Goal: Transaction & Acquisition: Purchase product/service

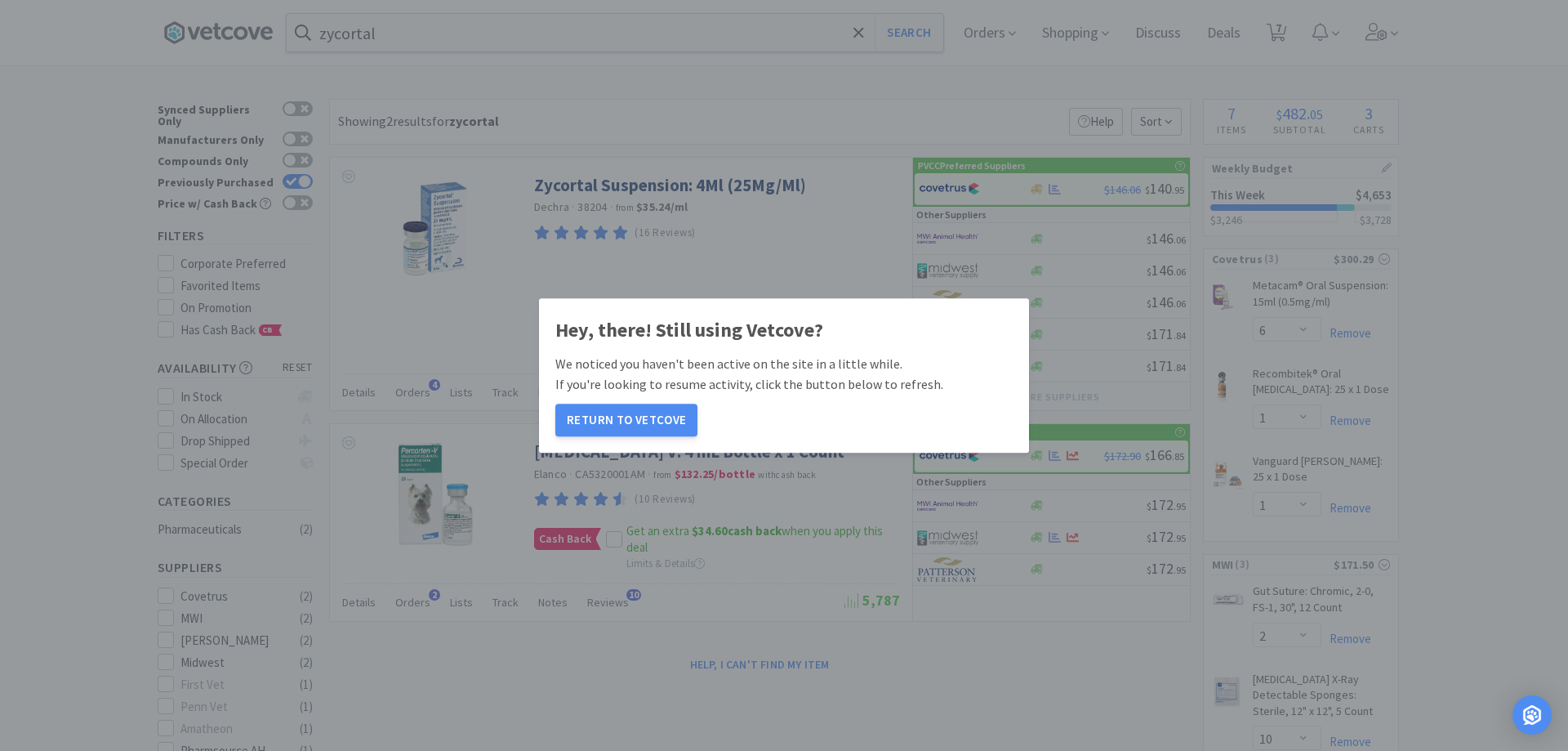
select select "6"
select select "1"
select select "2"
select select "10"
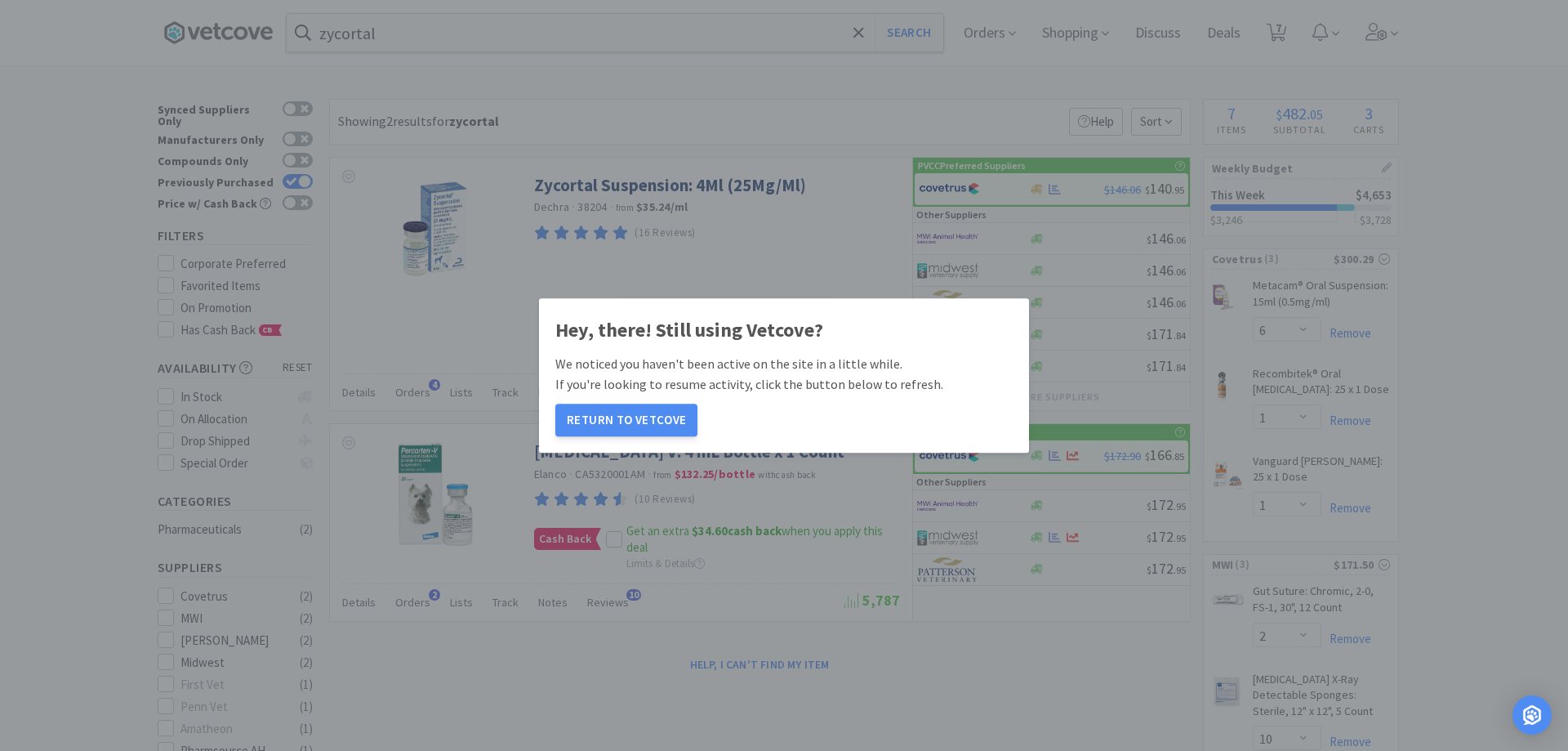
select select "3"
select select "6"
click at [625, 429] on button "Return to Vetcove" at bounding box center [626, 420] width 142 height 33
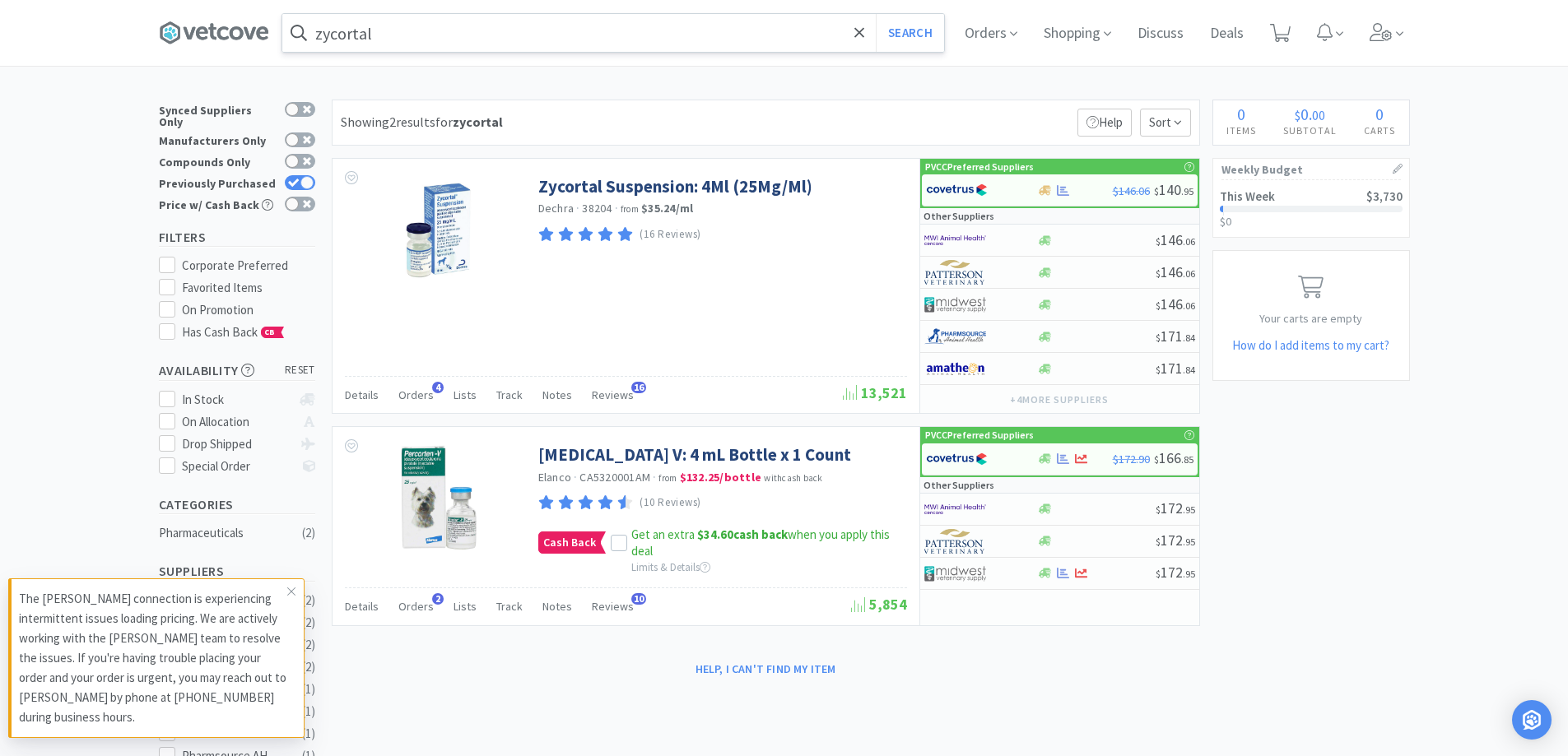
click at [408, 44] on input "zycortal" at bounding box center [613, 32] width 662 height 38
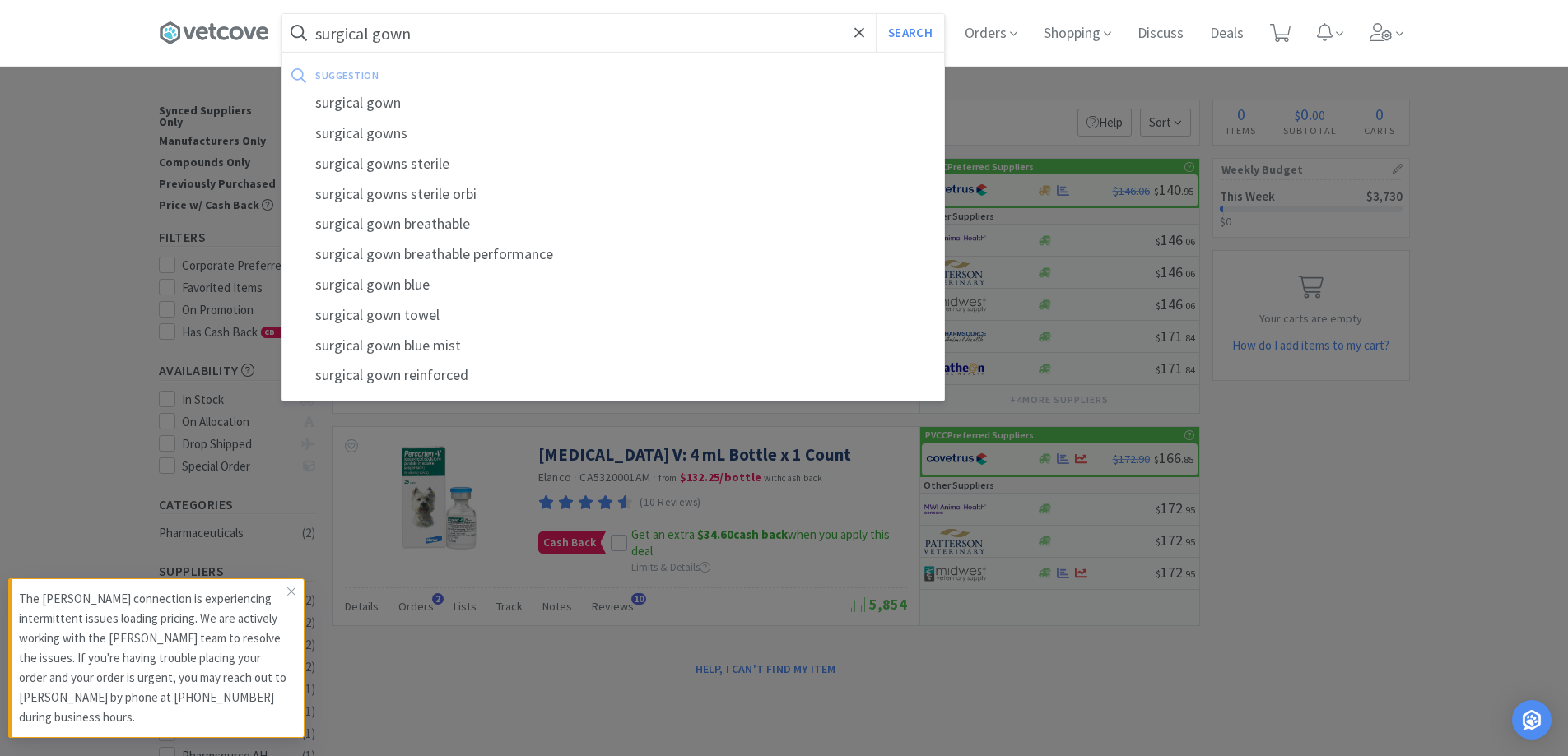
type input "surgical gown"
click at [876, 14] on button "Search" at bounding box center [910, 32] width 68 height 38
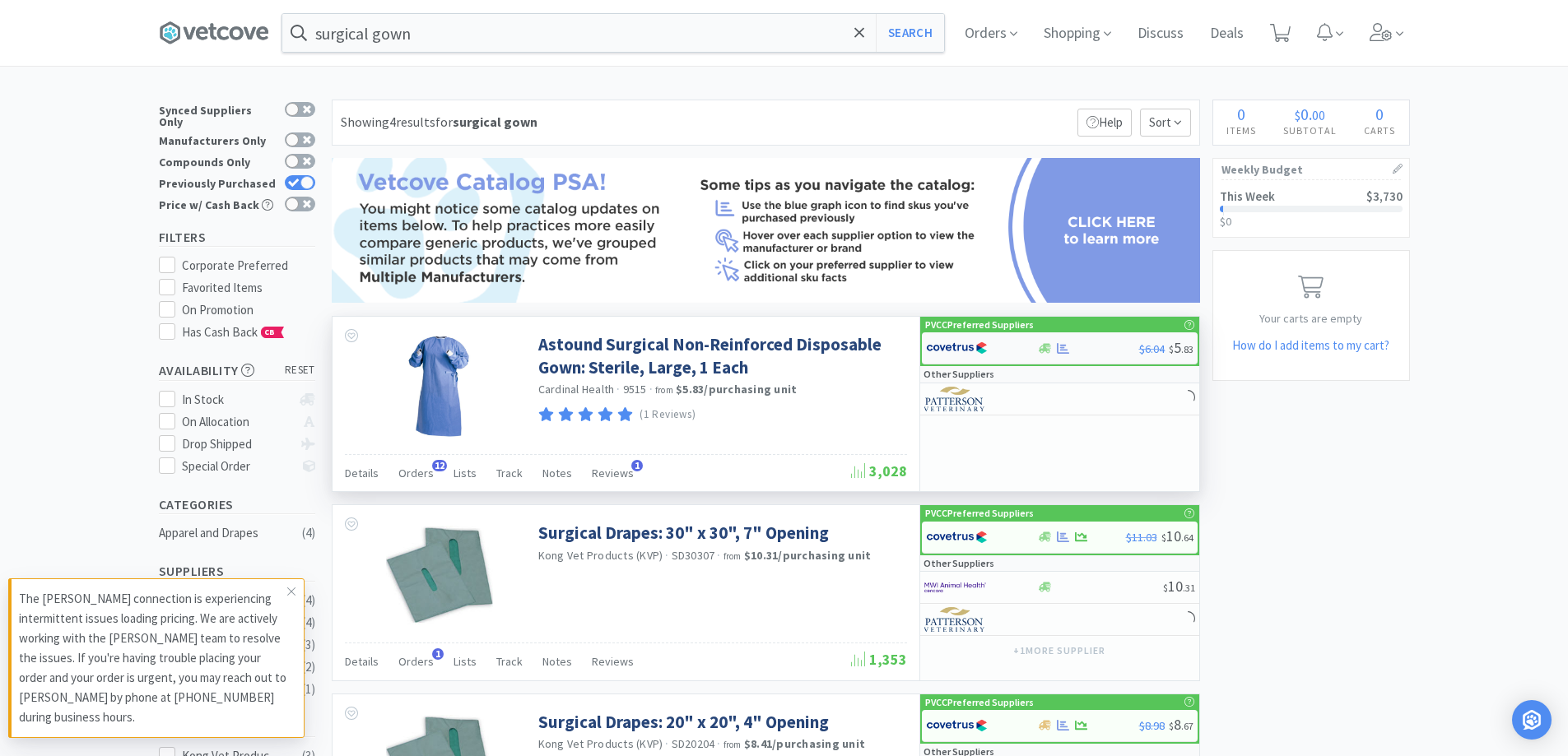
click at [1142, 357] on div "$6.04 $ 5 . 83" at bounding box center [1165, 348] width 54 height 24
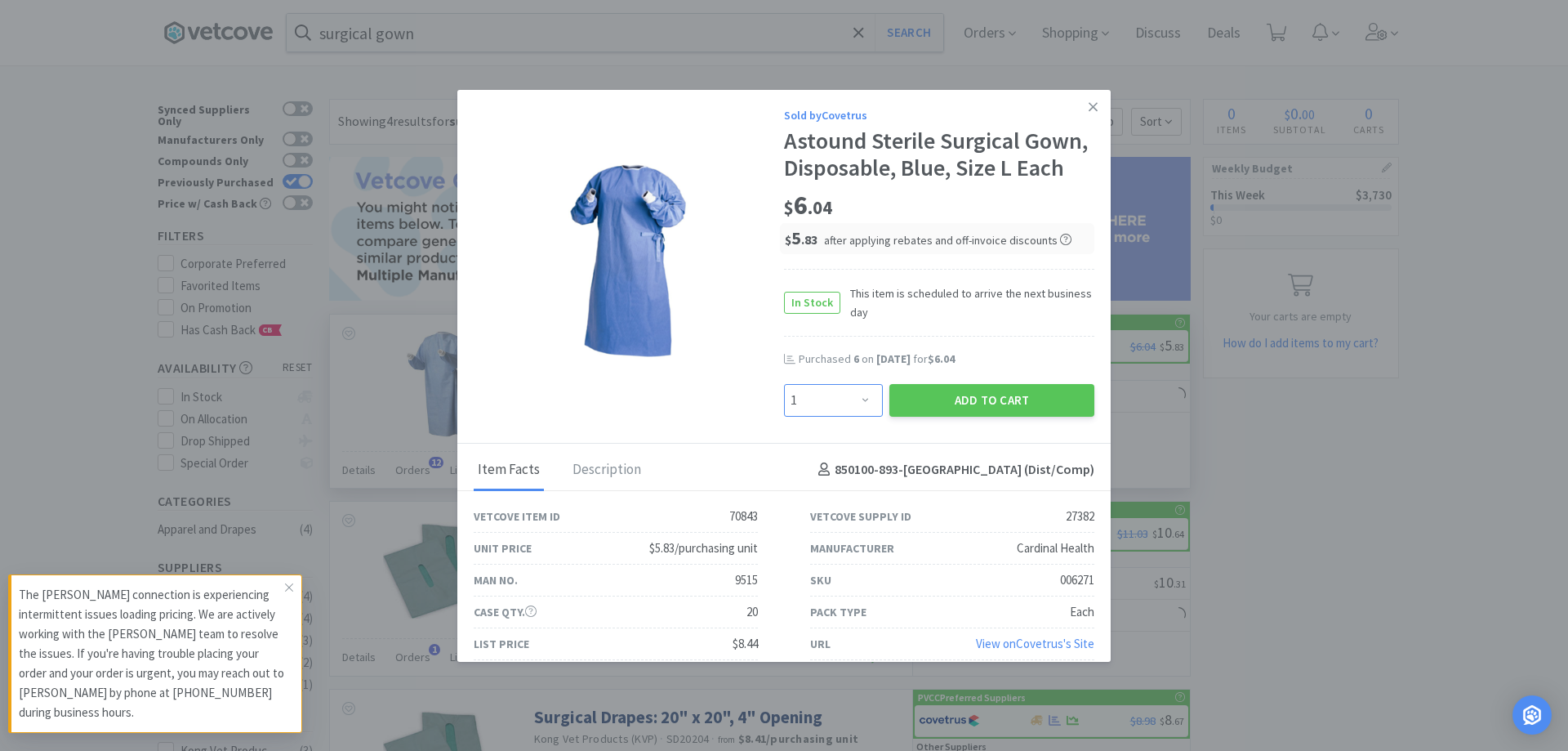
click at [867, 392] on select "Enter Quantity 1 2 3 4 5 6 7 8 9 10 11 12 13 14 15 16 17 18 19 20 Enter Quantity" at bounding box center [834, 401] width 99 height 33
select select "10"
click at [784, 384] on select "Enter Quantity 1 2 3 4 5 6 7 8 9 10 11 12 13 14 15 16 17 18 19 20 Enter Quantity" at bounding box center [834, 401] width 99 height 33
click at [990, 406] on button "Add to Cart" at bounding box center [991, 401] width 205 height 33
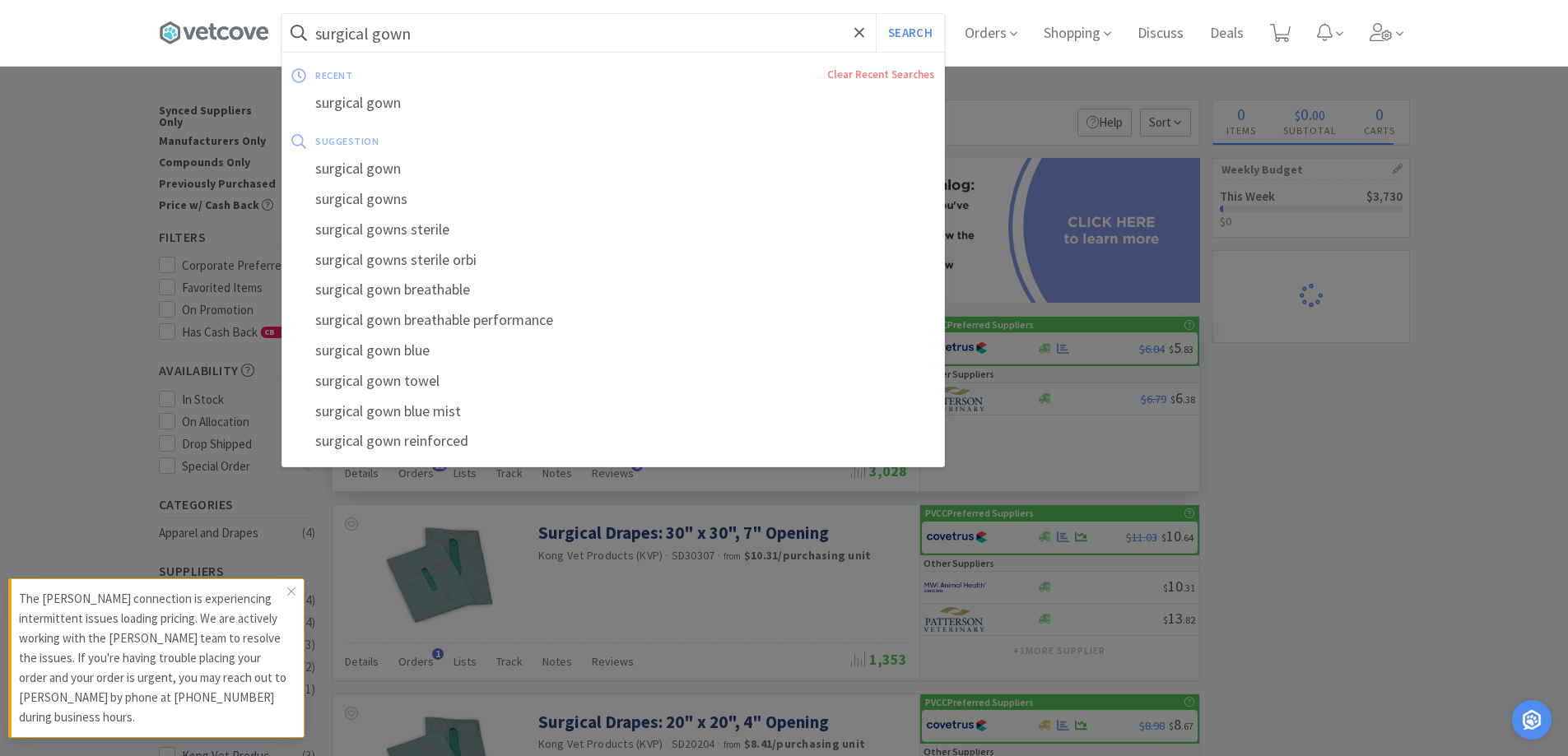
click at [473, 38] on input "surgical gown" at bounding box center [613, 32] width 662 height 38
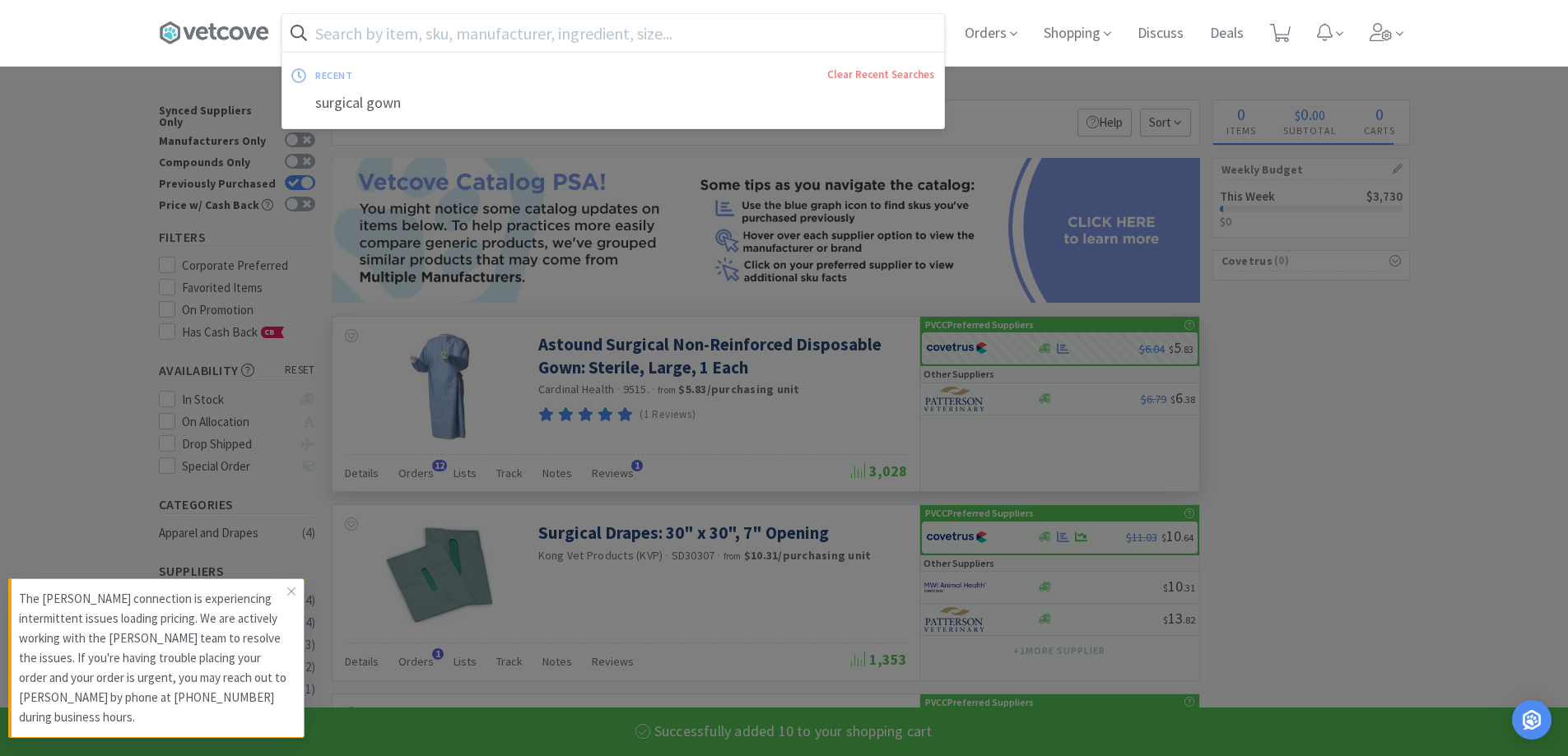
type input "g"
select select "10"
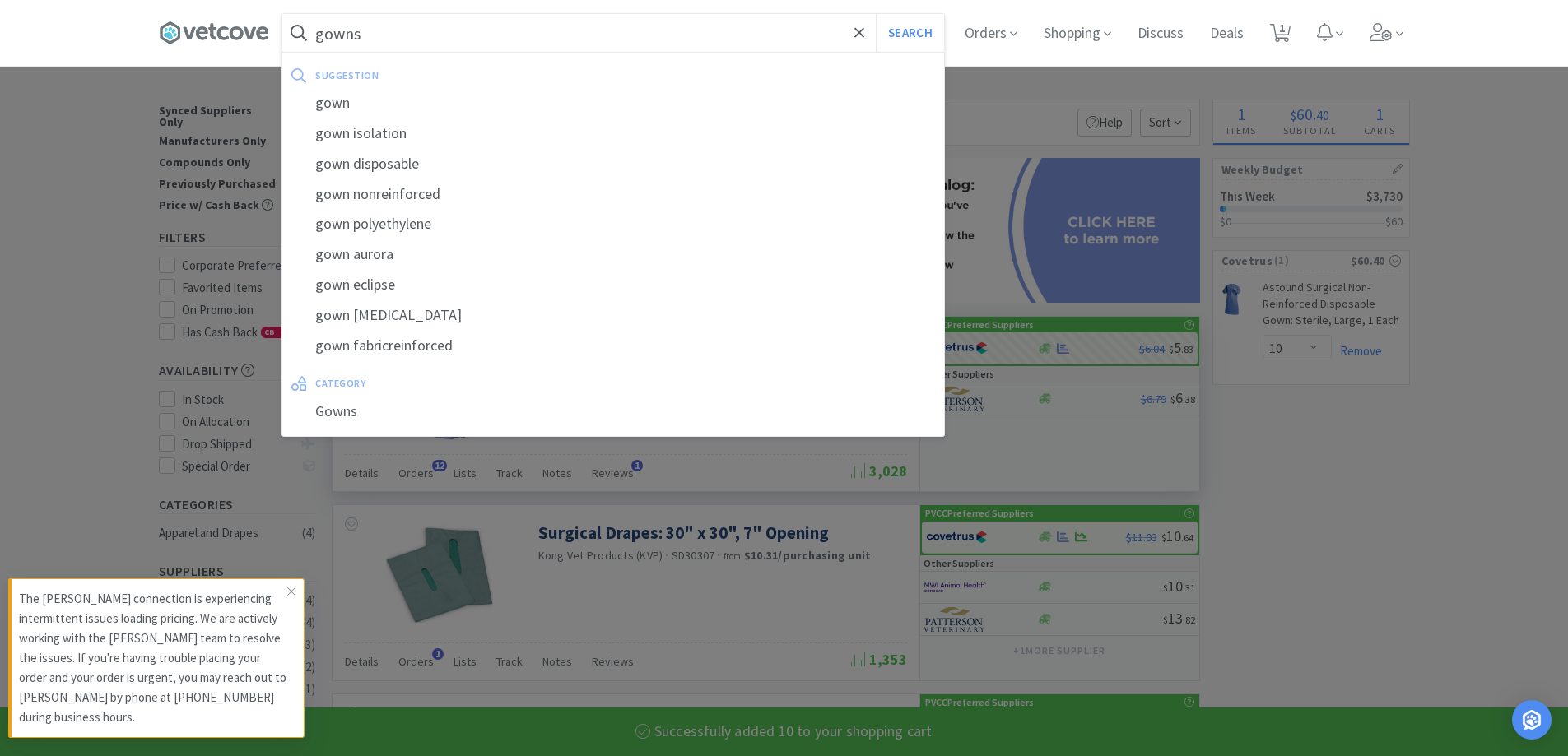
type input "gowns"
click at [876, 14] on button "Search" at bounding box center [910, 32] width 68 height 38
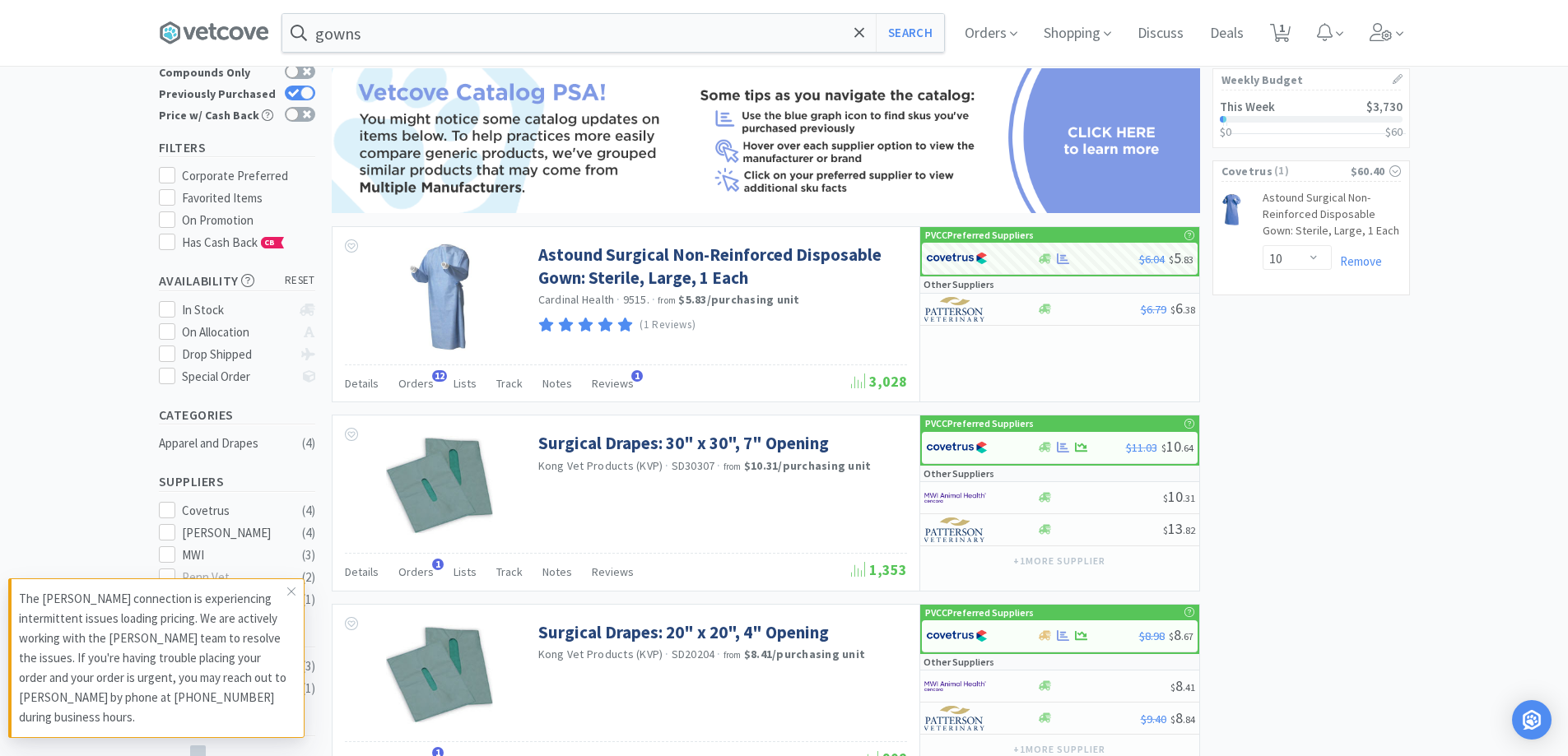
scroll to position [79, 0]
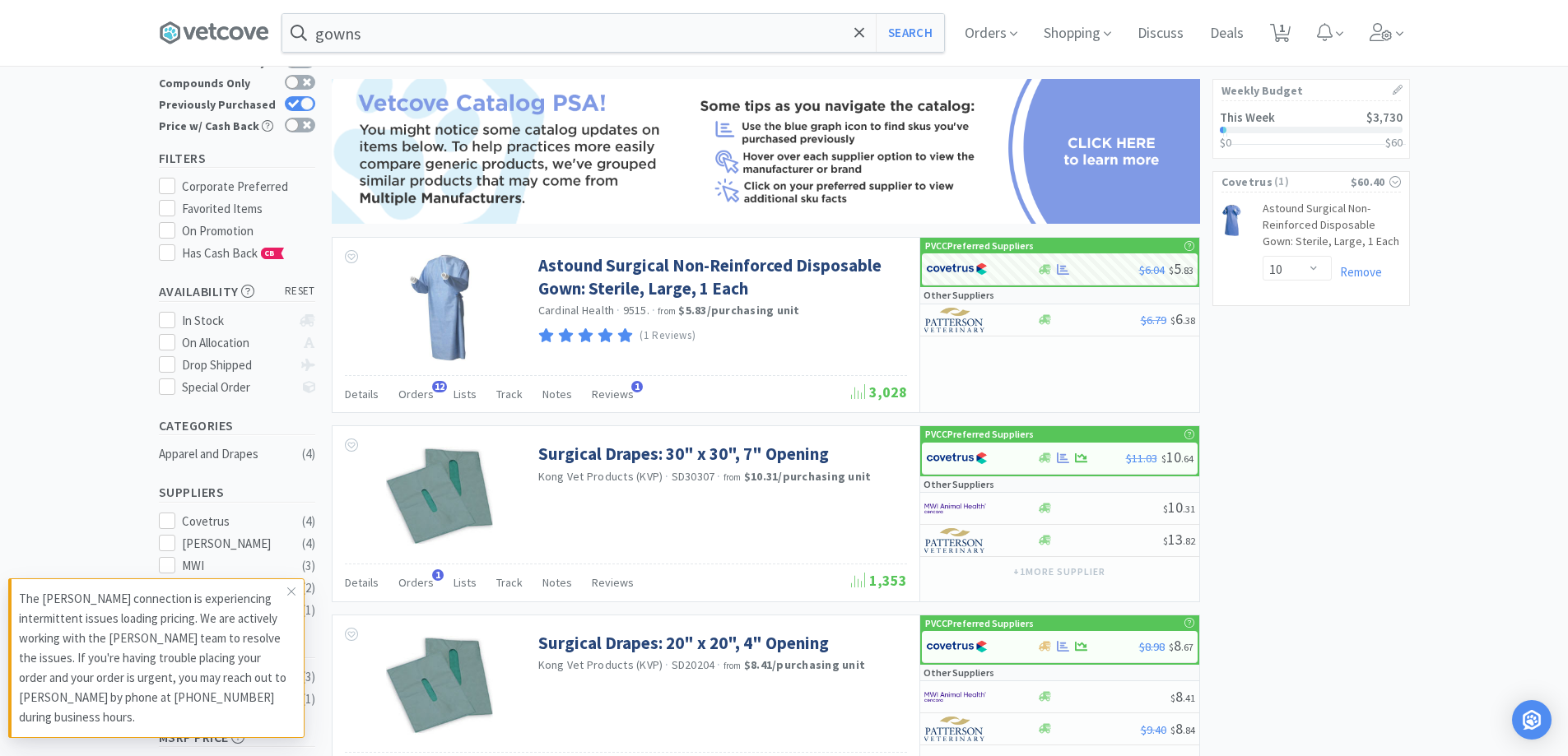
click at [303, 93] on div "Previously Purchased" at bounding box center [237, 104] width 157 height 21
click at [302, 97] on div at bounding box center [307, 104] width 13 height 13
checkbox input "false"
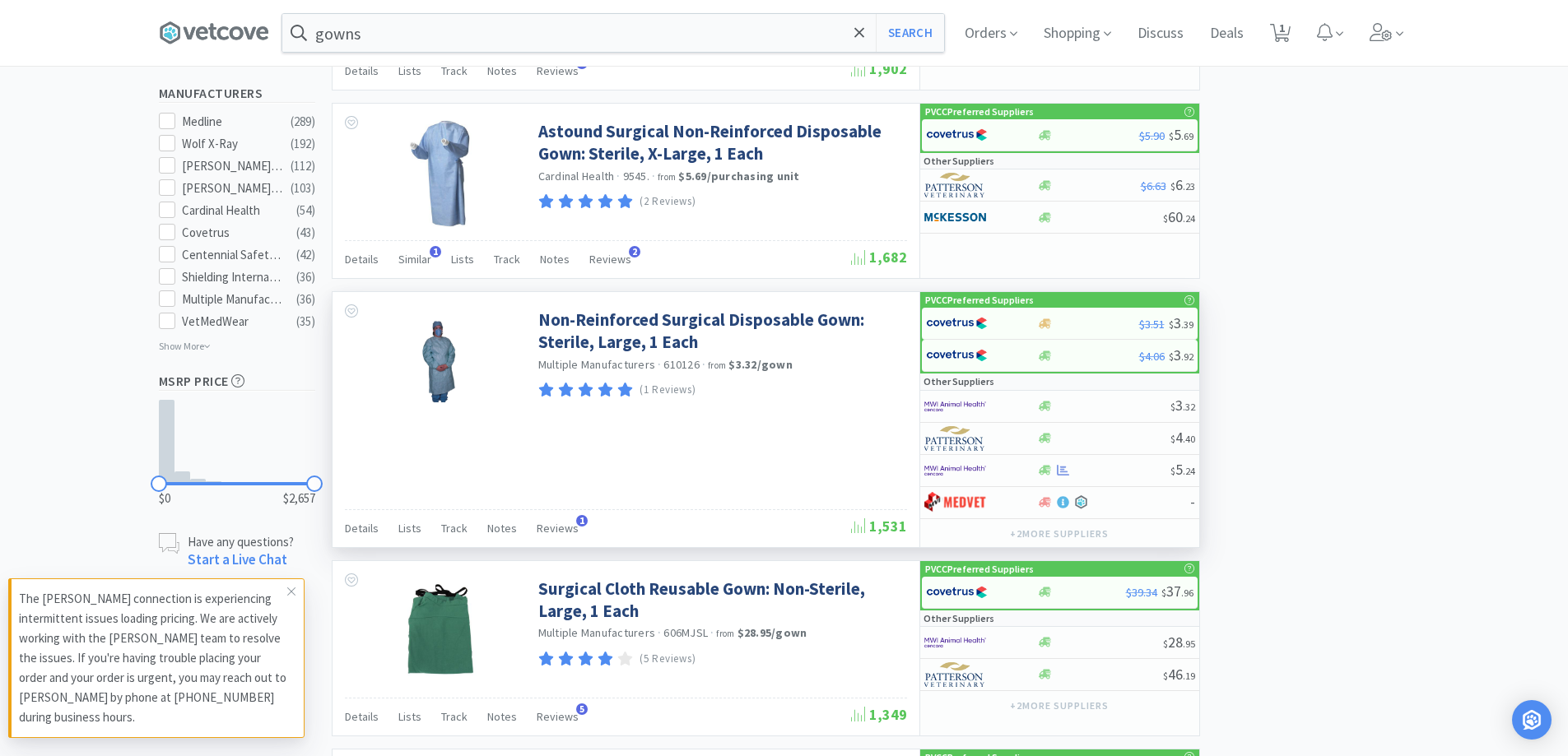
scroll to position [1066, 0]
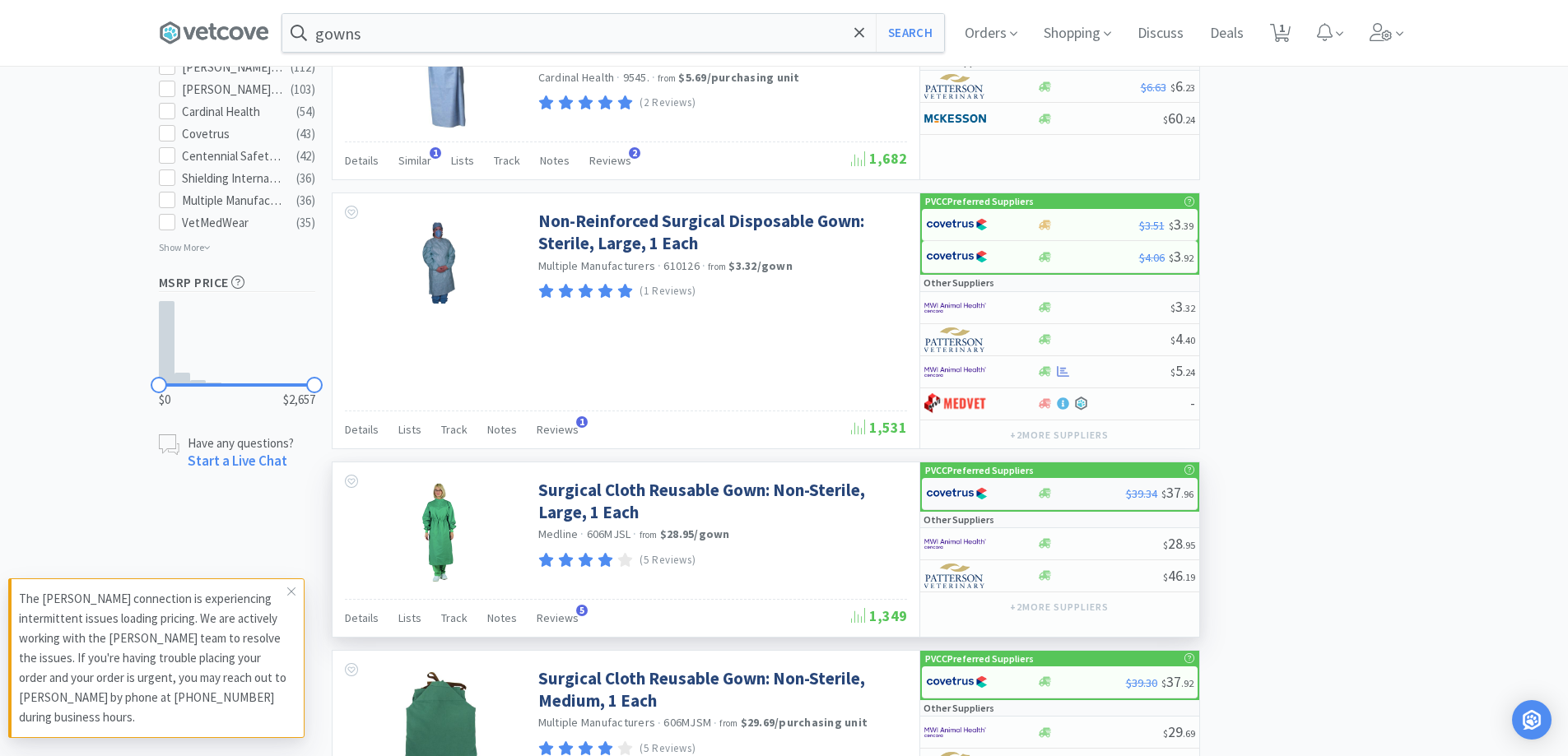
click at [1063, 494] on div at bounding box center [1081, 492] width 89 height 12
select select "1"
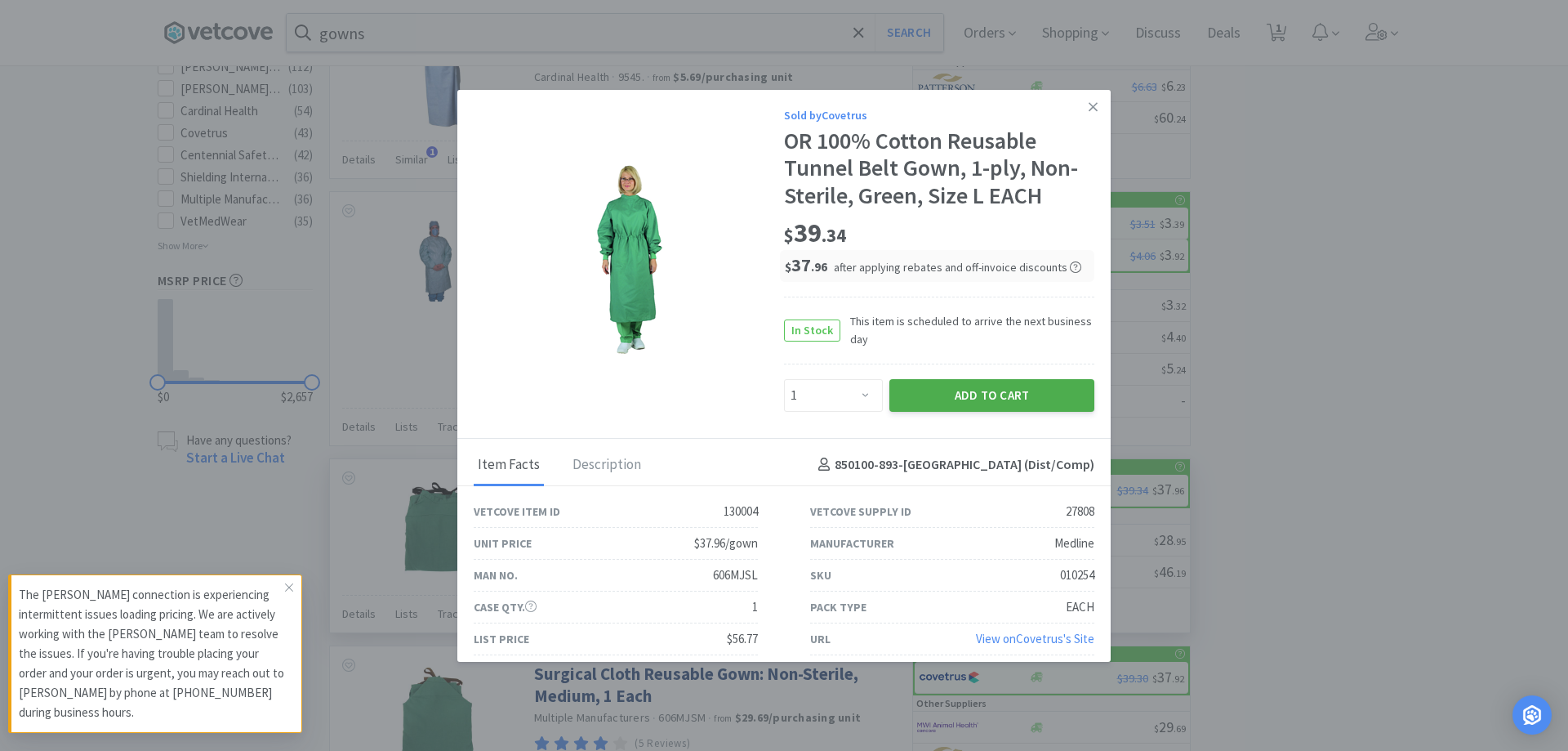
click at [956, 392] on button "Add to Cart" at bounding box center [991, 395] width 205 height 33
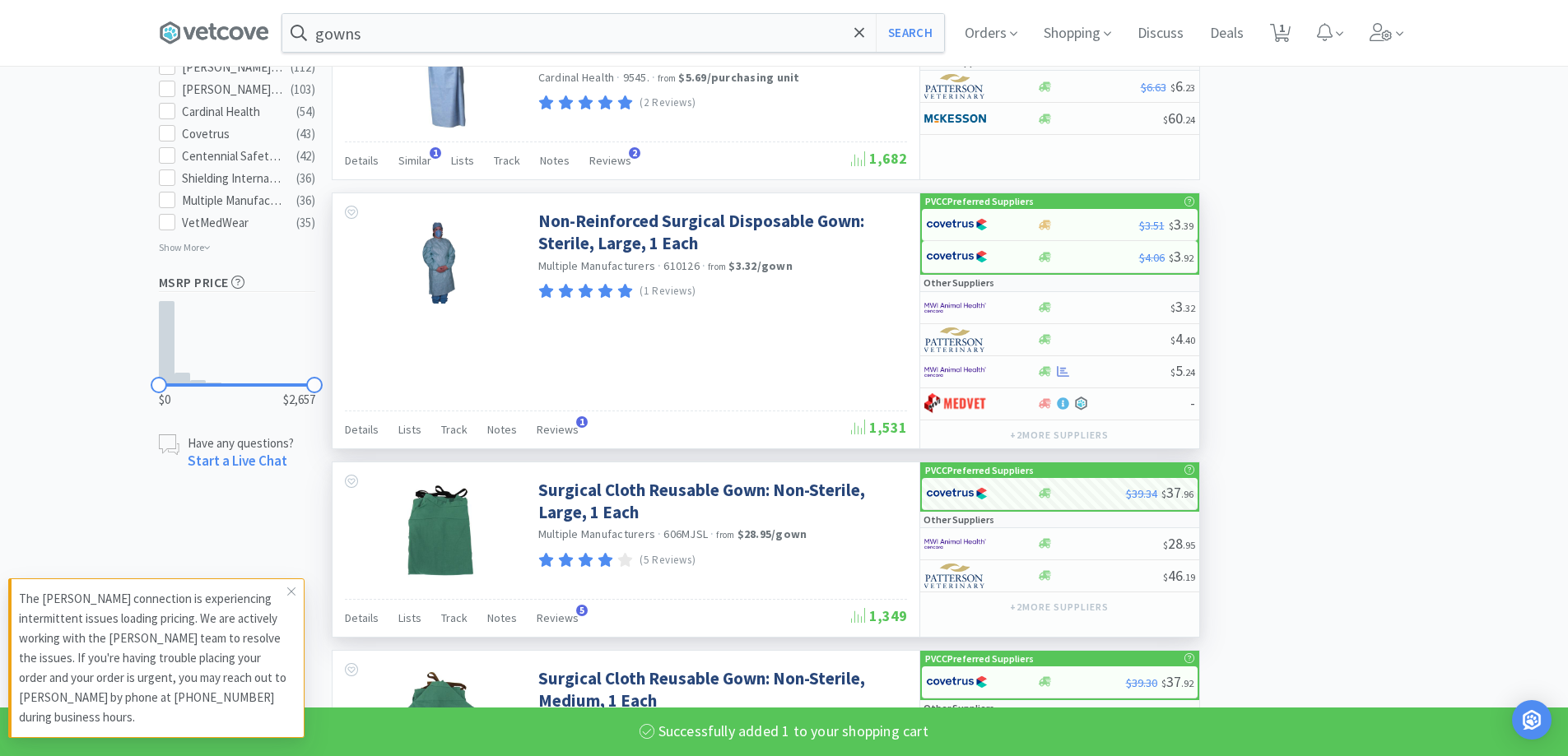
select select "1"
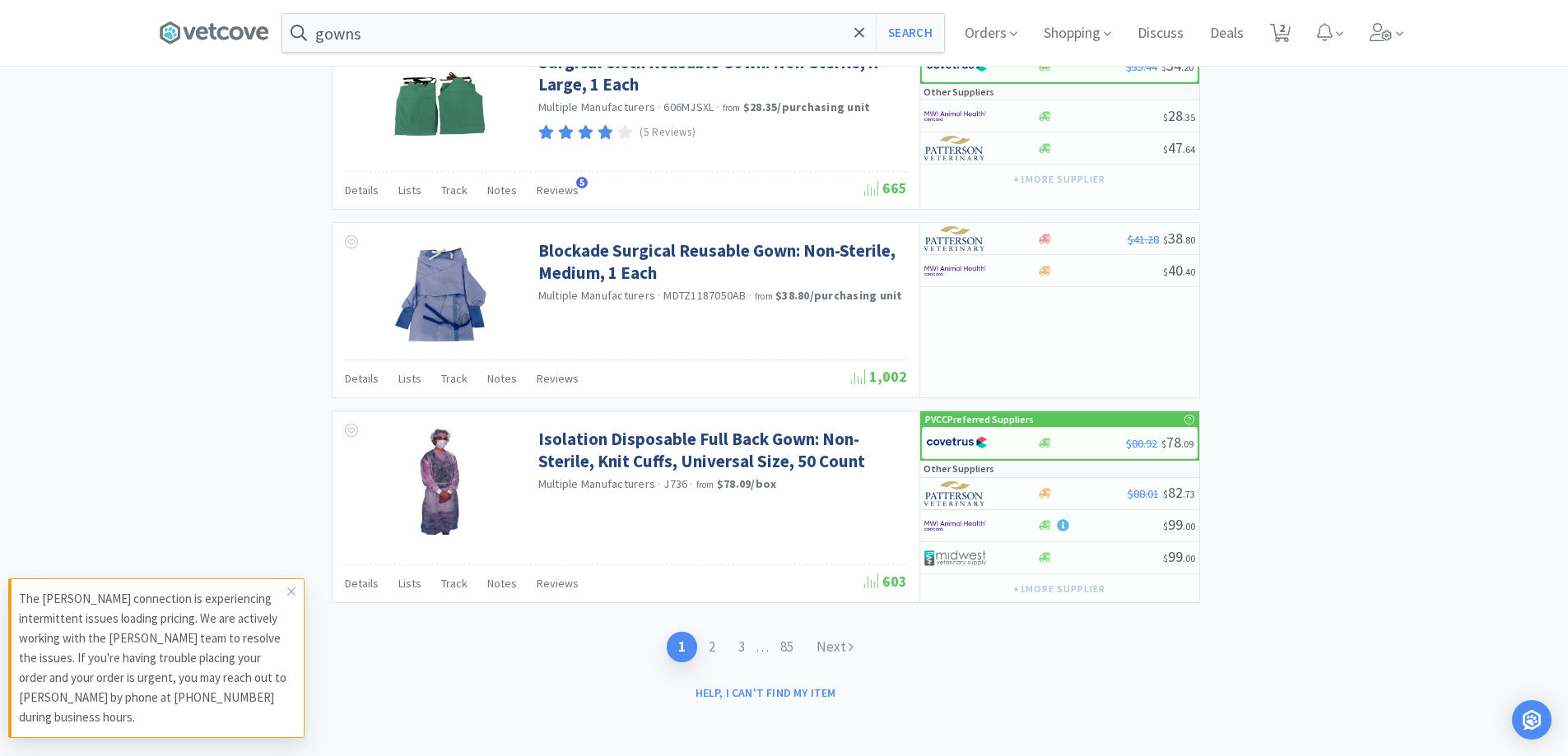
scroll to position [2443, 0]
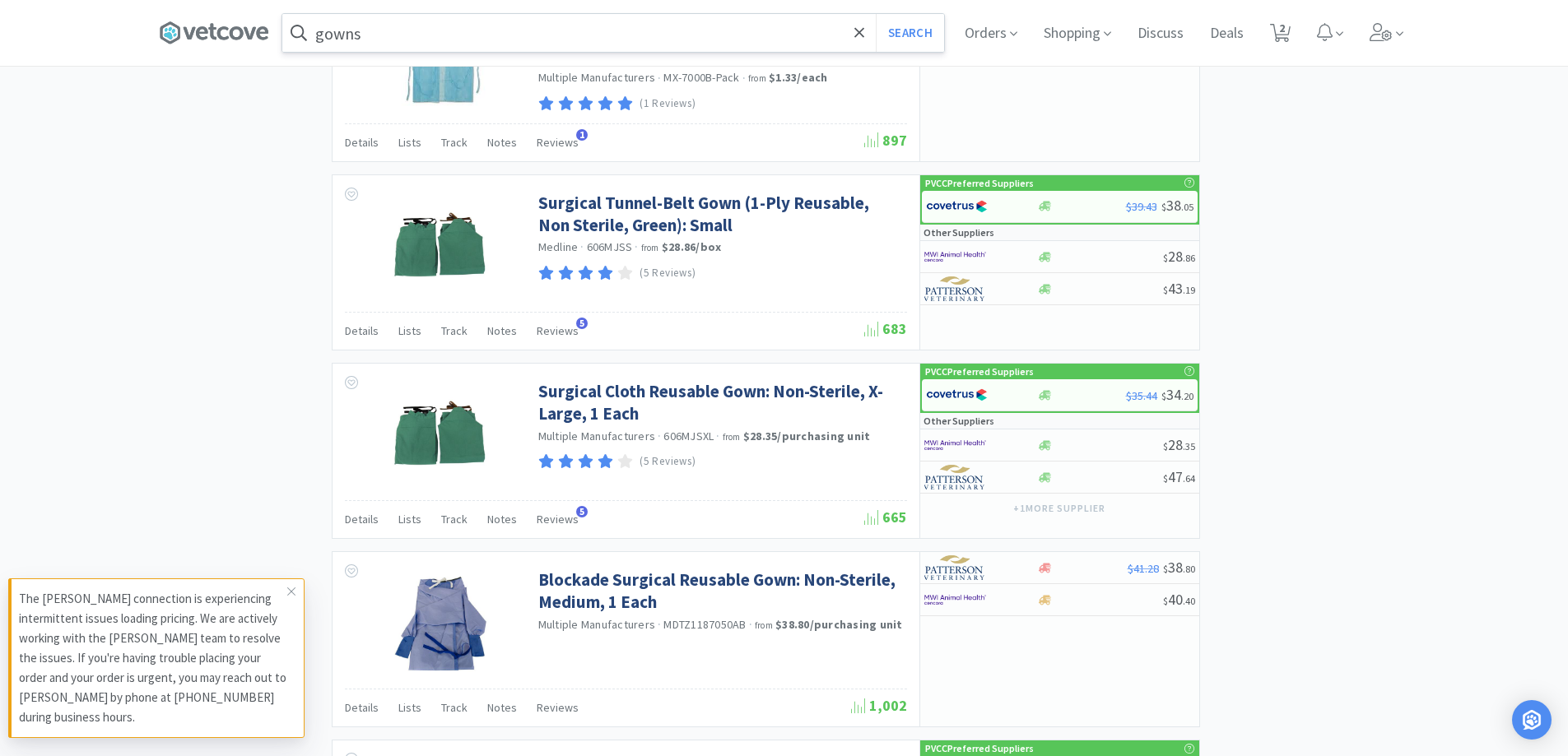
click at [419, 44] on input "gowns" at bounding box center [613, 32] width 662 height 38
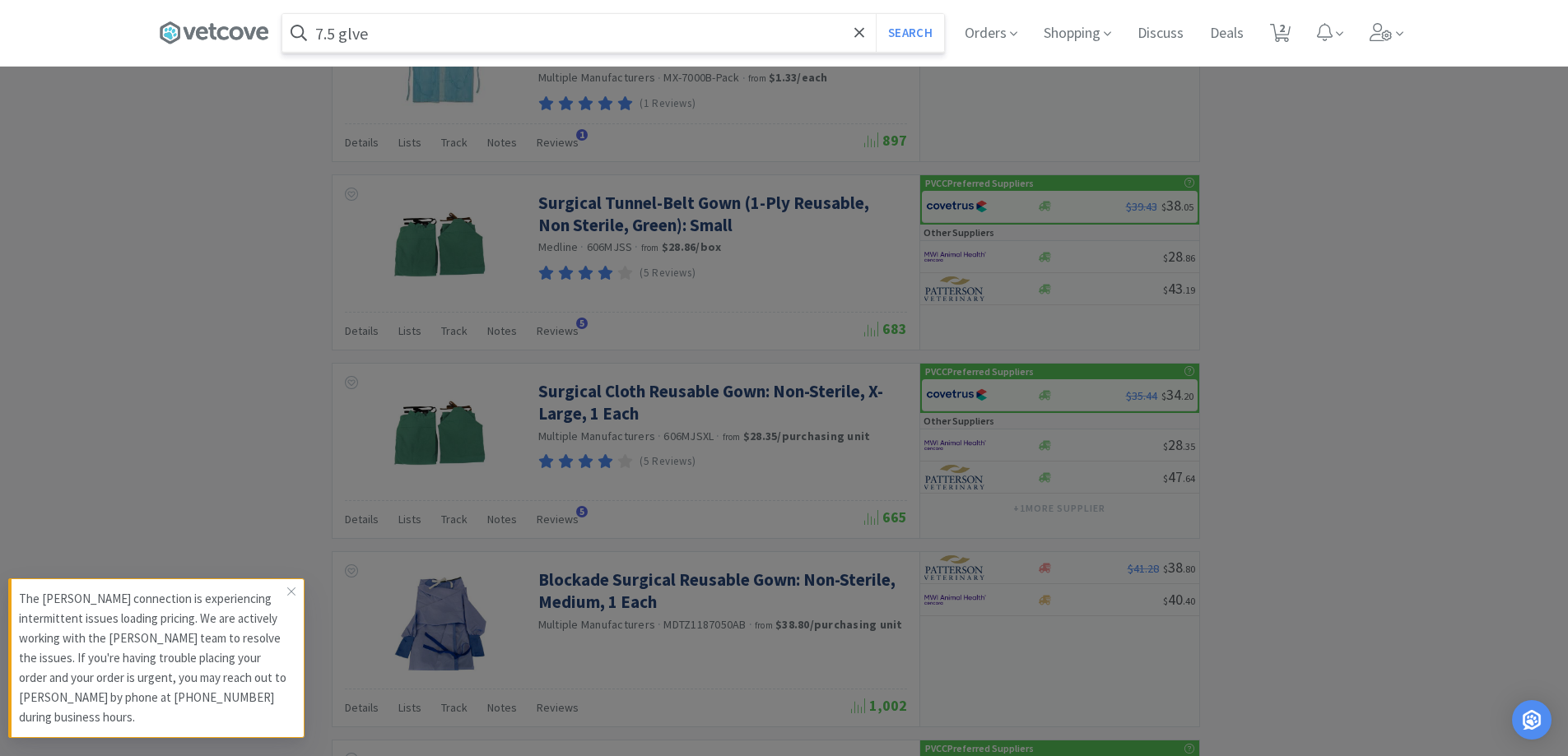
click at [876, 14] on button "Search" at bounding box center [910, 32] width 68 height 38
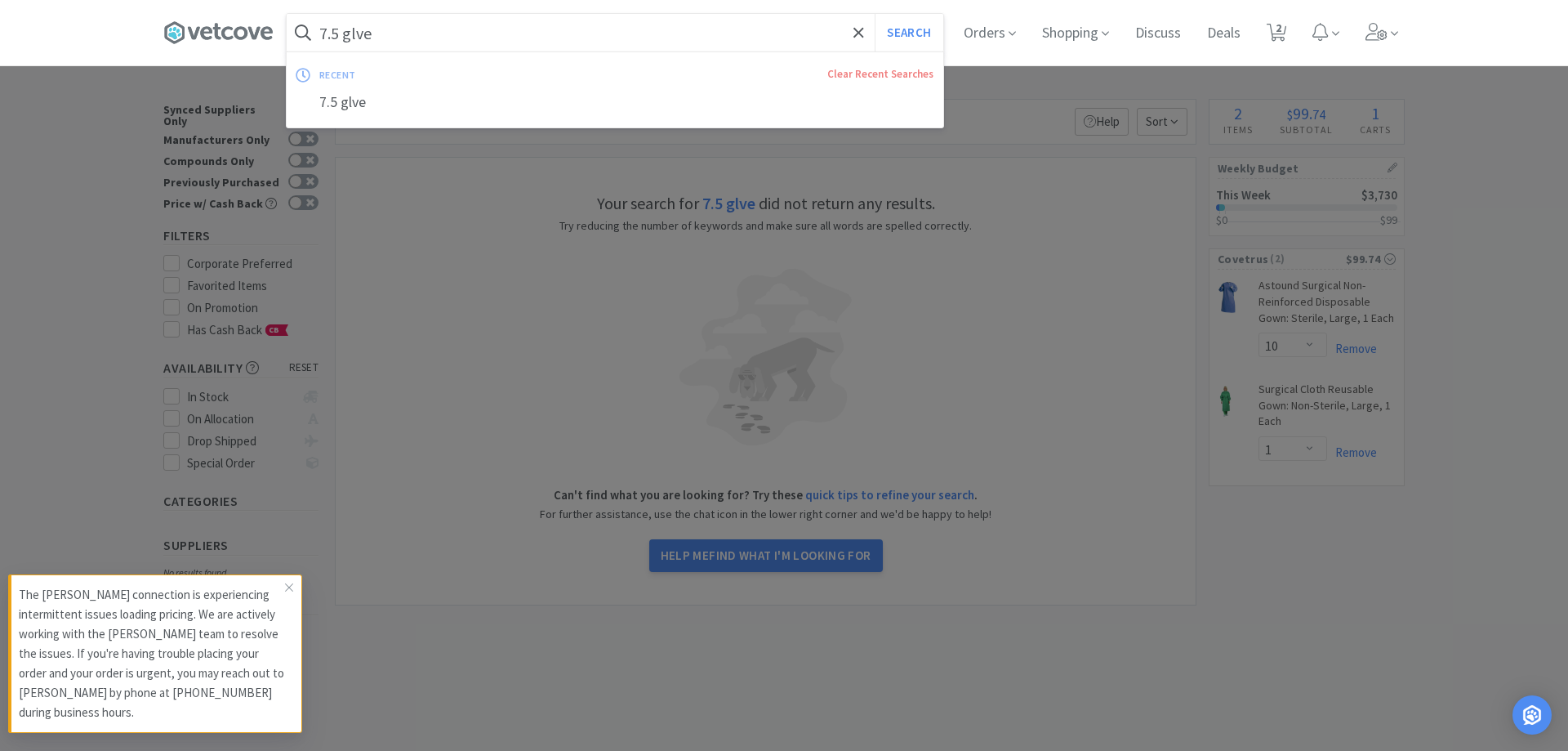
drag, startPoint x: 352, startPoint y: 36, endPoint x: 368, endPoint y: 36, distance: 16.0
click at [353, 36] on input "7.5 glve" at bounding box center [615, 32] width 657 height 37
click at [364, 33] on input "7.5 glve" at bounding box center [615, 32] width 657 height 37
click at [354, 41] on input "7.5 glve" at bounding box center [615, 32] width 657 height 37
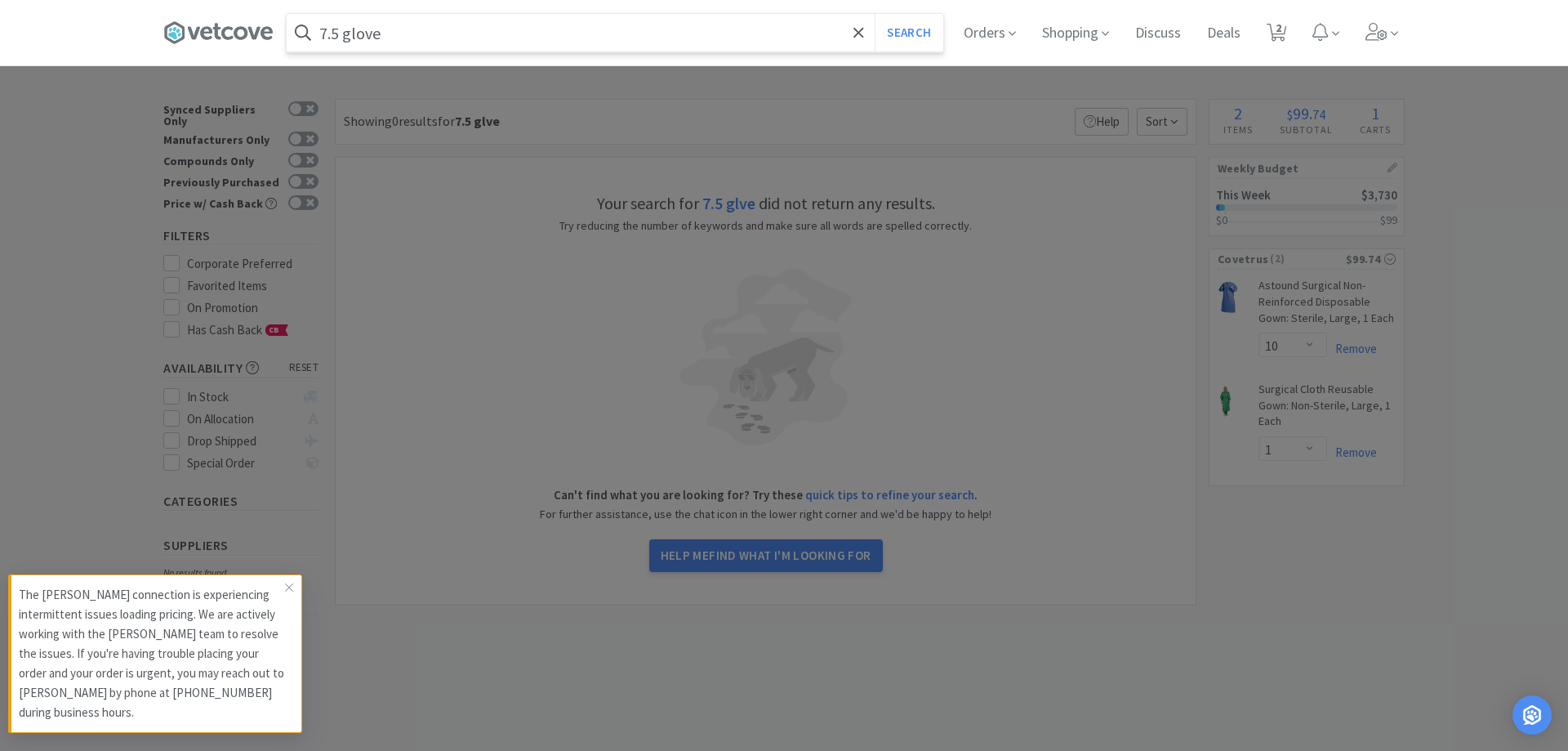
type input "7.5 glove"
click at [875, 14] on button "Search" at bounding box center [908, 32] width 67 height 37
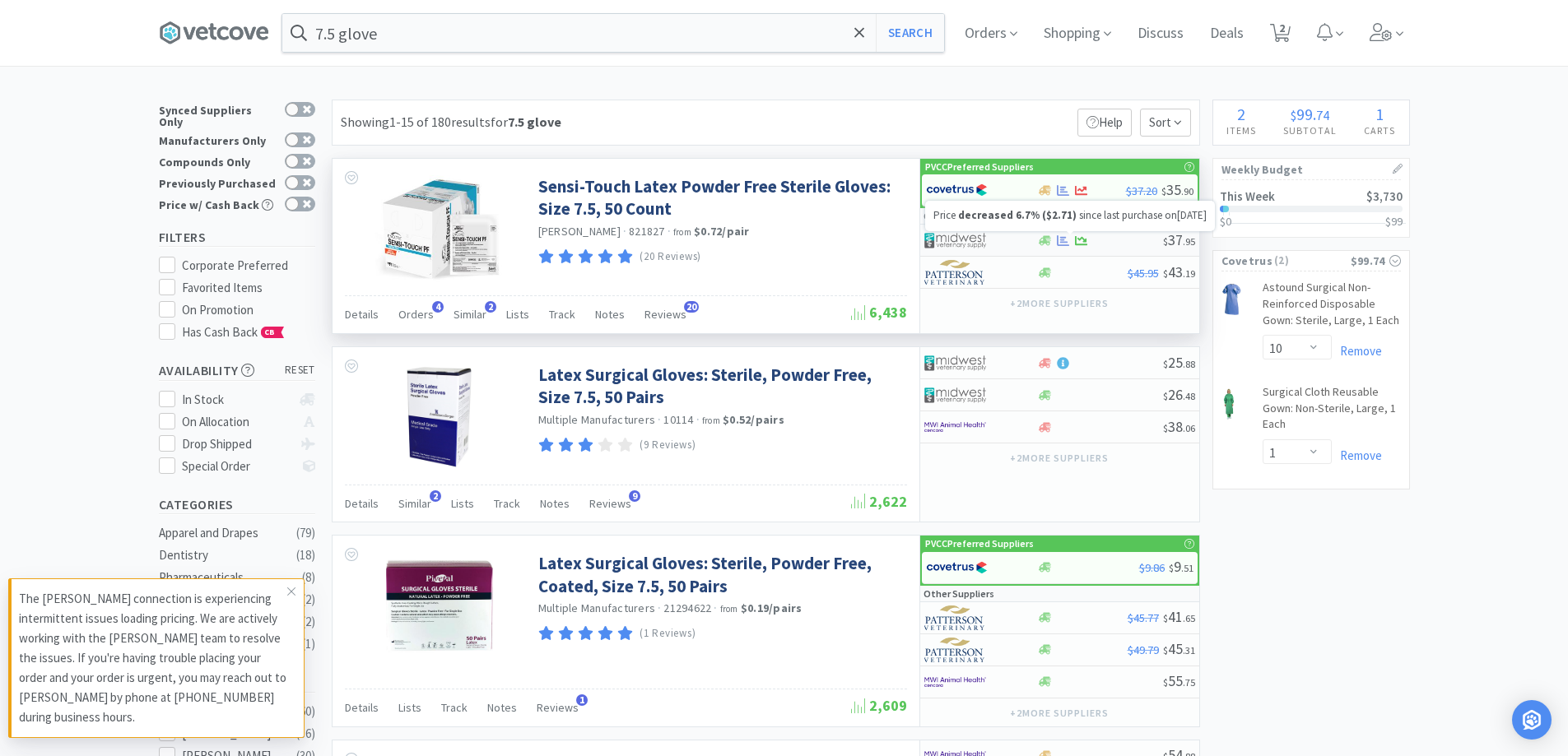
click at [1073, 234] on div at bounding box center [1069, 233] width 6 height 4
select select "1"
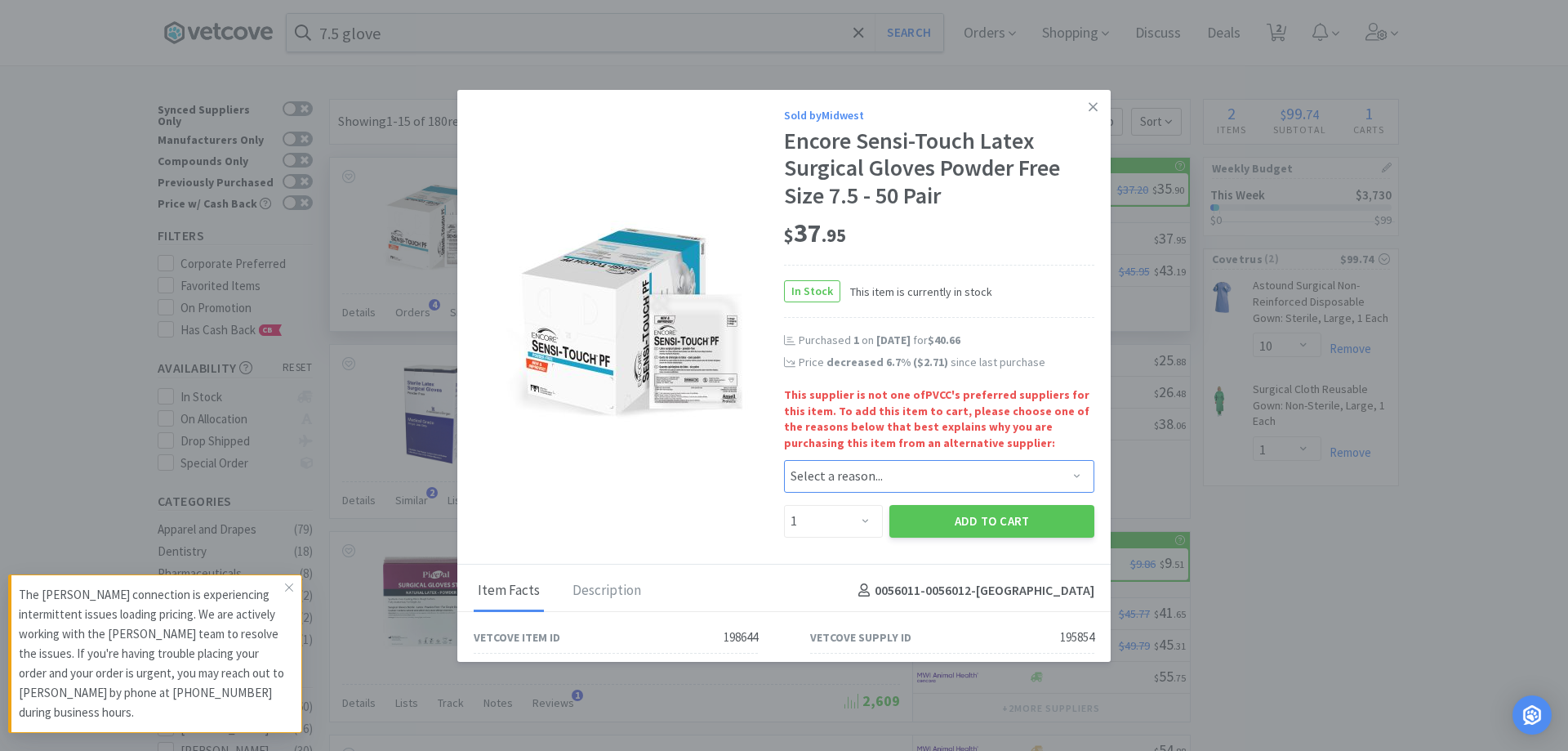
click at [855, 477] on select "Select a reason... Availability - This item is out of stock at the preferred su…" at bounding box center [939, 476] width 310 height 33
select select "availability"
click at [784, 460] on select "Select a reason... Availability - This item is out of stock at the preferred su…" at bounding box center [939, 476] width 310 height 33
click at [895, 518] on button "Add to Cart" at bounding box center [991, 522] width 205 height 33
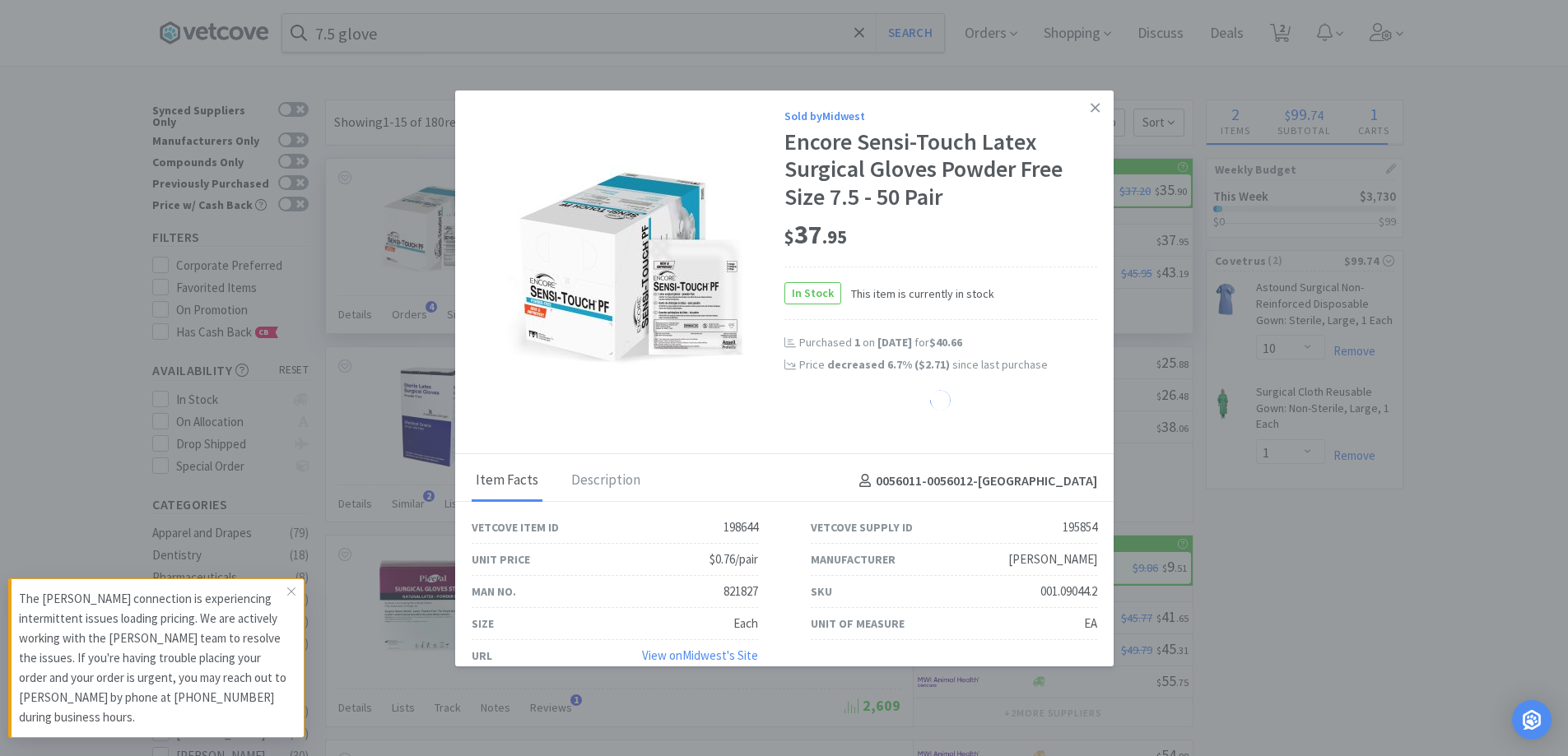
select select "1"
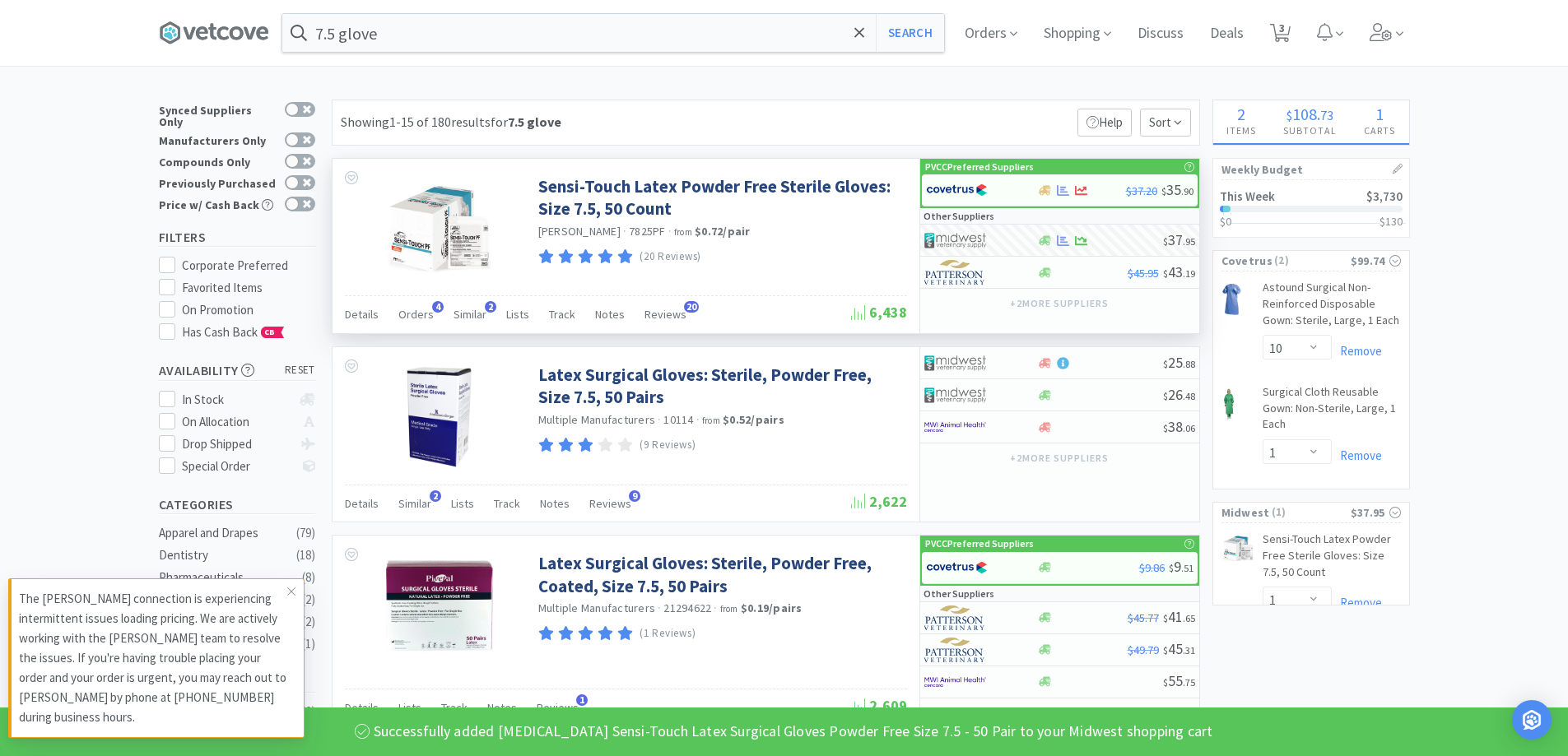
click at [457, 54] on div "7.5 glove Search Orders Shopping Discuss Discuss Deals Deals 3 3" at bounding box center [784, 33] width 1251 height 66
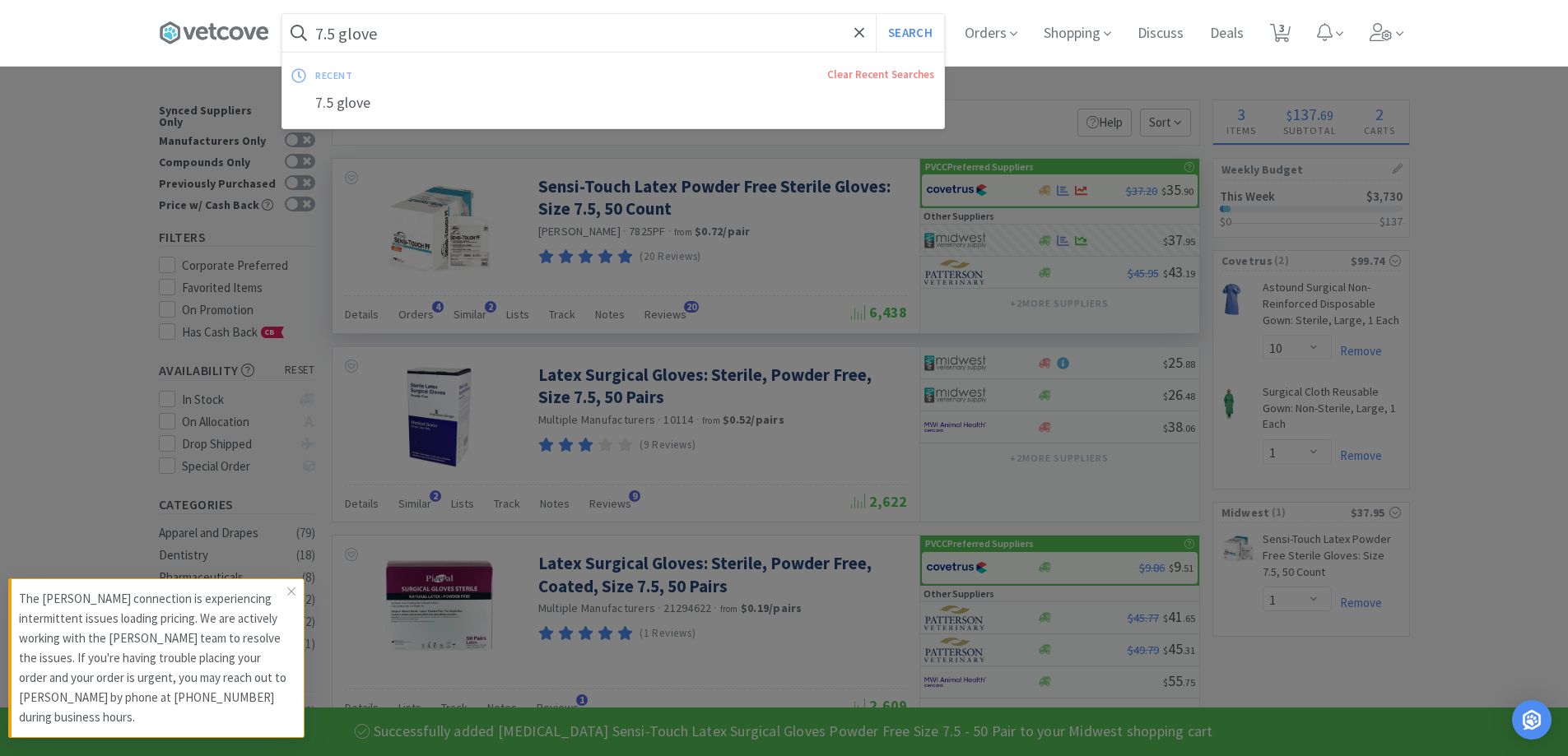
click at [445, 38] on input "7.5 glove" at bounding box center [613, 32] width 662 height 38
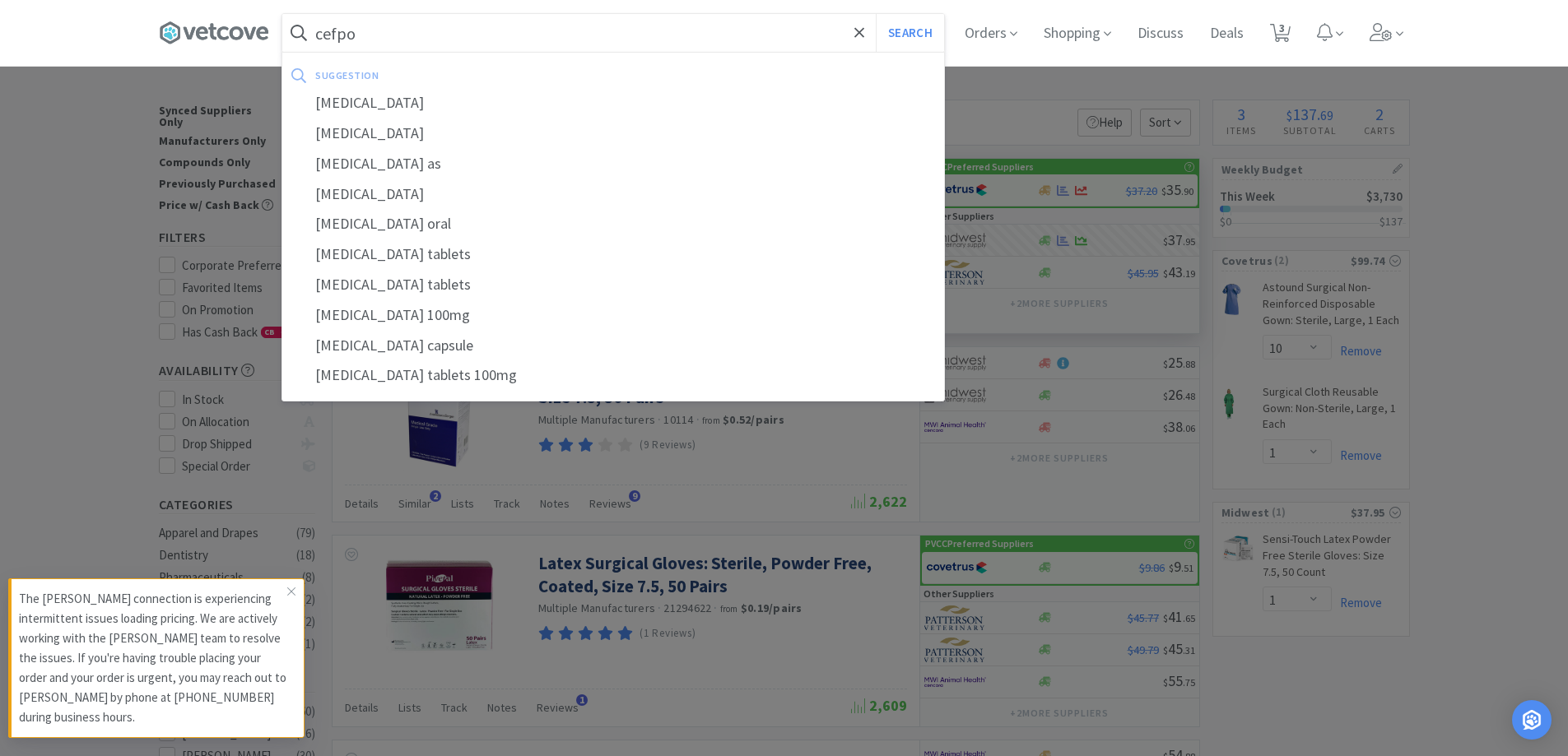
type input "cefpo"
click at [876, 14] on button "Search" at bounding box center [910, 32] width 68 height 38
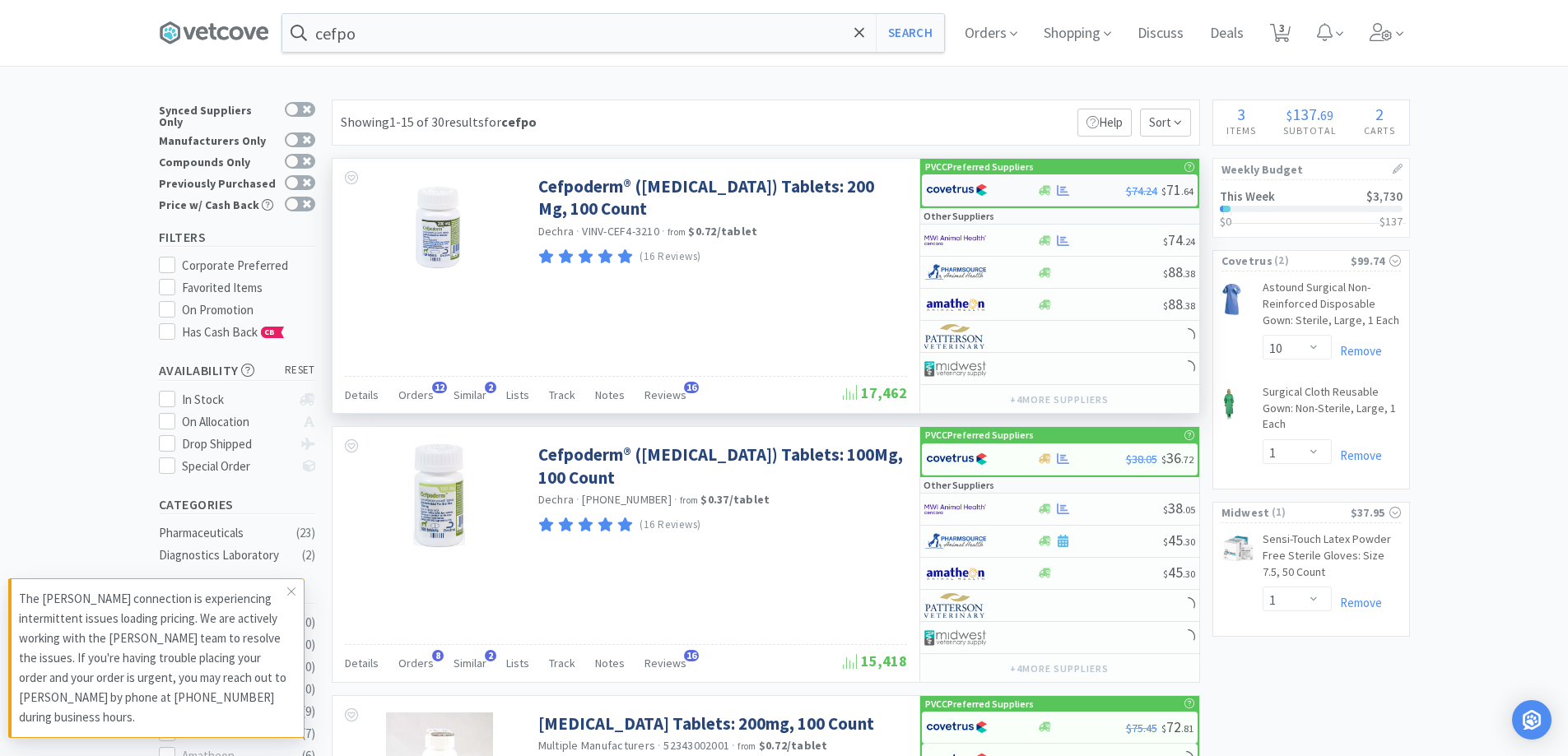
click at [1048, 198] on div "$74.24 $ 71 . 64" at bounding box center [1059, 190] width 276 height 32
select select "1"
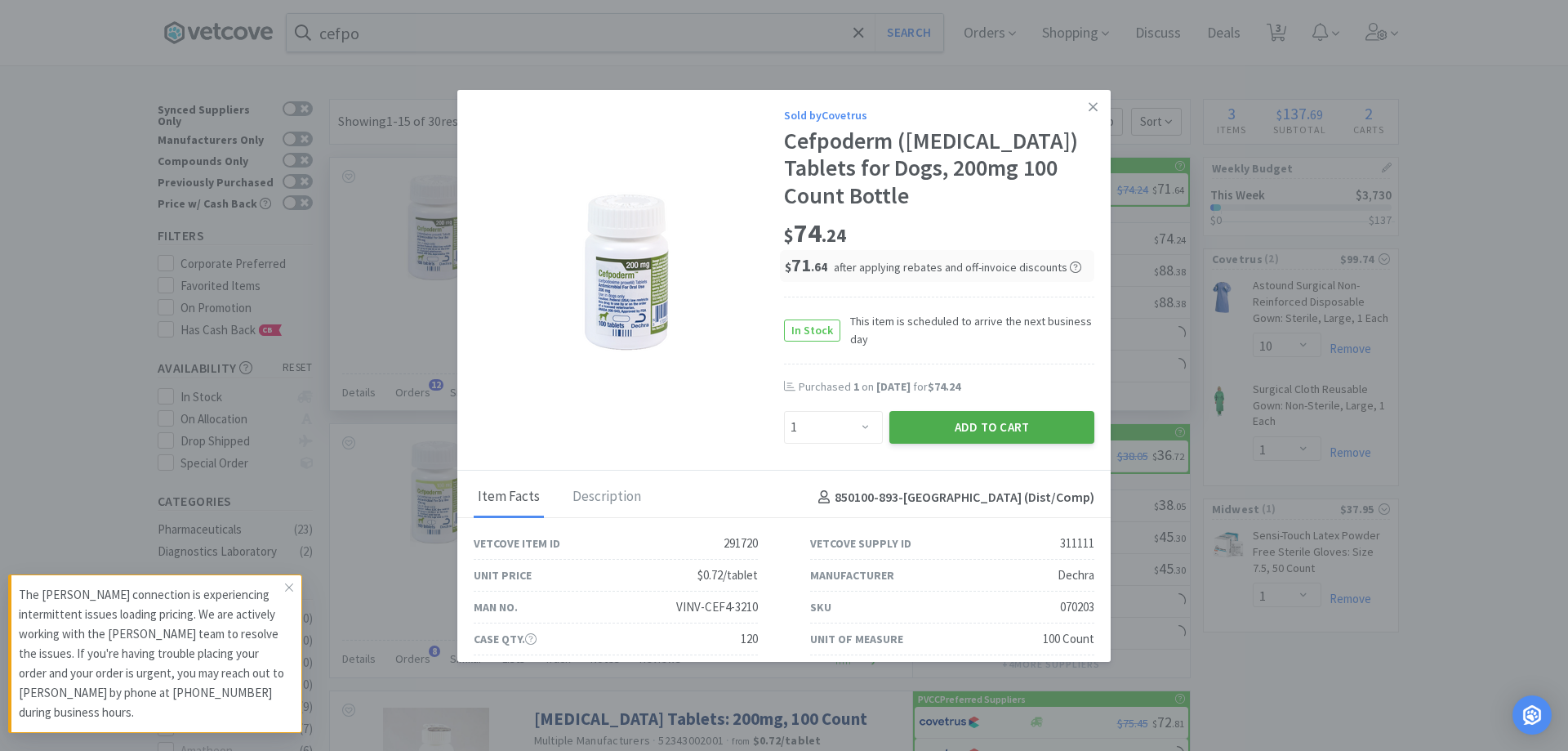
click at [956, 421] on button "Add to Cart" at bounding box center [991, 427] width 205 height 33
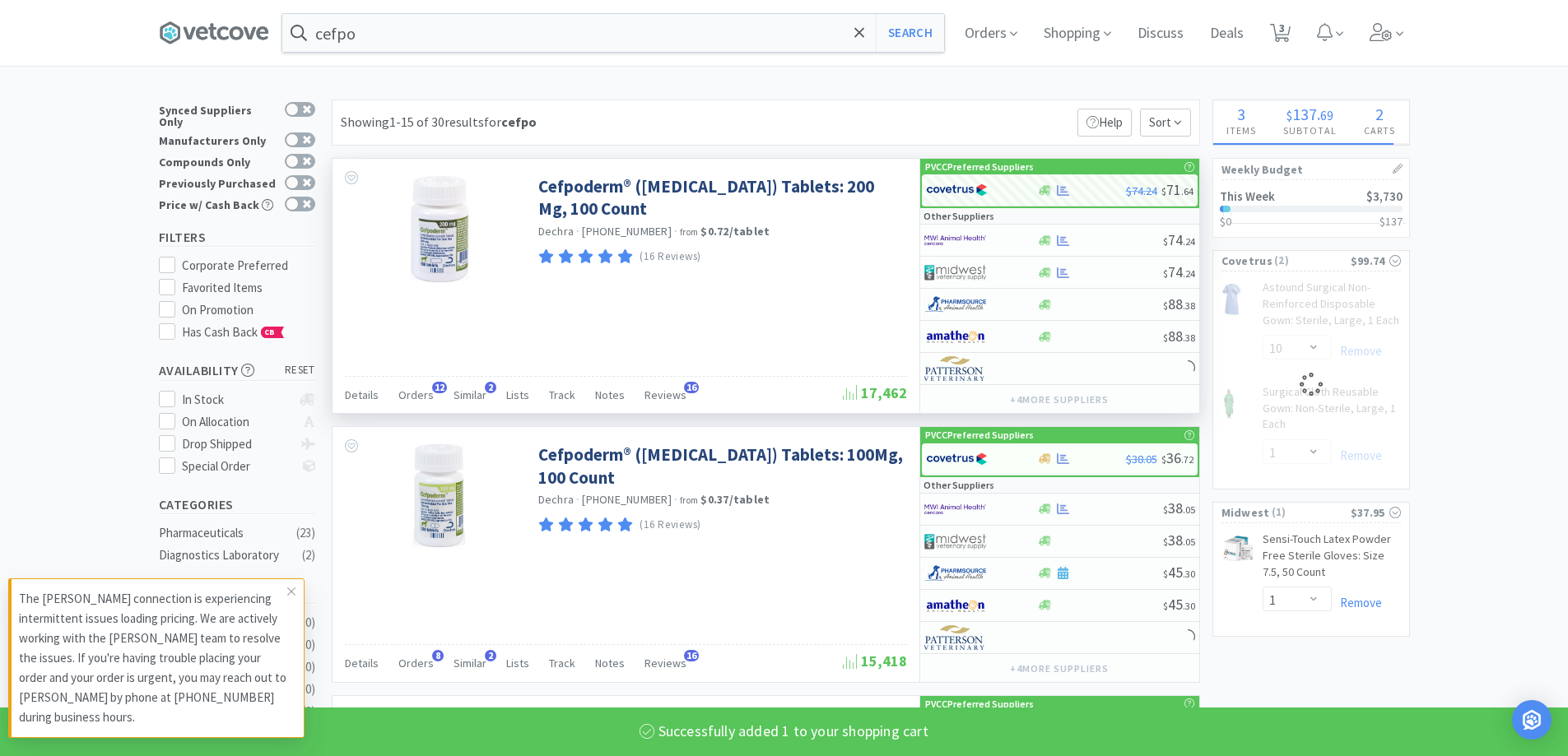
select select "1"
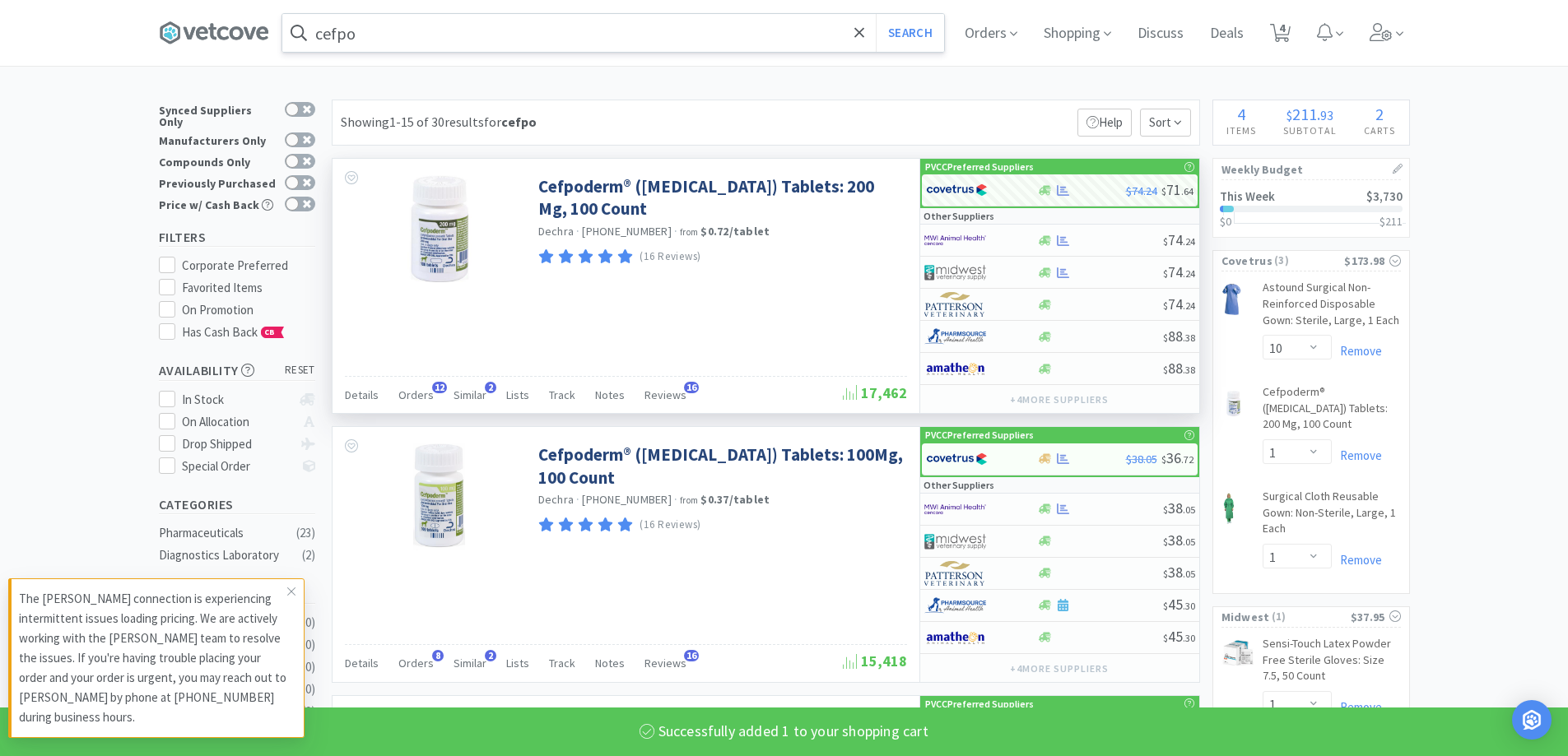
click at [446, 23] on input "cefpo" at bounding box center [613, 32] width 662 height 38
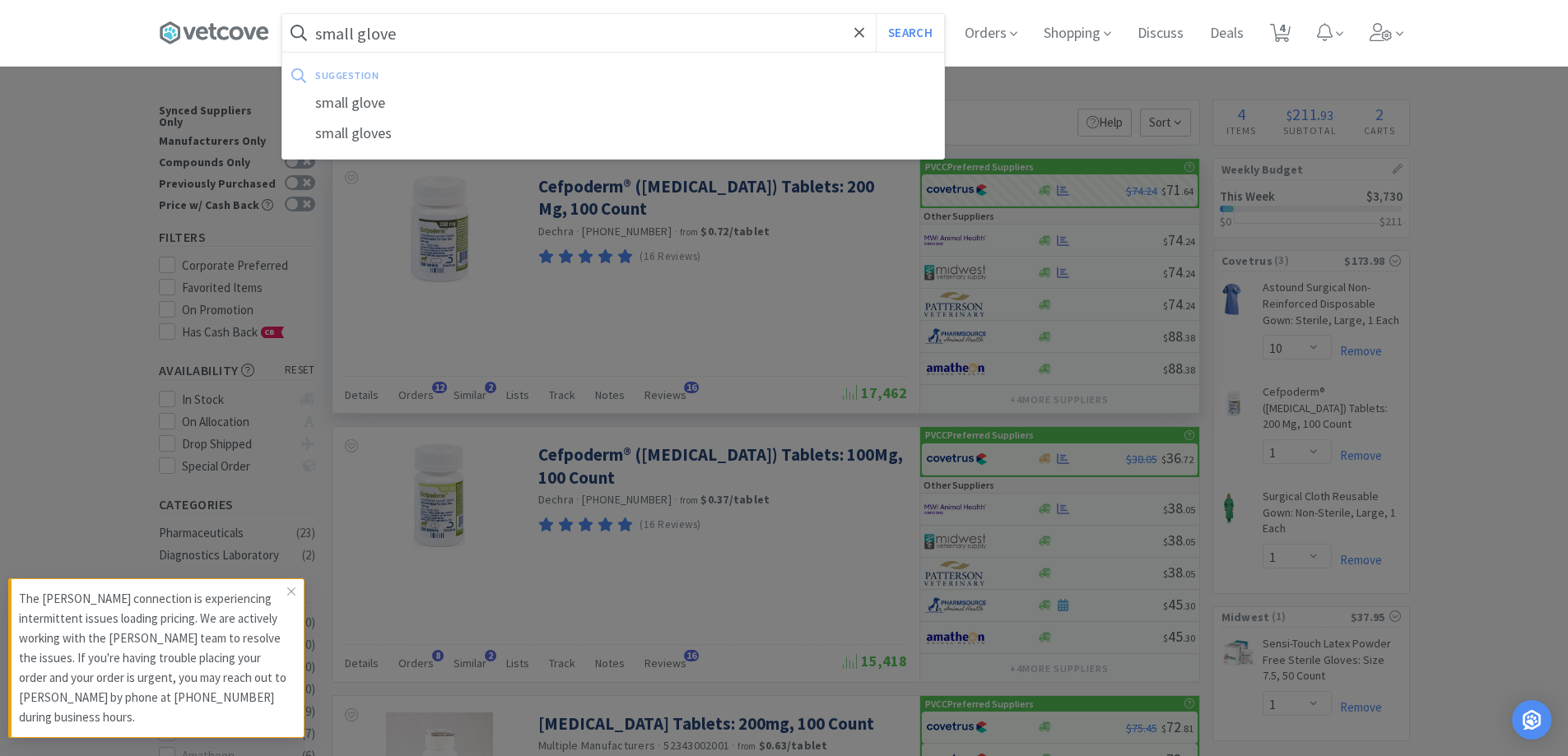
type input "small glove"
click at [876, 14] on button "Search" at bounding box center [910, 32] width 68 height 38
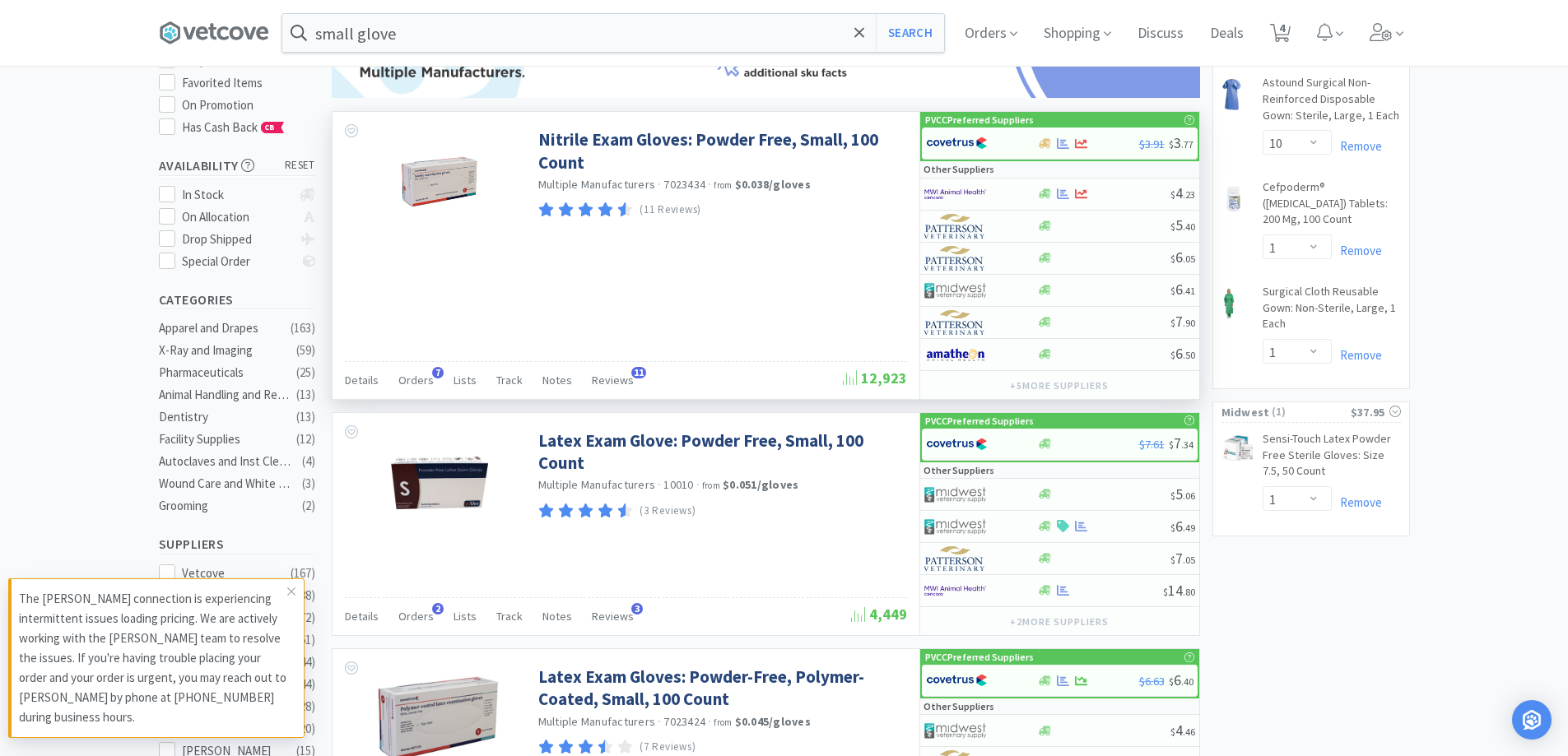
scroll to position [247, 0]
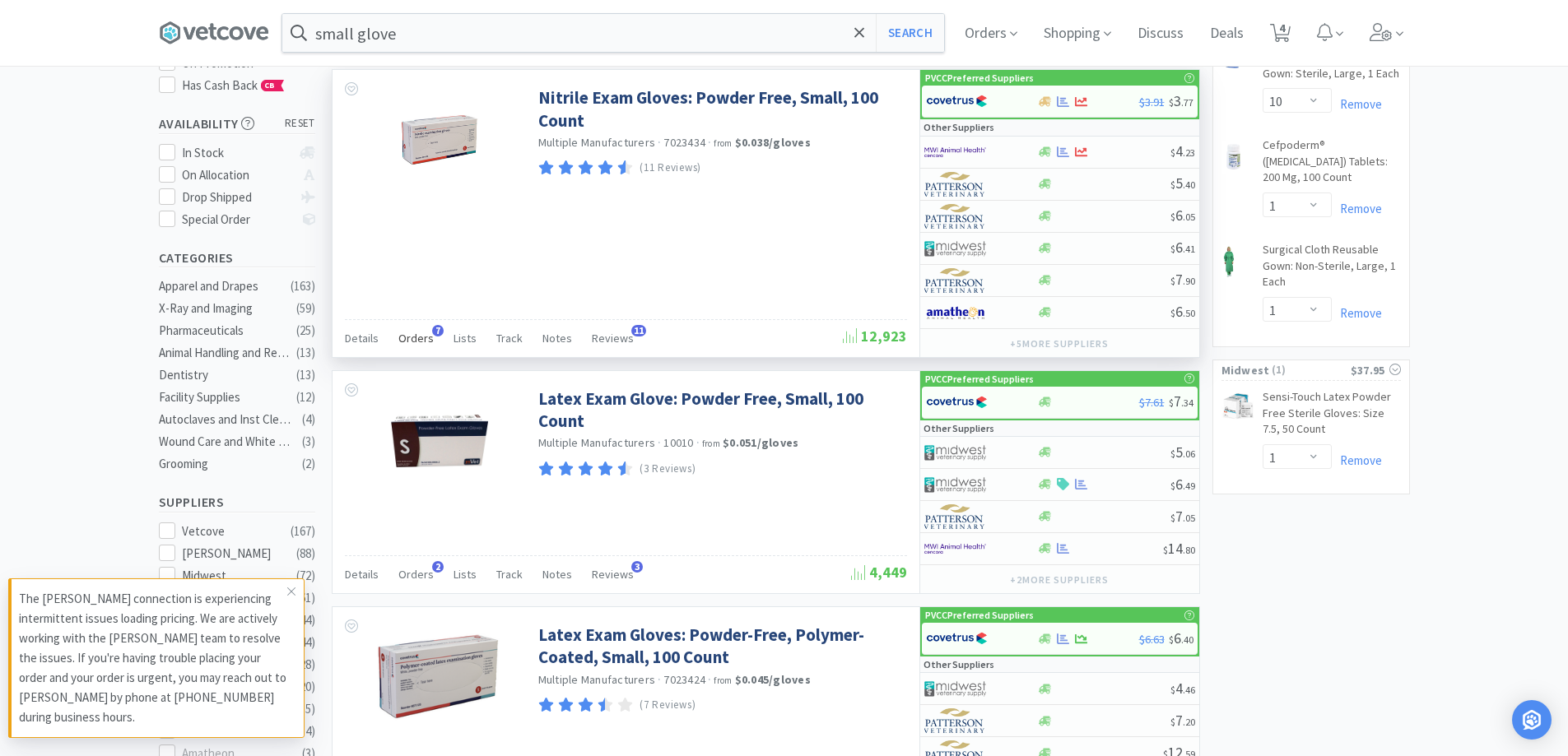
click at [419, 339] on span "Orders" at bounding box center [415, 338] width 36 height 15
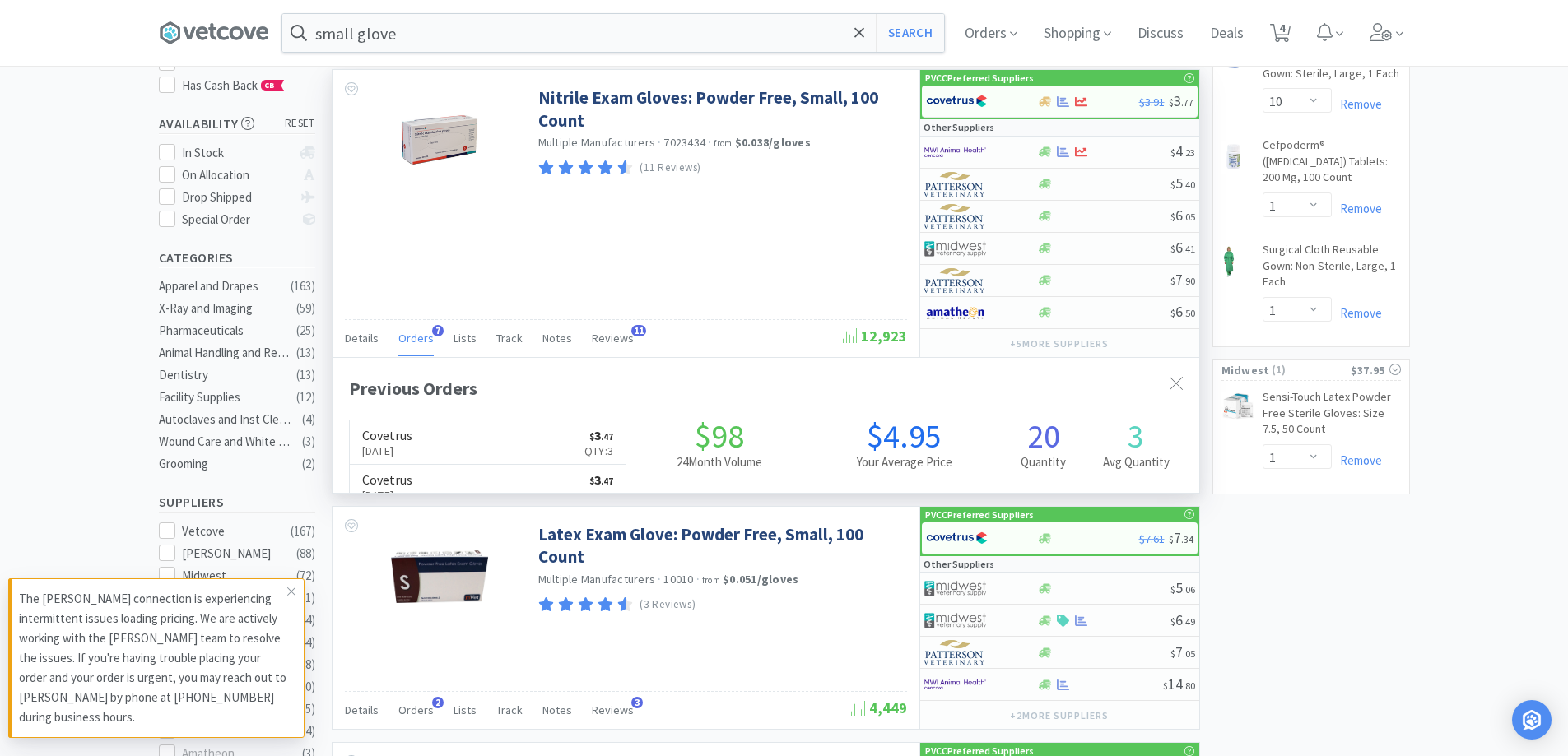
scroll to position [426, 867]
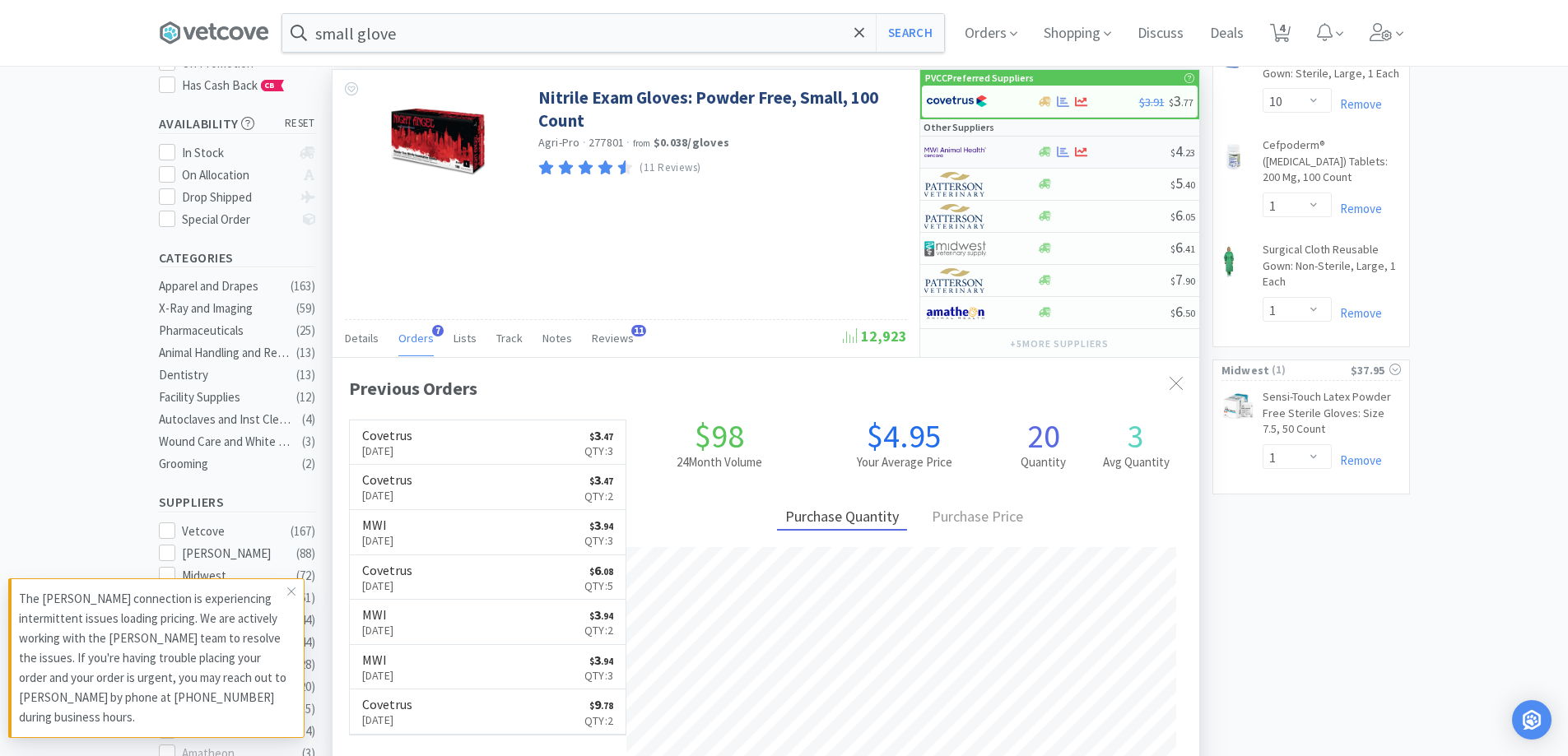
click at [954, 152] on img at bounding box center [955, 152] width 61 height 25
select select "1"
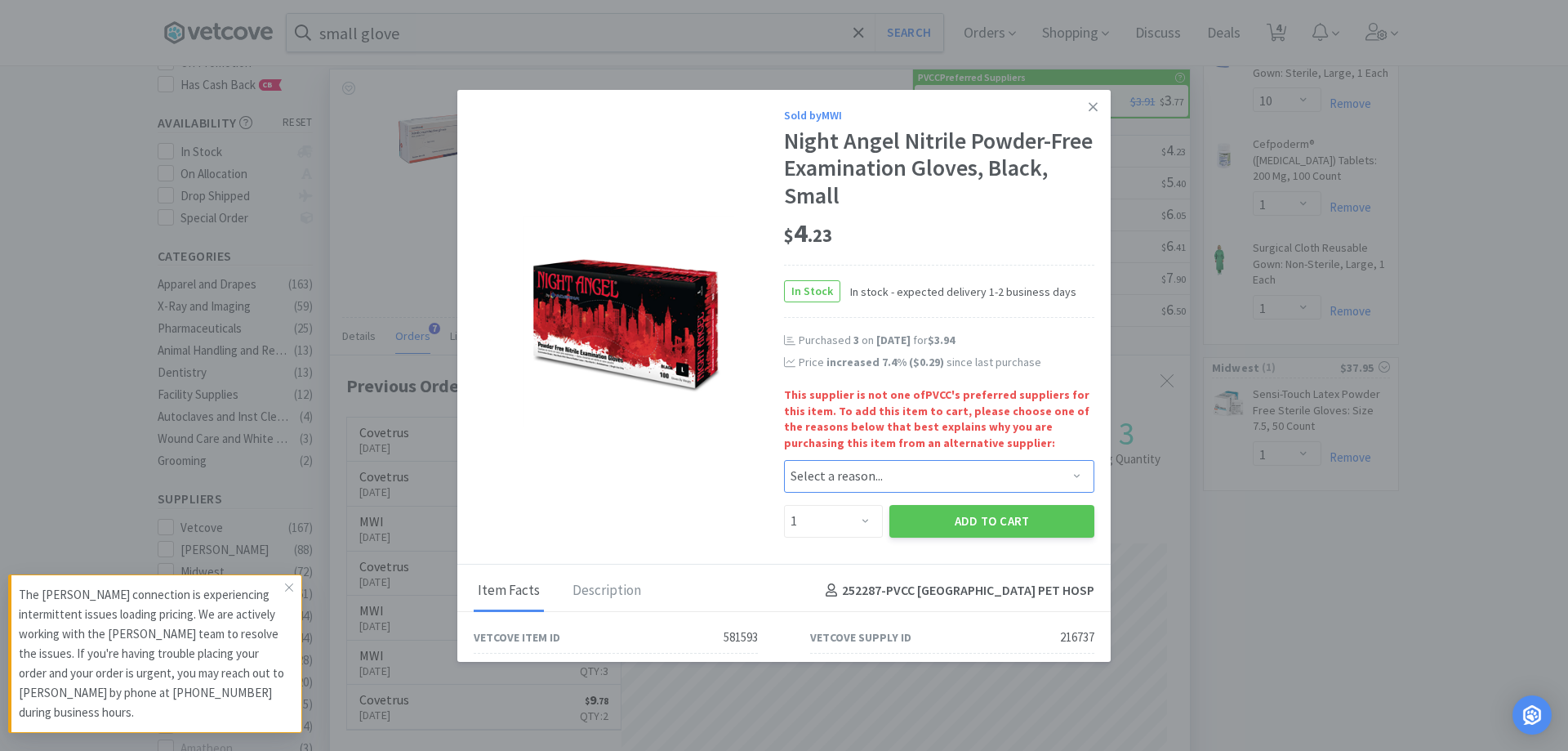
drag, startPoint x: 893, startPoint y: 473, endPoint x: 866, endPoint y: 462, distance: 29.2
click at [893, 473] on select "Select a reason... Availability - This item is out of stock at the preferred su…" at bounding box center [939, 476] width 310 height 33
select select "availability"
click at [784, 460] on select "Select a reason... Availability - This item is out of stock at the preferred su…" at bounding box center [939, 476] width 310 height 33
click at [864, 512] on select "Enter Quantity 1 2 3 4 5 6 7 8 9 10 11 12 13 14 15 16 17 18 19 20 Enter Quantity" at bounding box center [834, 522] width 99 height 33
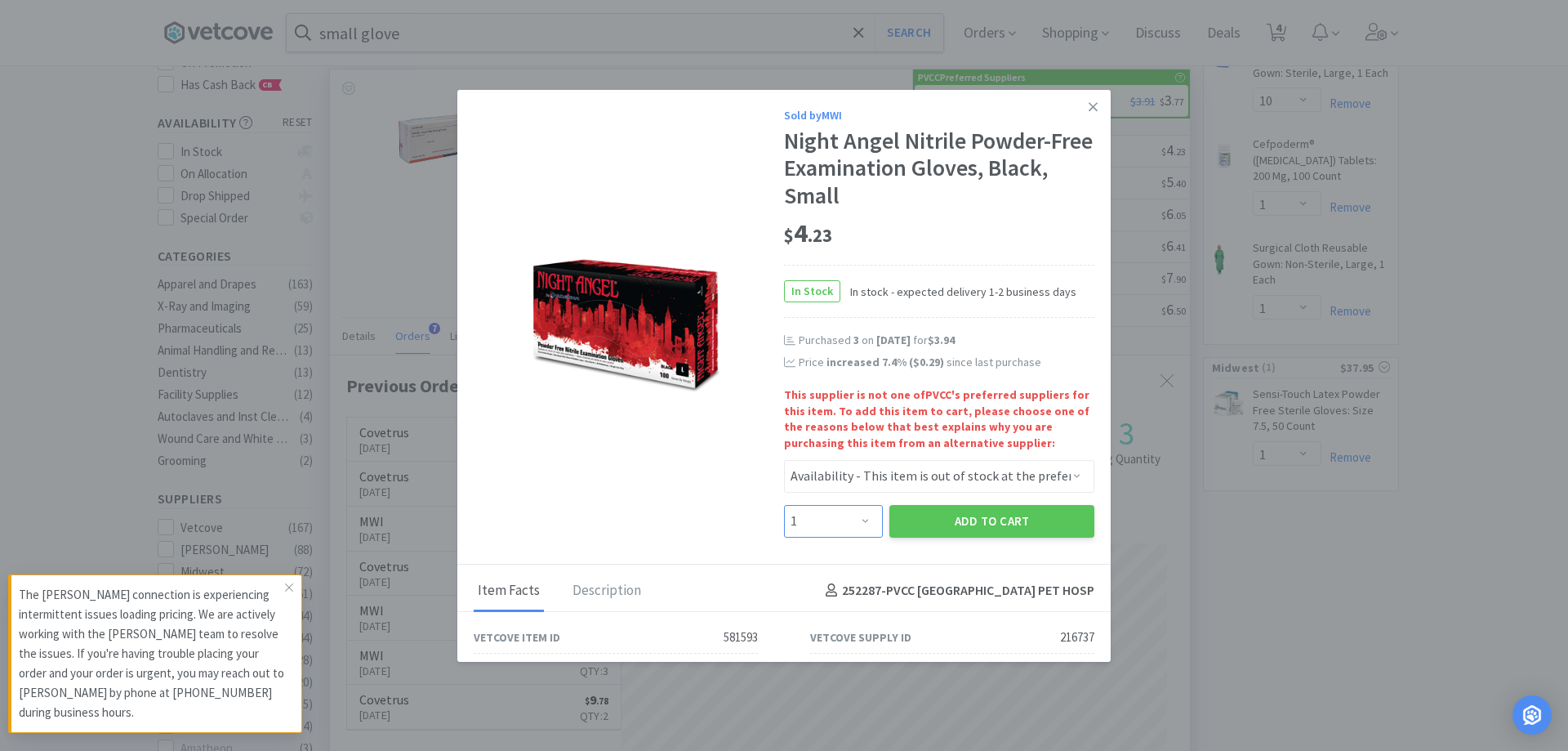
select select "3"
click at [784, 505] on select "Enter Quantity 1 2 3 4 5 6 7 8 9 10 11 12 13 14 15 16 17 18 19 20 Enter Quantity" at bounding box center [834, 522] width 99 height 33
click at [966, 527] on button "Add to Cart" at bounding box center [991, 522] width 205 height 33
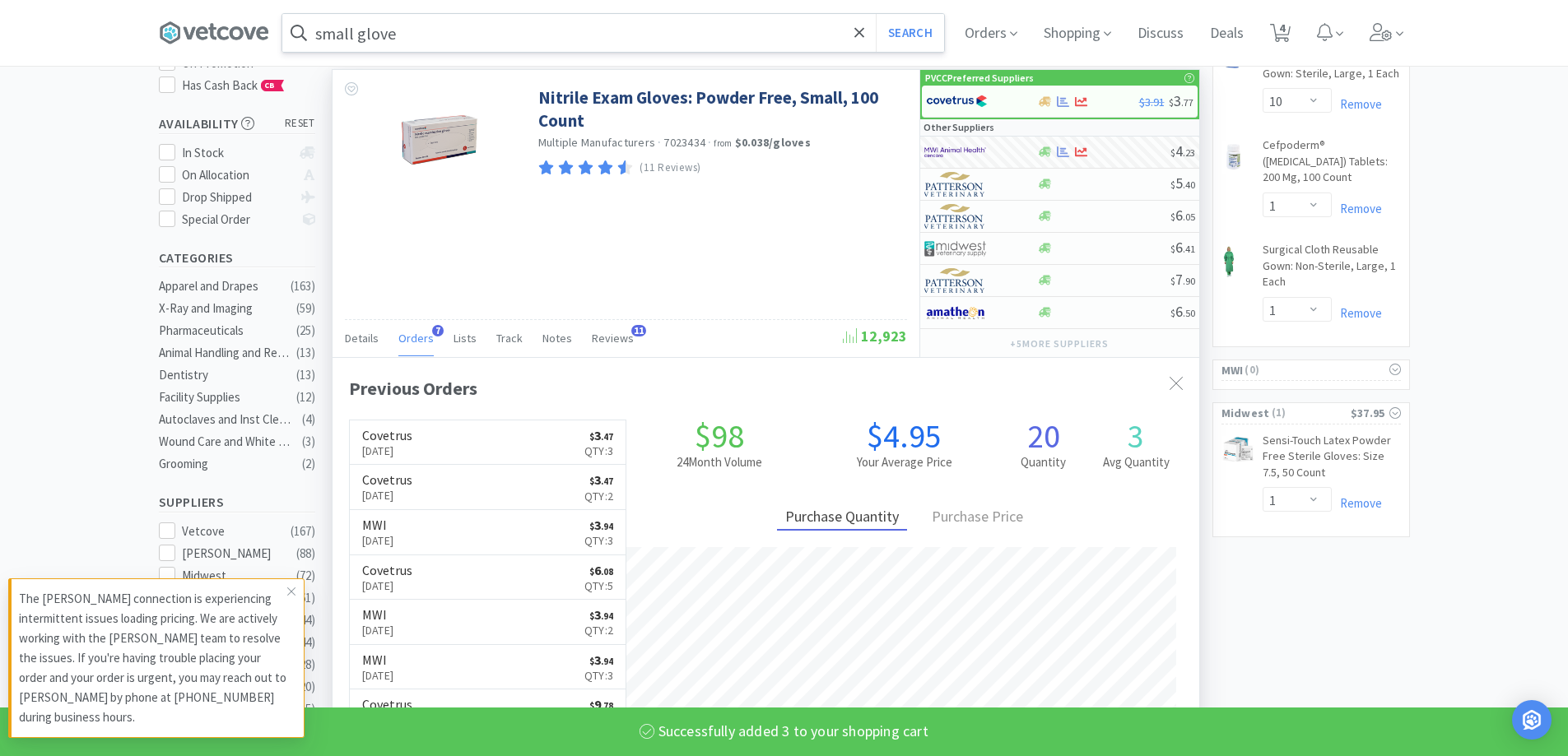
click at [424, 27] on input "small glove" at bounding box center [613, 32] width 662 height 38
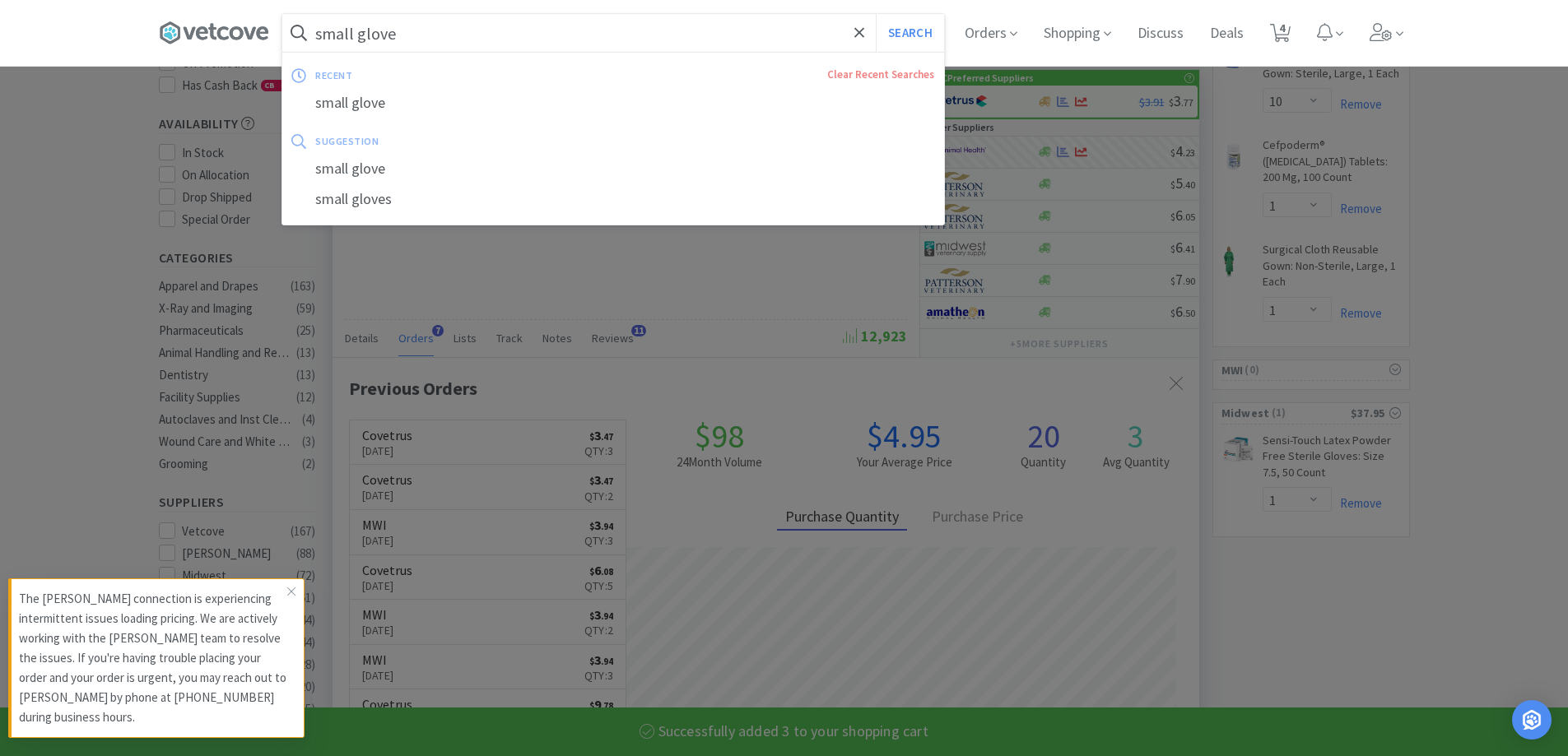
select select "3"
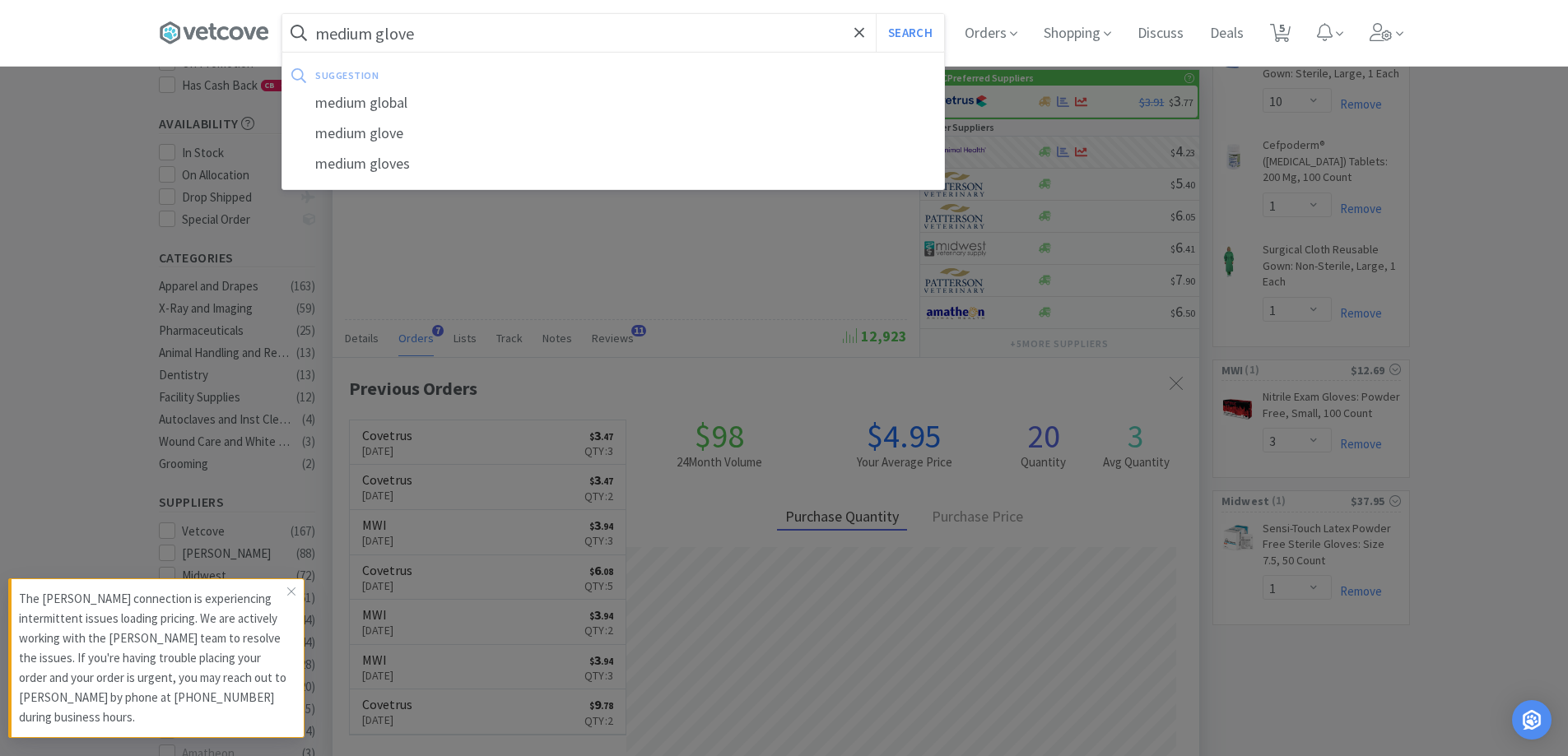
type input "medium glove"
click at [876, 14] on button "Search" at bounding box center [910, 32] width 68 height 38
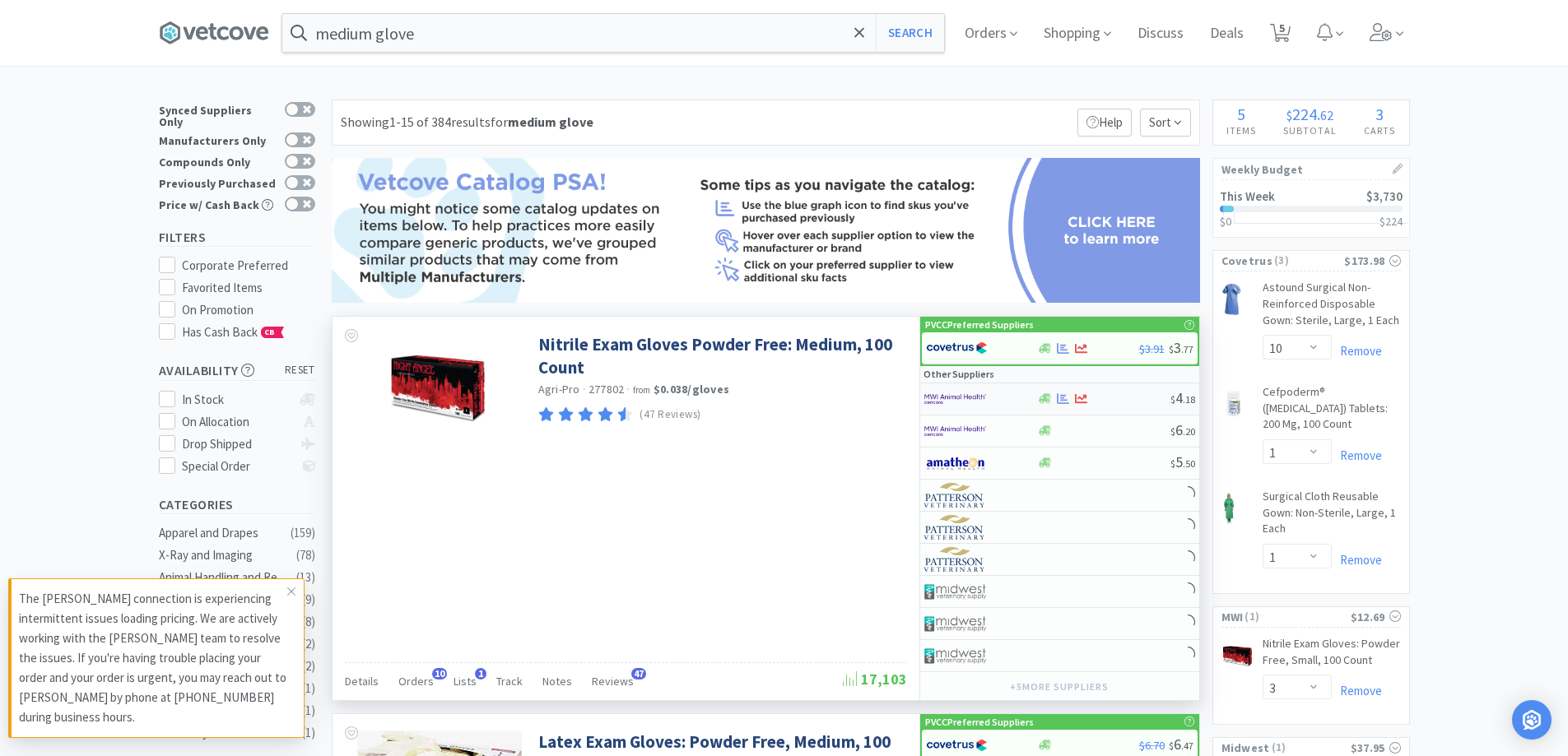
click at [972, 400] on img at bounding box center [955, 399] width 61 height 25
select select "1"
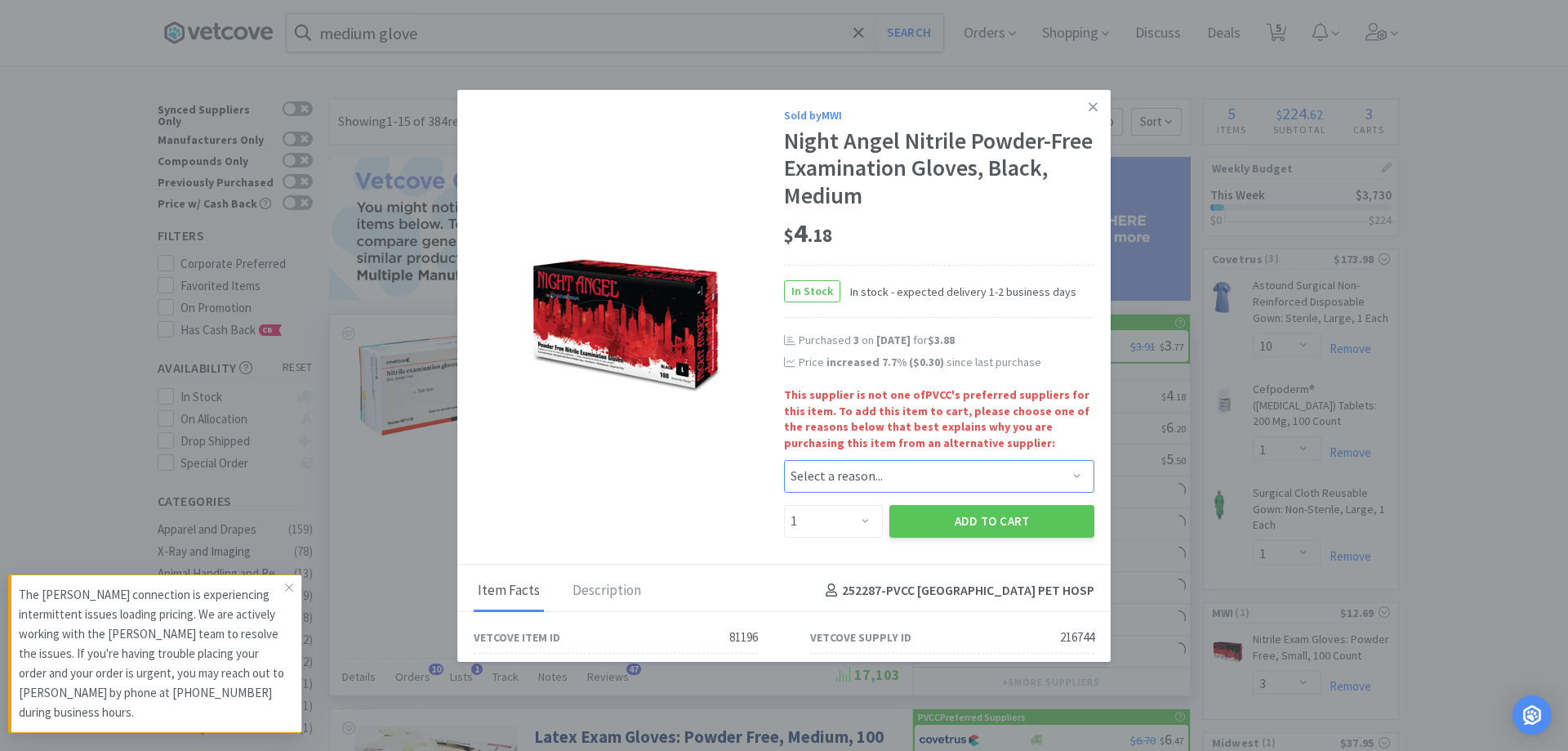
drag, startPoint x: 866, startPoint y: 465, endPoint x: 833, endPoint y: 490, distance: 41.4
click at [866, 465] on select "Select a reason... Availability - This item is out of stock at the preferred su…" at bounding box center [939, 476] width 310 height 33
select select "availability"
click at [784, 460] on select "Select a reason... Availability - This item is out of stock at the preferred su…" at bounding box center [939, 476] width 310 height 33
click at [840, 511] on select "Enter Quantity 1 2 3 4 5 6 7 8 9 10 11 12 13 14 15 16 17 18 19 20 Enter Quantity" at bounding box center [834, 522] width 99 height 33
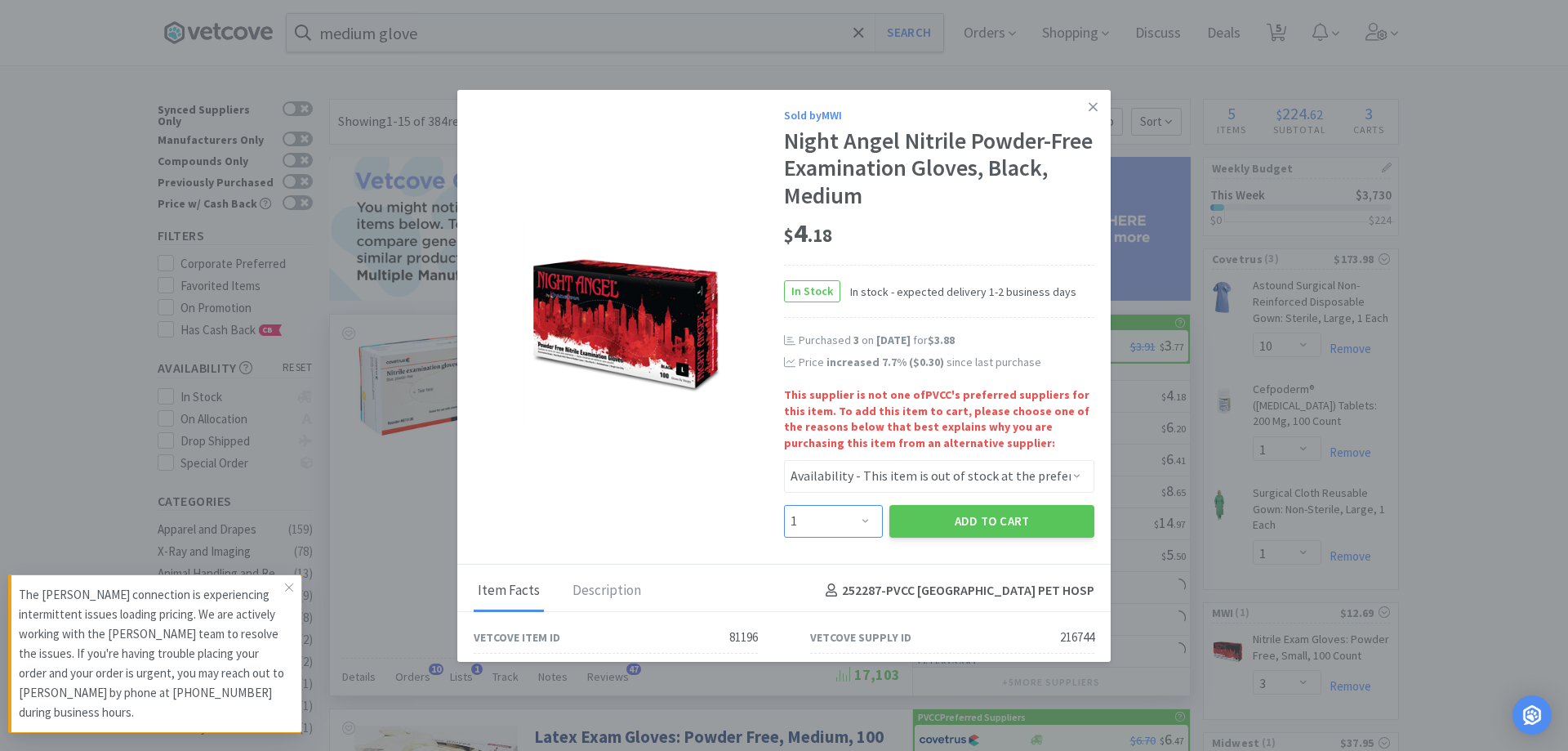
select select "3"
click at [784, 505] on select "Enter Quantity 1 2 3 4 5 6 7 8 9 10 11 12 13 14 15 16 17 18 19 20 Enter Quantity" at bounding box center [834, 522] width 99 height 33
click at [920, 512] on button "Add to Cart" at bounding box center [991, 522] width 205 height 33
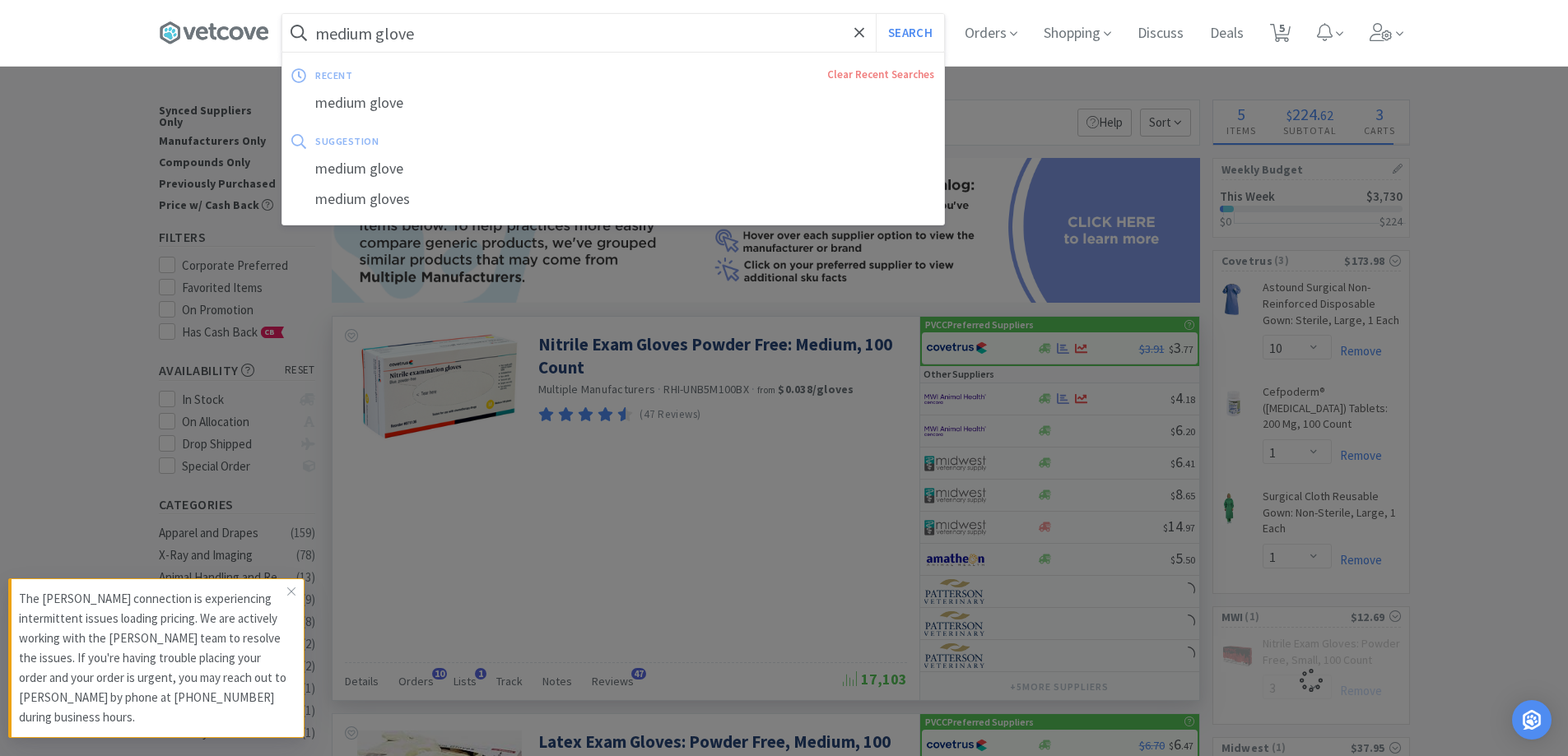
click at [442, 40] on input "medium glove" at bounding box center [613, 32] width 662 height 38
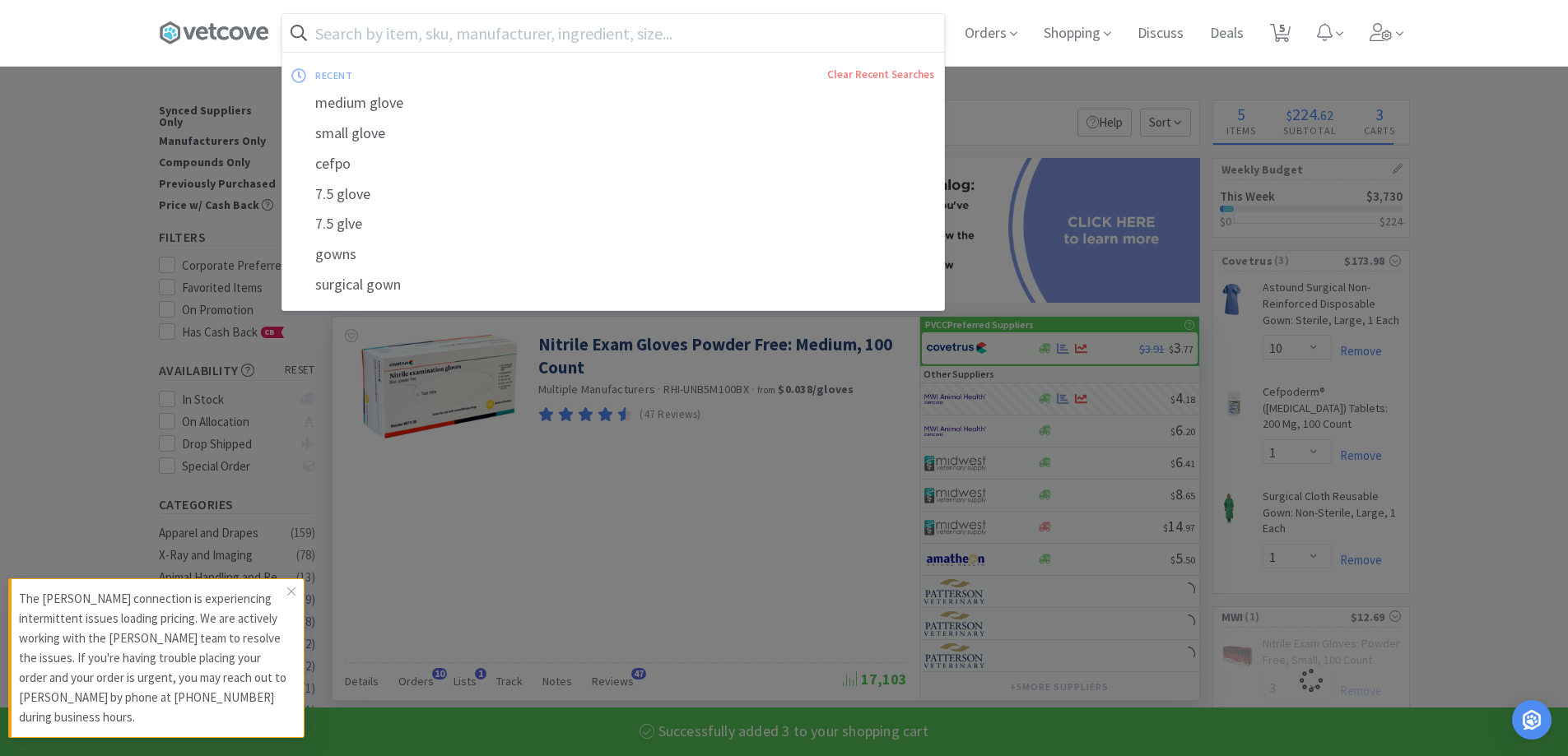
select select "3"
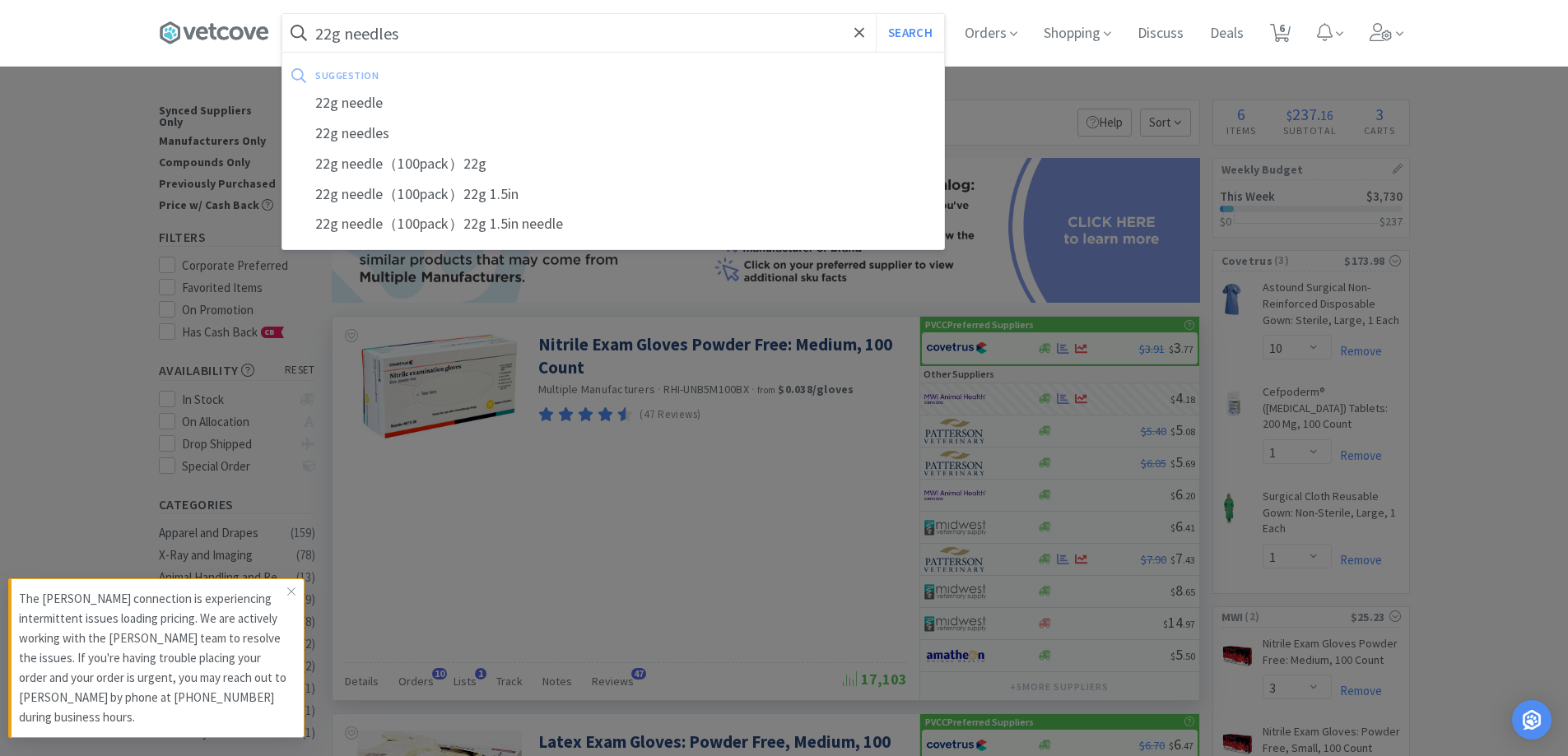
type input "22g needles"
click at [876, 14] on button "Search" at bounding box center [910, 32] width 68 height 38
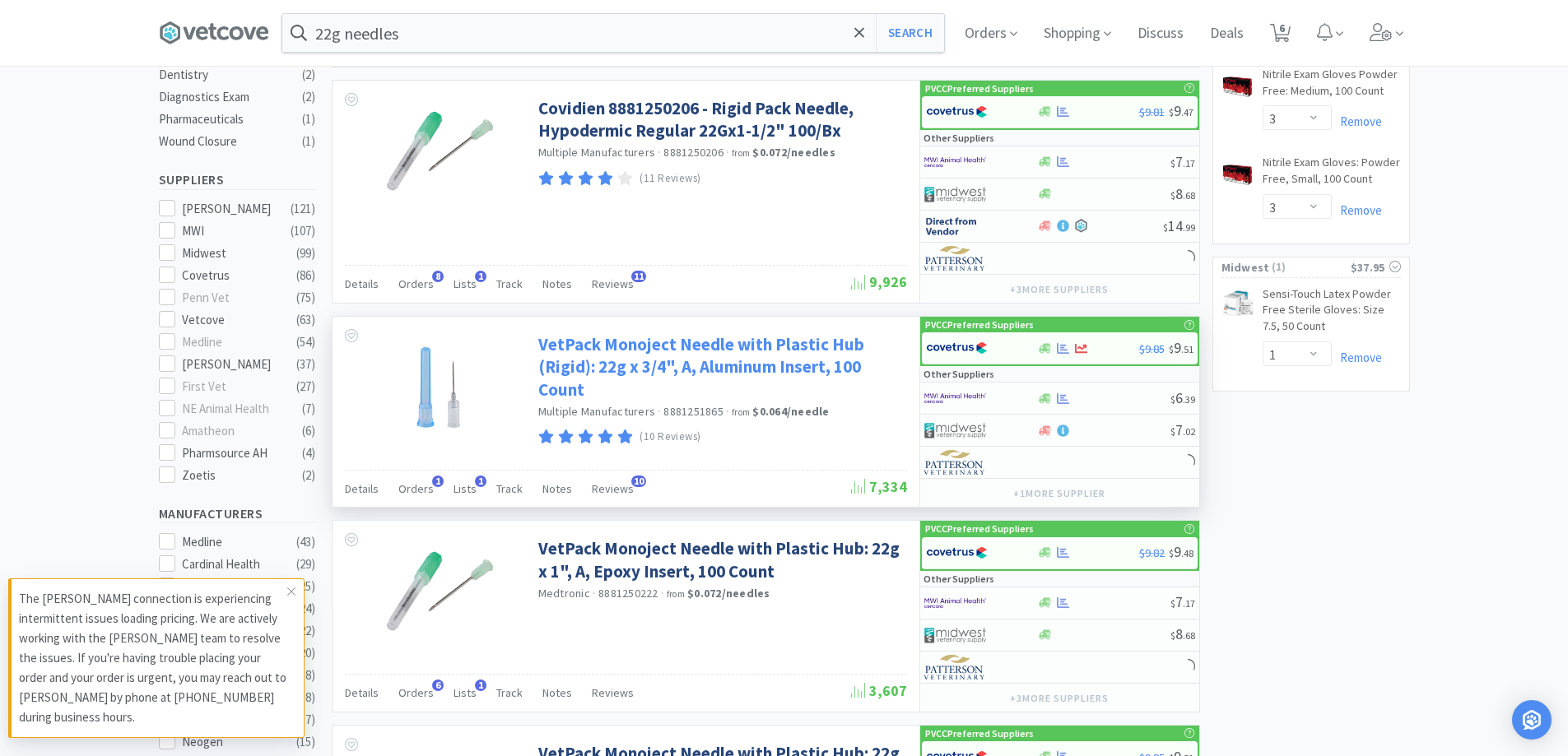
scroll to position [575, 0]
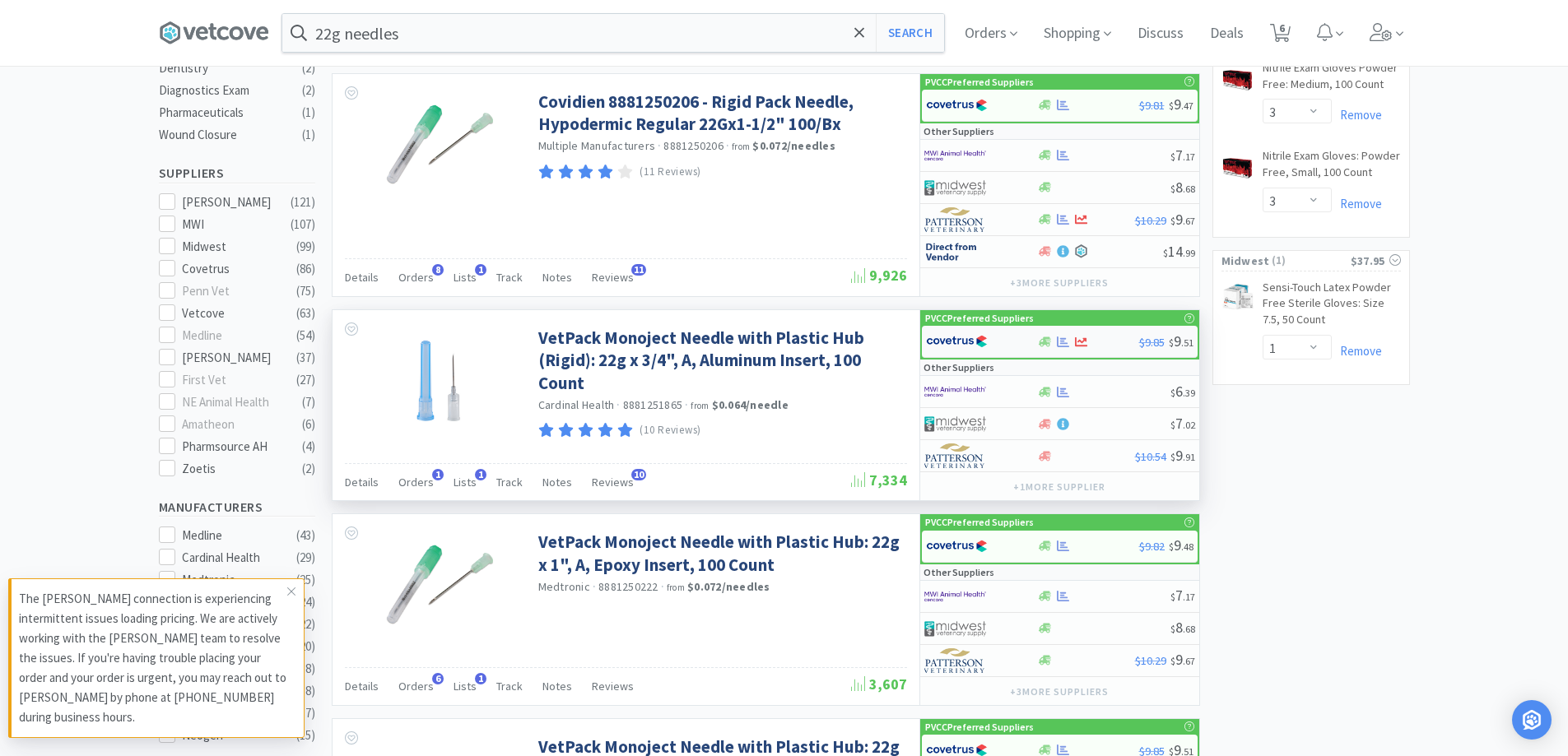
click at [1031, 346] on div at bounding box center [981, 341] width 111 height 28
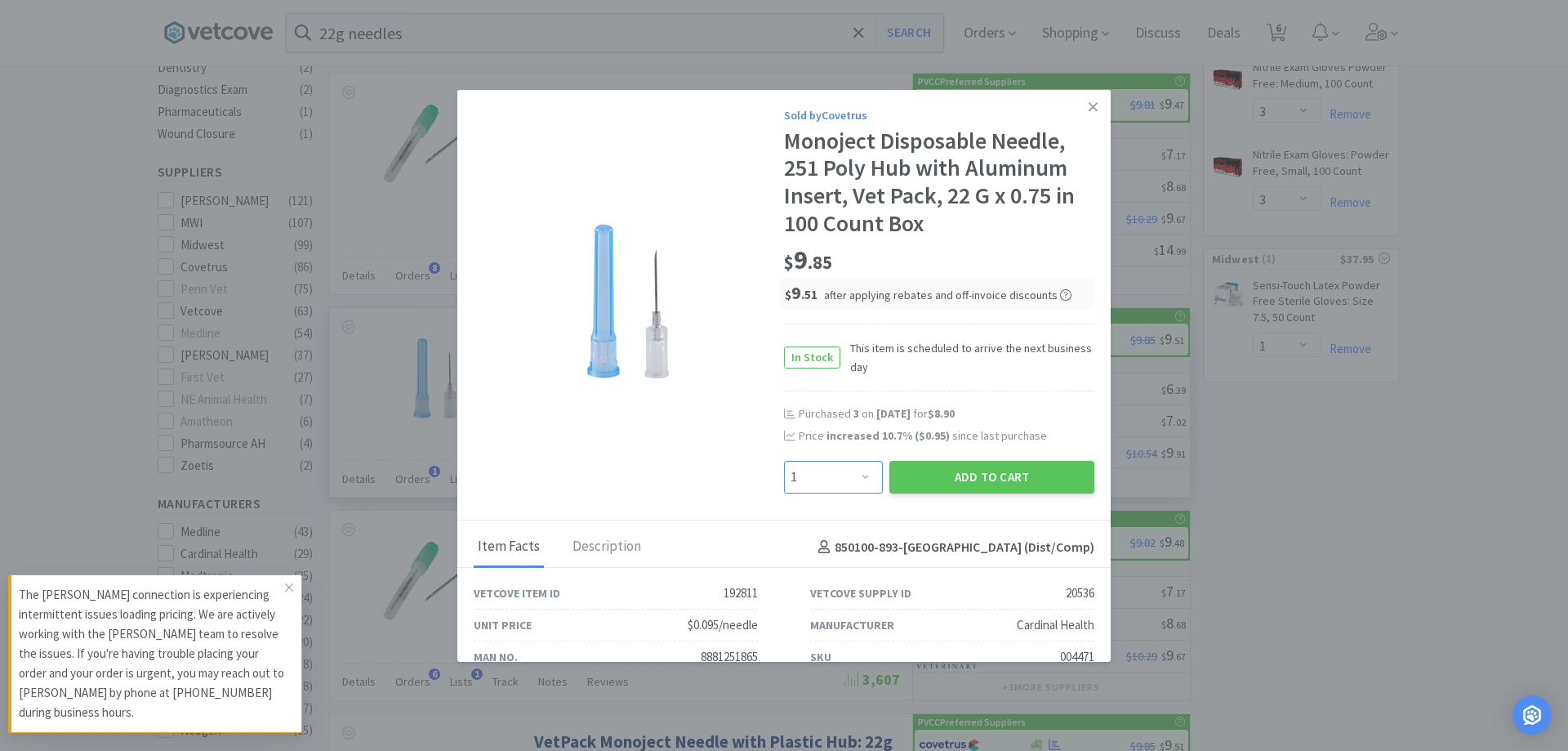
click at [856, 469] on select "Enter Quantity 1 2 3 4 5 6 7 8 9 10 11 12 13 14 15 16 17 18 19 20 Enter Quantity" at bounding box center [834, 477] width 99 height 33
select select "3"
click at [784, 461] on select "Enter Quantity 1 2 3 4 5 6 7 8 9 10 11 12 13 14 15 16 17 18 19 20 Enter Quantity" at bounding box center [834, 477] width 99 height 33
click at [944, 472] on button "Add to Cart" at bounding box center [991, 477] width 205 height 33
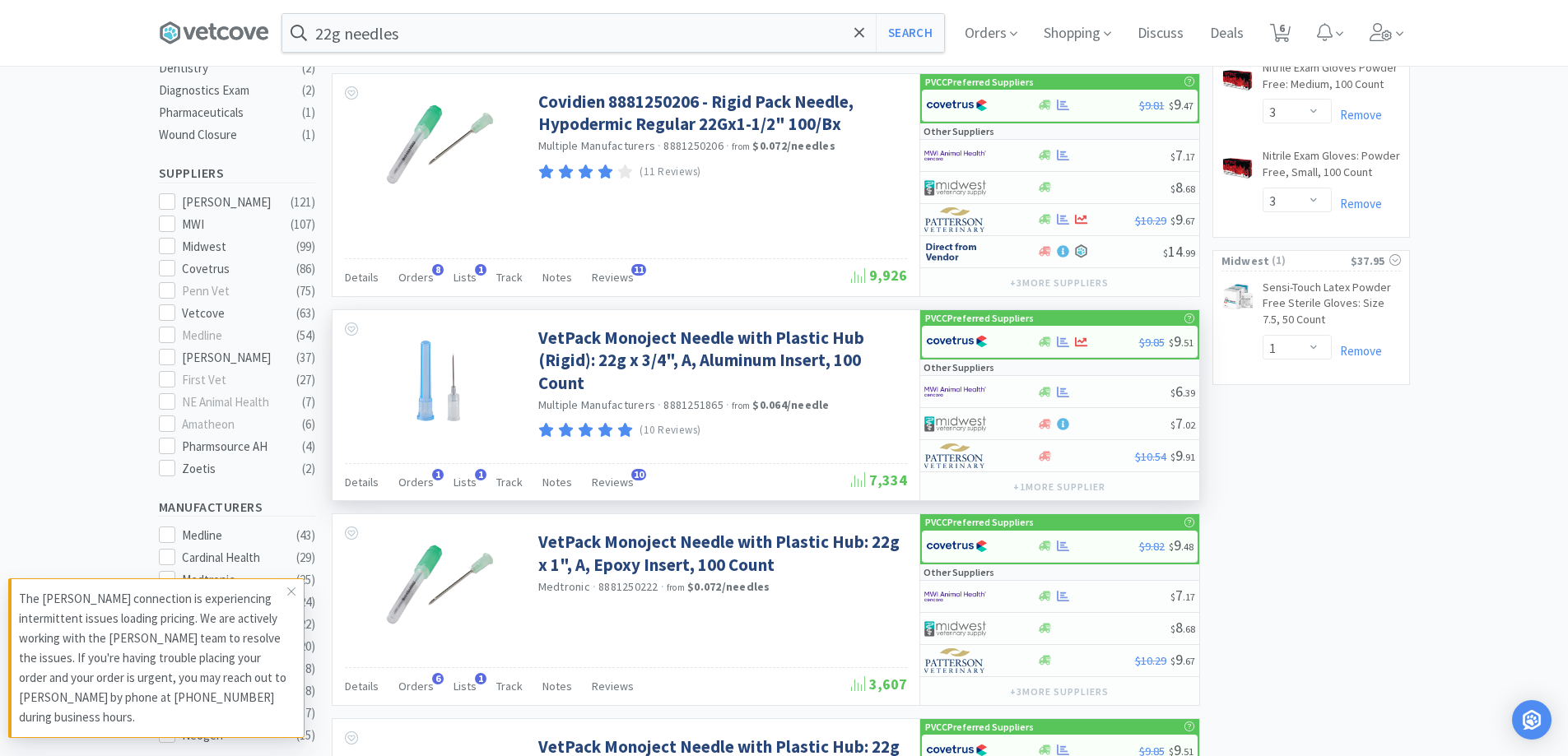
click at [429, 38] on input "22g needles" at bounding box center [613, 32] width 662 height 38
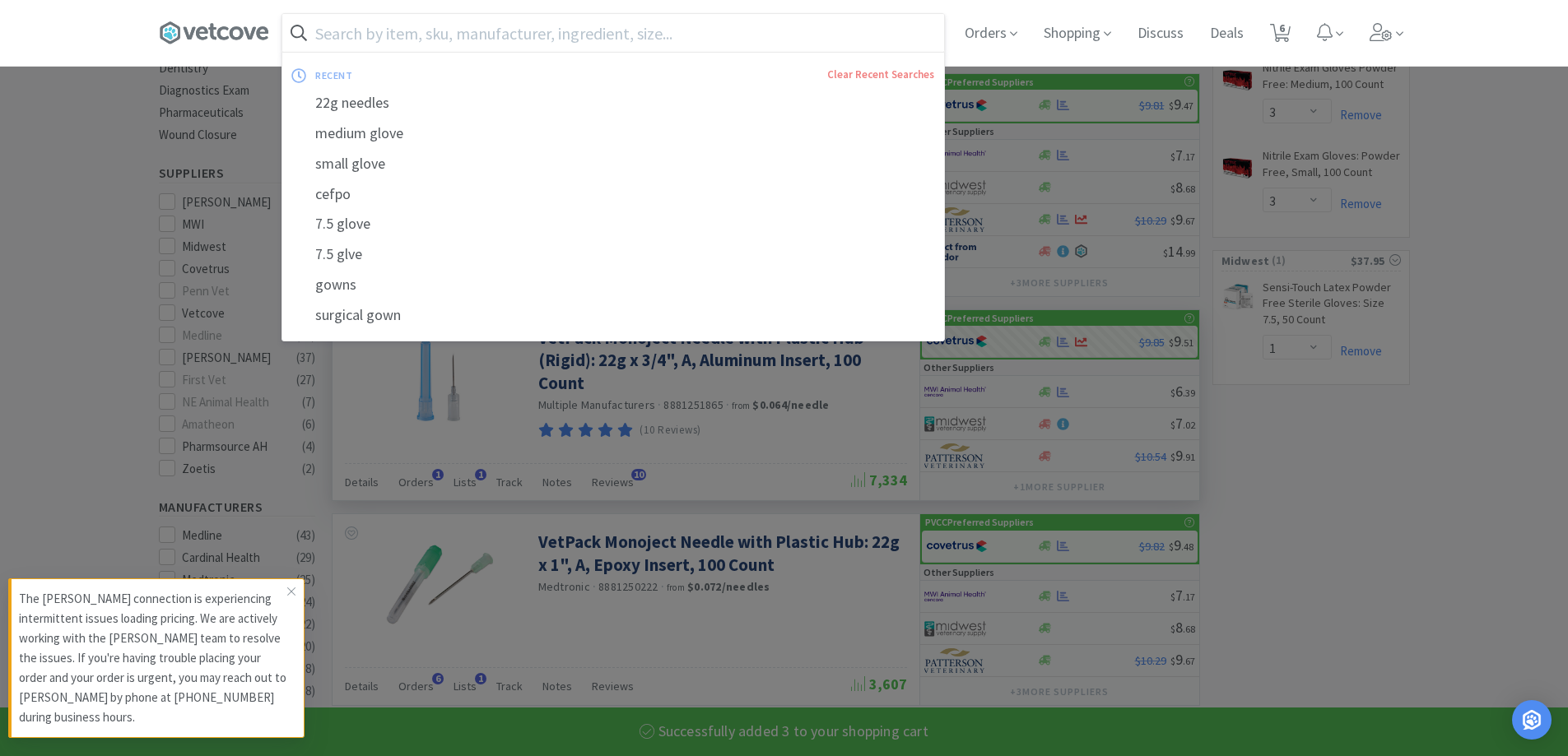
select select "3"
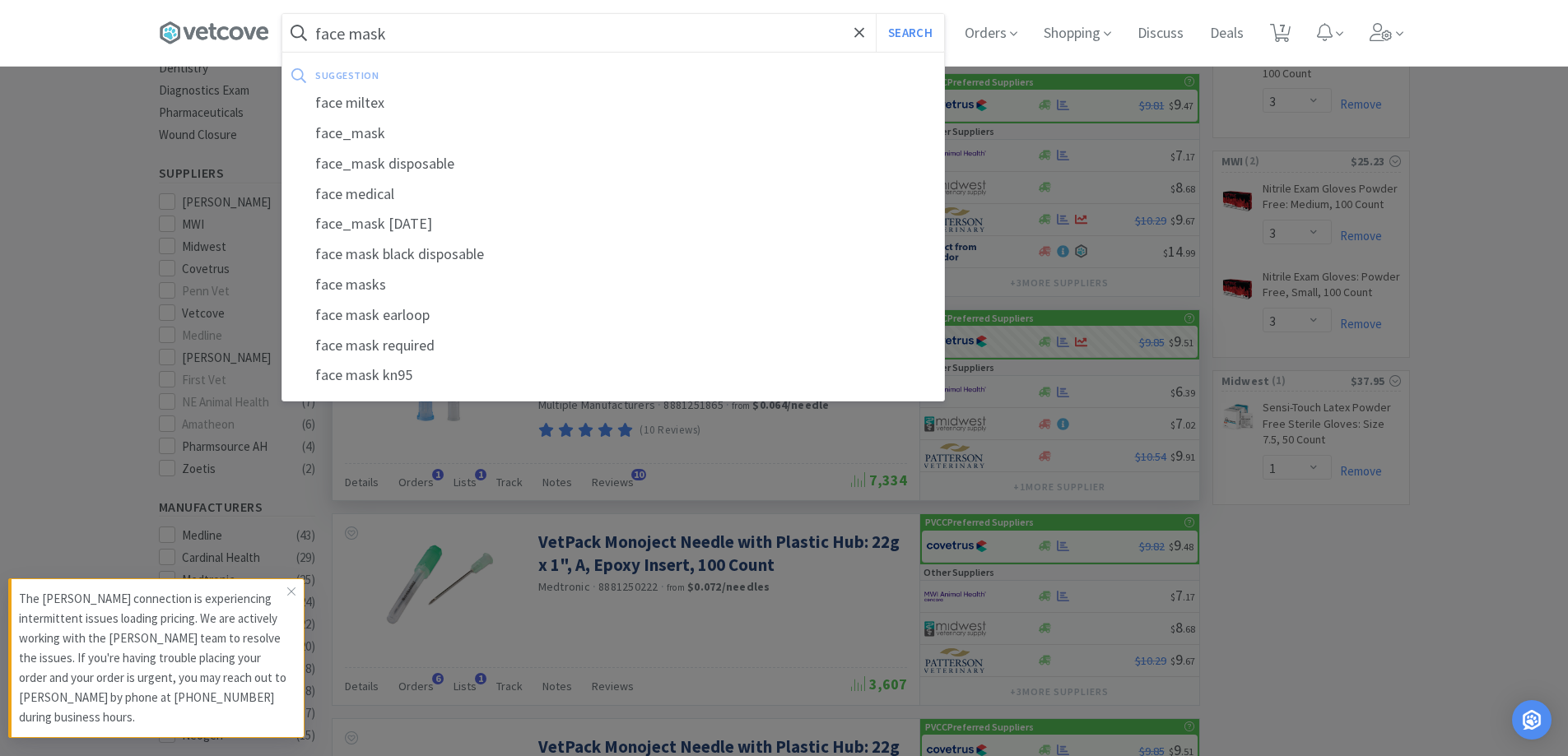
type input "face mask"
click at [876, 14] on button "Search" at bounding box center [910, 32] width 68 height 38
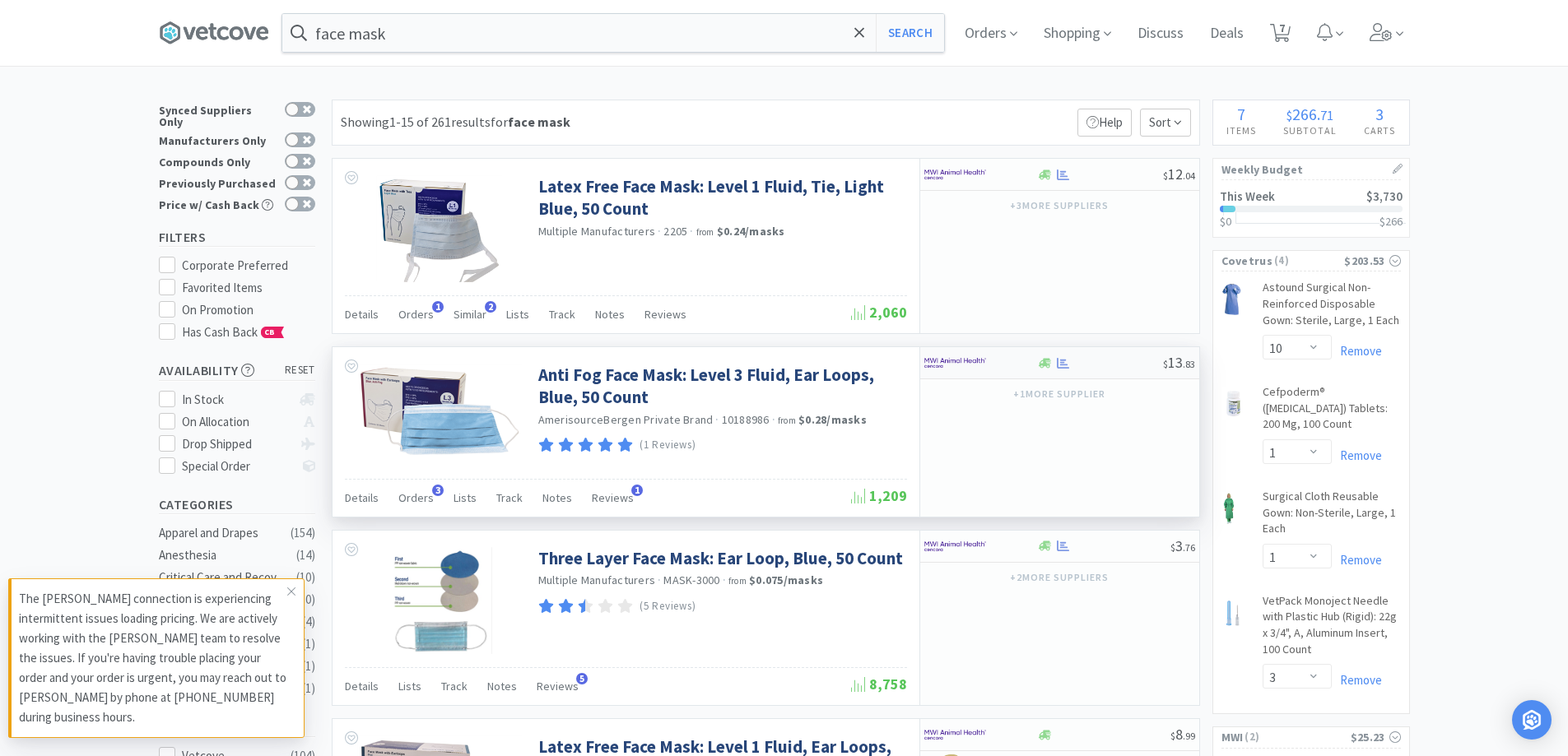
click at [1077, 358] on div at bounding box center [1099, 363] width 126 height 12
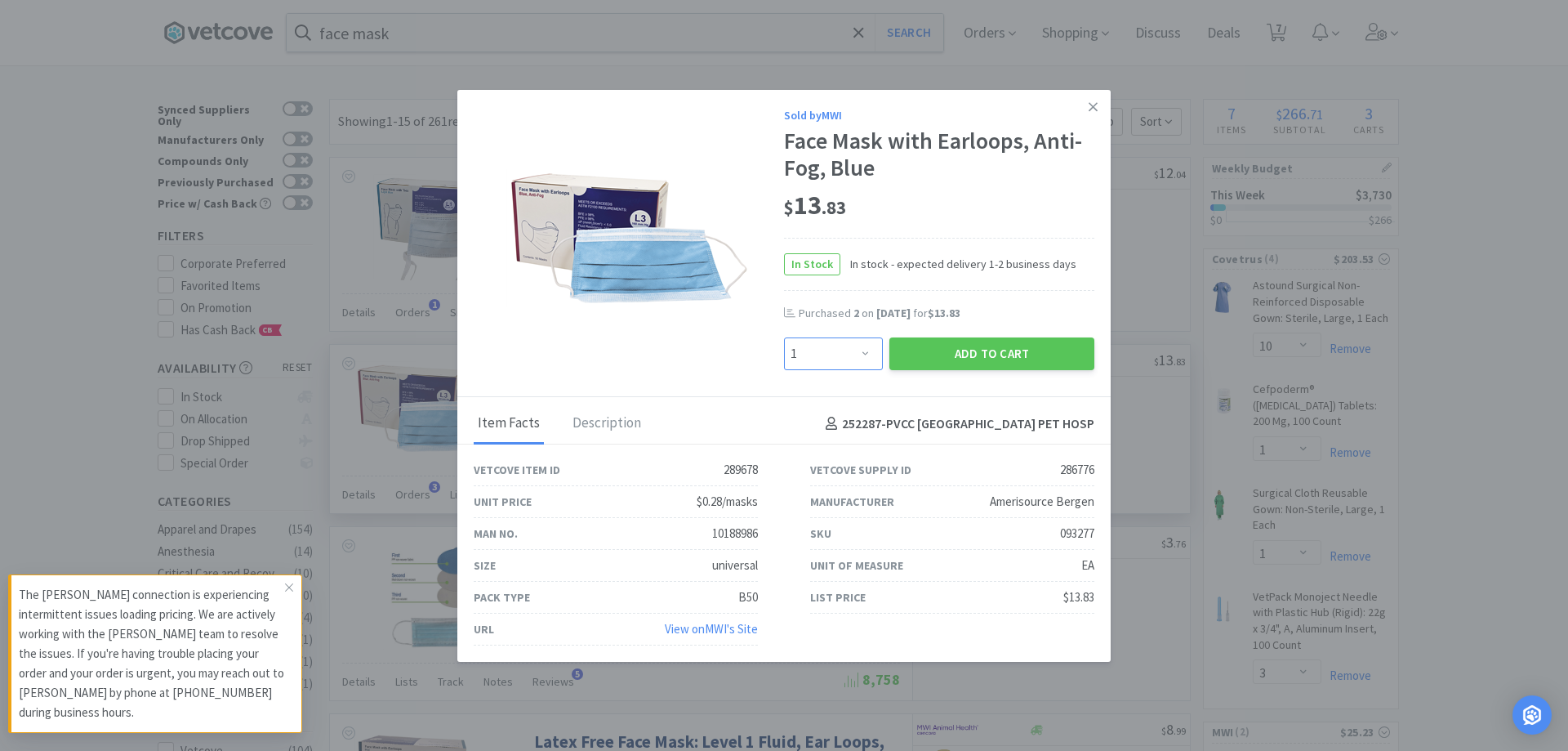
click at [861, 351] on select "Enter Quantity 1 2 3 4 5 6 7 8 9 10 11 12 13 14 15 16 17 18 19 20 Enter Quantity" at bounding box center [834, 354] width 99 height 33
select select "2"
click at [784, 338] on select "Enter Quantity 1 2 3 4 5 6 7 8 9 10 11 12 13 14 15 16 17 18 19 20 Enter Quantity" at bounding box center [834, 354] width 99 height 33
click at [962, 350] on button "Add to Cart" at bounding box center [991, 354] width 205 height 33
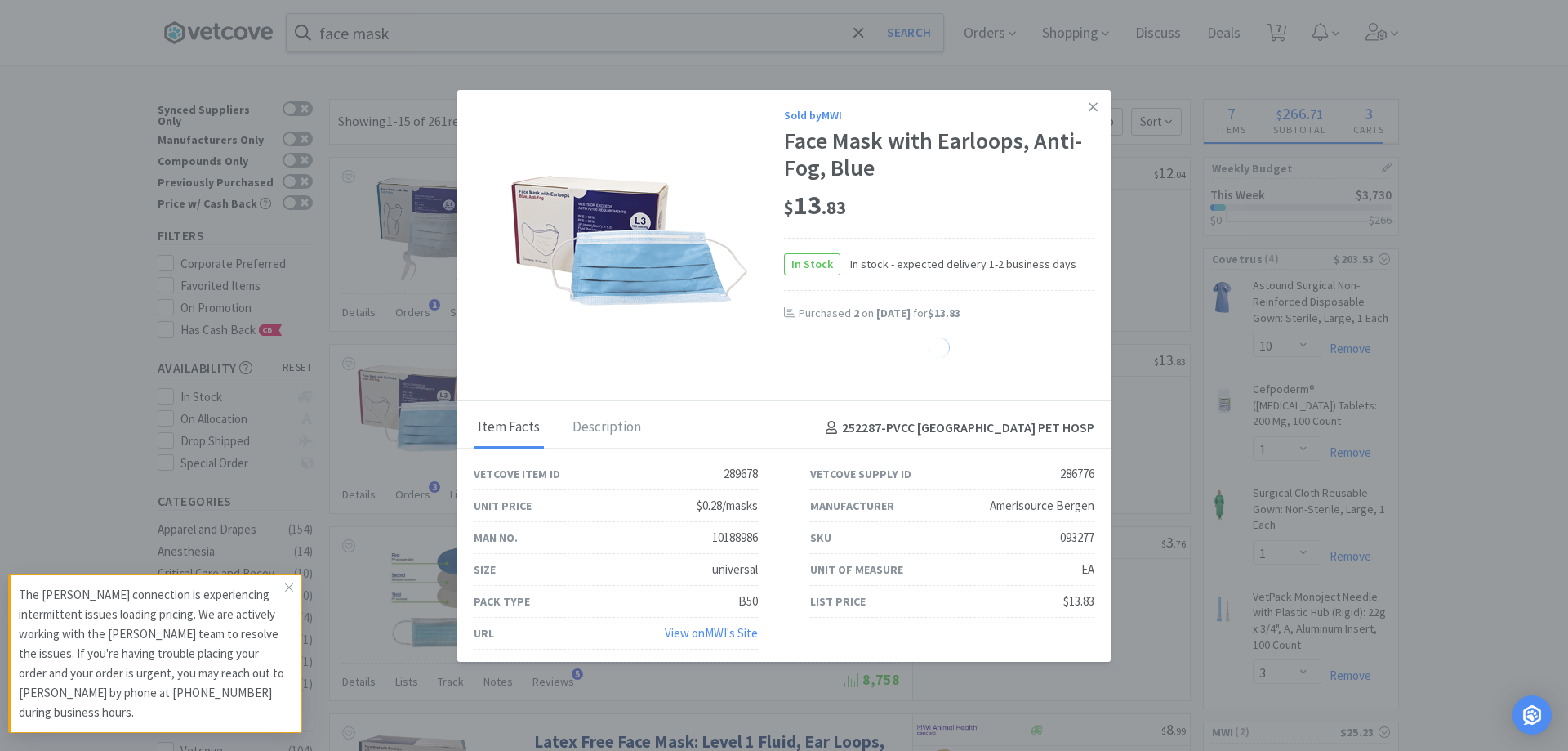
drag, startPoint x: 1072, startPoint y: 103, endPoint x: 1049, endPoint y: 137, distance: 41.0
click at [1079, 104] on link at bounding box center [1093, 107] width 28 height 36
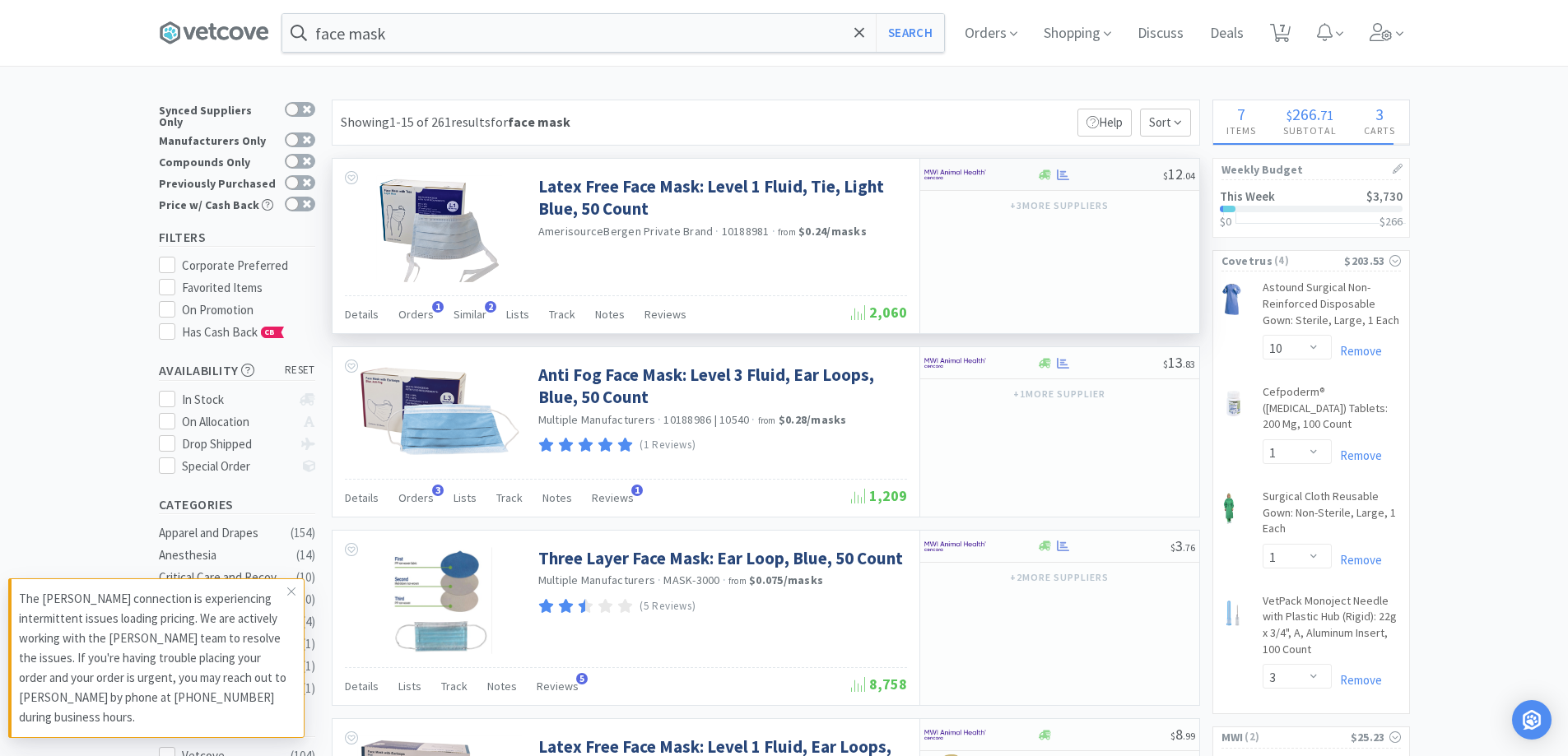
click at [971, 179] on img at bounding box center [955, 174] width 61 height 25
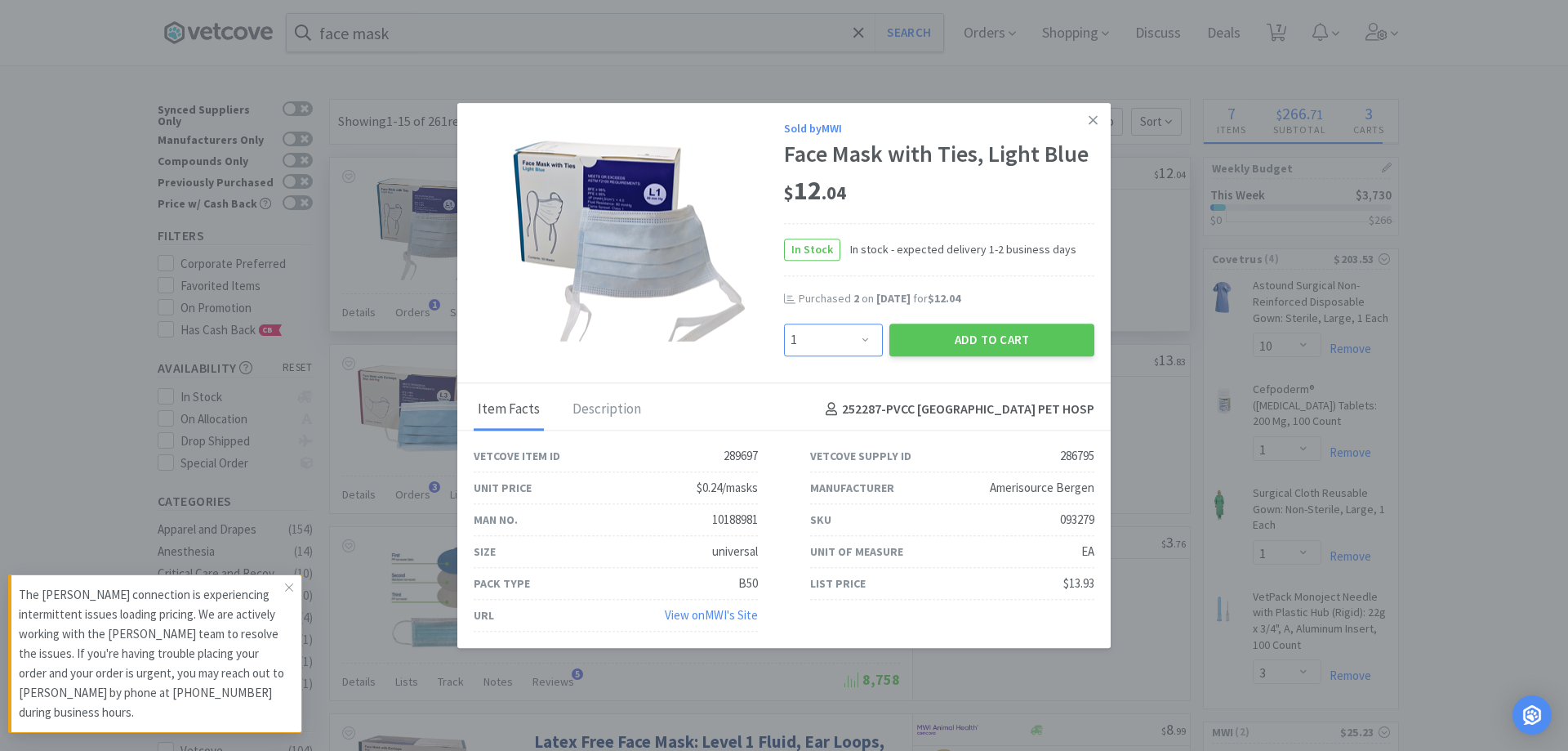
click at [861, 323] on select "Enter Quantity 1 2 3 4 5 6 7 8 9 10 11 12 13 14 15 16 17 18 19 20 Enter Quantity" at bounding box center [834, 340] width 99 height 33
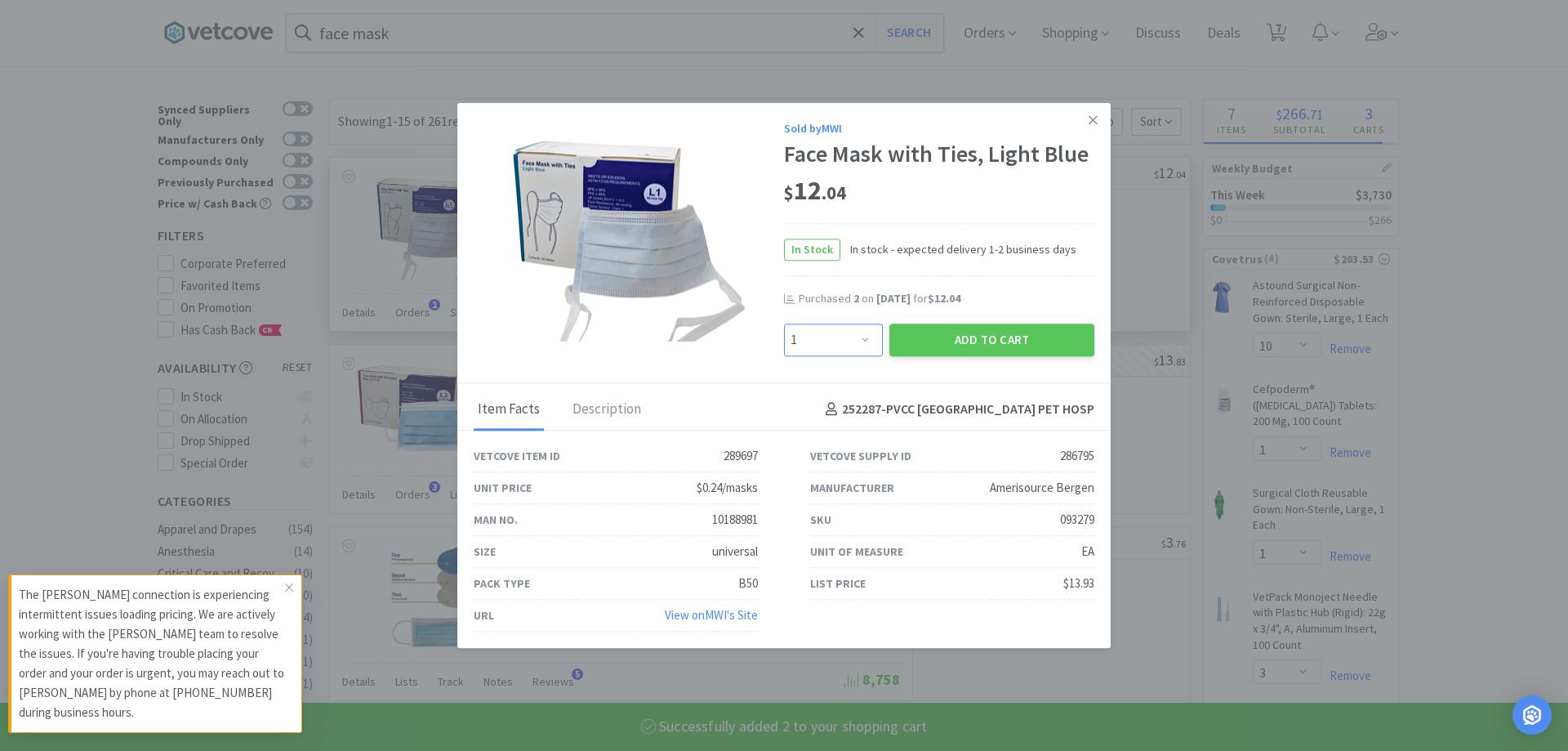
select select "2"
click at [784, 323] on select "Enter Quantity 1 2 3 4 5 6 7 8 9 10 11 12 13 14 15 16 17 18 19 20 Enter Quantity" at bounding box center [834, 340] width 99 height 33
click at [954, 326] on button "Add to Cart" at bounding box center [991, 340] width 205 height 33
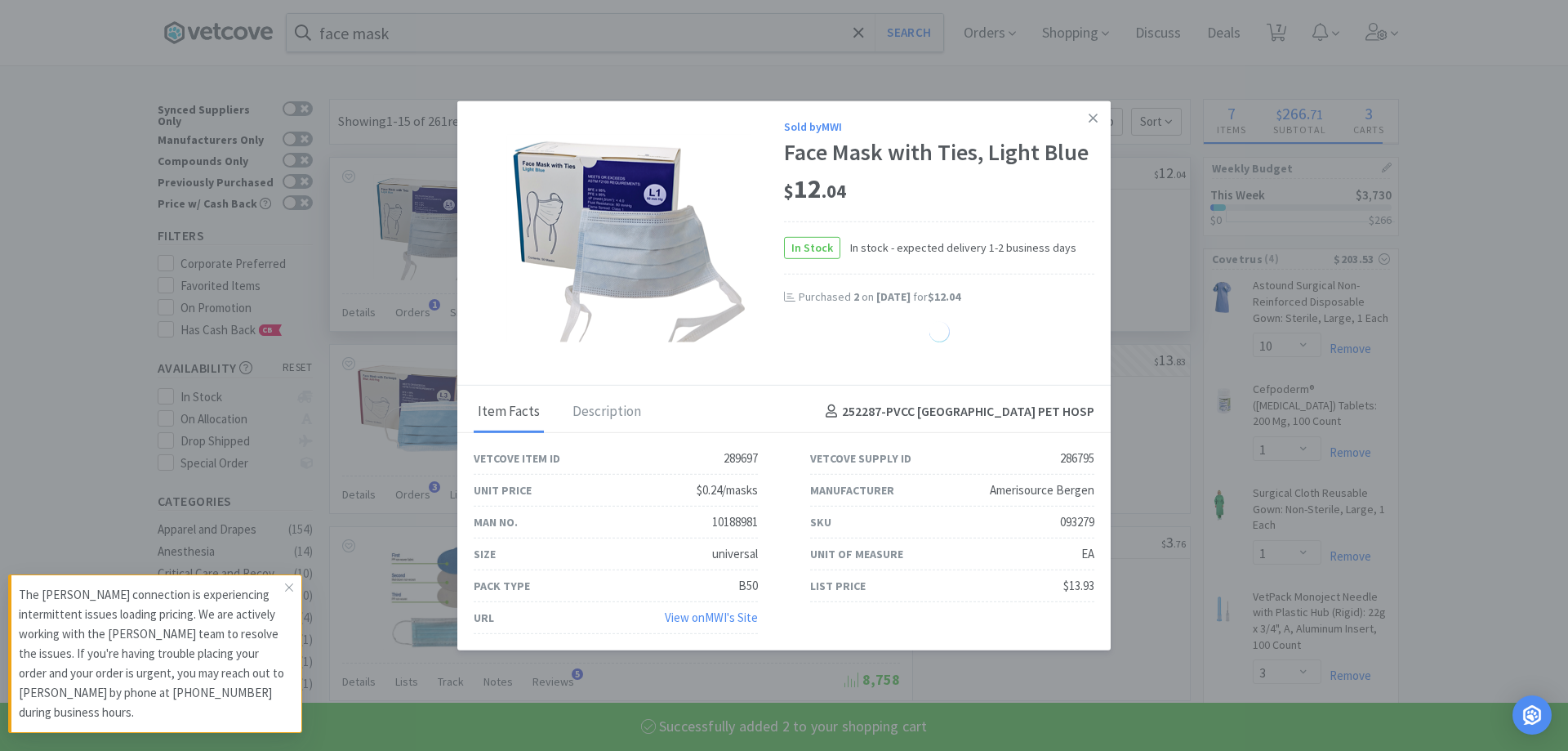
select select "2"
select select "3"
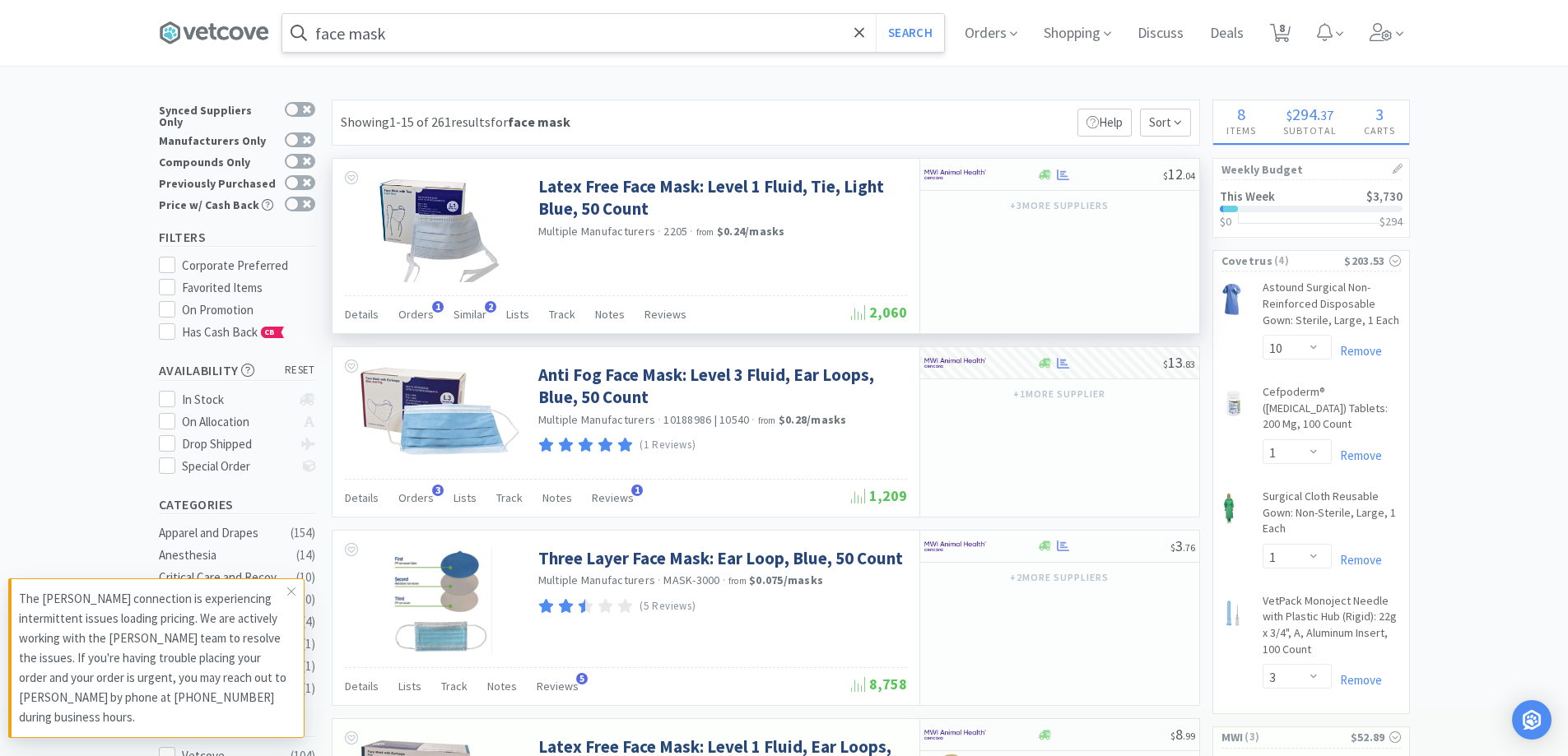
click at [444, 38] on input "face mask" at bounding box center [613, 32] width 662 height 38
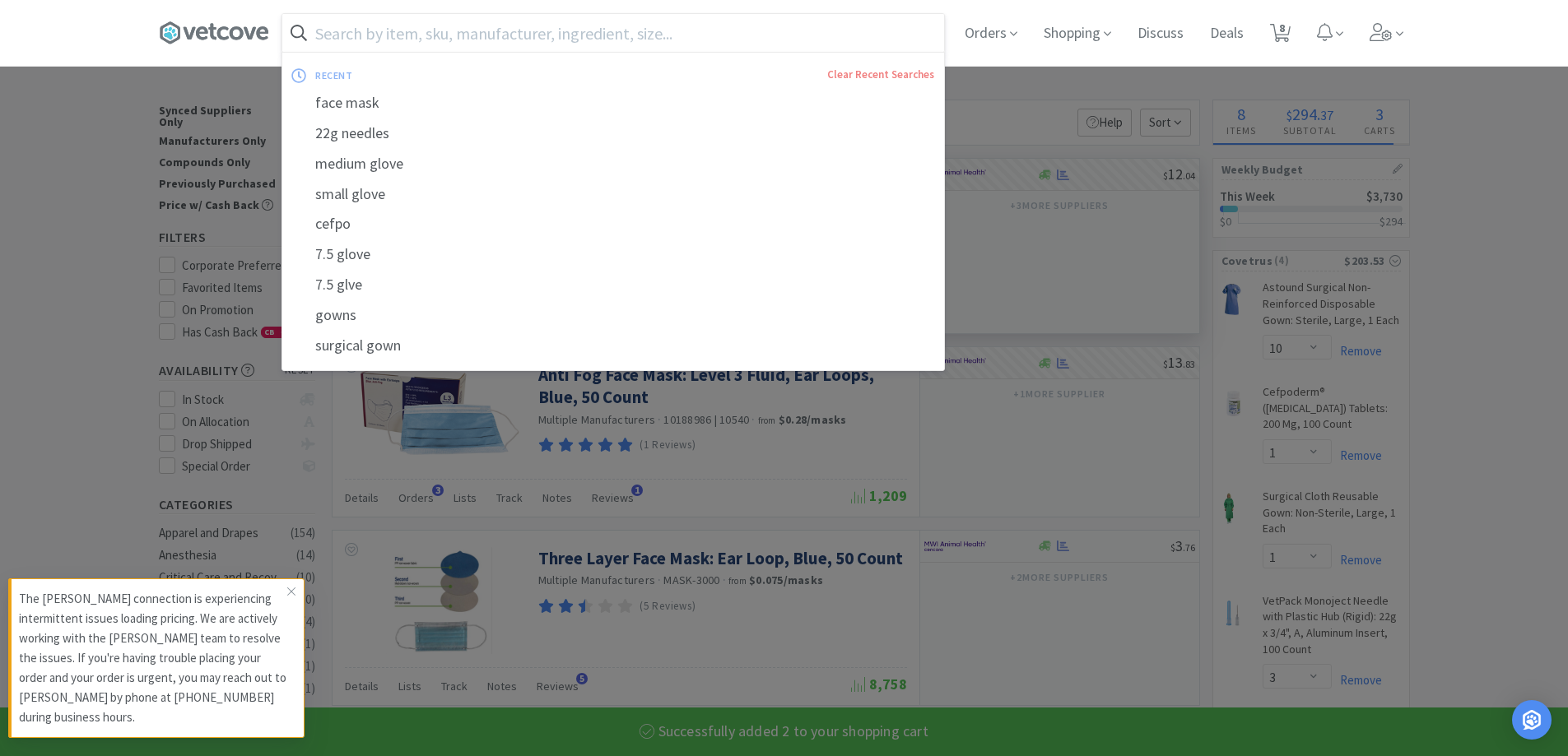
select select "2"
select select "3"
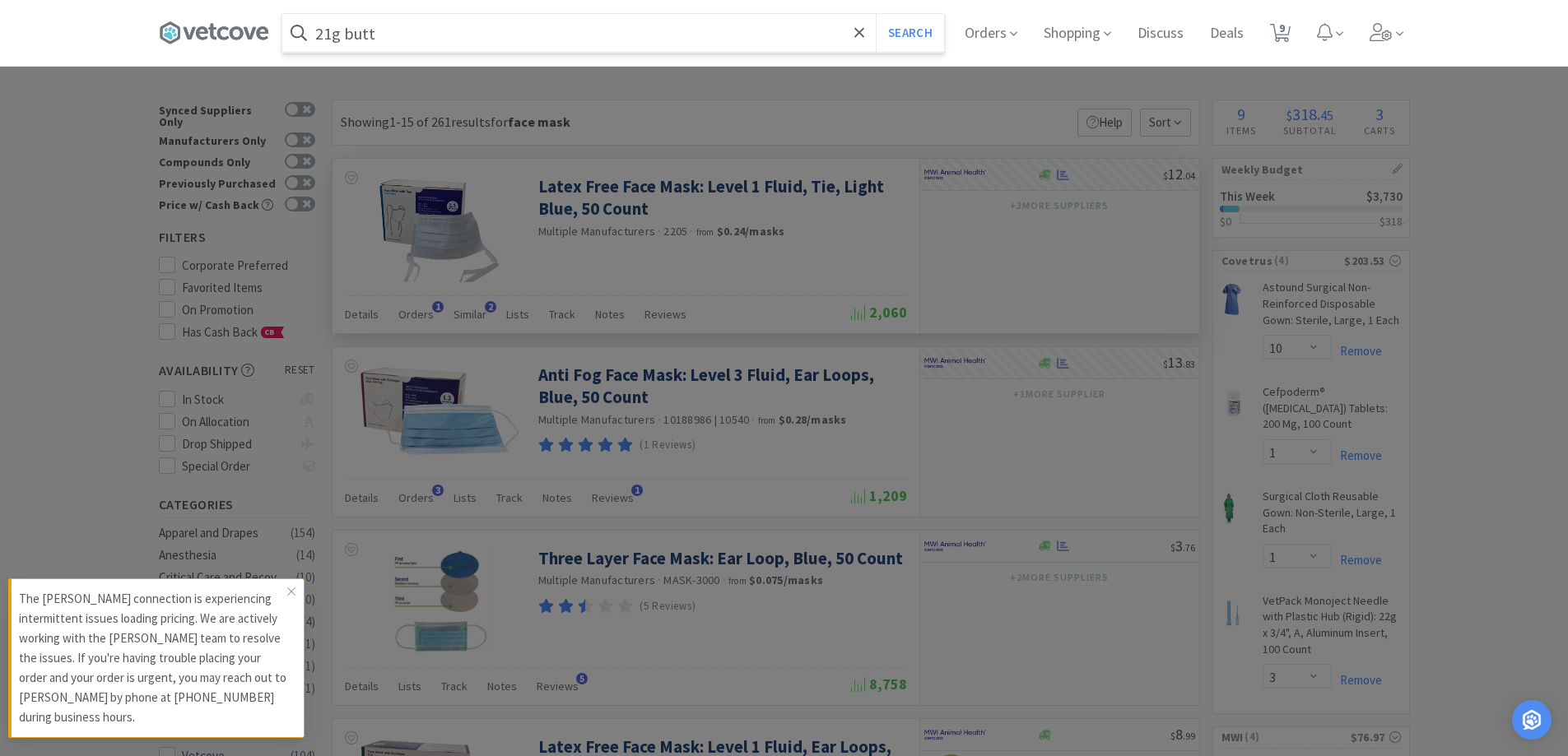
type input "21g butt"
click at [876, 14] on button "Search" at bounding box center [910, 32] width 68 height 38
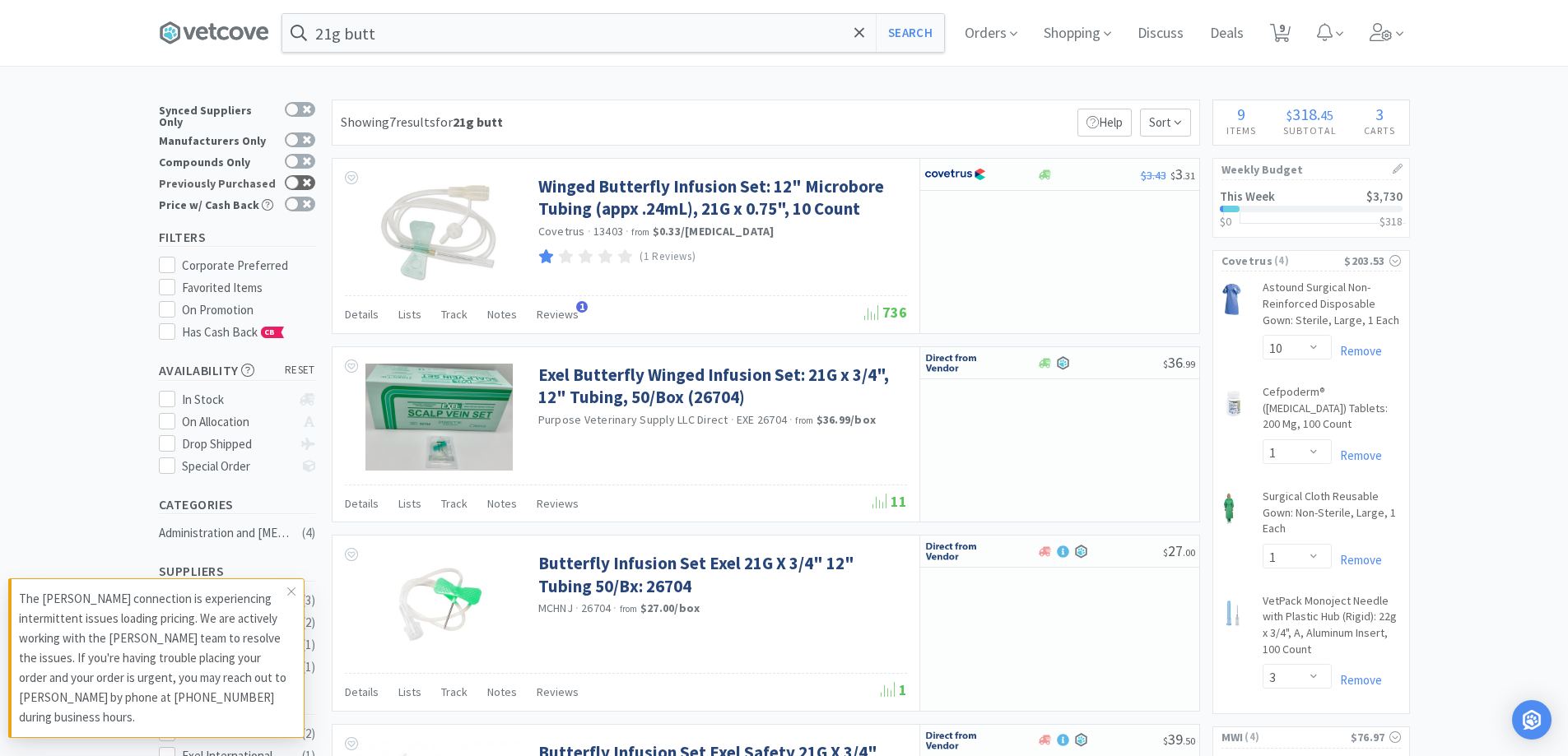
click at [298, 176] on div at bounding box center [292, 182] width 13 height 13
checkbox input "true"
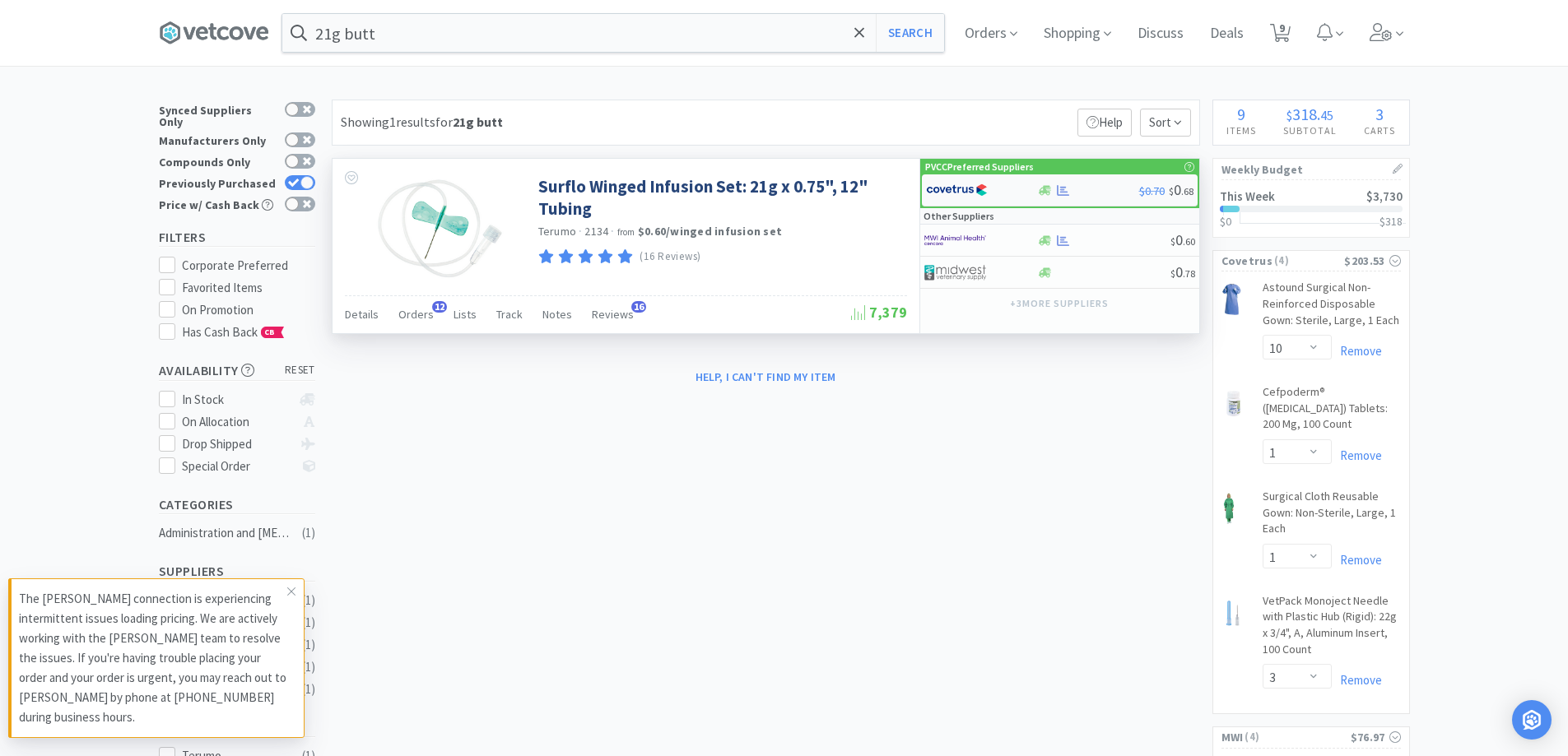
click at [1094, 190] on div at bounding box center [1088, 190] width 102 height 12
select select "1"
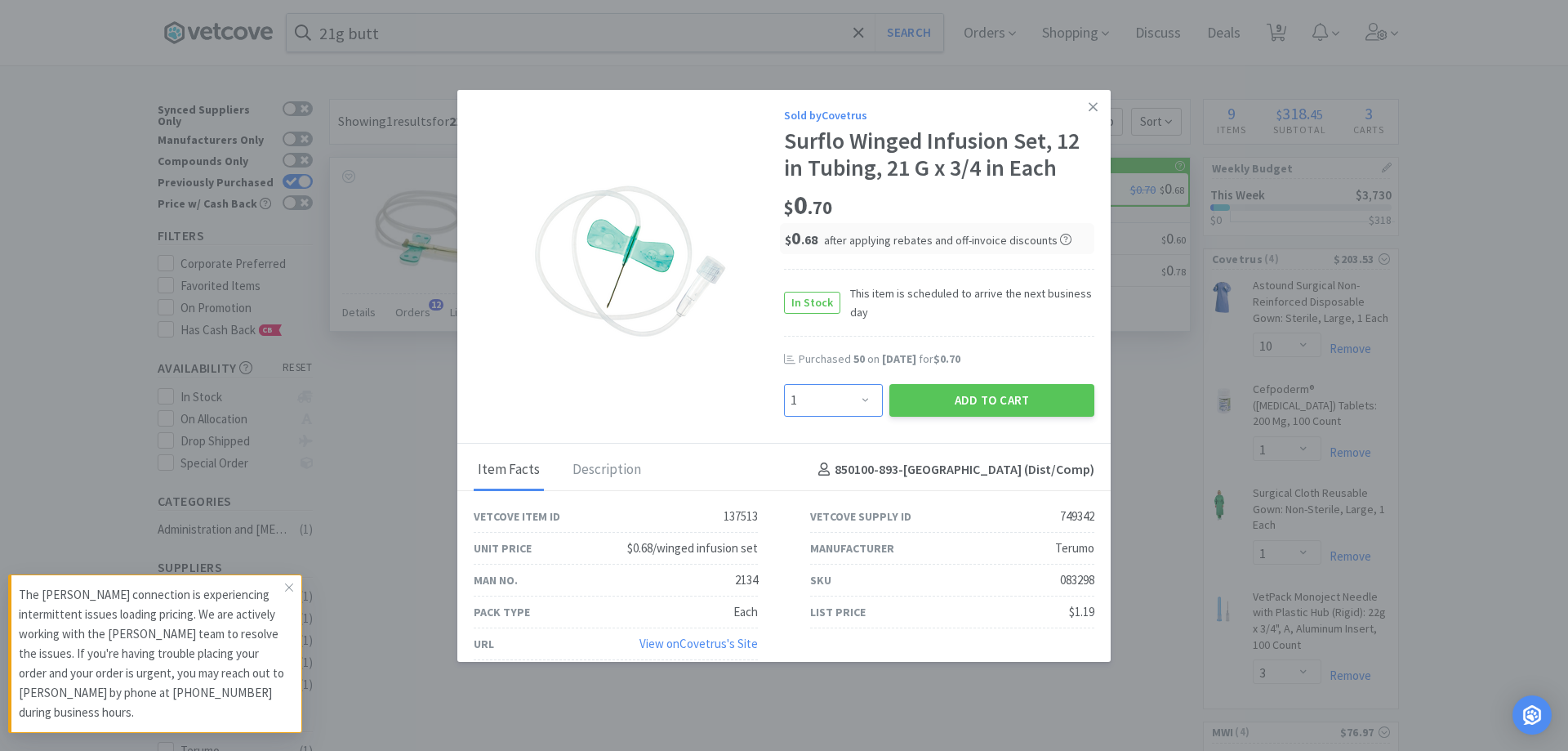
click at [838, 394] on select "Enter Quantity 1 2 3 4 5 6 7 8 9 10 11 12 13 14 15 16 17 18 19 20 Enter Quantity" at bounding box center [834, 401] width 99 height 33
type input "0"
type input "2"
type input "50"
select select "50"
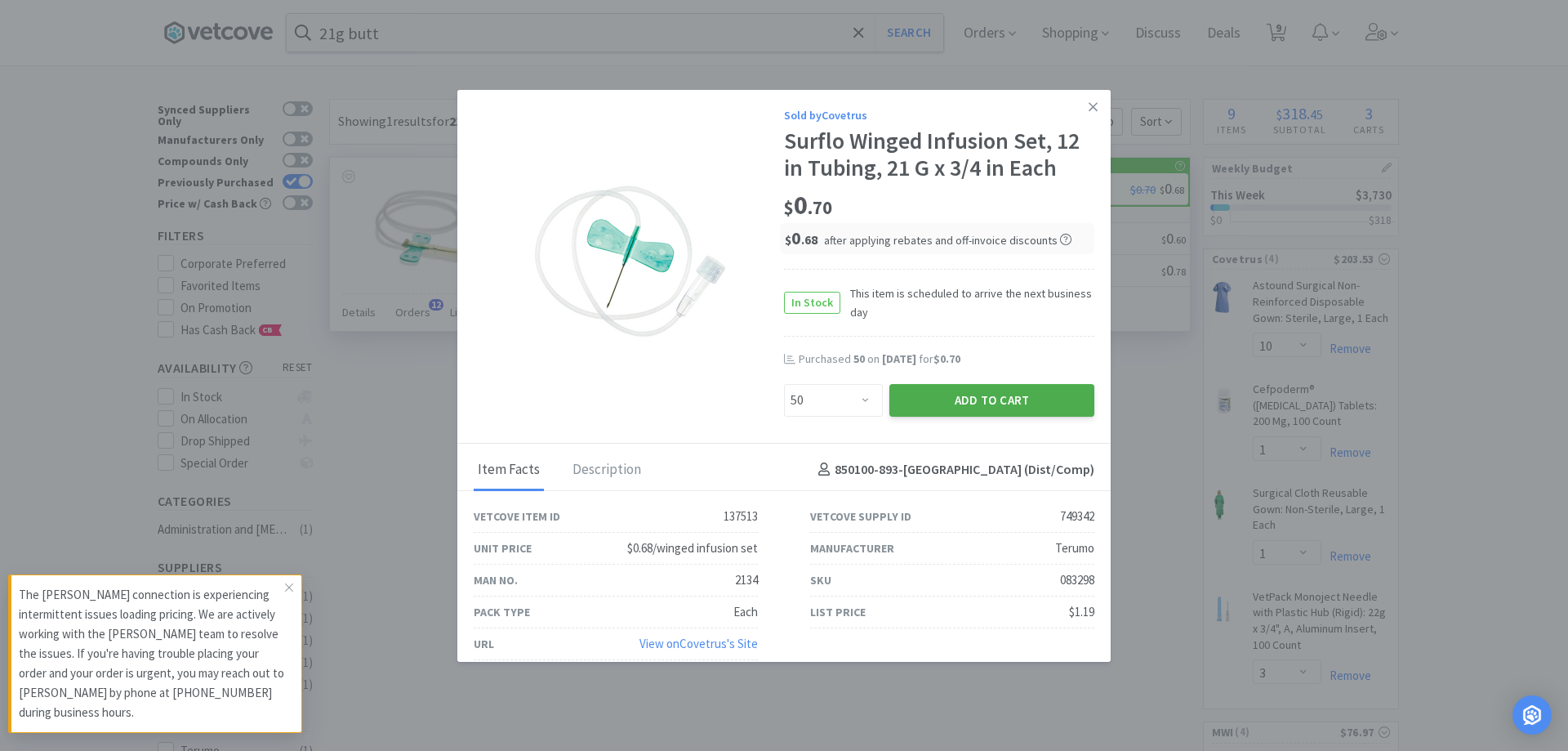
click at [936, 396] on button "Add to Cart" at bounding box center [991, 401] width 205 height 33
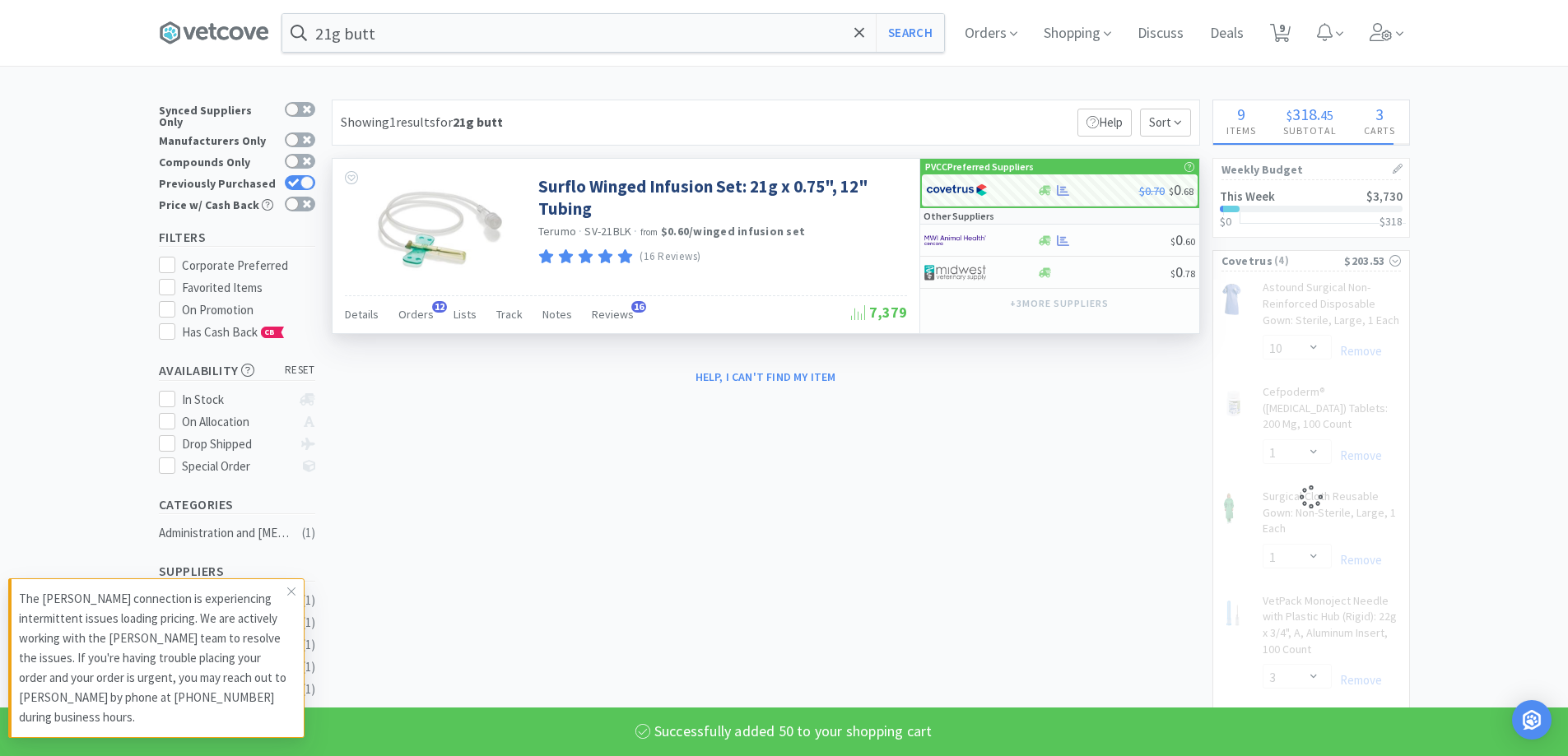
select select "1"
select select "50"
select select "3"
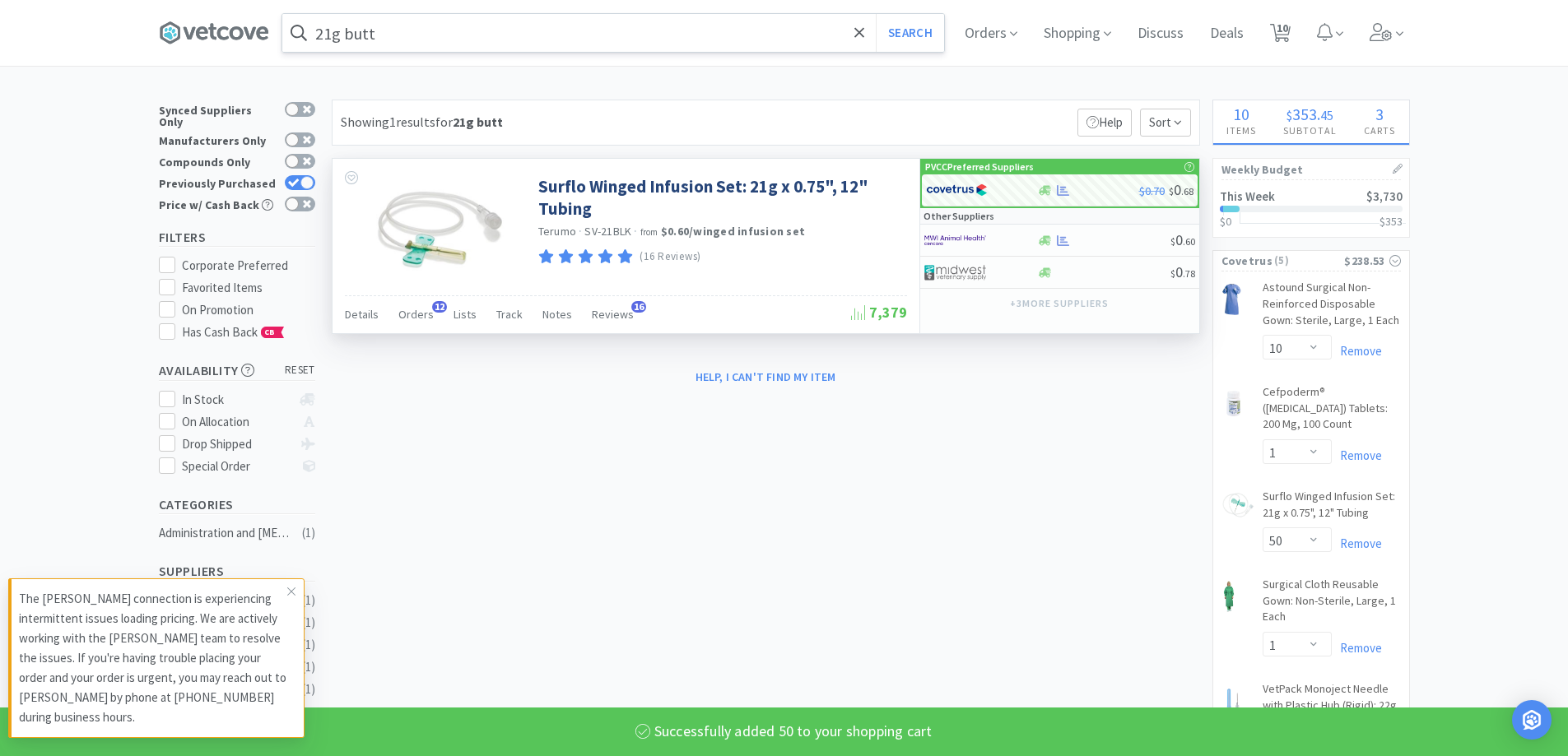
click at [510, 25] on input "21g butt" at bounding box center [613, 32] width 662 height 38
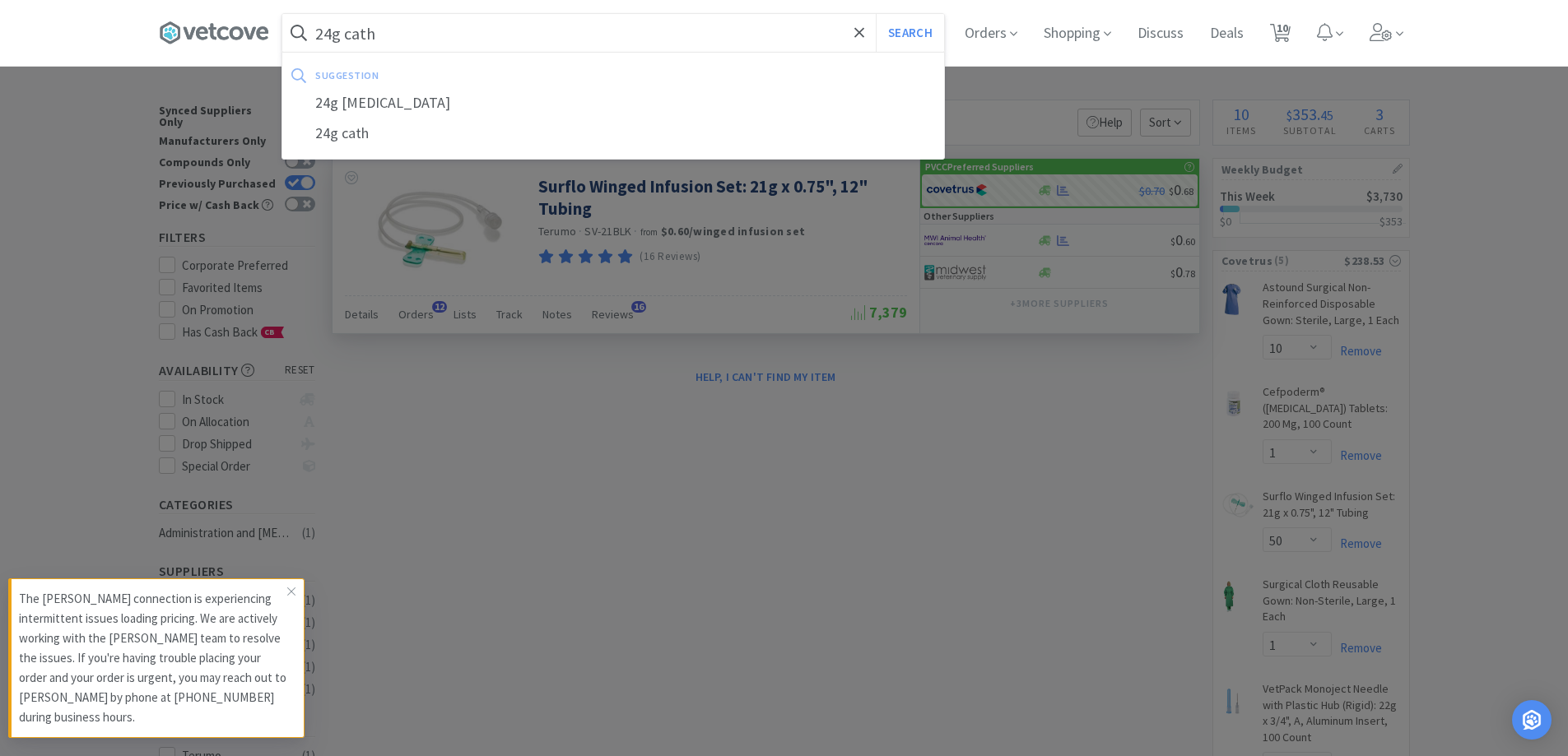
type input "24g cath"
click at [876, 14] on button "Search" at bounding box center [910, 32] width 68 height 38
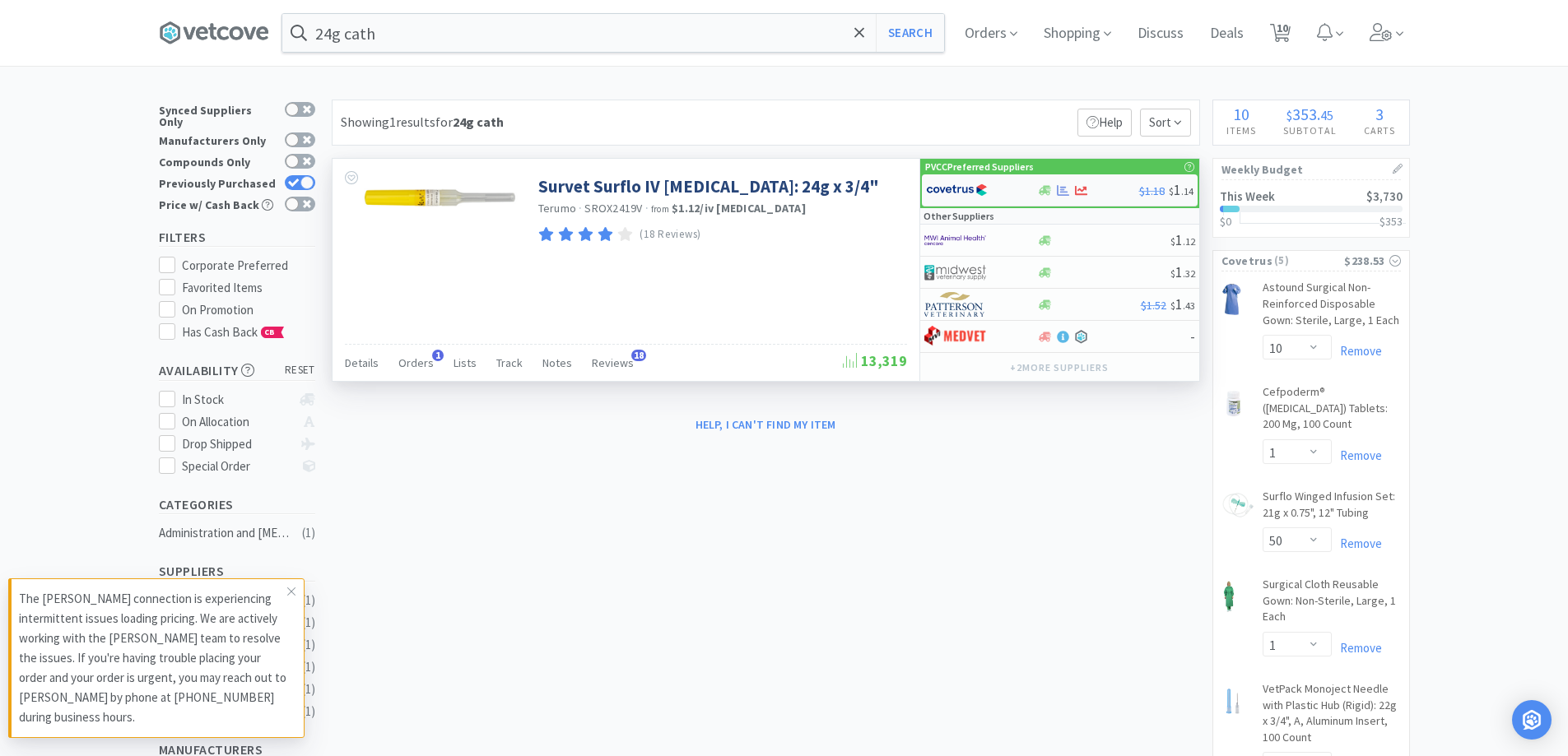
click at [1074, 196] on div at bounding box center [1081, 190] width 17 height 12
select select "1"
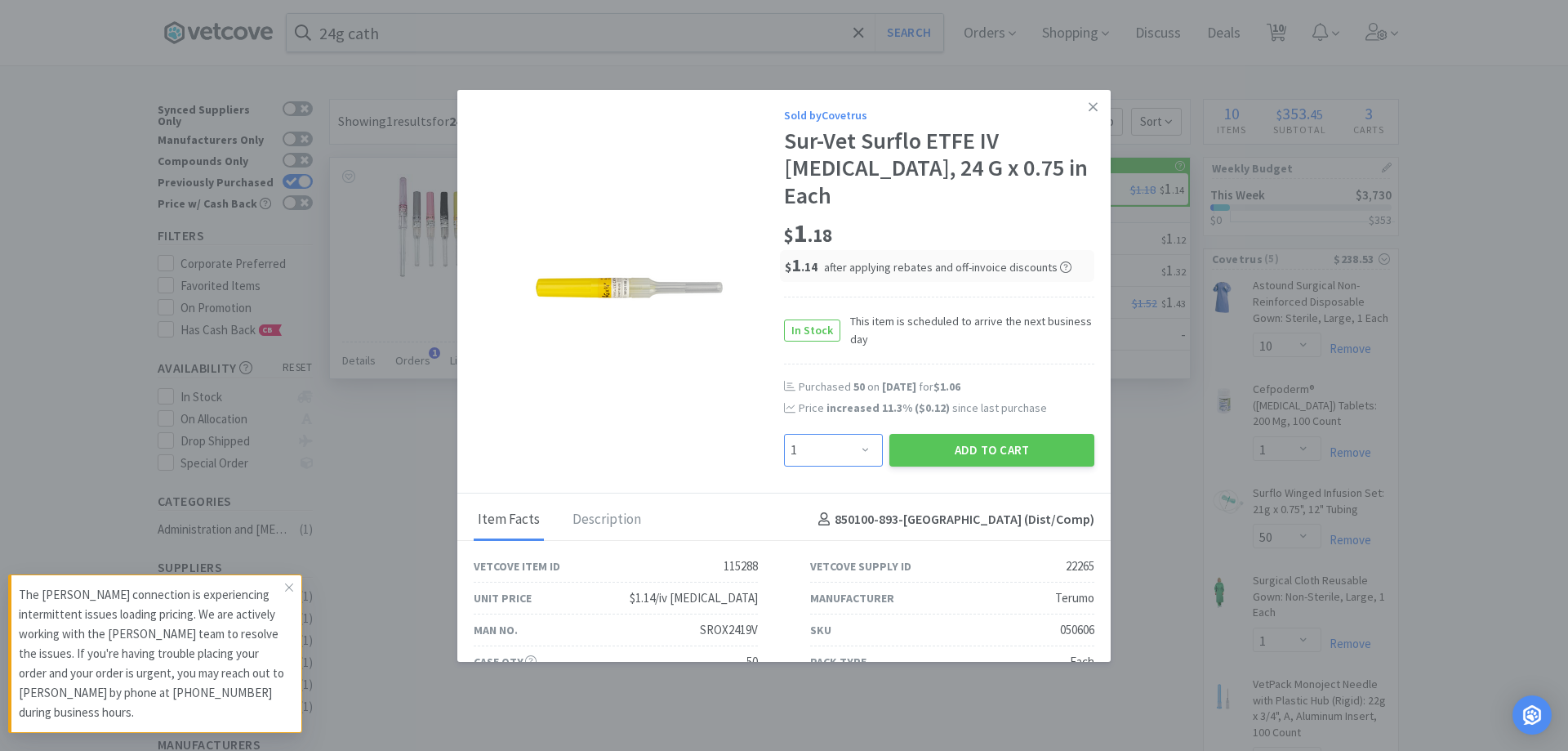
click at [851, 434] on select "Enter Quantity 1 2 3 4 5 6 7 8 9 10 11 12 13 14 15 16 17 18 19 20 Enter Quantity" at bounding box center [834, 451] width 99 height 33
type input "50"
click at [979, 434] on button "Add to Cart" at bounding box center [991, 451] width 205 height 33
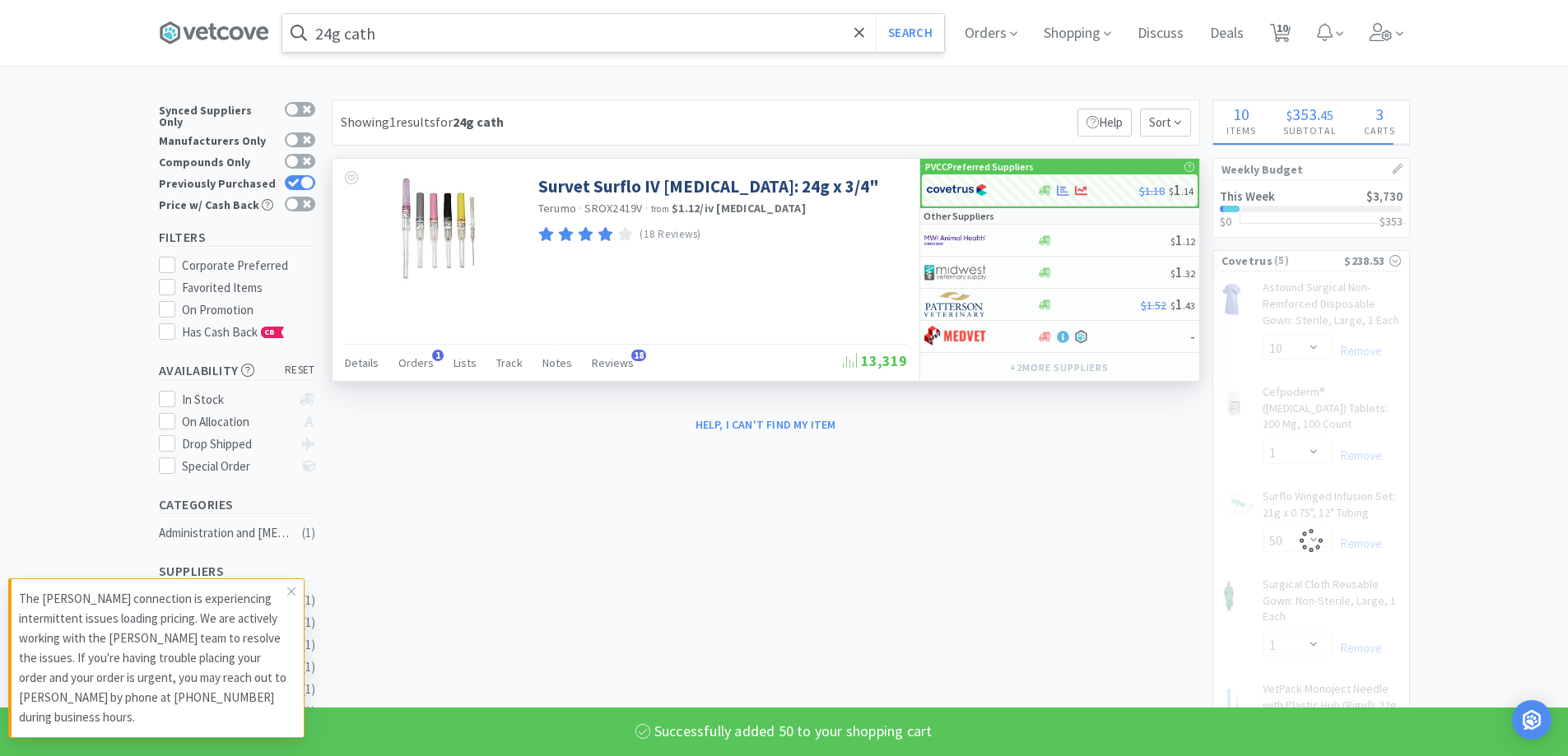
select select "50"
select select "3"
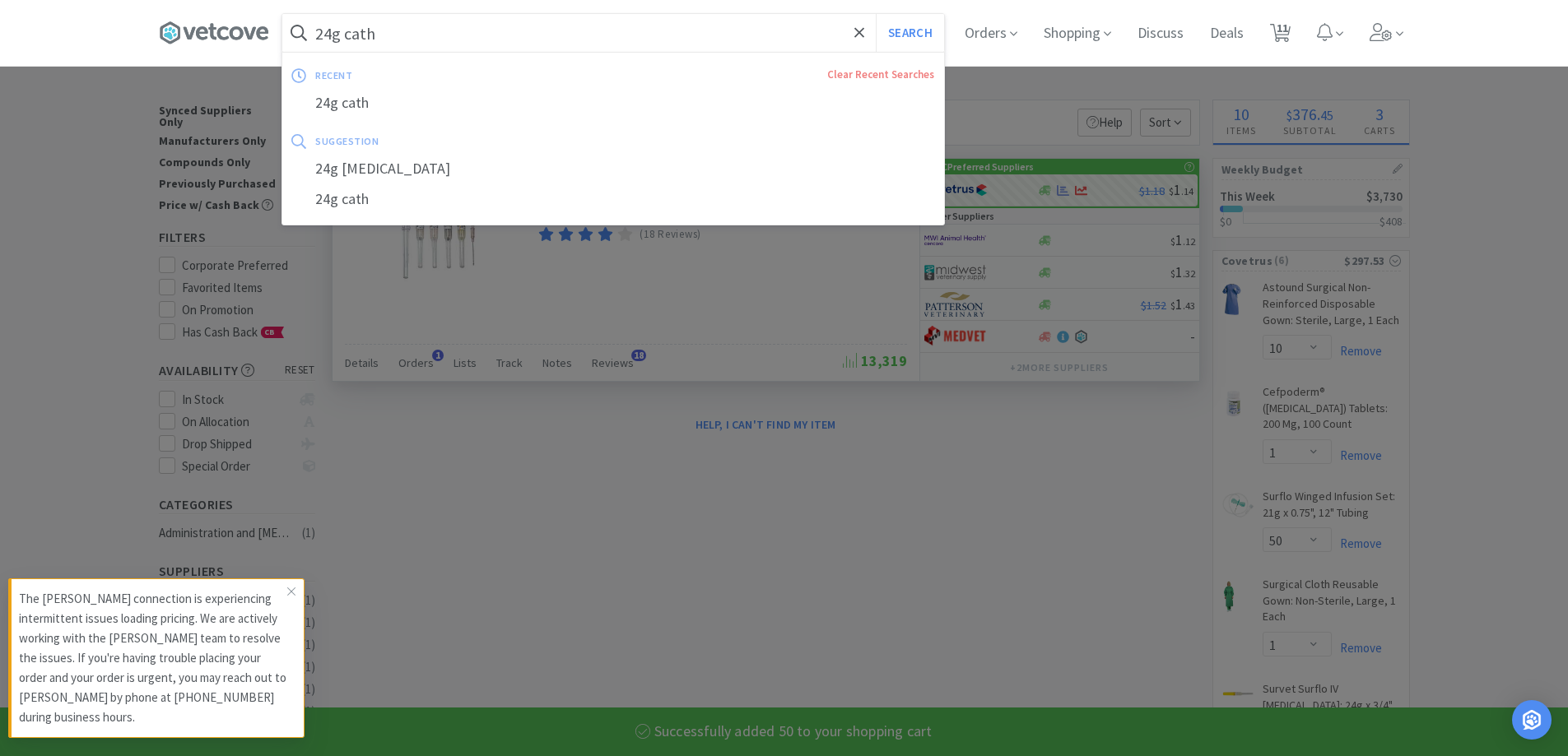
click at [337, 34] on input "24g cath" at bounding box center [613, 32] width 662 height 38
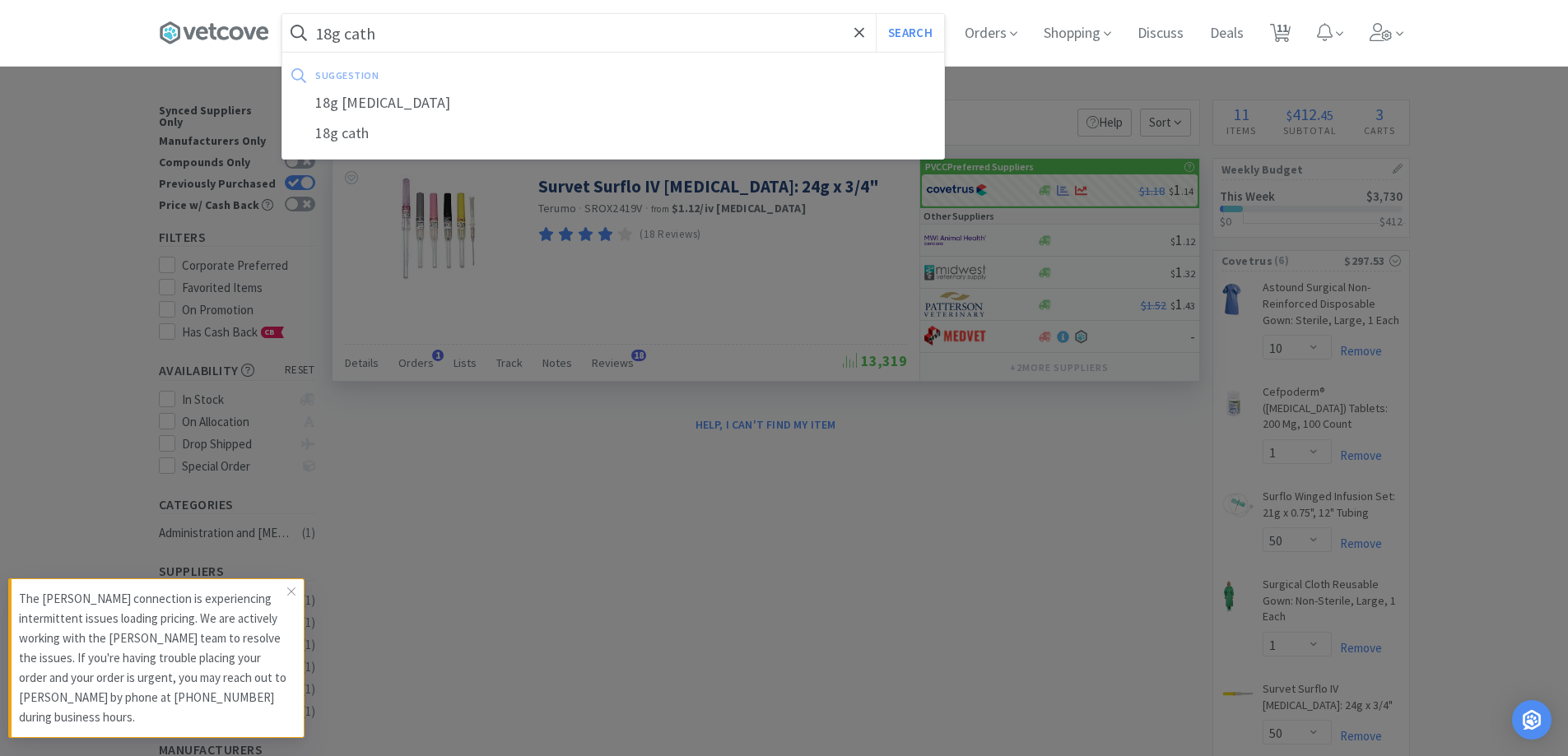
type input "18g cath"
click at [876, 14] on button "Search" at bounding box center [910, 32] width 68 height 38
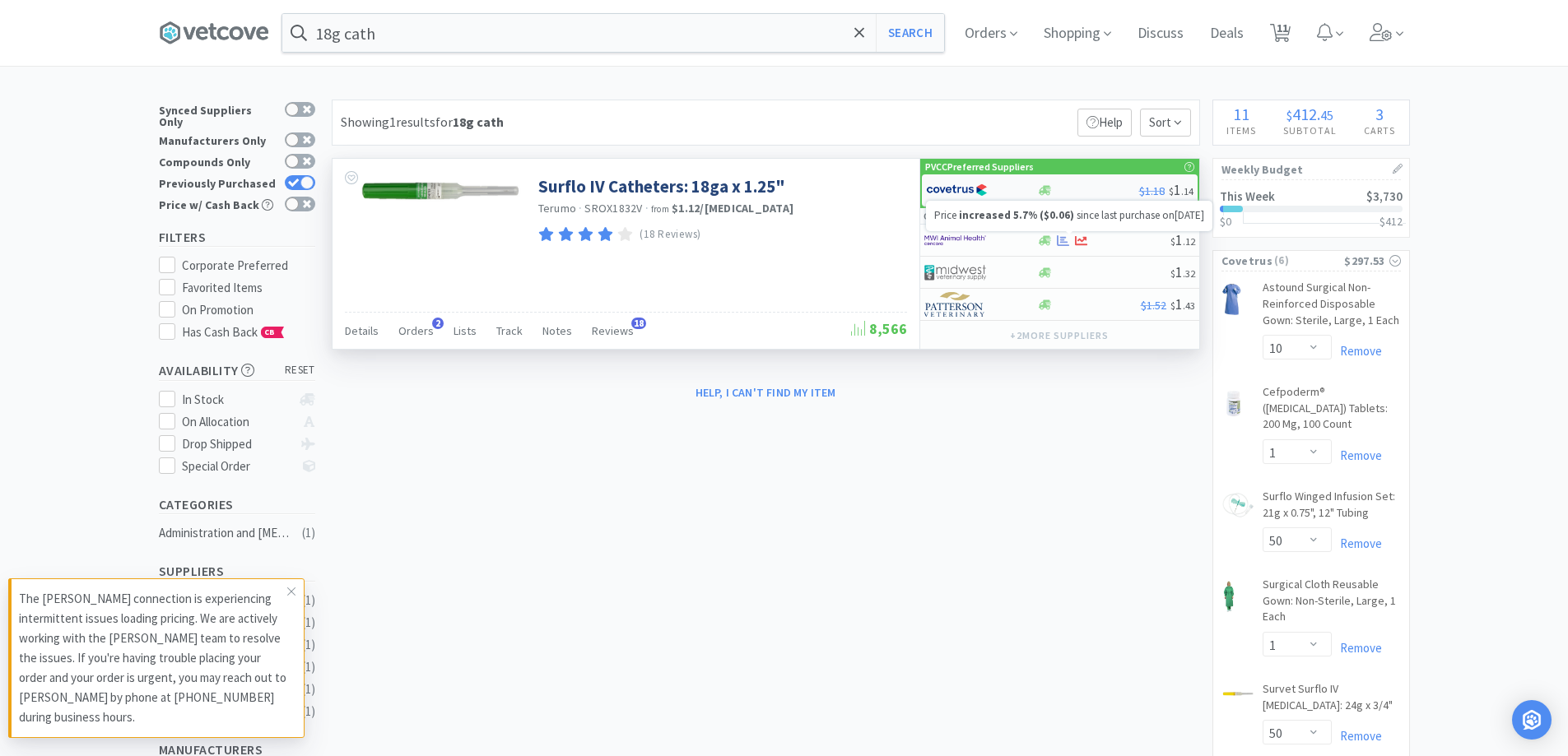
click at [1093, 196] on div at bounding box center [1088, 190] width 102 height 12
select select "1"
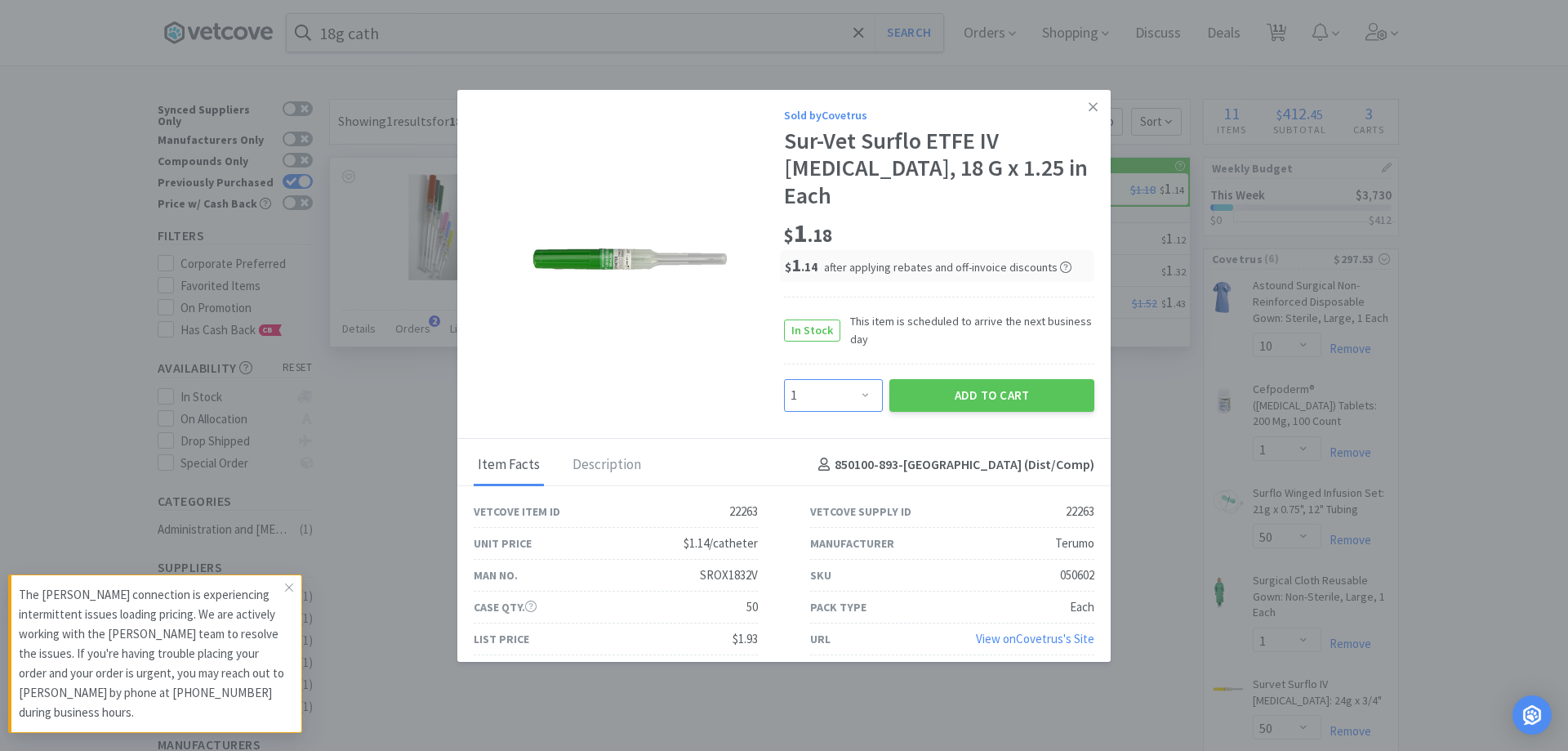
click at [837, 391] on select "Enter Quantity 1 2 3 4 5 6 7 8 9 10 11 12 13 14 15 16 17 18 19 20 Enter Quantity" at bounding box center [834, 395] width 99 height 33
type input "50"
click at [1002, 379] on button "Add to Cart" at bounding box center [991, 395] width 205 height 33
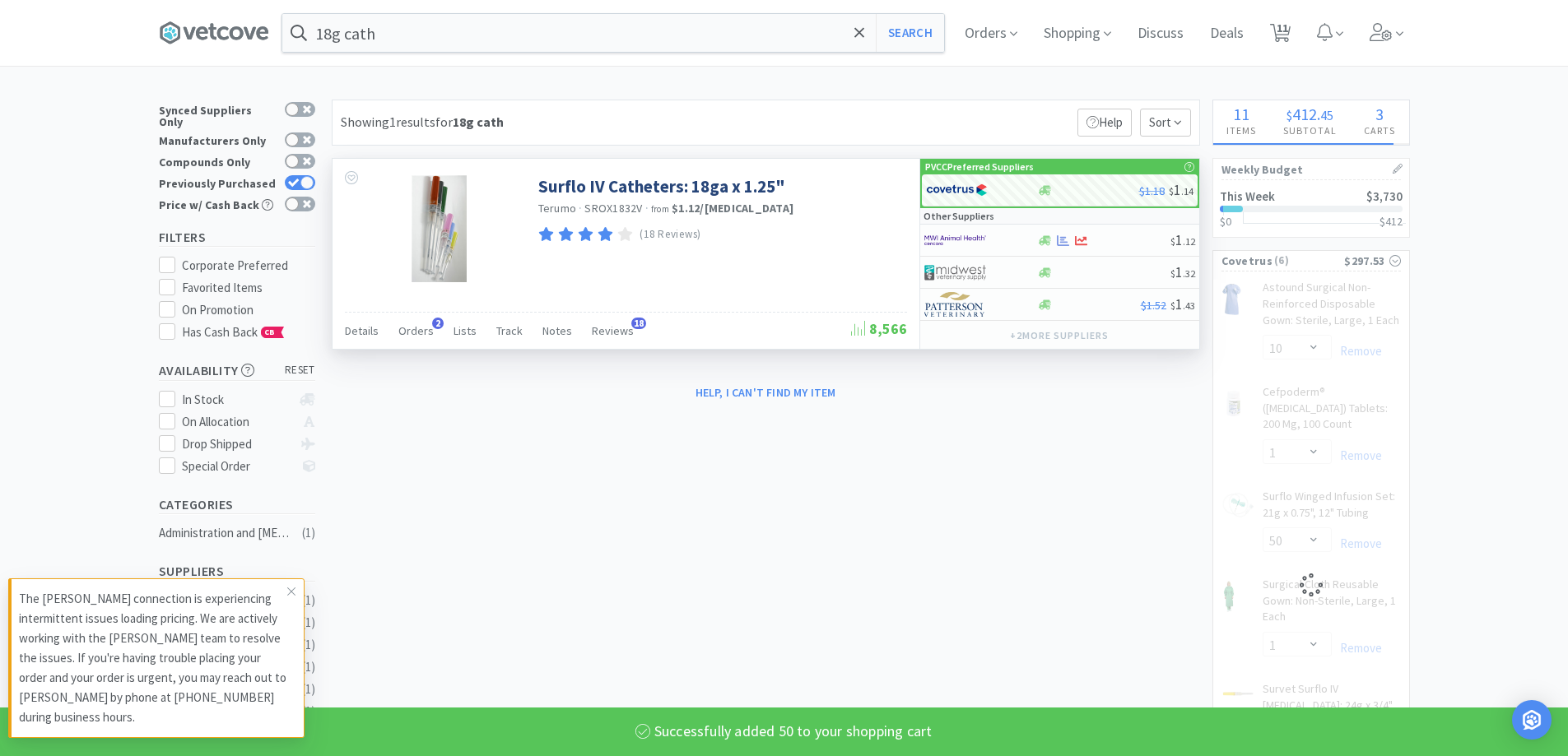
select select "1"
select select "50"
select select "3"
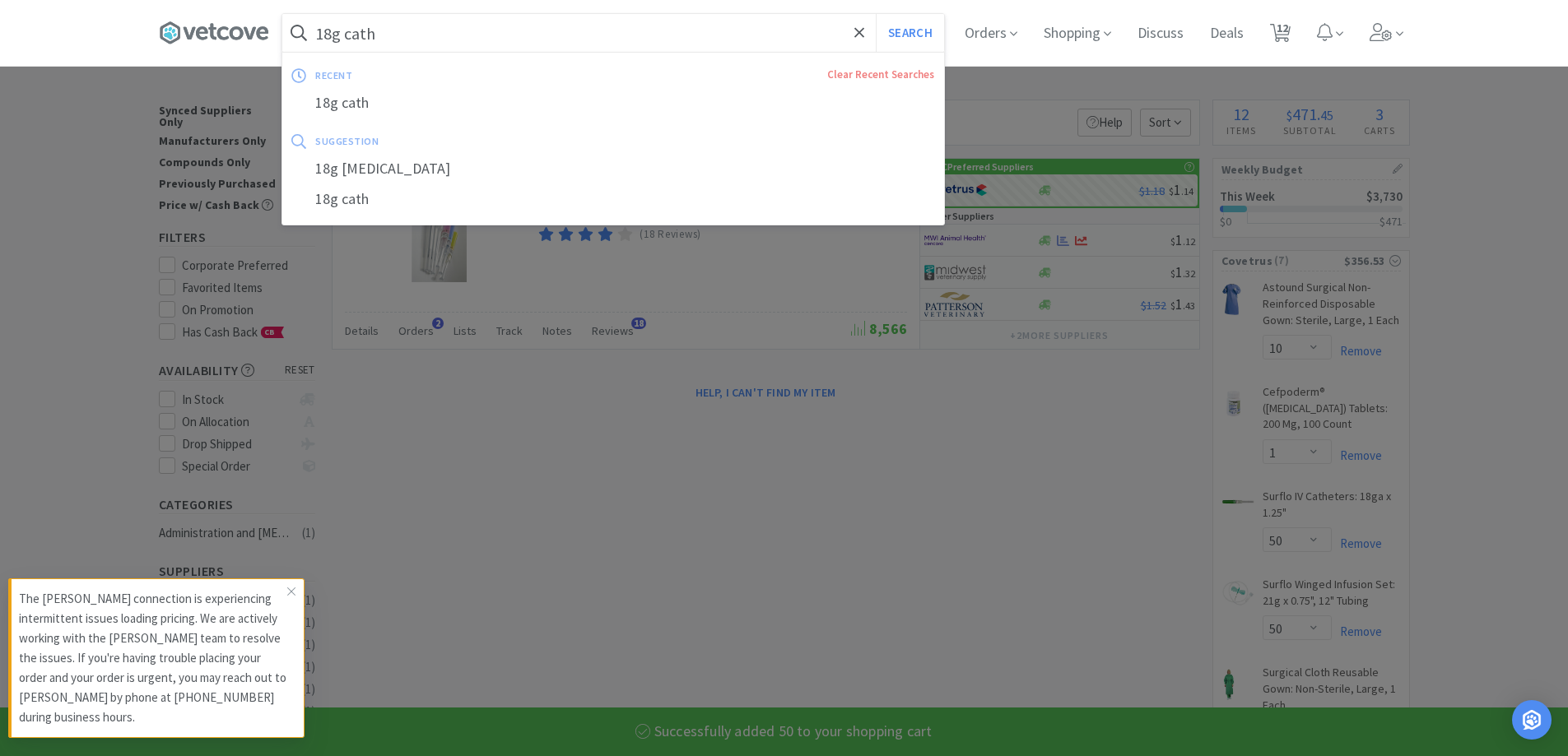
click at [443, 35] on input "18g cath" at bounding box center [613, 32] width 662 height 38
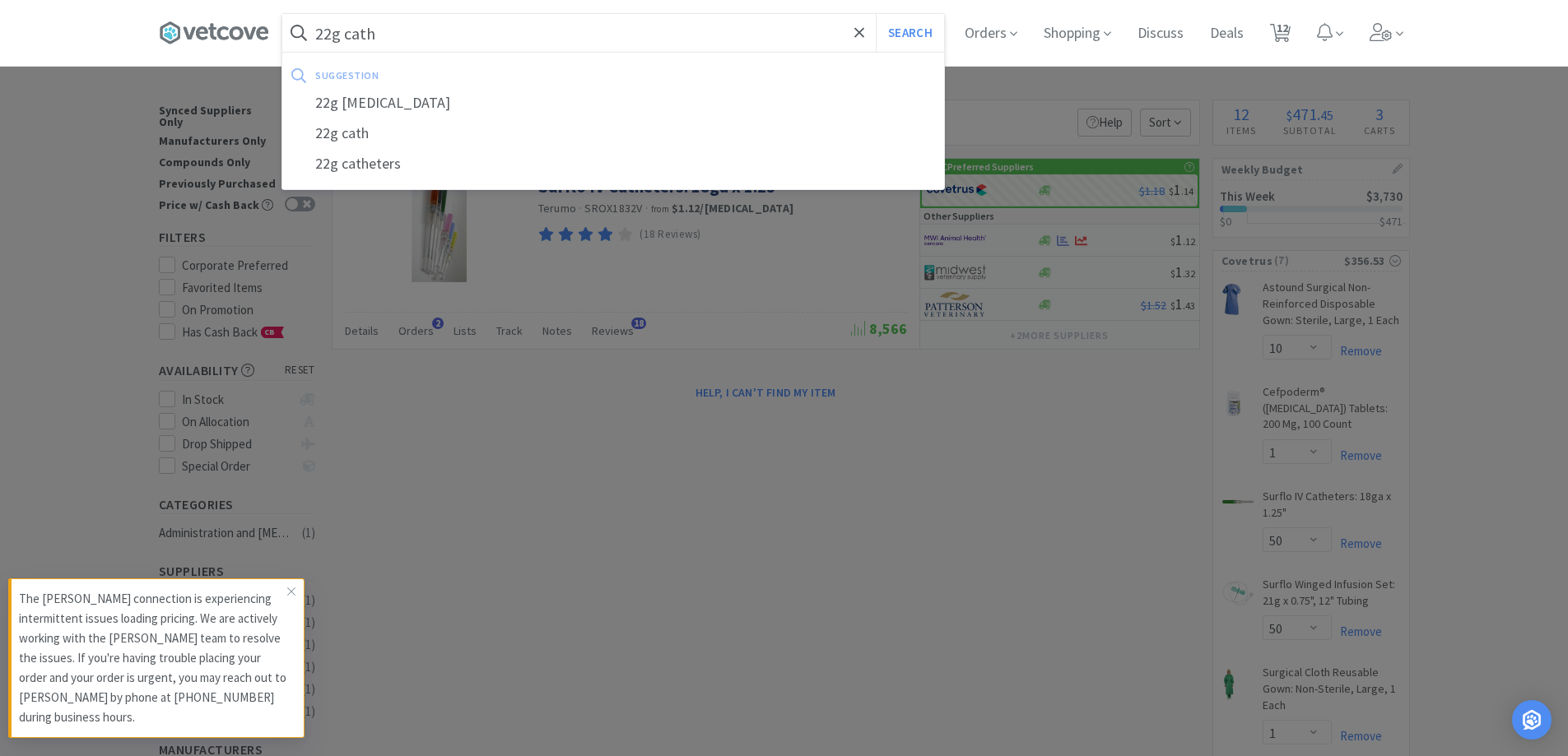
type input "22g cath"
click at [876, 14] on button "Search" at bounding box center [910, 32] width 68 height 38
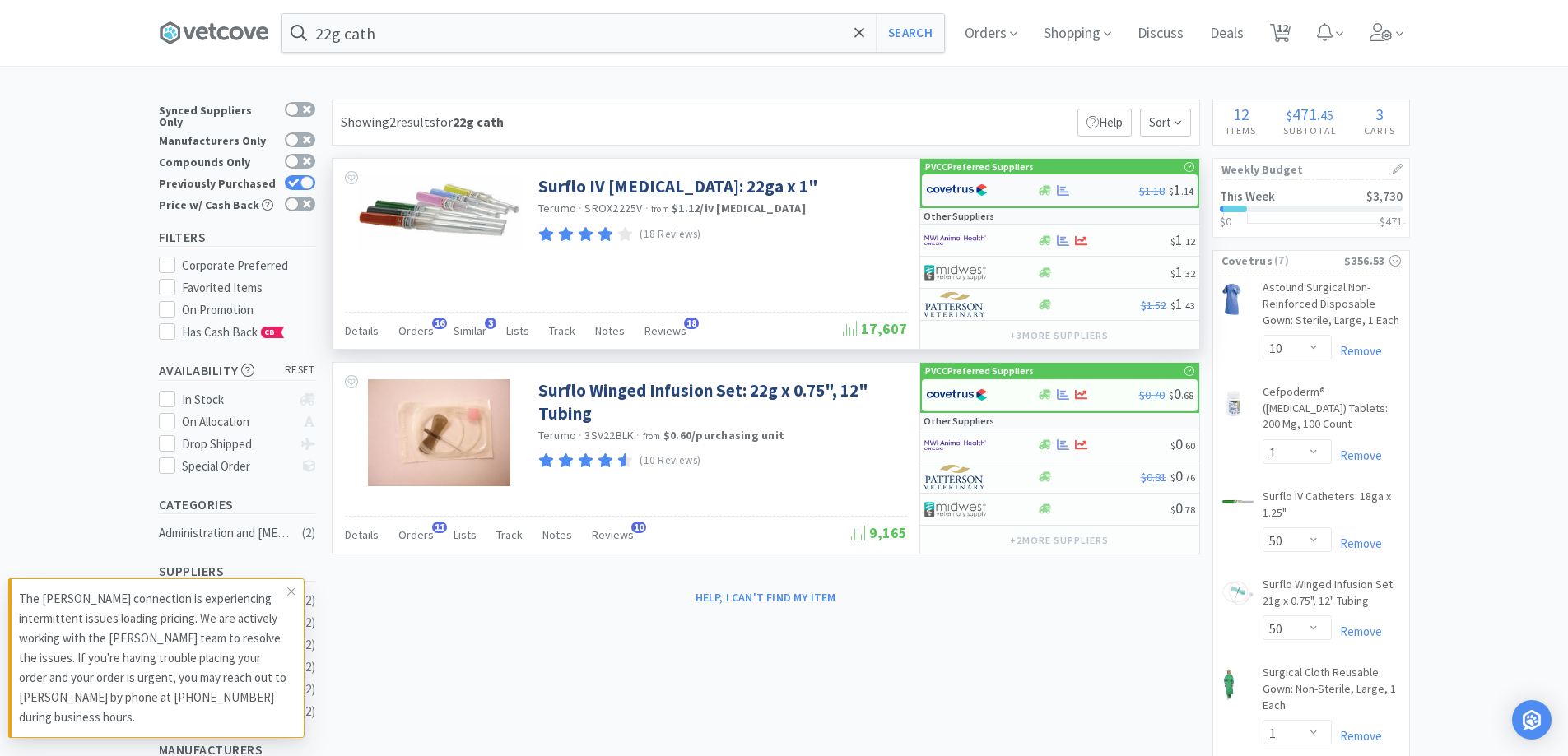
click at [1096, 189] on div at bounding box center [1088, 190] width 102 height 12
select select "1"
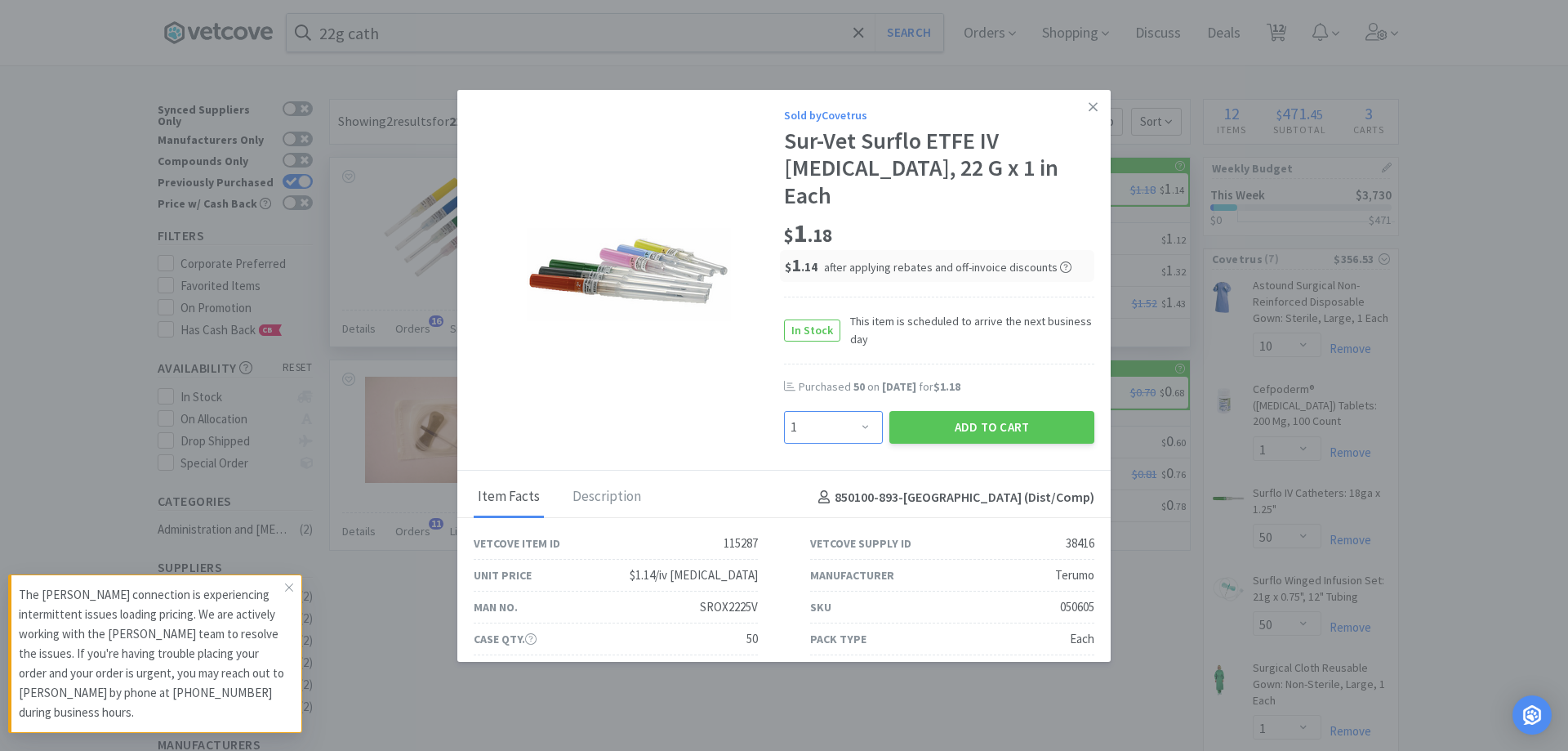
drag, startPoint x: 835, startPoint y: 398, endPoint x: 835, endPoint y: 390, distance: 8.0
click at [835, 411] on select "Enter Quantity 1 2 3 4 5 6 7 8 9 10 11 12 13 14 15 16 17 18 19 20 Enter Quantity" at bounding box center [834, 427] width 99 height 33
type input "50"
click at [1002, 411] on button "Add to Cart" at bounding box center [991, 427] width 205 height 33
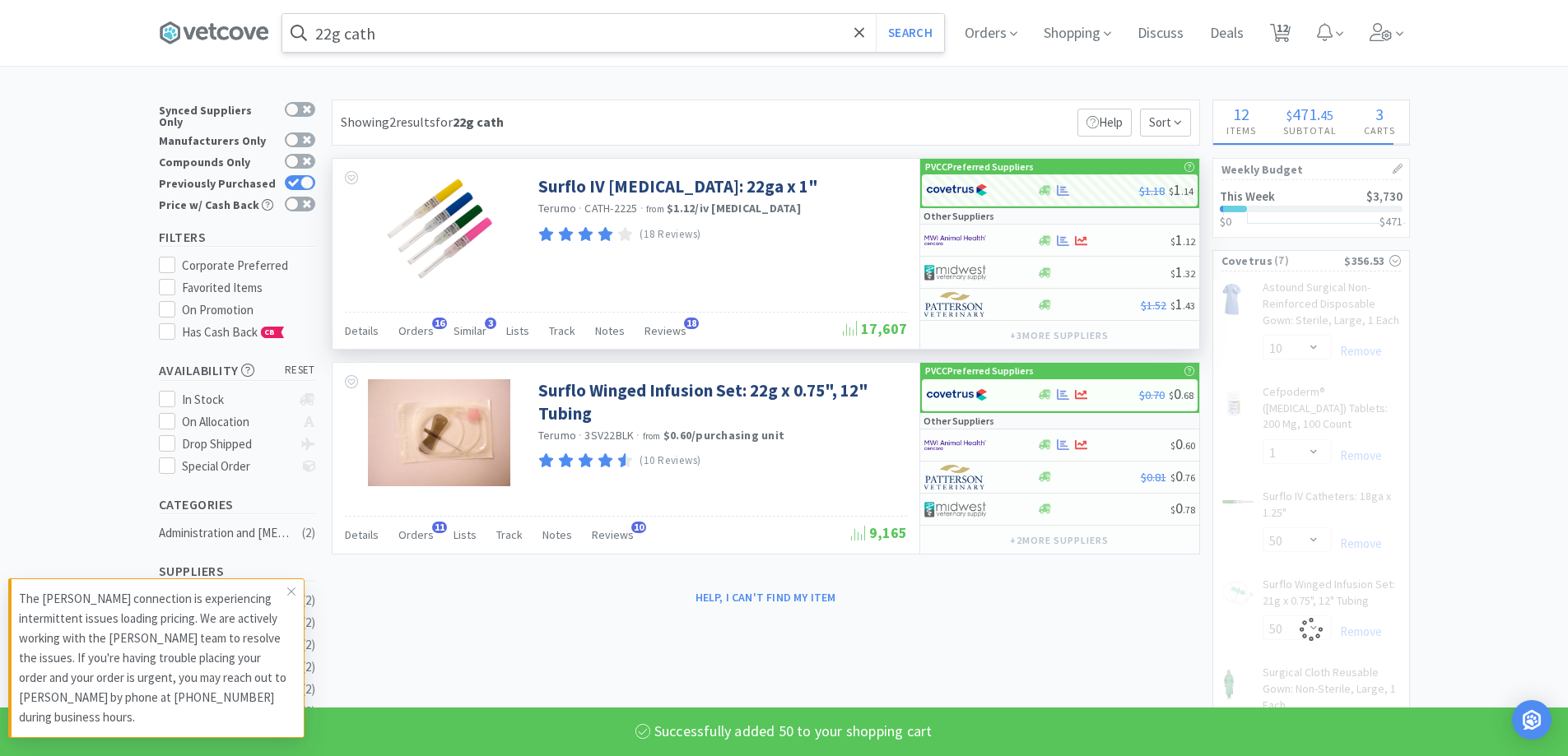
click at [478, 25] on input "22g cath" at bounding box center [613, 32] width 662 height 38
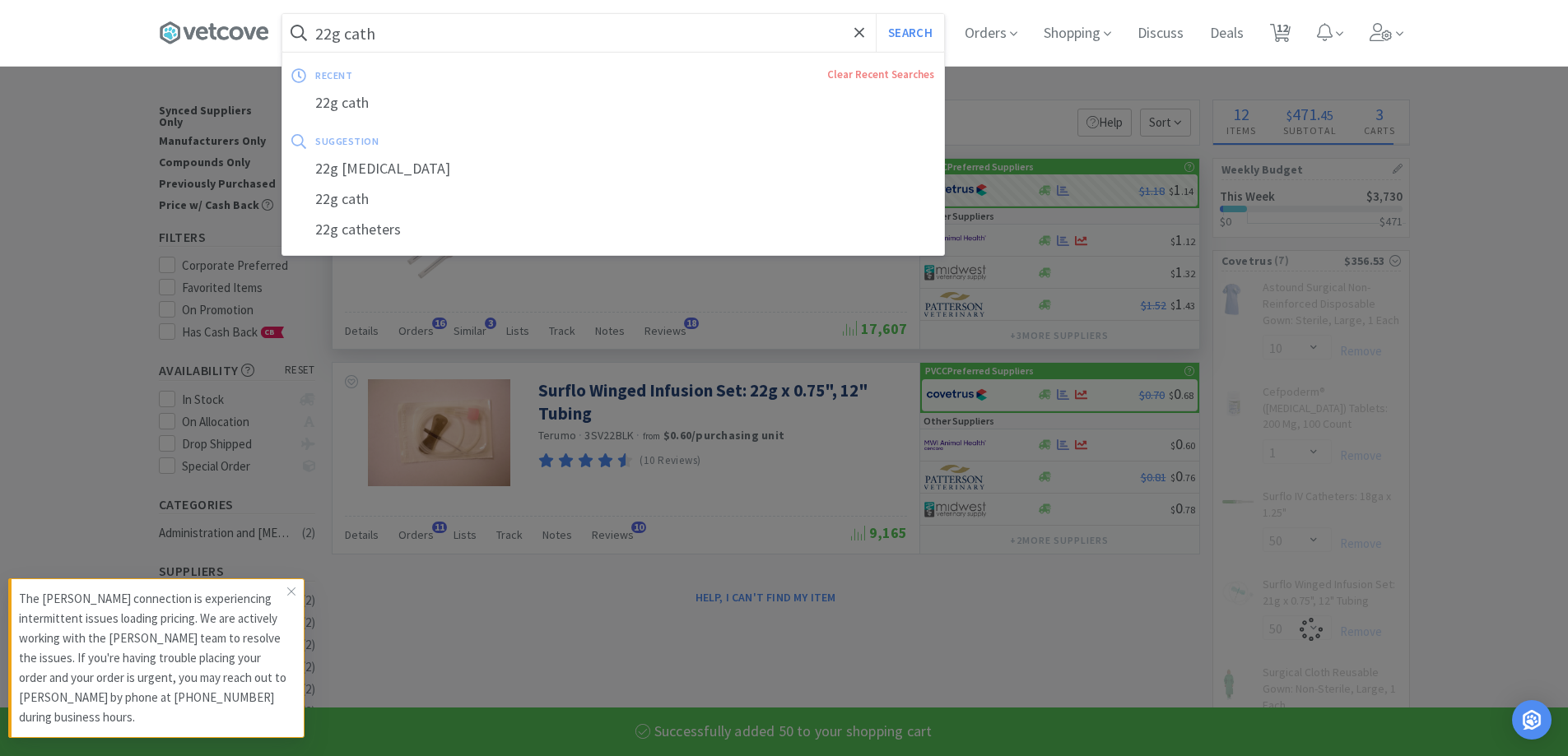
type input "l"
select select "1"
select select "50"
select select "3"
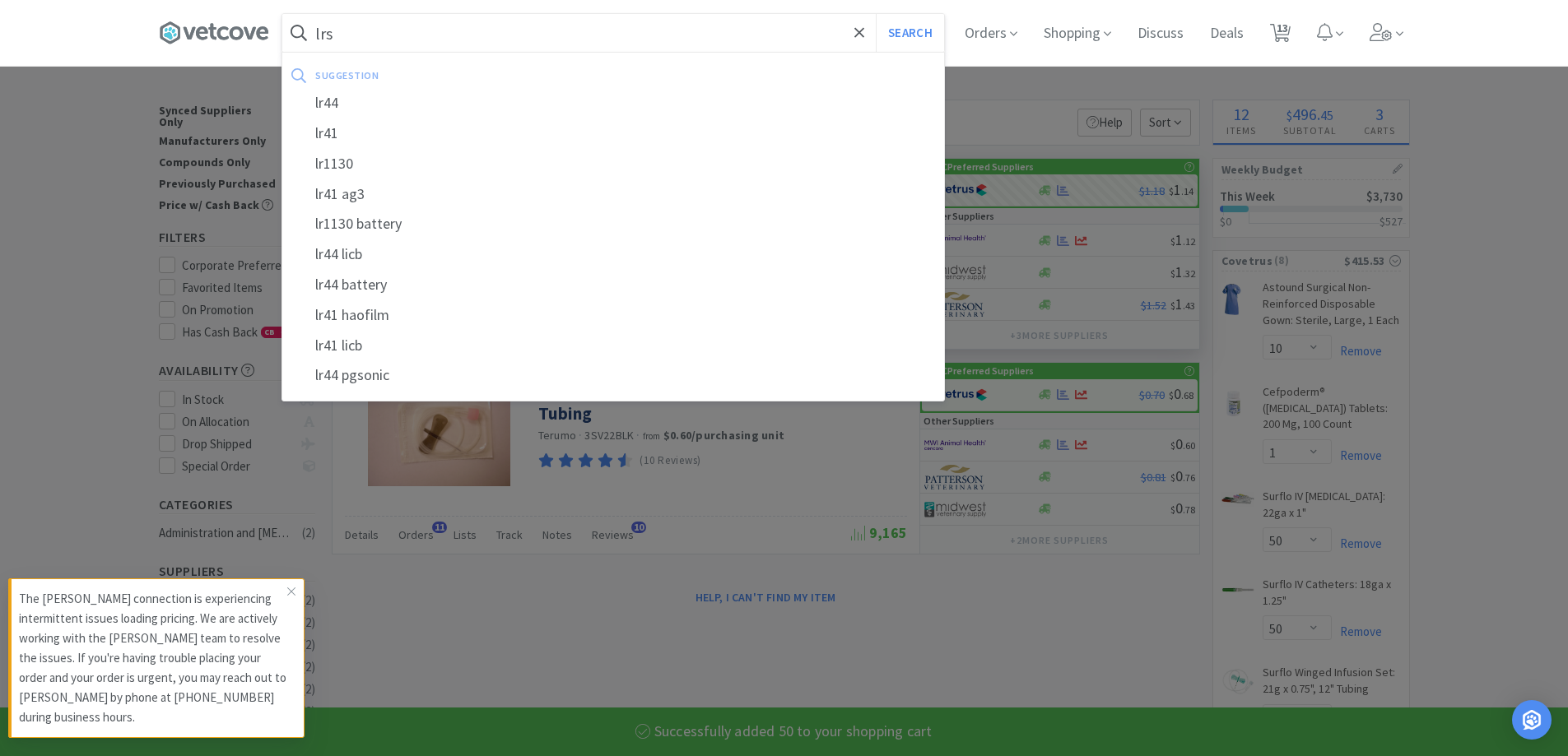
type input "lrs"
click at [876, 14] on button "Search" at bounding box center [910, 32] width 68 height 38
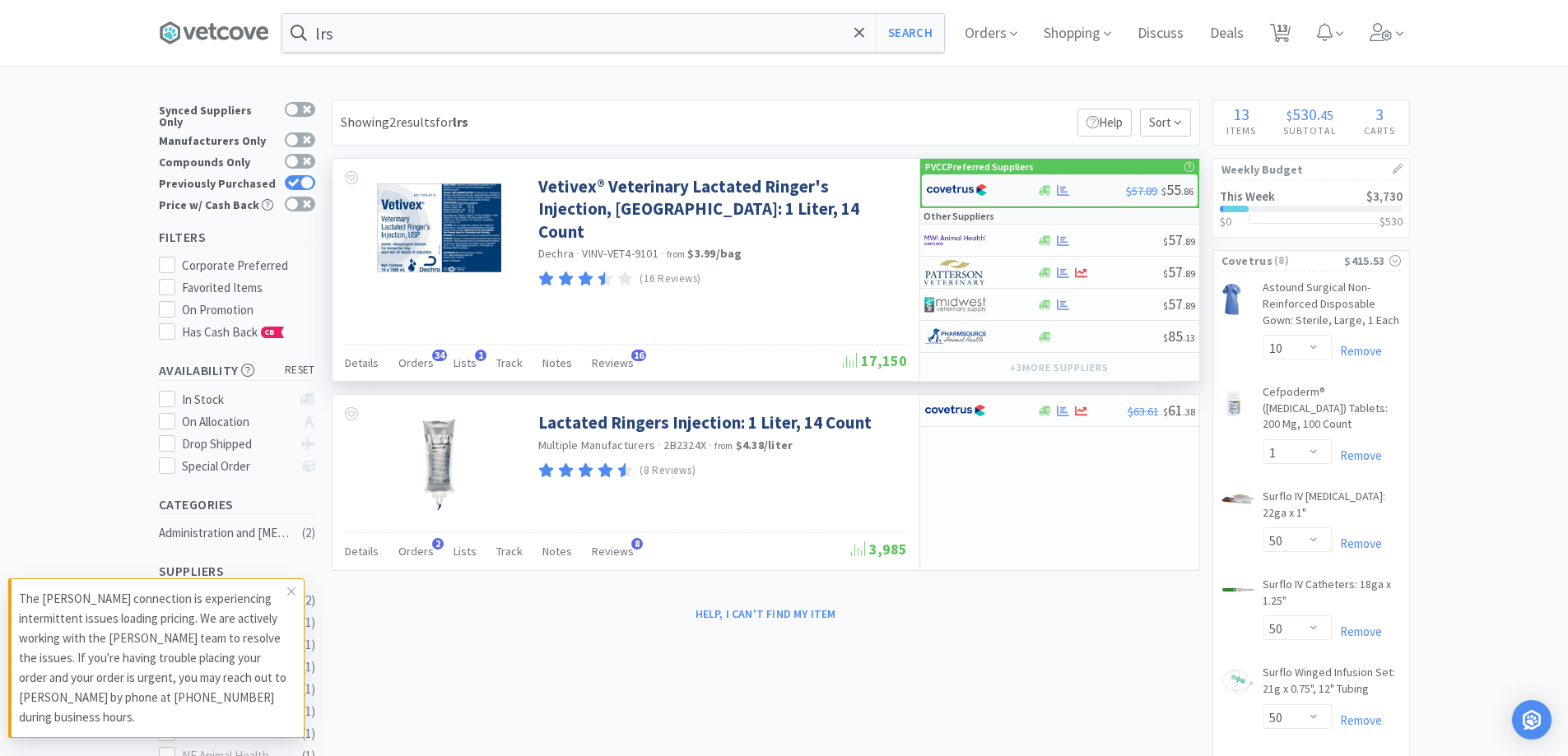
click at [1074, 194] on div at bounding box center [1081, 190] width 89 height 12
select select "1"
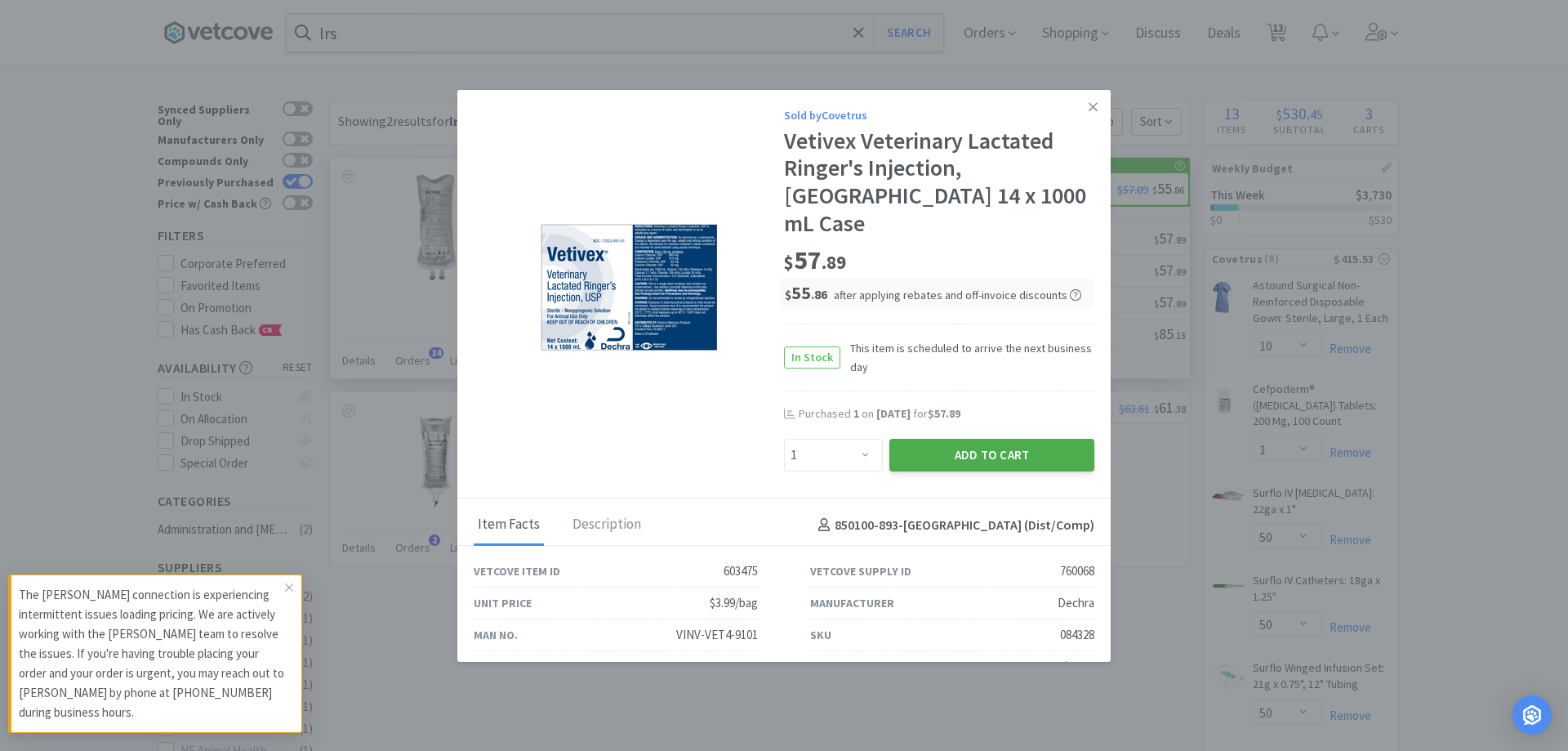
click at [1027, 439] on button "Add to Cart" at bounding box center [991, 455] width 205 height 33
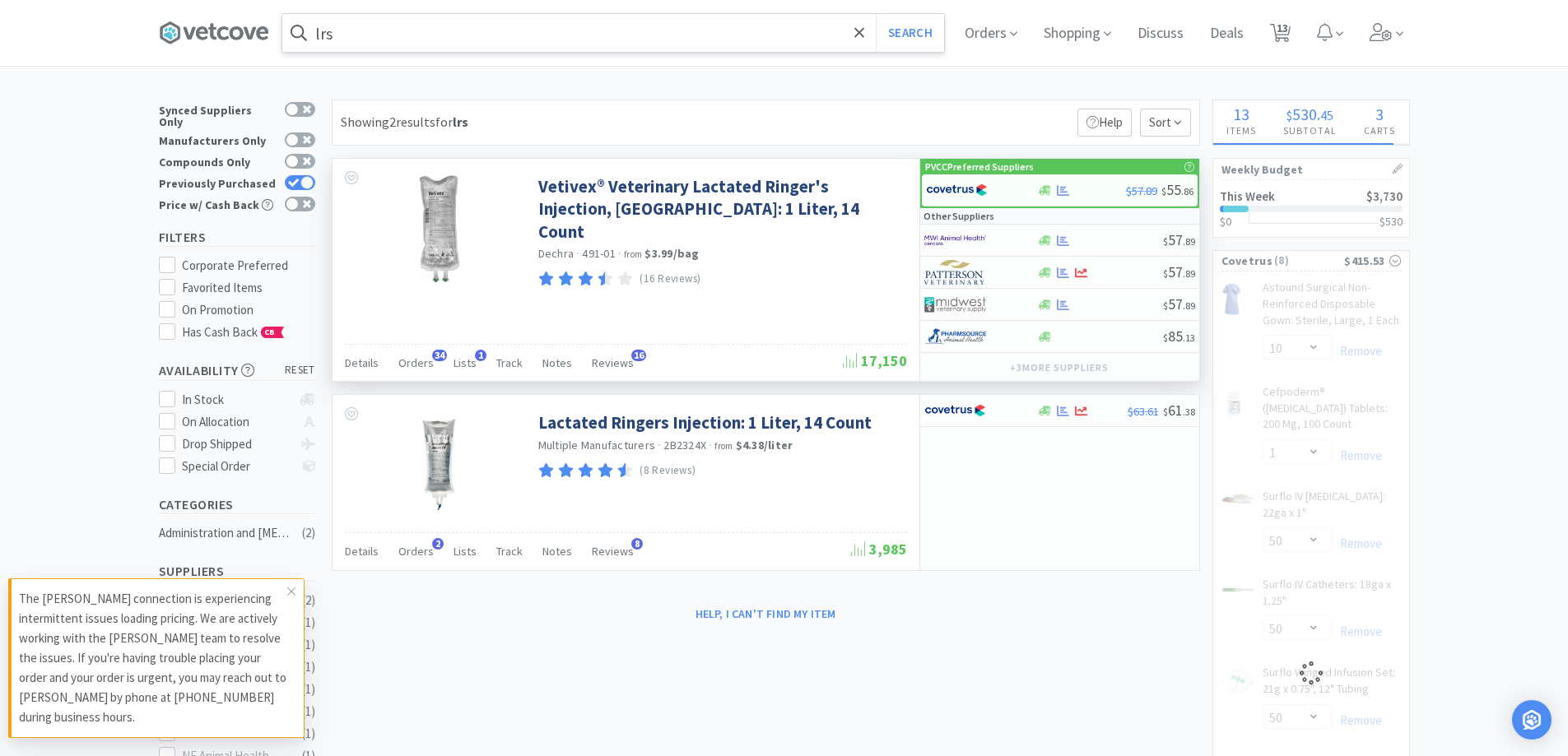
click at [450, 36] on input "lrs" at bounding box center [613, 32] width 662 height 38
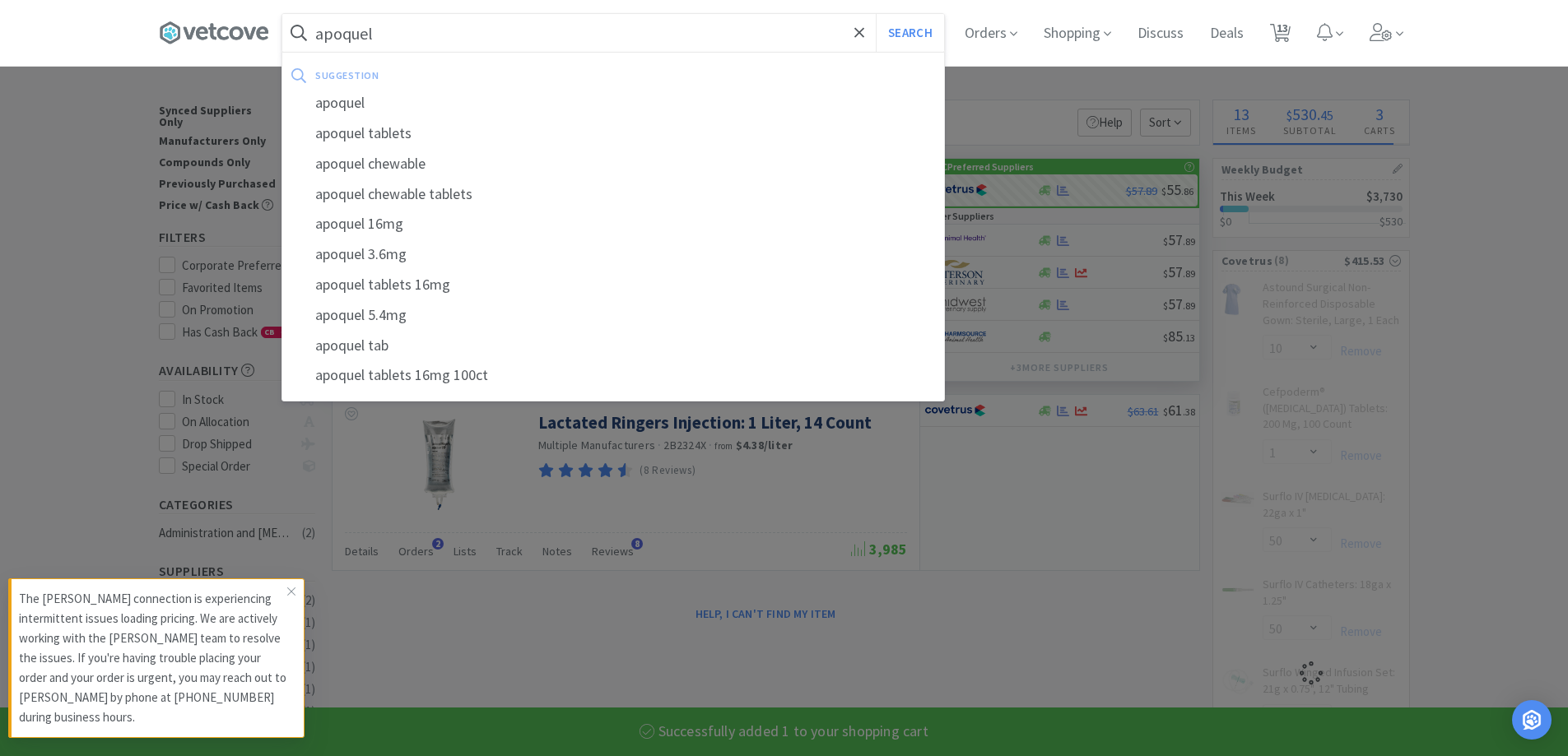
type input "apoquel"
click at [876, 14] on button "Search" at bounding box center [910, 32] width 68 height 38
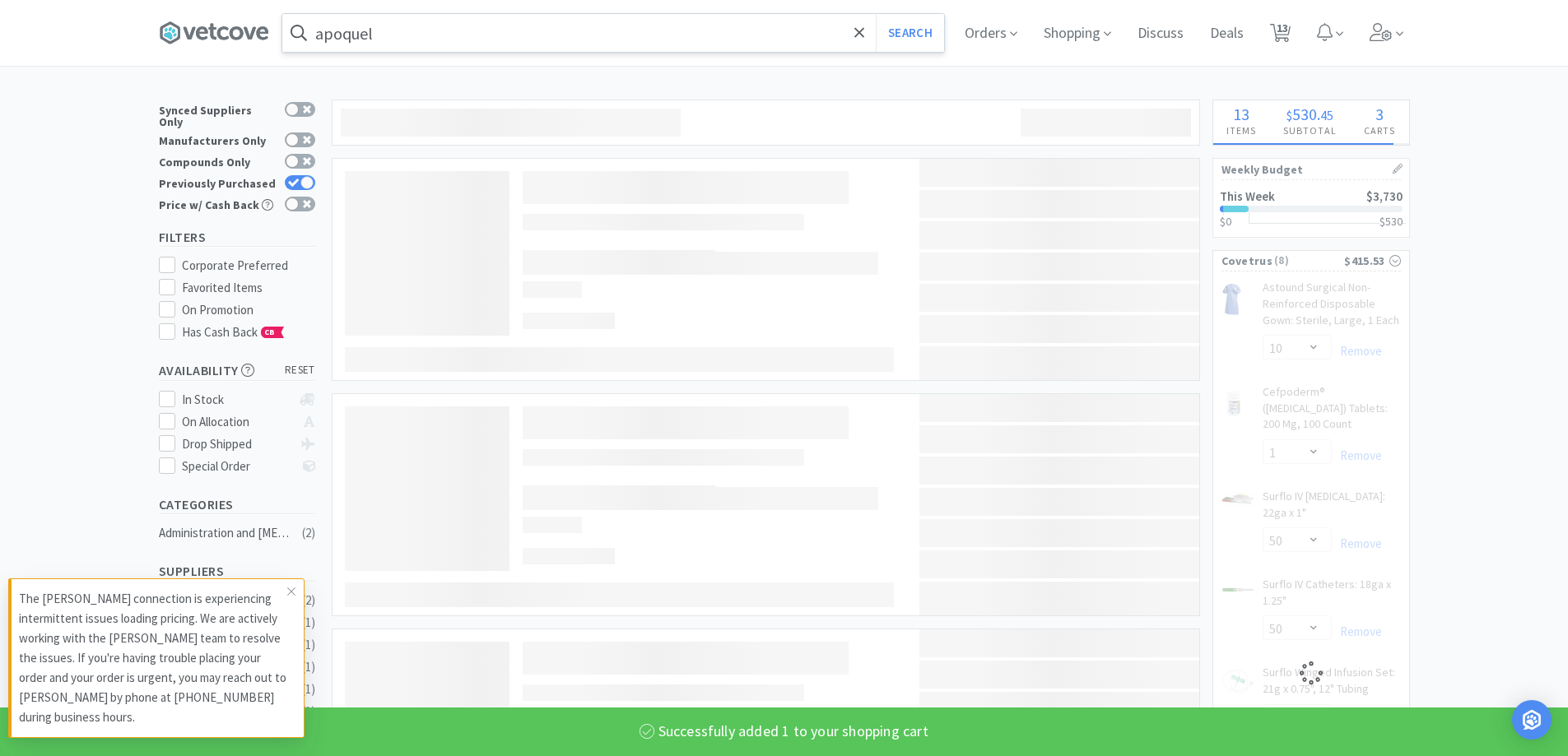
select select "1"
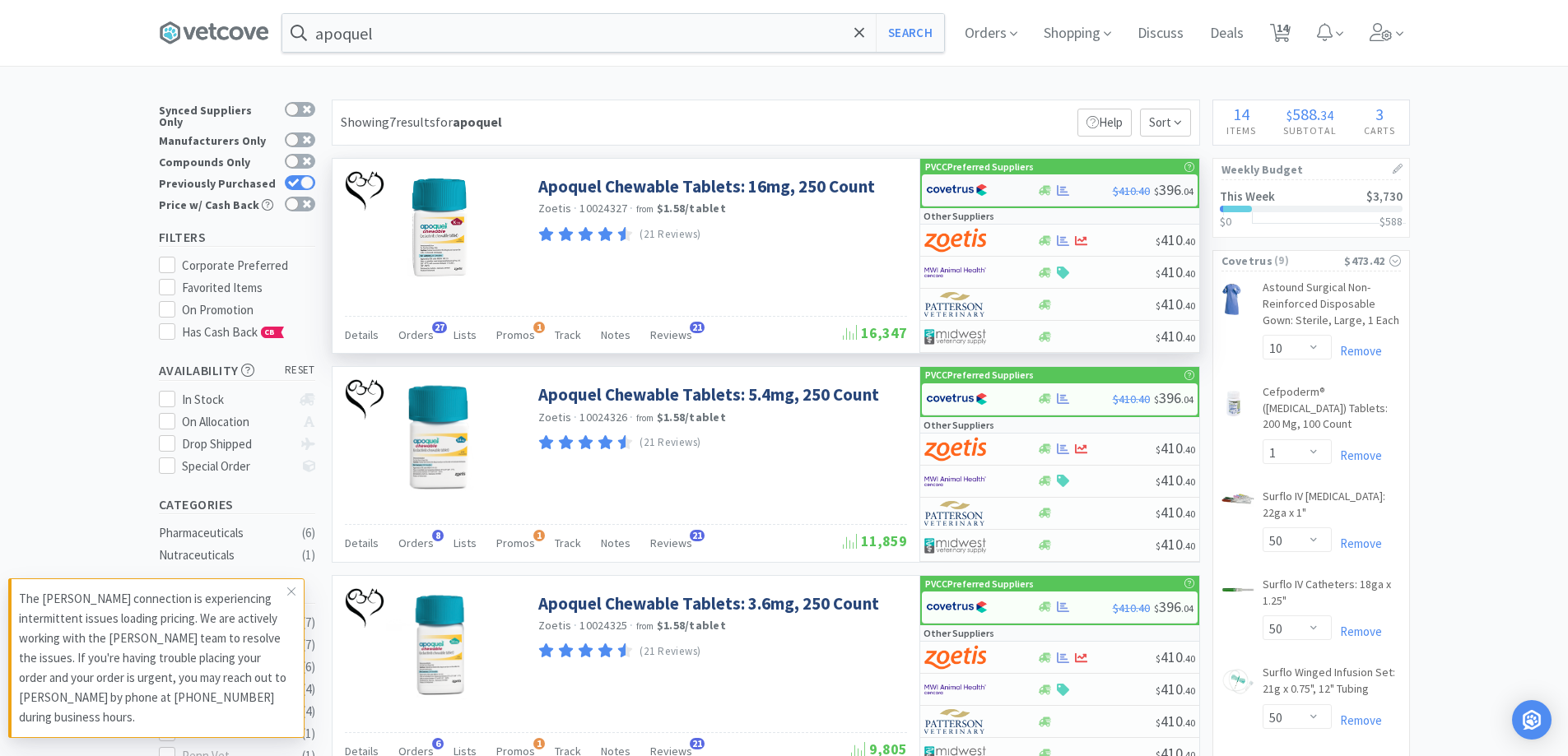
click at [1028, 194] on div at bounding box center [981, 190] width 111 height 28
select select "1"
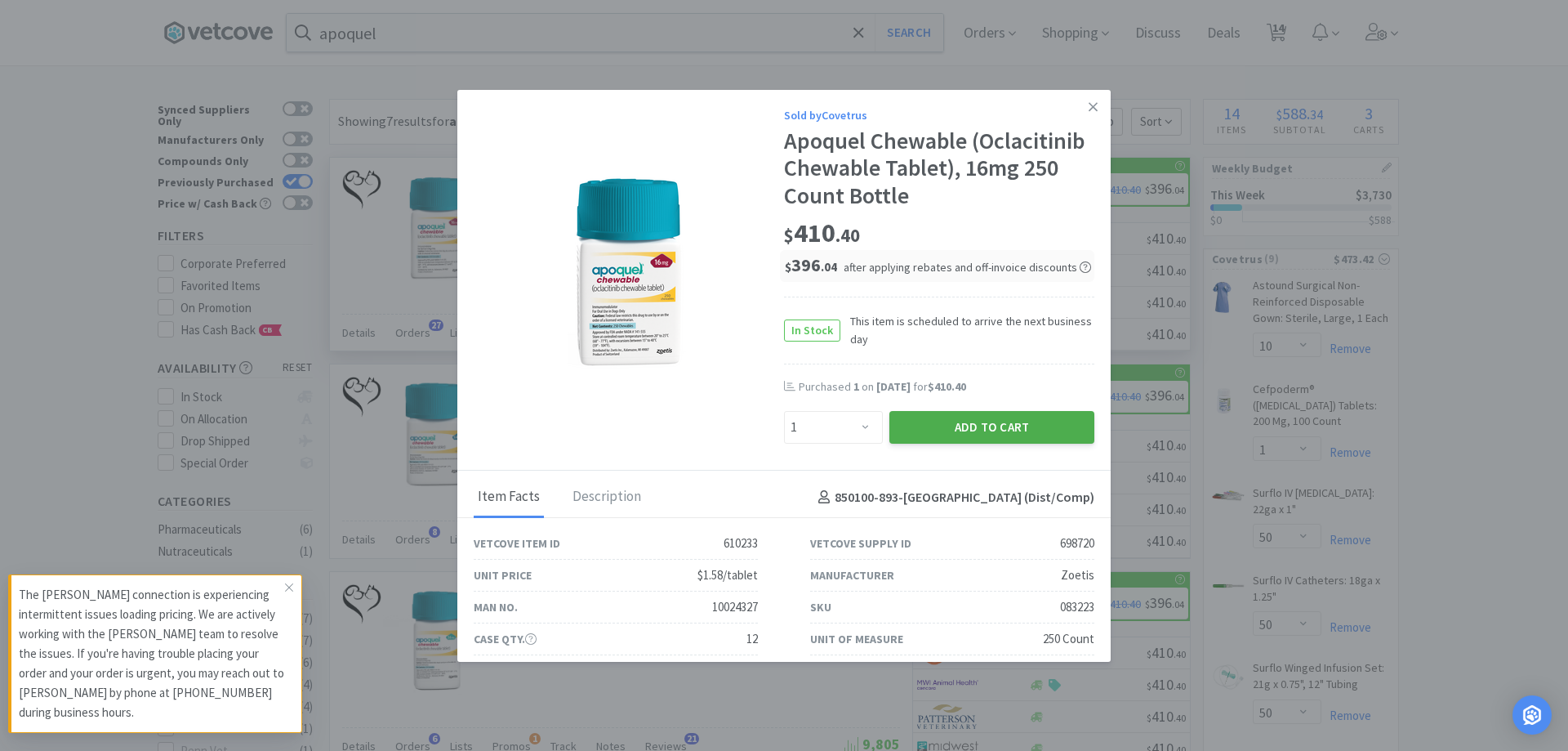
click at [957, 434] on button "Add to Cart" at bounding box center [991, 427] width 205 height 33
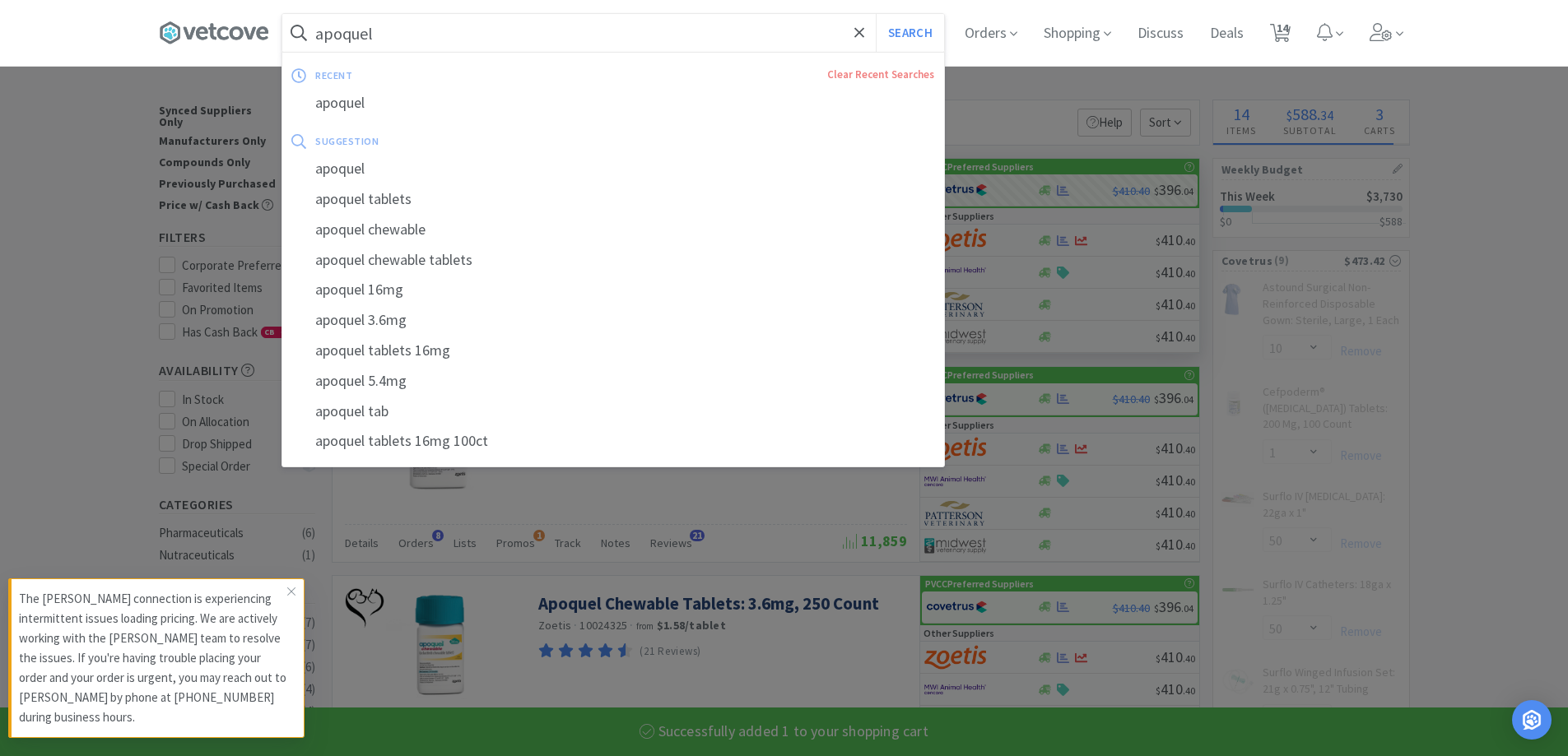
click at [396, 33] on input "apoquel" at bounding box center [613, 32] width 662 height 38
select select "1"
select select "10"
select select "1"
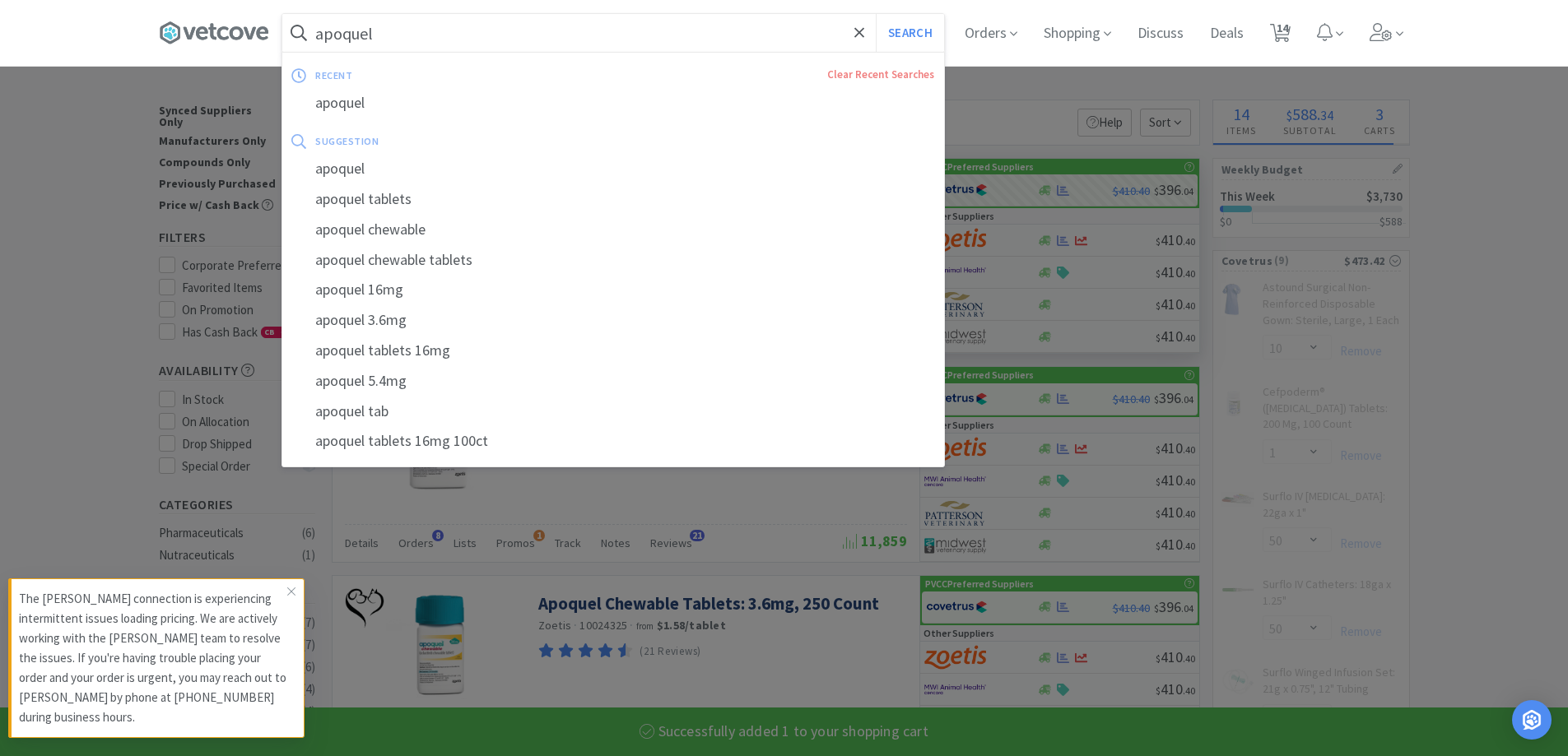
select select "3"
select select "50"
select select "1"
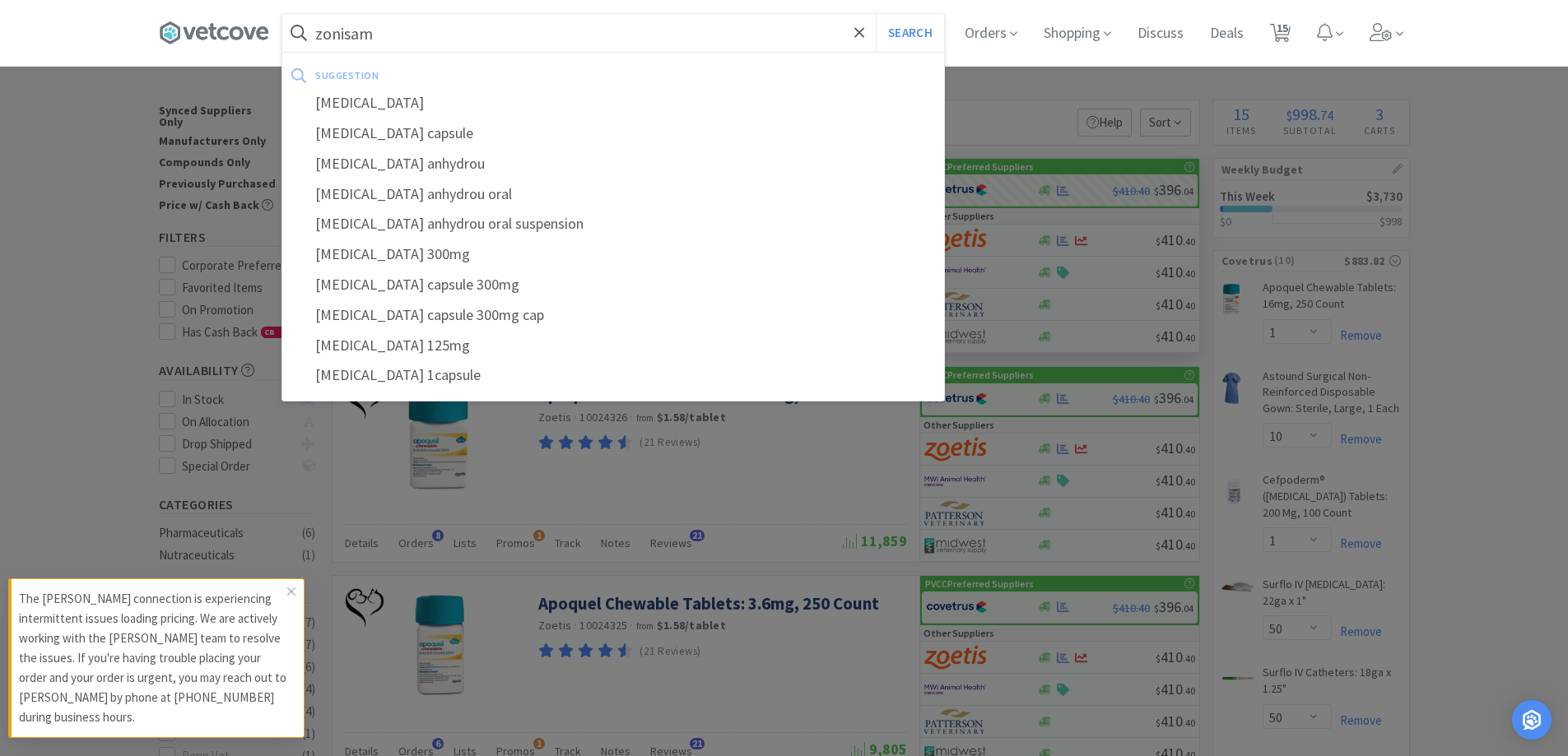
type input "zonisam"
click at [876, 14] on button "Search" at bounding box center [910, 32] width 68 height 38
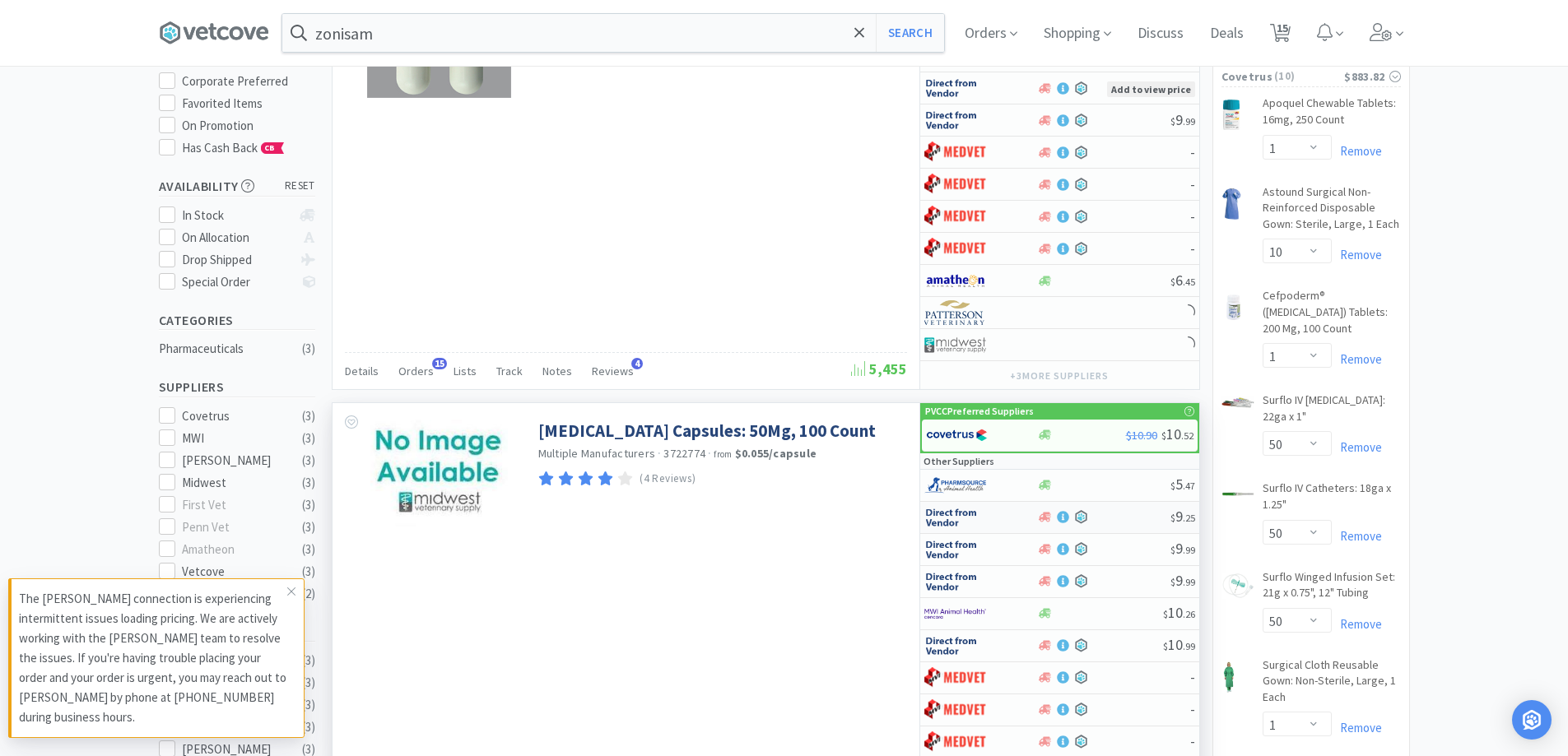
scroll to position [247, 0]
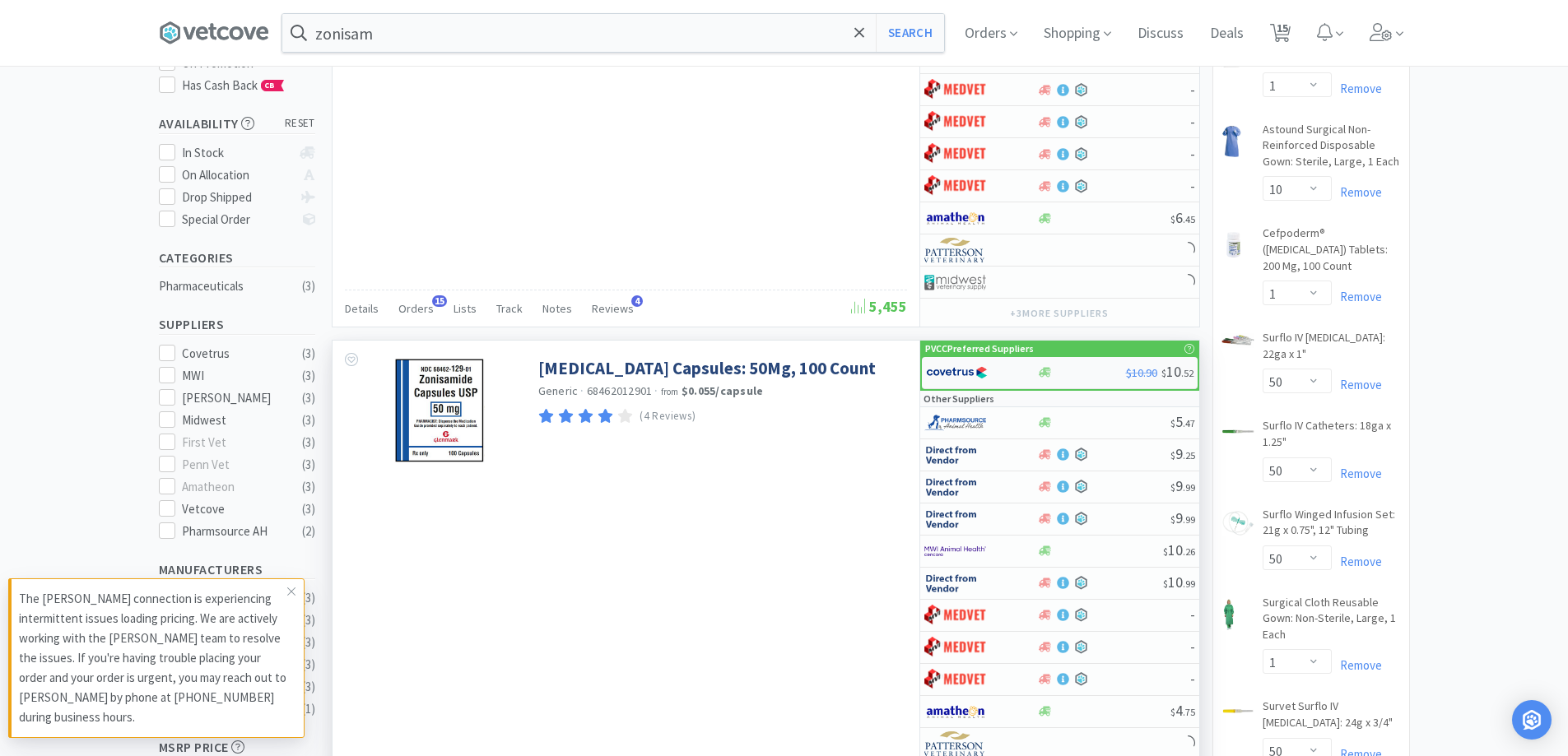
click at [1081, 373] on div at bounding box center [1081, 371] width 89 height 12
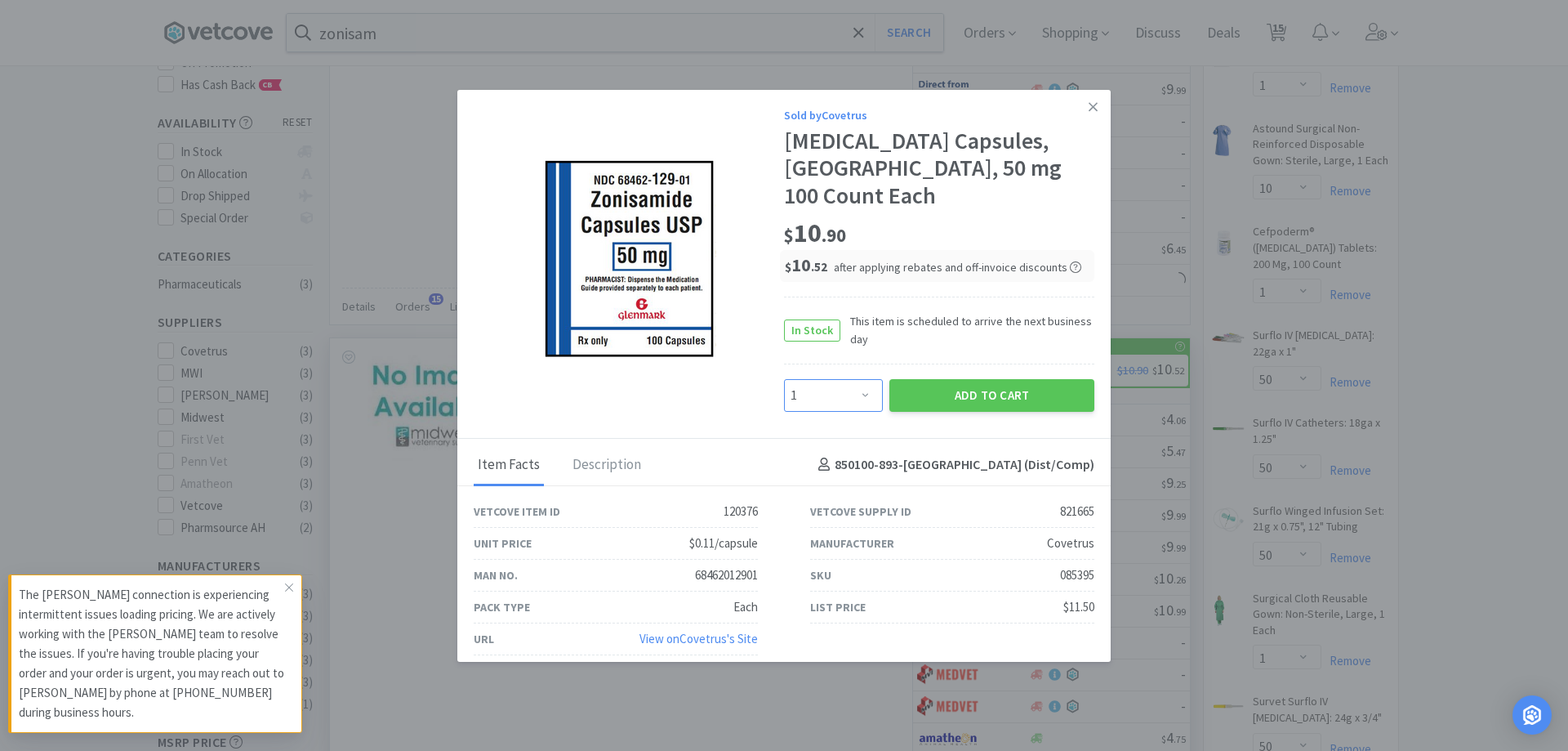
click at [849, 379] on select "Enter Quantity 1 2 3 4 5 6 7 8 9 10 11 12 13 14 15 16 17 18 19 20 Enter Quantity" at bounding box center [834, 395] width 99 height 33
select select "2"
click at [784, 379] on select "Enter Quantity 1 2 3 4 5 6 7 8 9 10 11 12 13 14 15 16 17 18 19 20 Enter Quantity" at bounding box center [834, 395] width 99 height 33
click at [961, 379] on button "Add to Cart" at bounding box center [991, 395] width 205 height 33
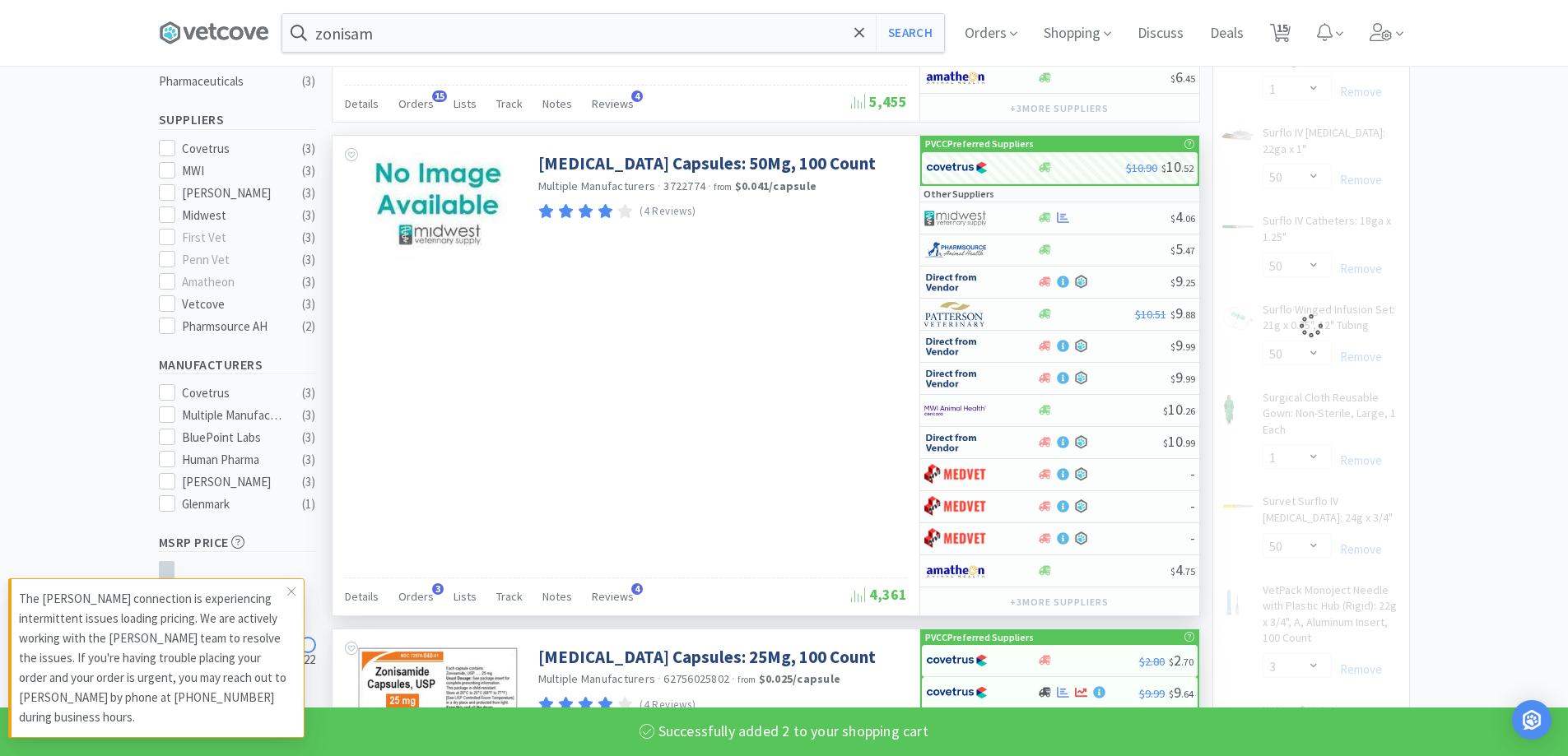
scroll to position [740, 0]
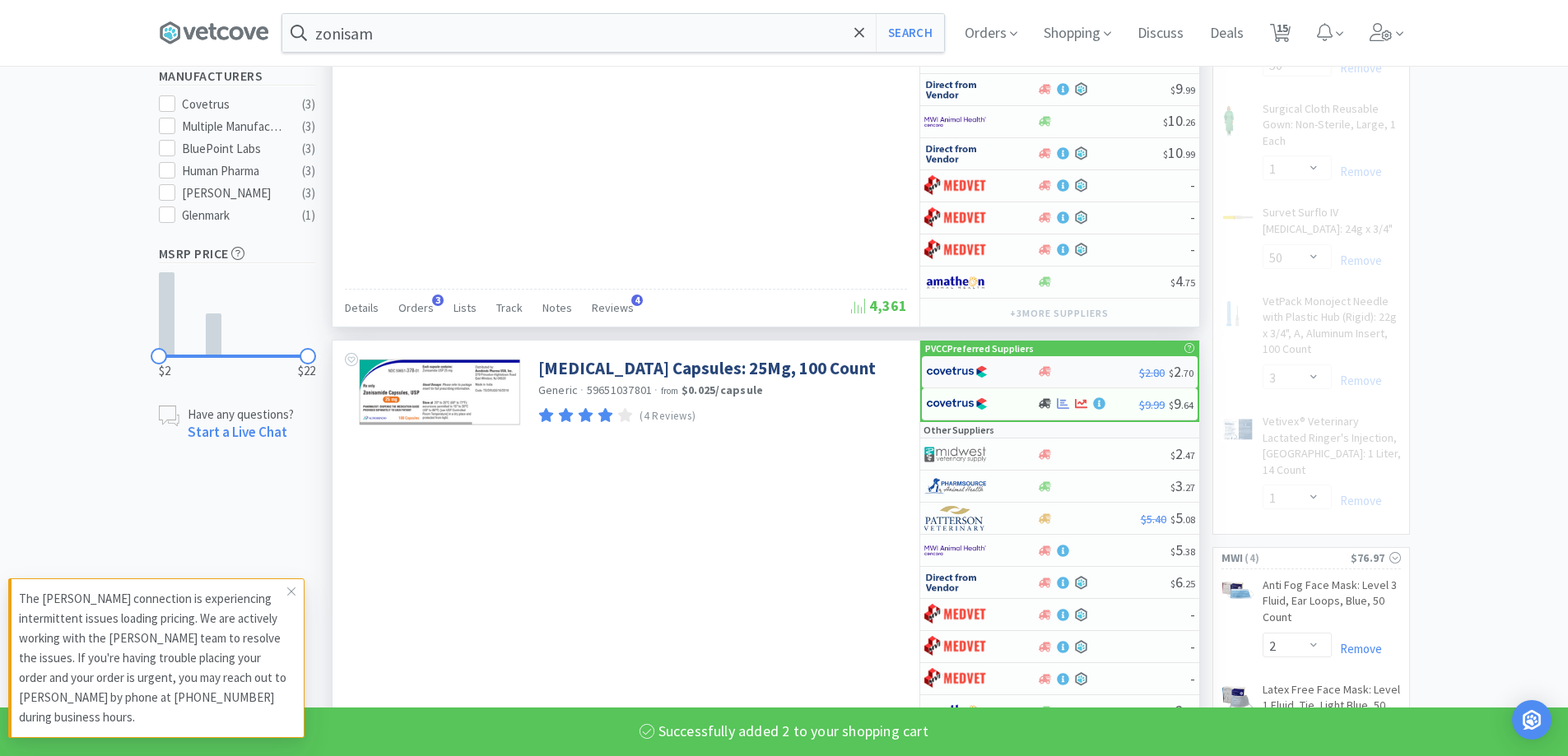
select select "2"
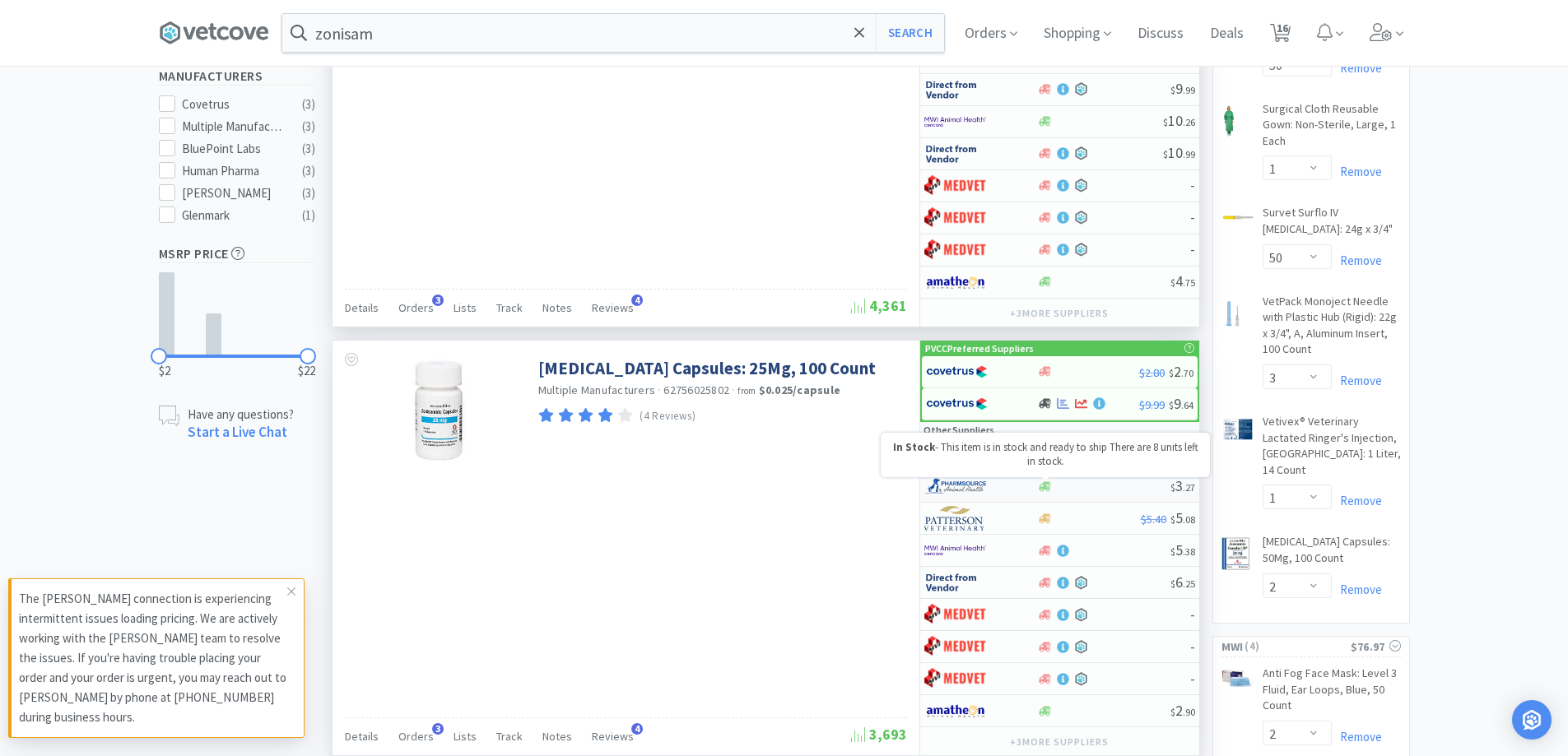
click at [1044, 486] on icon at bounding box center [1044, 486] width 12 height 10
select select "1"
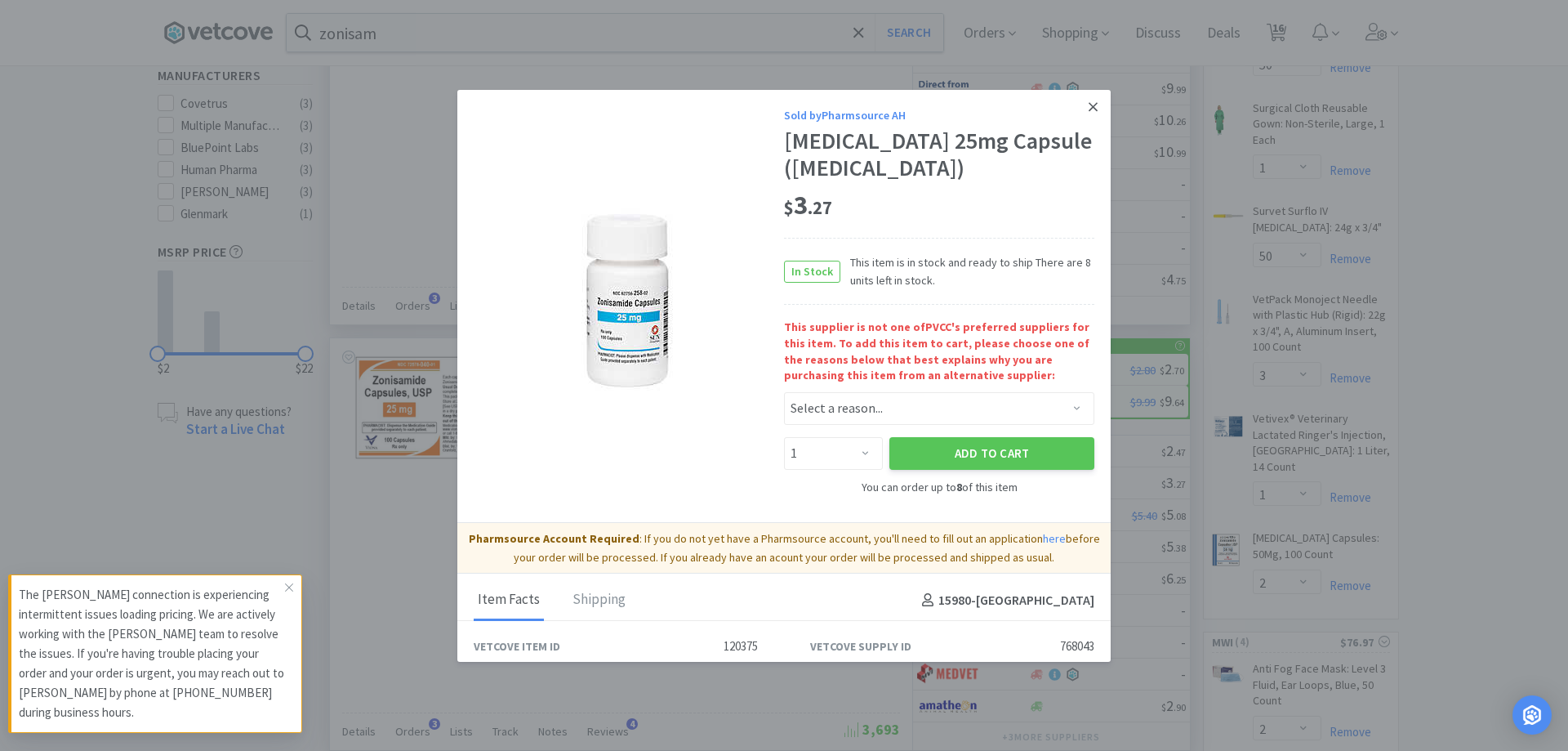
click at [1088, 108] on icon at bounding box center [1093, 107] width 9 height 9
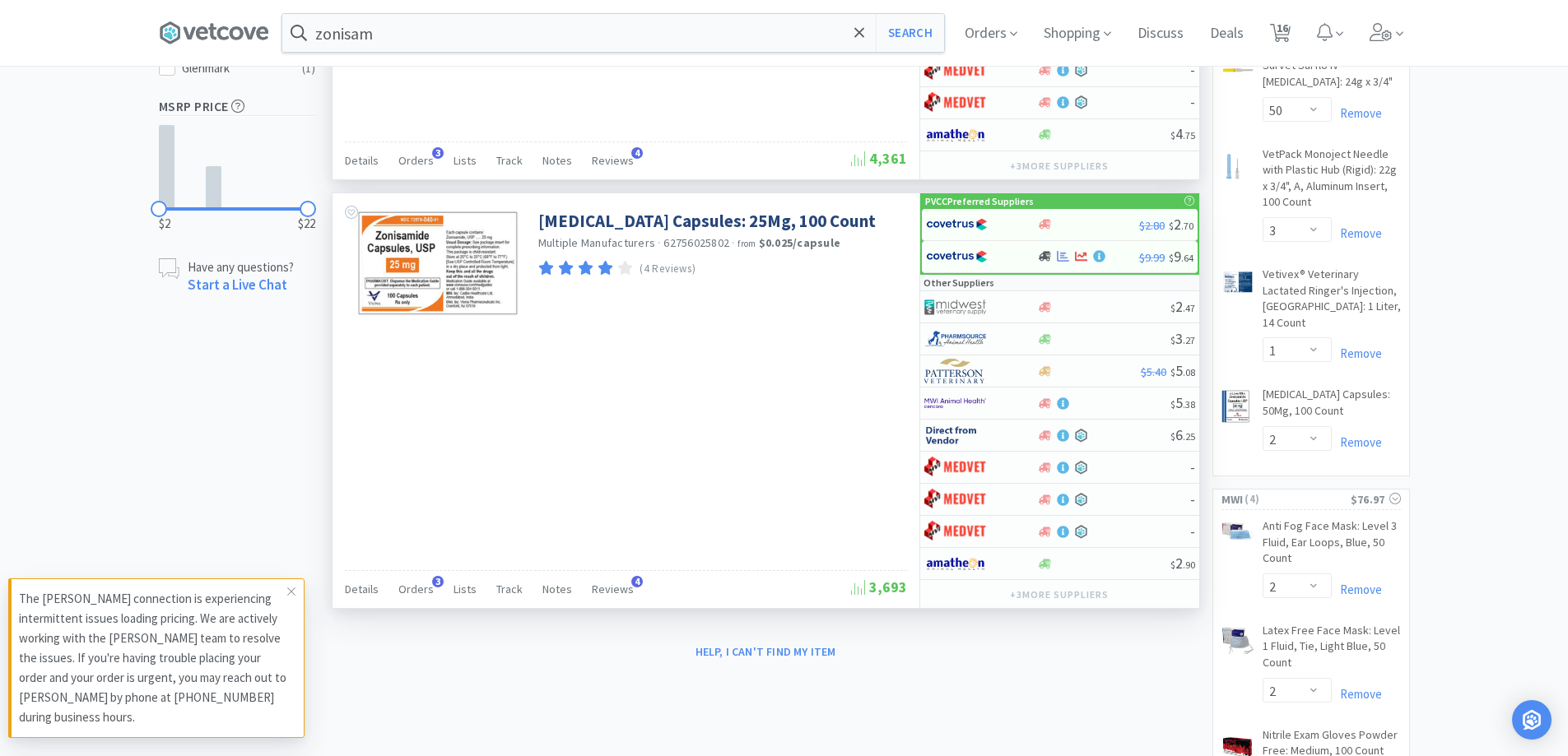
scroll to position [658, 0]
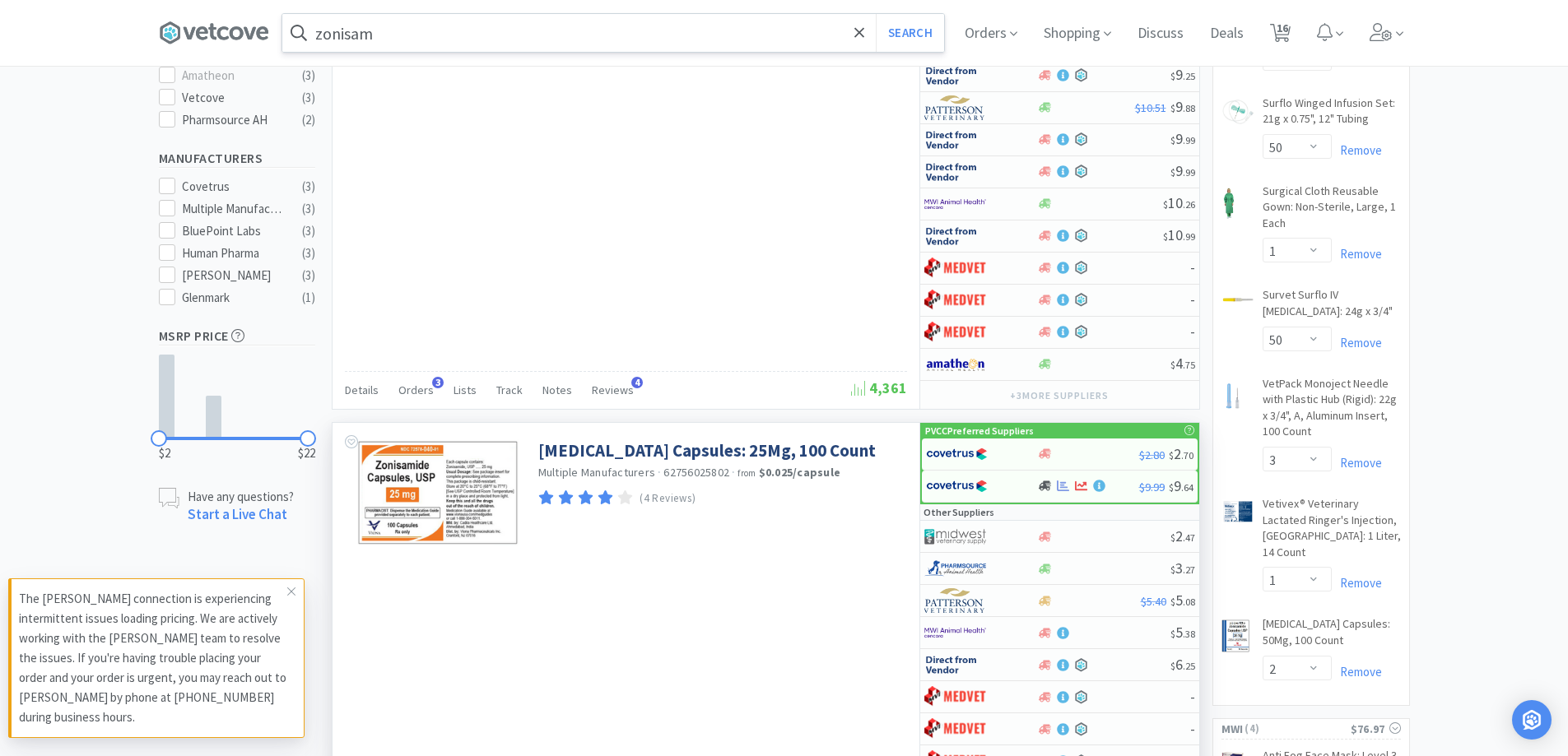
click at [450, 29] on input "zonisam" at bounding box center [613, 32] width 662 height 38
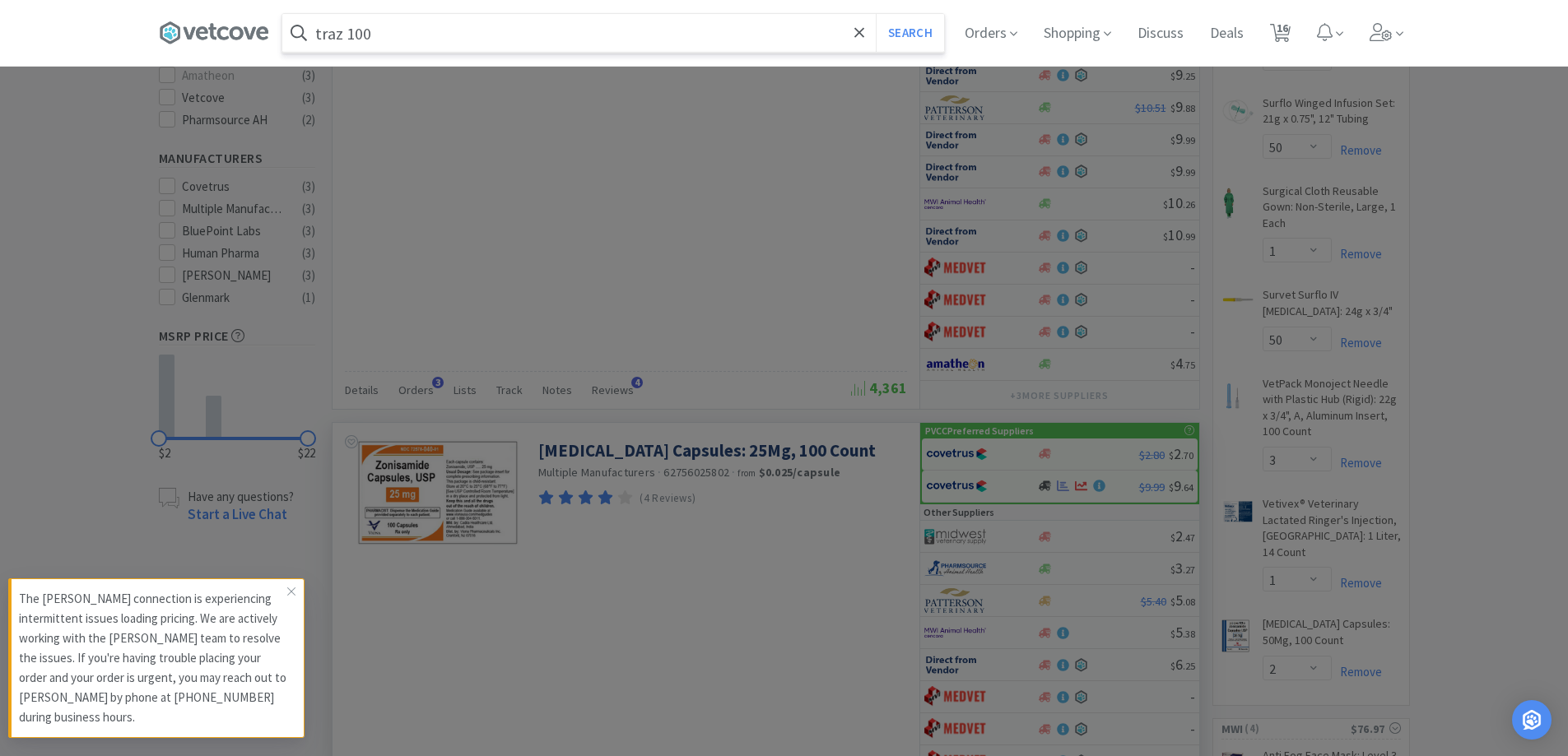
type input "traz 100"
click at [876, 14] on button "Search" at bounding box center [910, 32] width 68 height 38
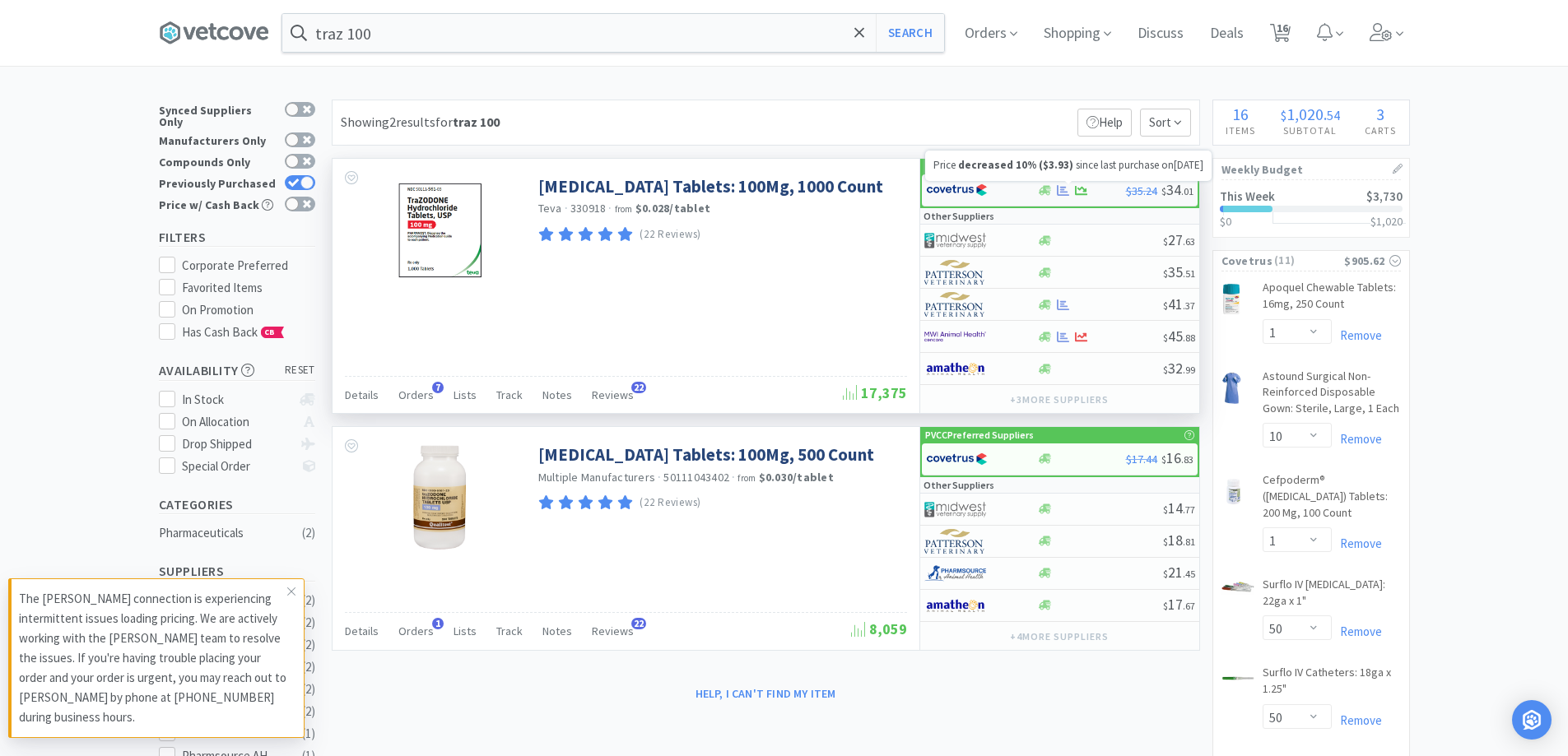
click at [1079, 184] on icon at bounding box center [1080, 190] width 12 height 12
select select "1"
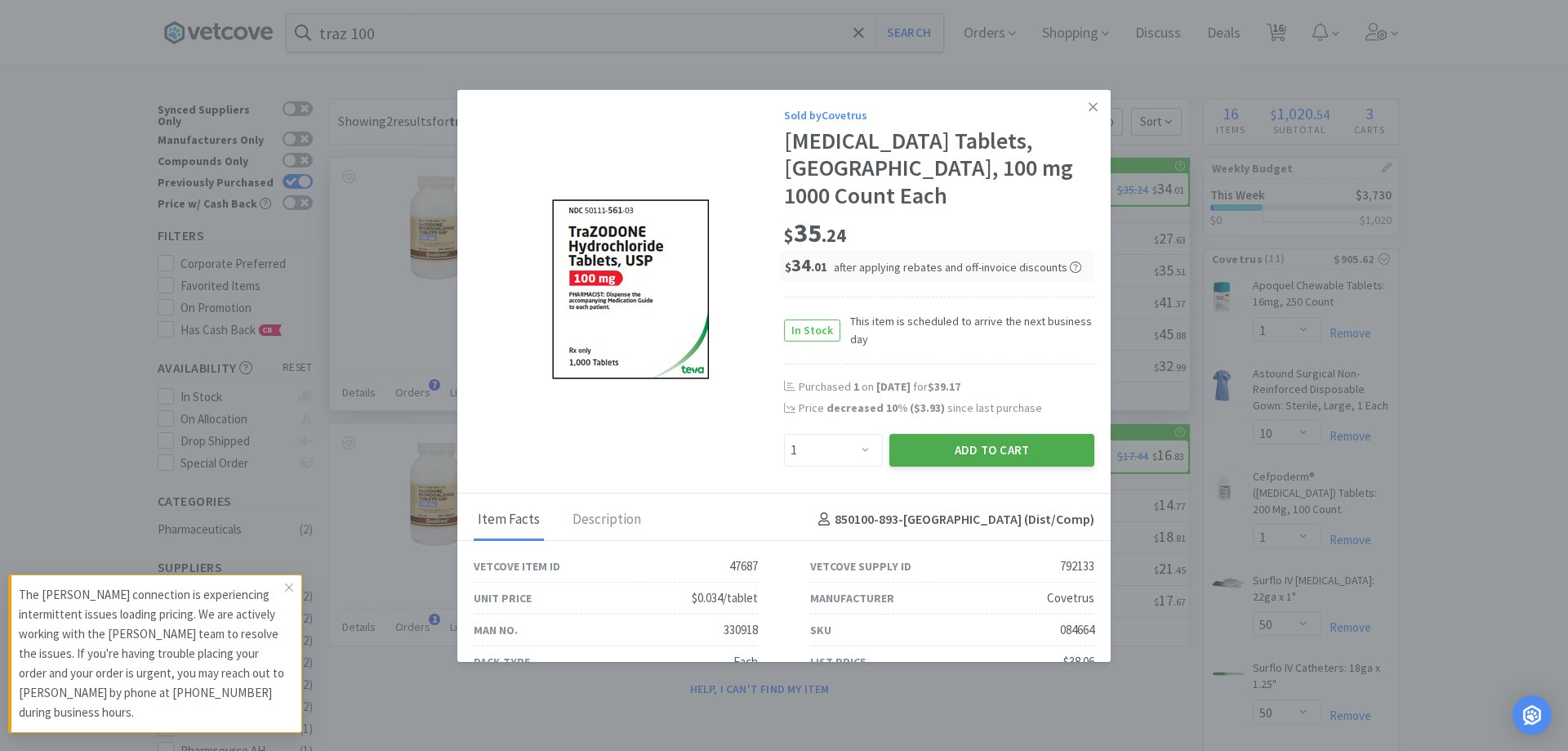
click at [958, 441] on button "Add to Cart" at bounding box center [991, 451] width 205 height 33
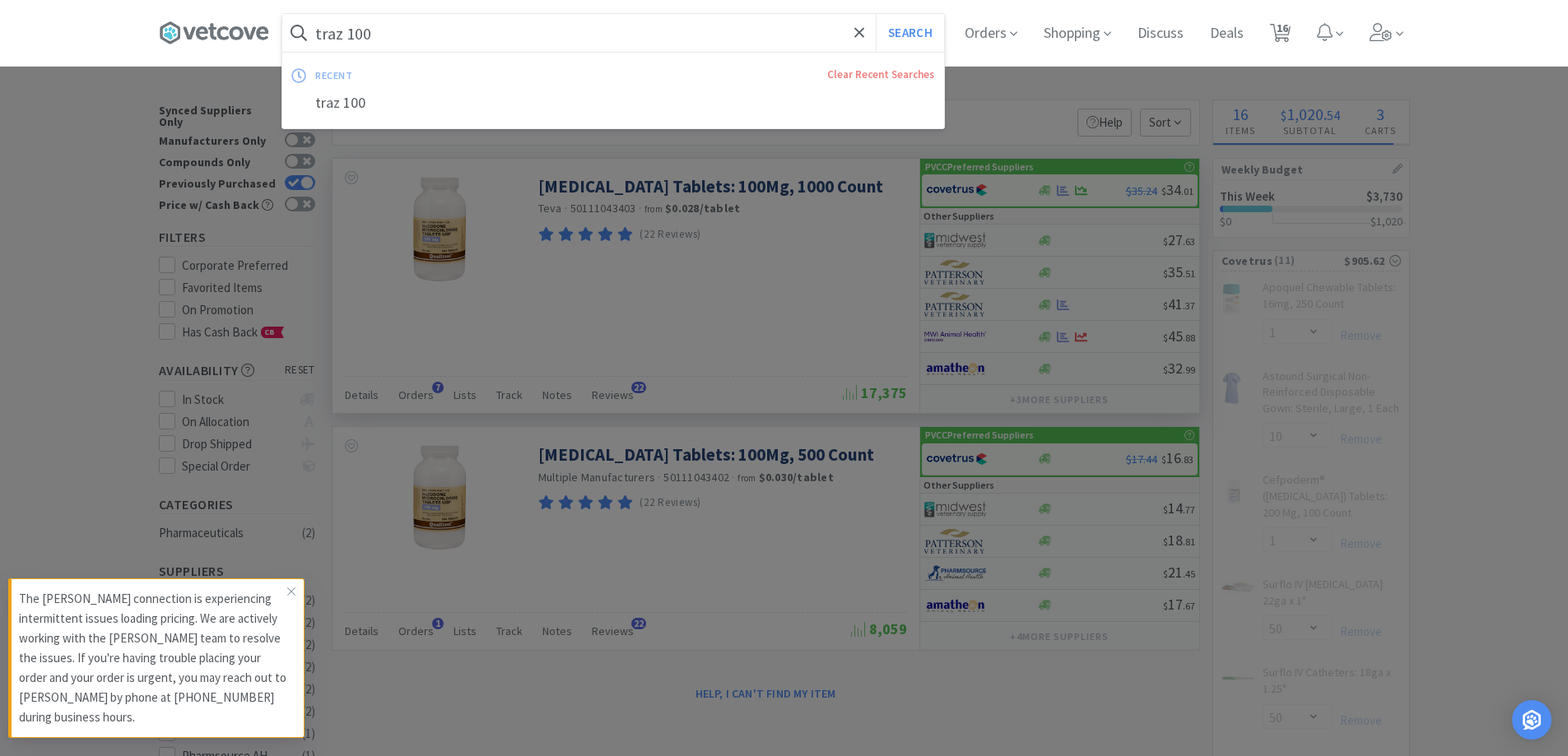
click at [438, 36] on input "traz 100" at bounding box center [613, 32] width 662 height 38
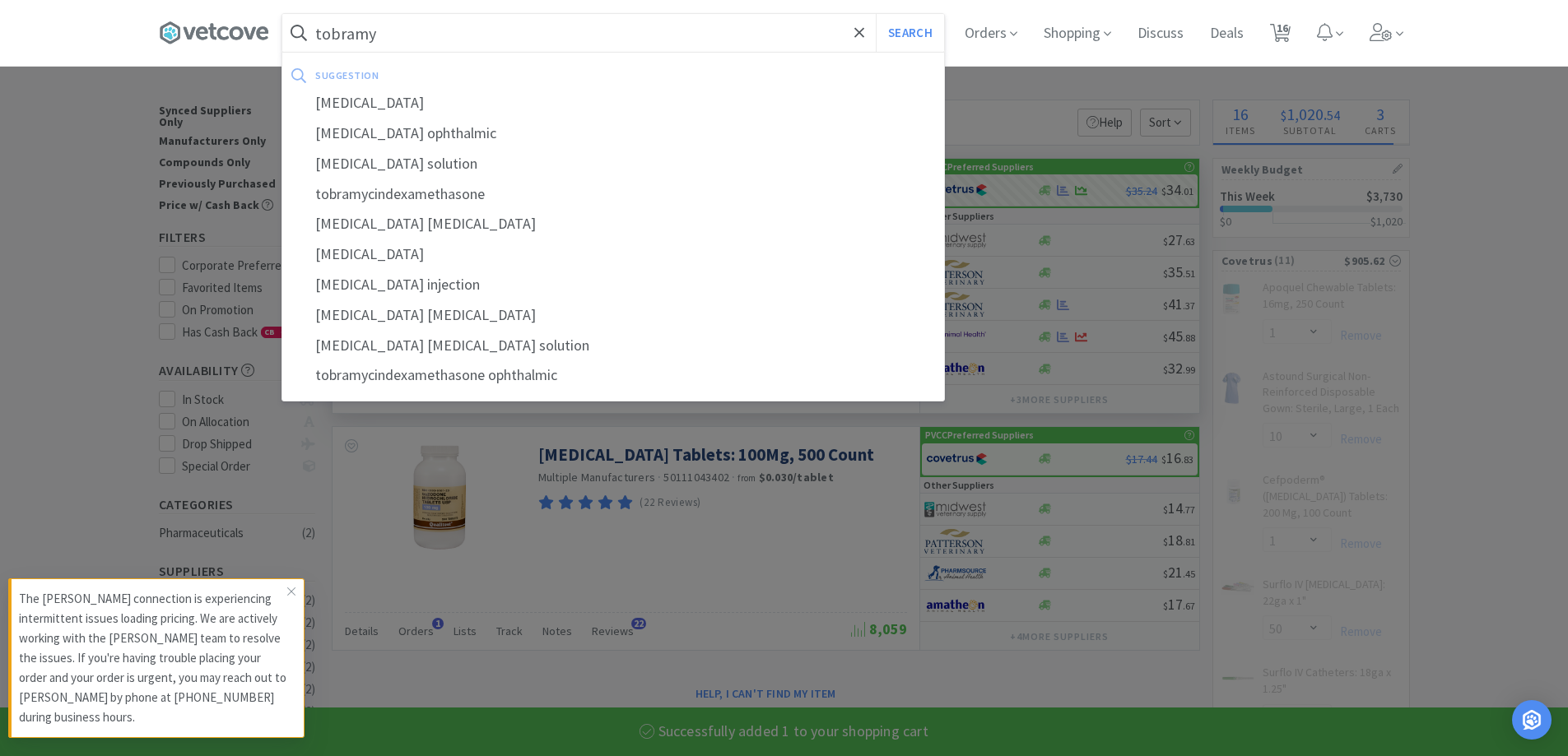
type input "tobramy"
click at [876, 14] on button "Search" at bounding box center [910, 32] width 68 height 38
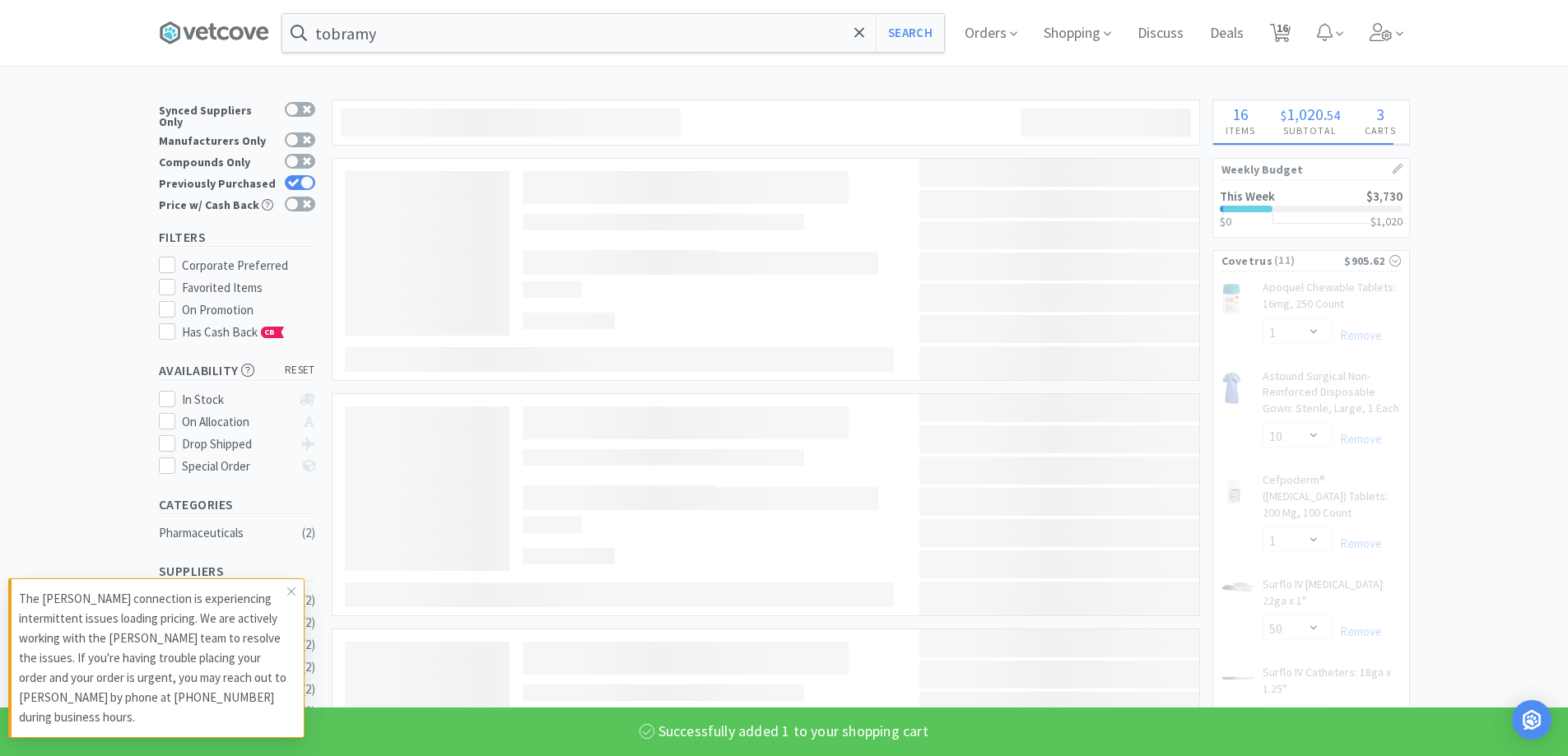
select select "1"
select select "3"
select select "1"
select select "2"
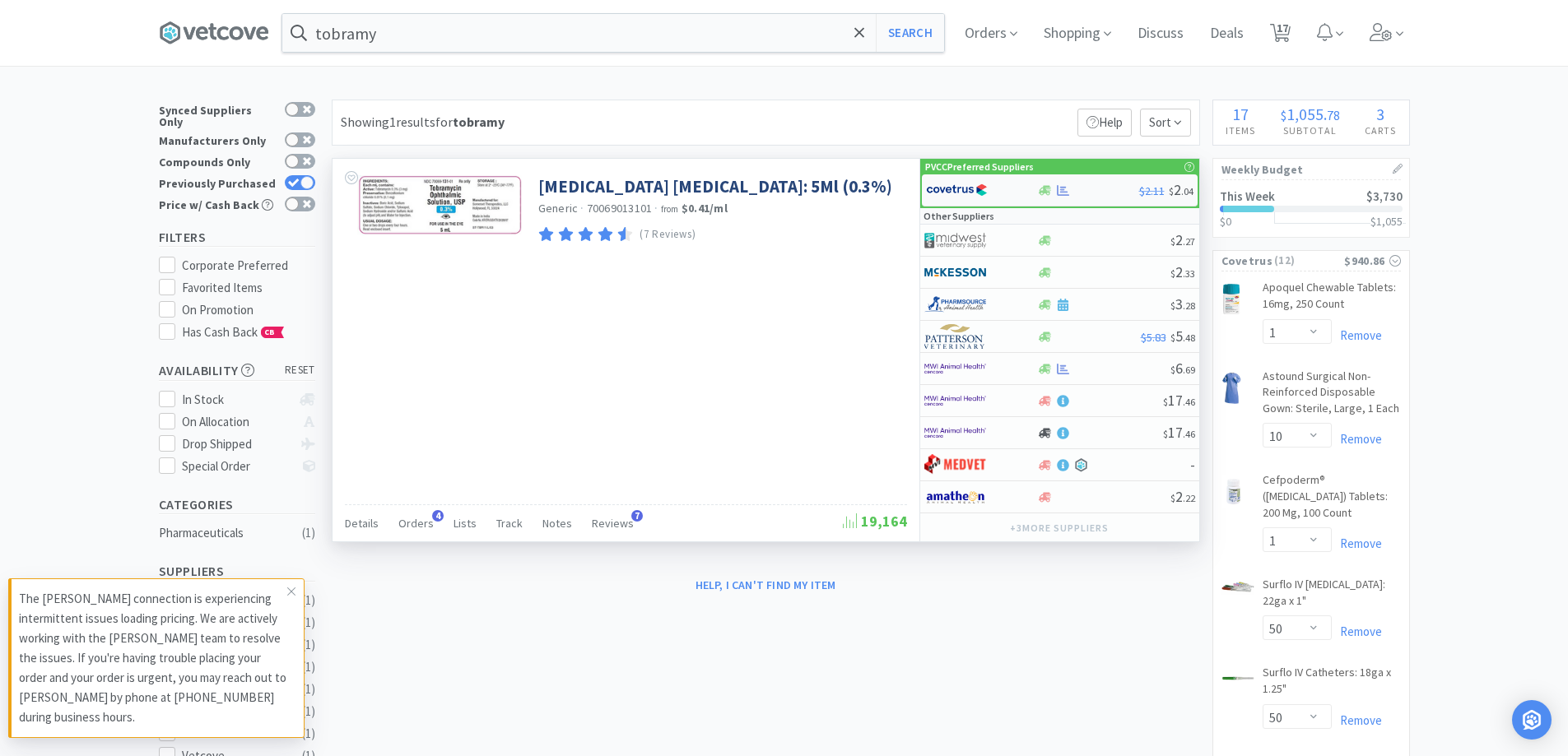
click at [1023, 186] on div at bounding box center [981, 190] width 111 height 28
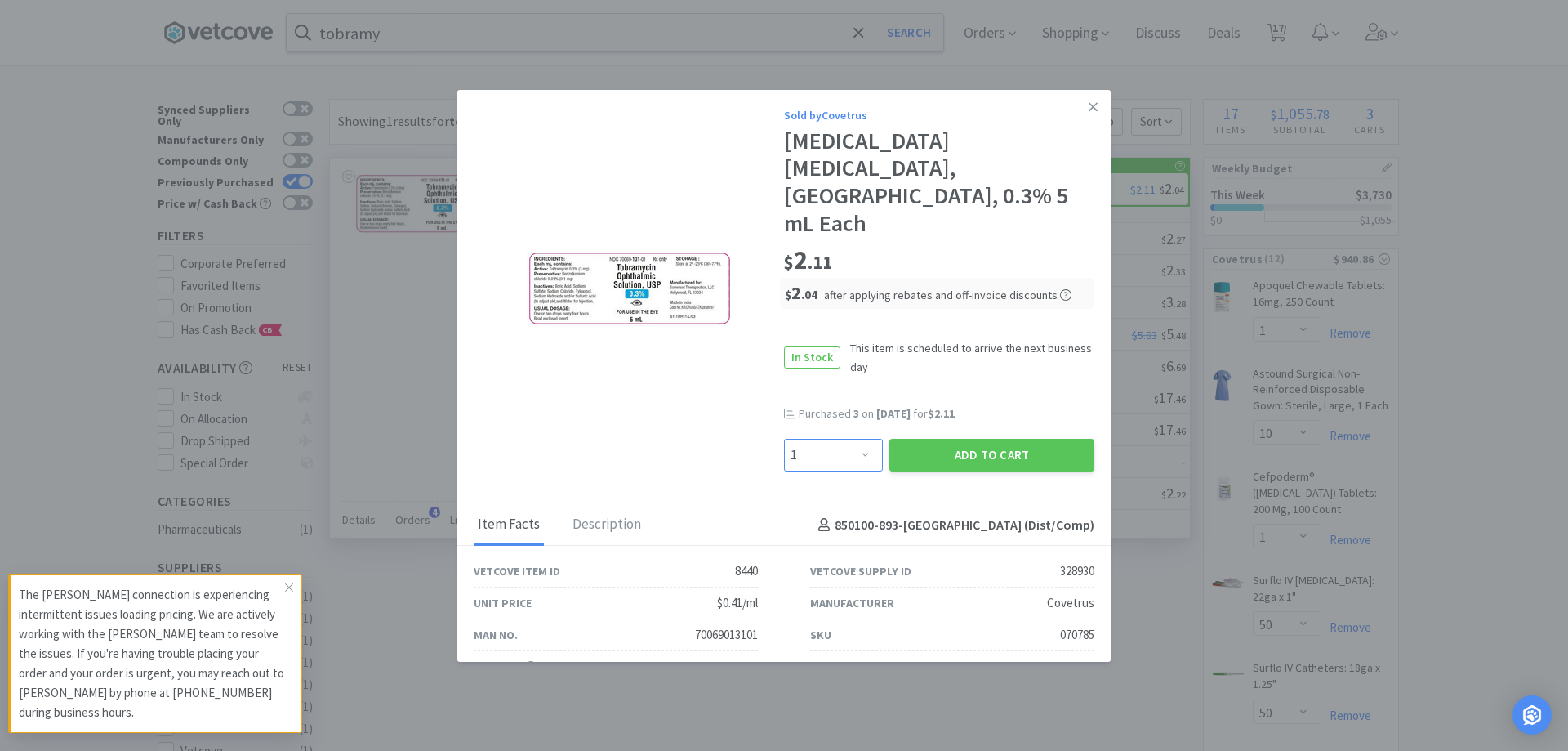
drag, startPoint x: 847, startPoint y: 403, endPoint x: 864, endPoint y: 387, distance: 23.3
click at [847, 439] on select "Enter Quantity 1 2 3 4 5 6 7 8 9 10 11 12 13 14 15 16 17 18 19 20 Enter Quantity" at bounding box center [834, 455] width 99 height 33
select select "4"
click at [784, 439] on select "Enter Quantity 1 2 3 4 5 6 7 8 9 10 11 12 13 14 15 16 17 18 19 20 Enter Quantity" at bounding box center [834, 455] width 99 height 33
click at [926, 439] on button "Add to Cart" at bounding box center [991, 455] width 205 height 33
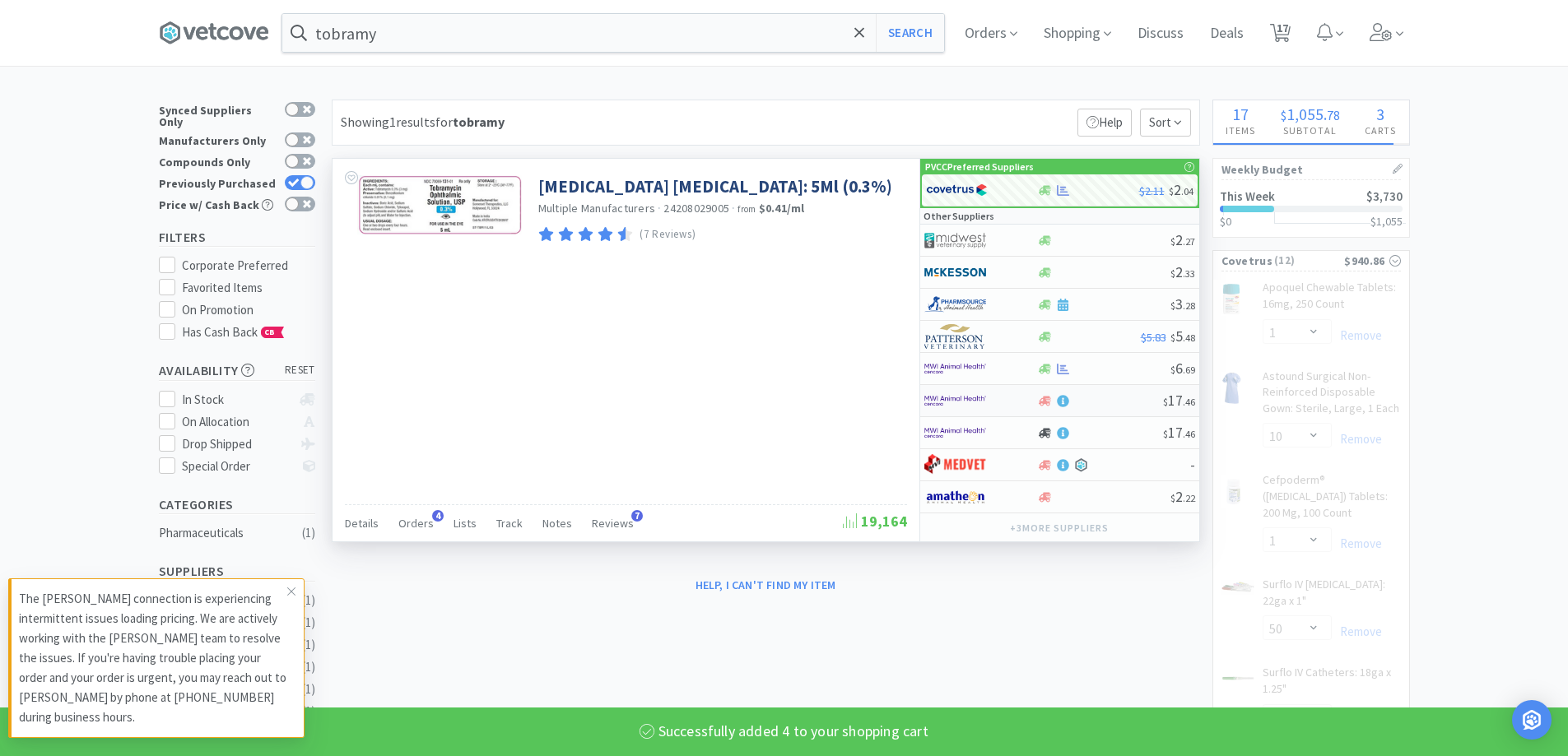
select select "4"
select select "1"
select select "3"
select select "1"
select select "2"
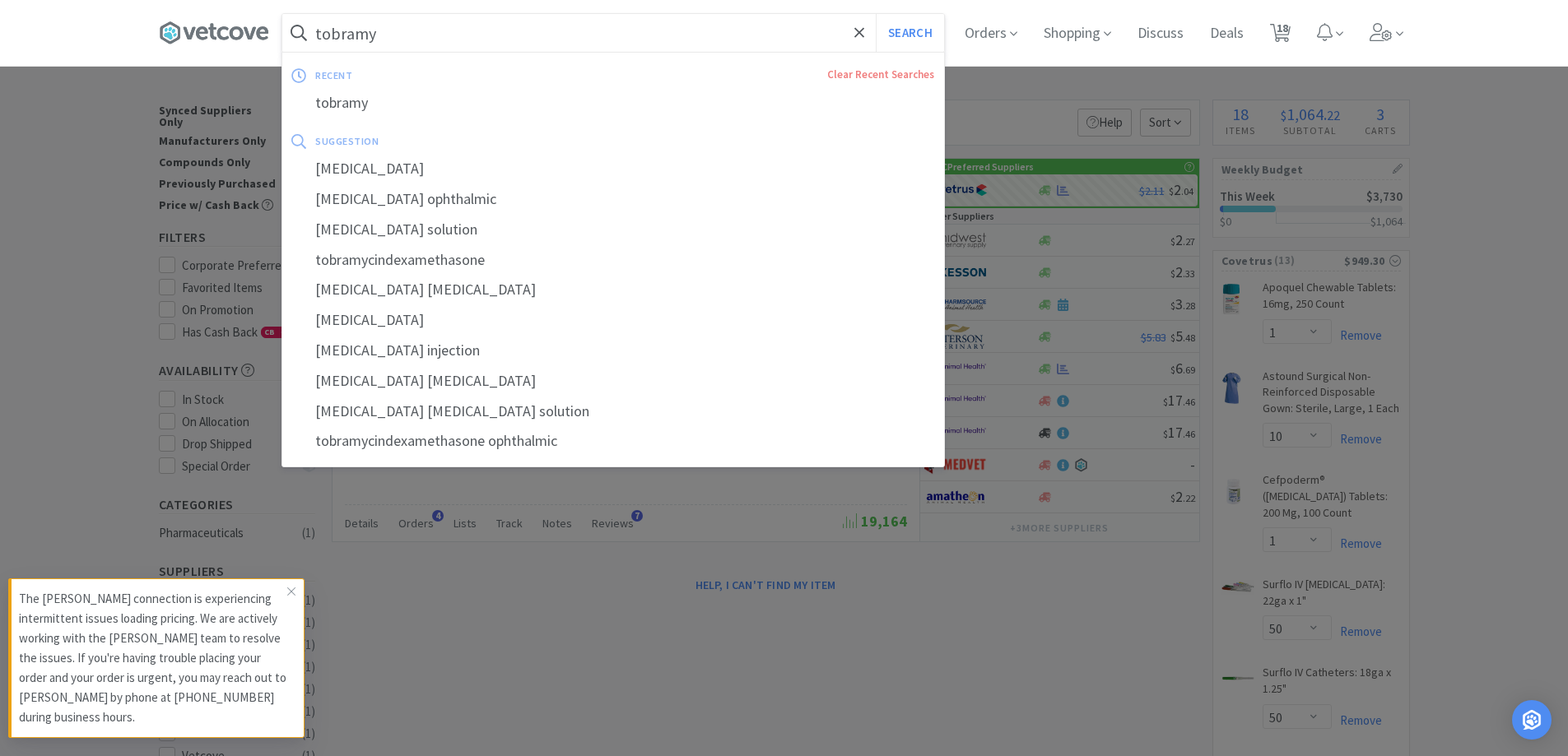
click at [447, 38] on input "tobramy" at bounding box center [613, 32] width 662 height 38
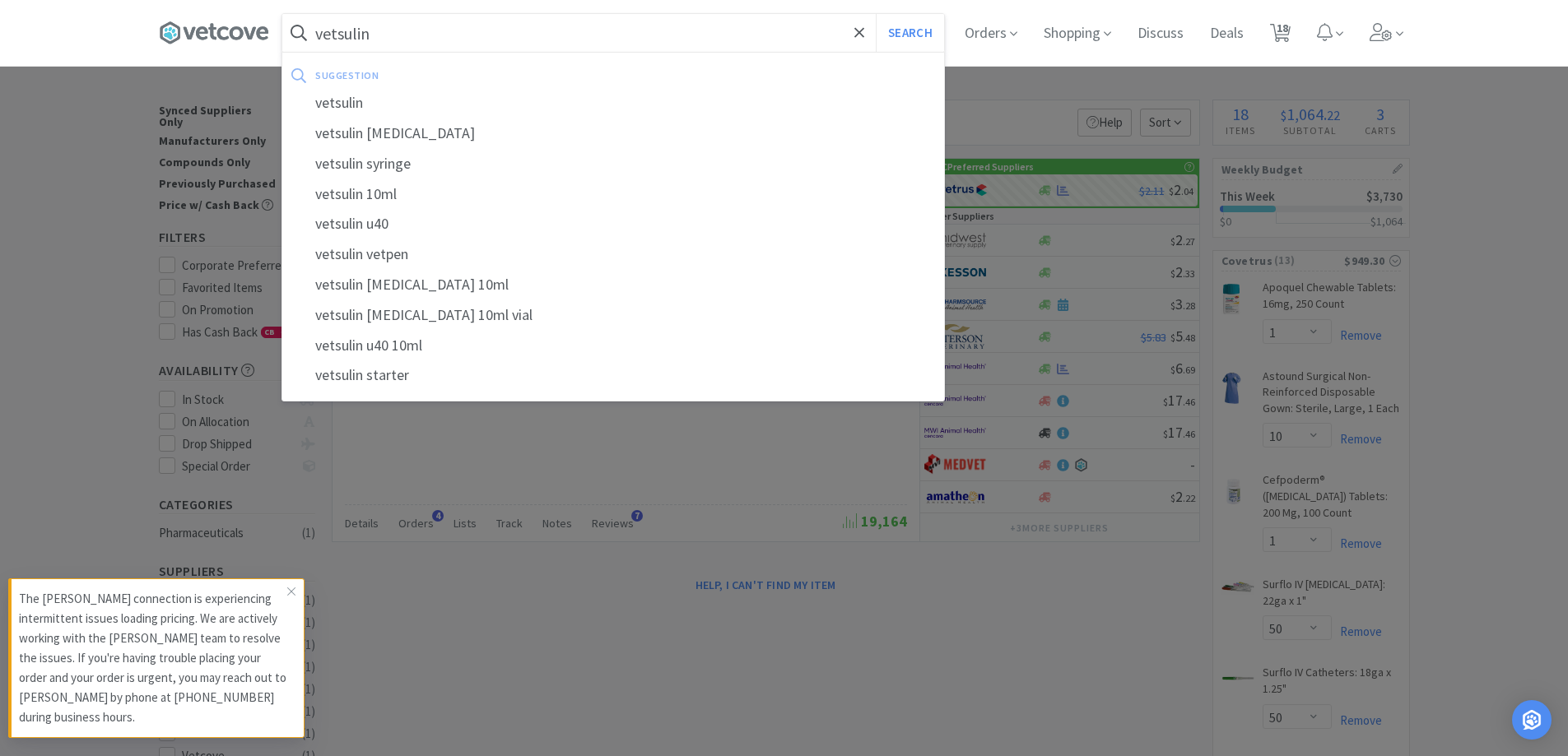
type input "vetsulin"
click at [876, 14] on button "Search" at bounding box center [910, 32] width 68 height 38
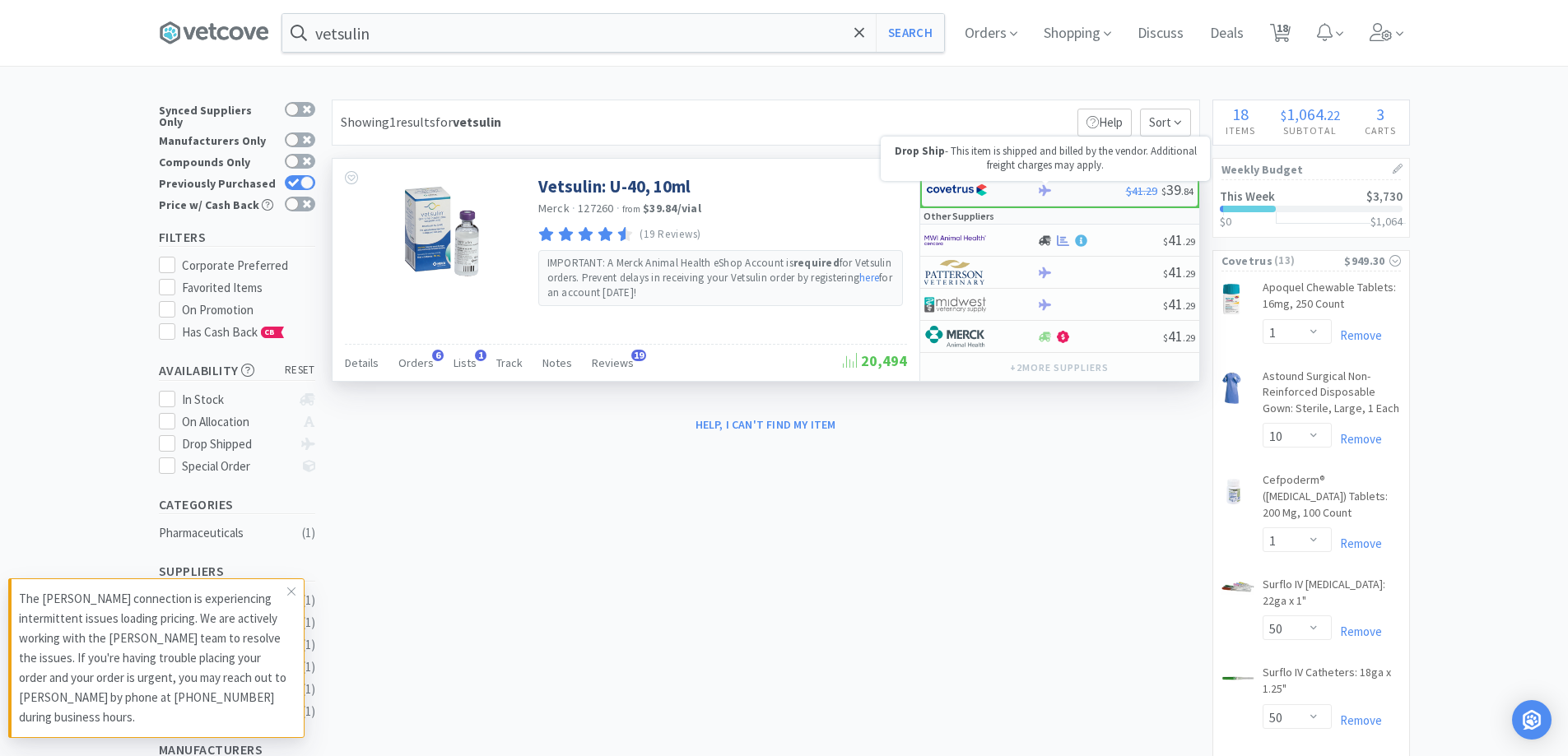
click at [1039, 189] on icon at bounding box center [1044, 190] width 12 height 12
select select "2"
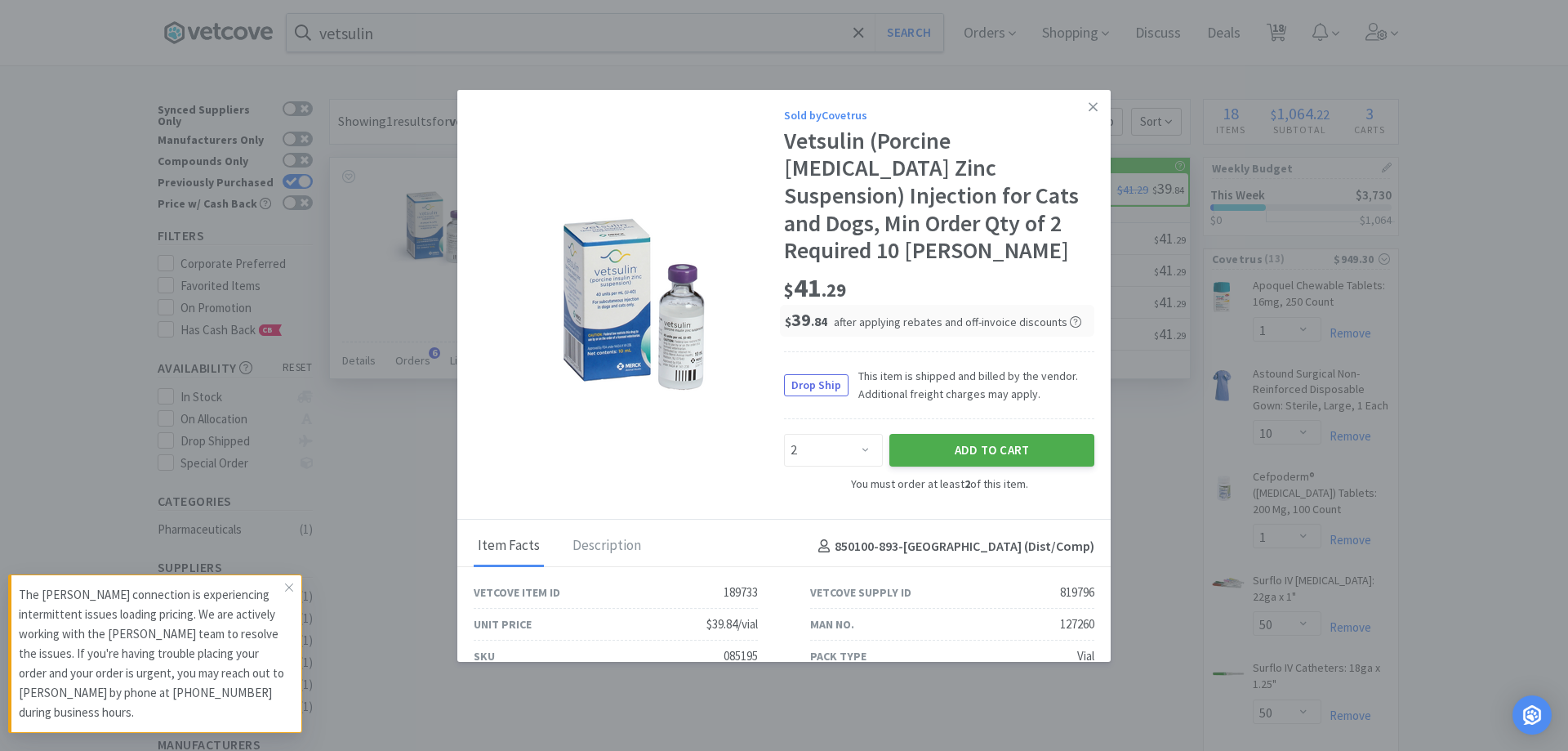
click at [944, 434] on button "Add to Cart" at bounding box center [991, 451] width 205 height 33
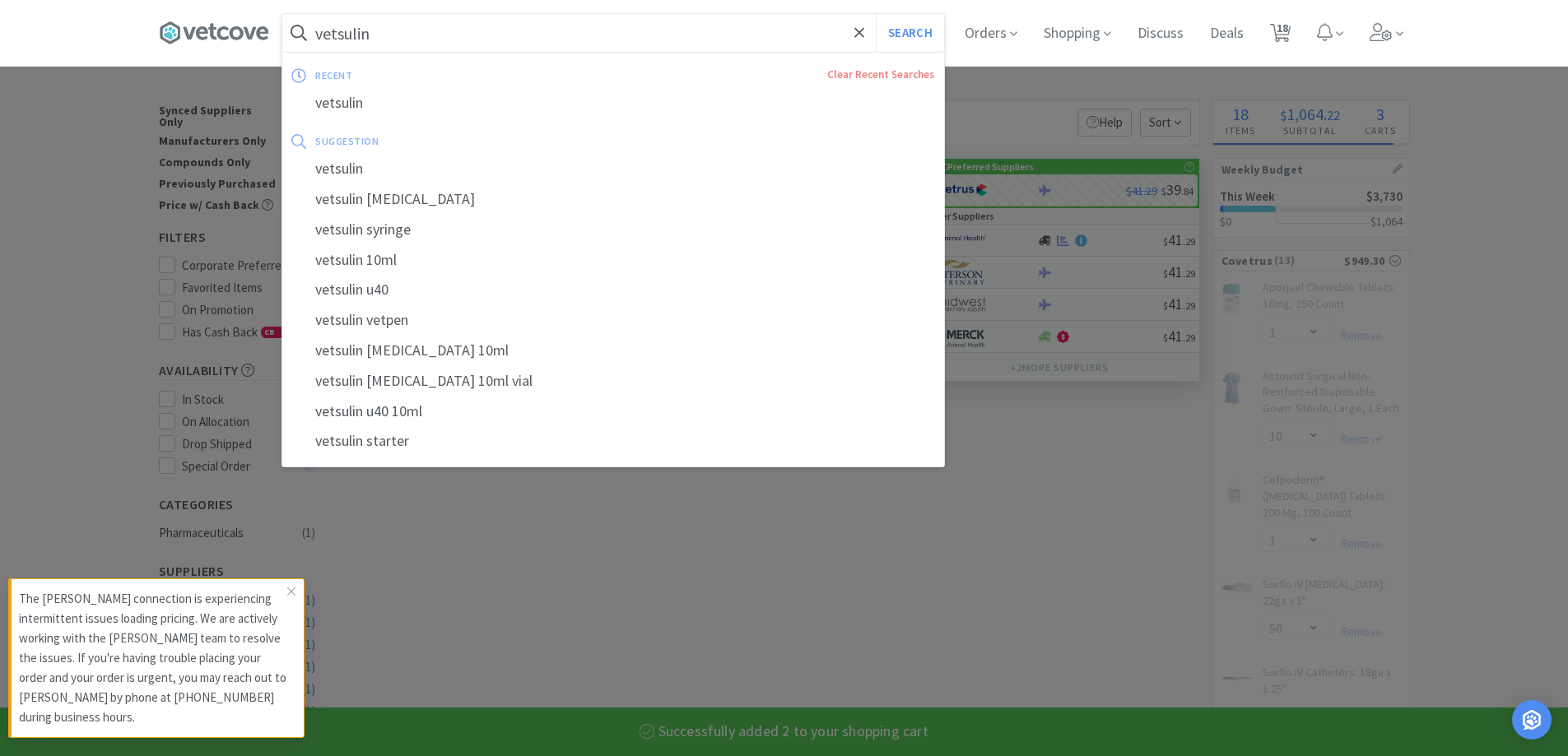
click at [447, 22] on input "vetsulin" at bounding box center [613, 32] width 662 height 38
select select "2"
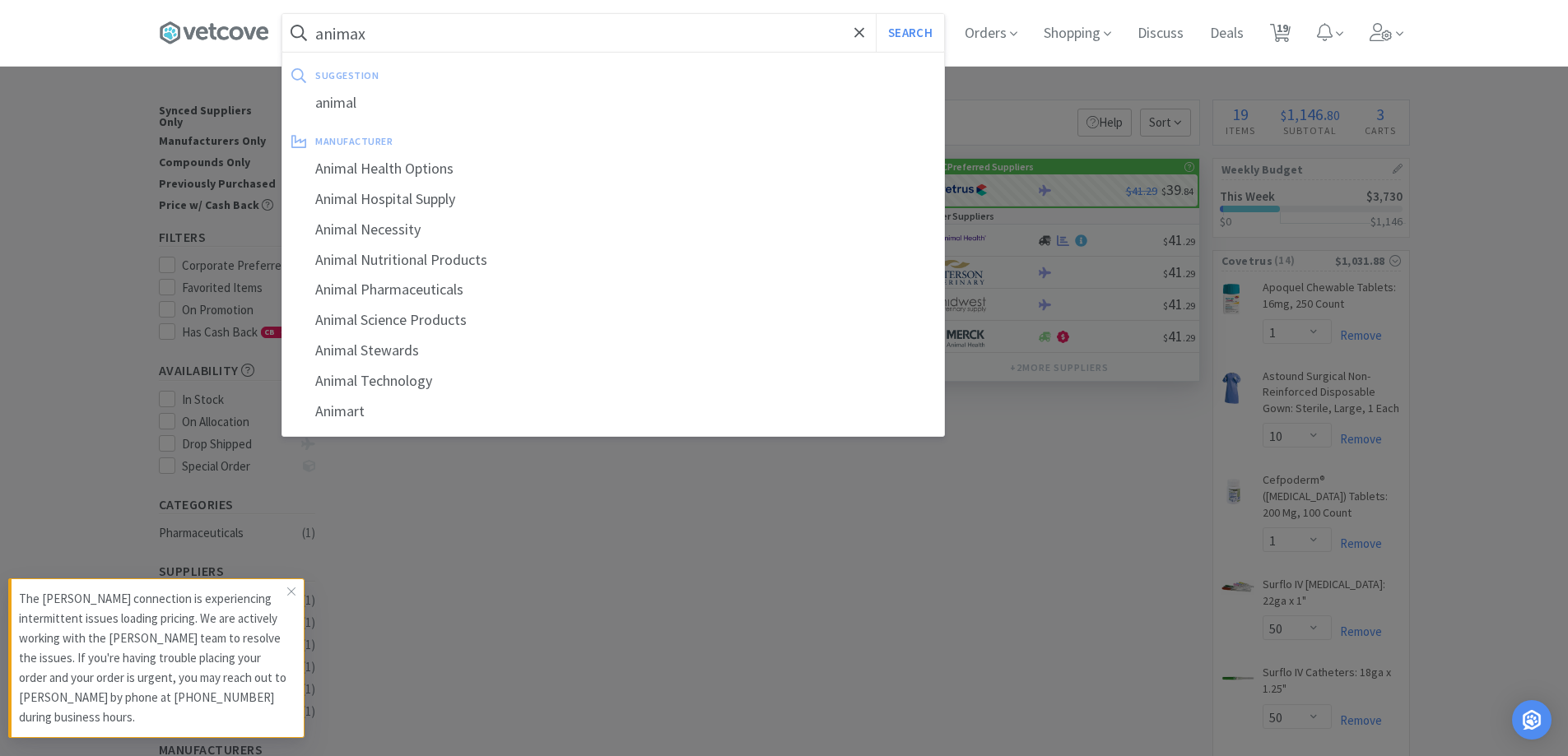
type input "animax"
click at [876, 14] on button "Search" at bounding box center [910, 32] width 68 height 38
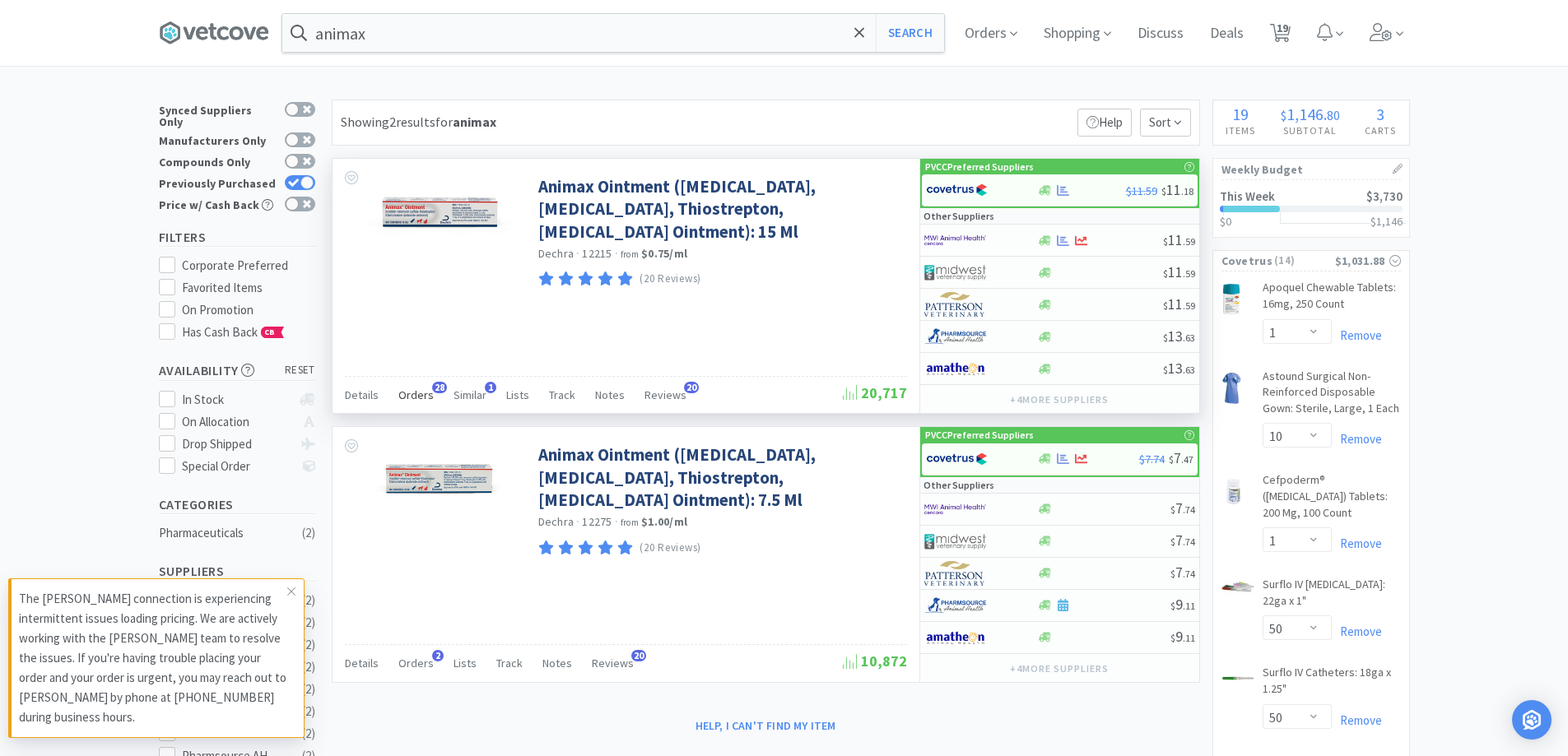
click at [409, 396] on span "Orders" at bounding box center [415, 395] width 36 height 15
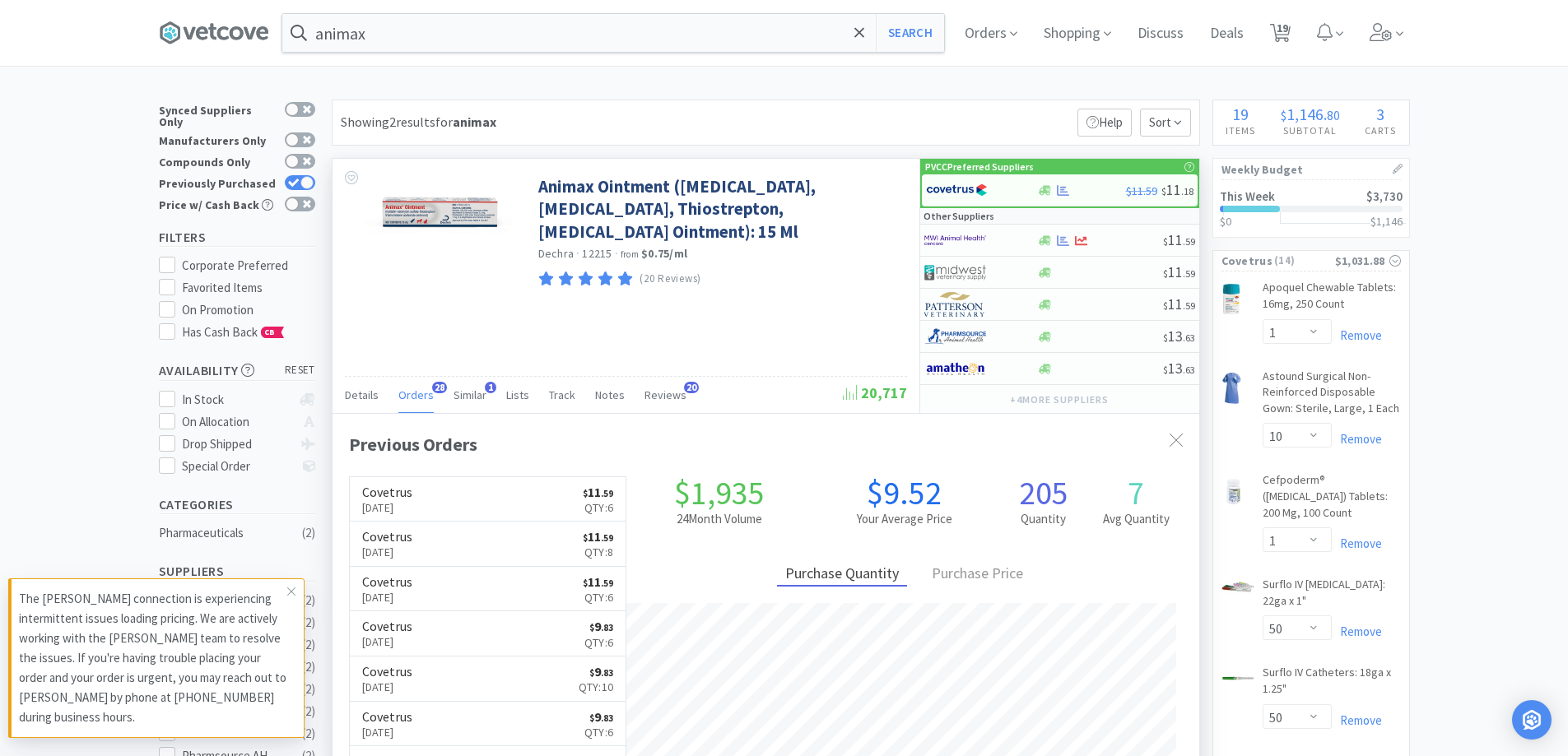
scroll to position [441, 867]
click at [996, 191] on div at bounding box center [971, 190] width 91 height 28
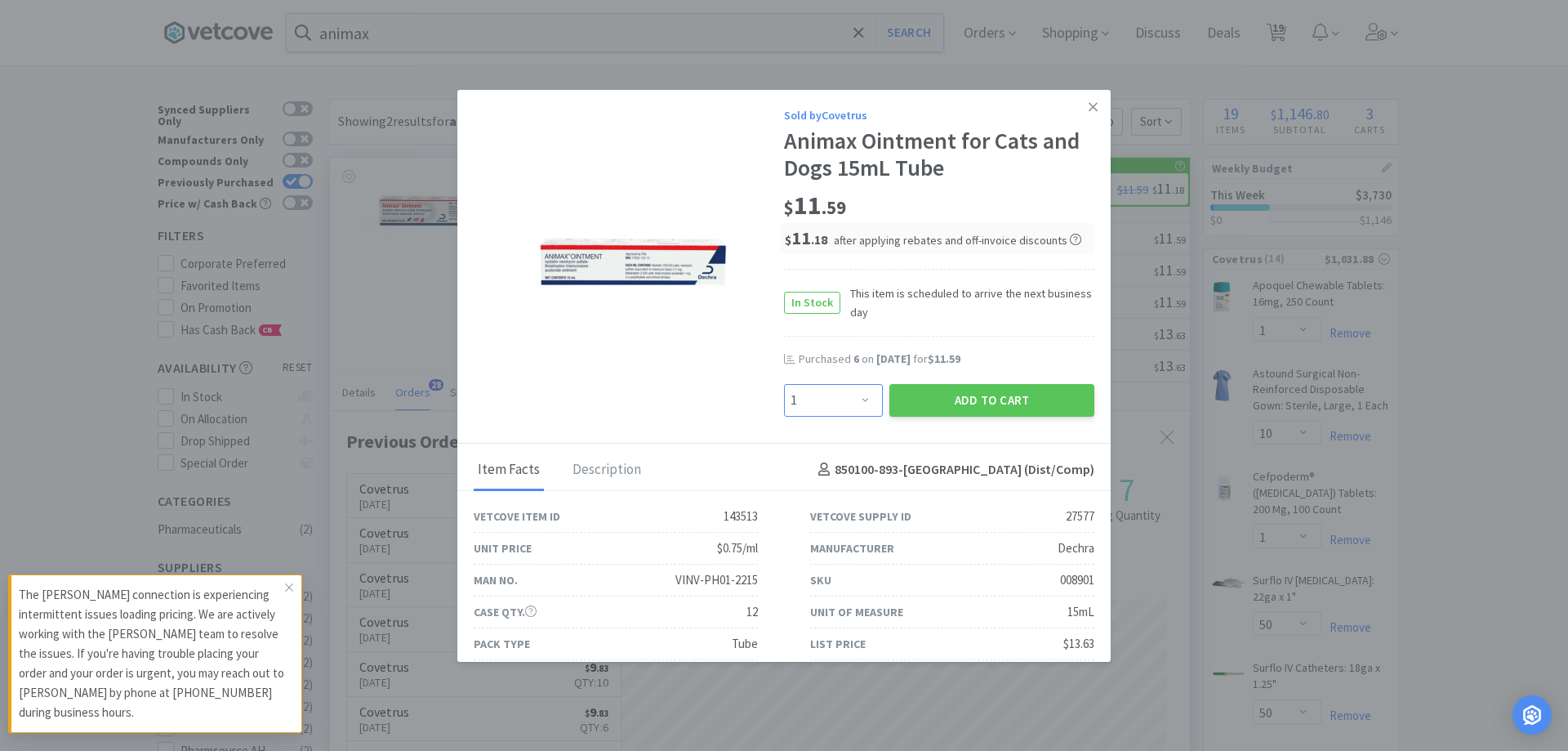
click at [857, 393] on select "Enter Quantity 1 2 3 4 5 6 7 8 9 10 11 12 13 14 15 16 17 18 19 20 Enter Quantity" at bounding box center [834, 401] width 99 height 33
select select "6"
click at [784, 384] on select "Enter Quantity 1 2 3 4 5 6 7 8 9 10 11 12 13 14 15 16 17 18 19 20 Enter Quantity" at bounding box center [834, 401] width 99 height 33
click at [917, 402] on button "Add to Cart" at bounding box center [991, 401] width 205 height 33
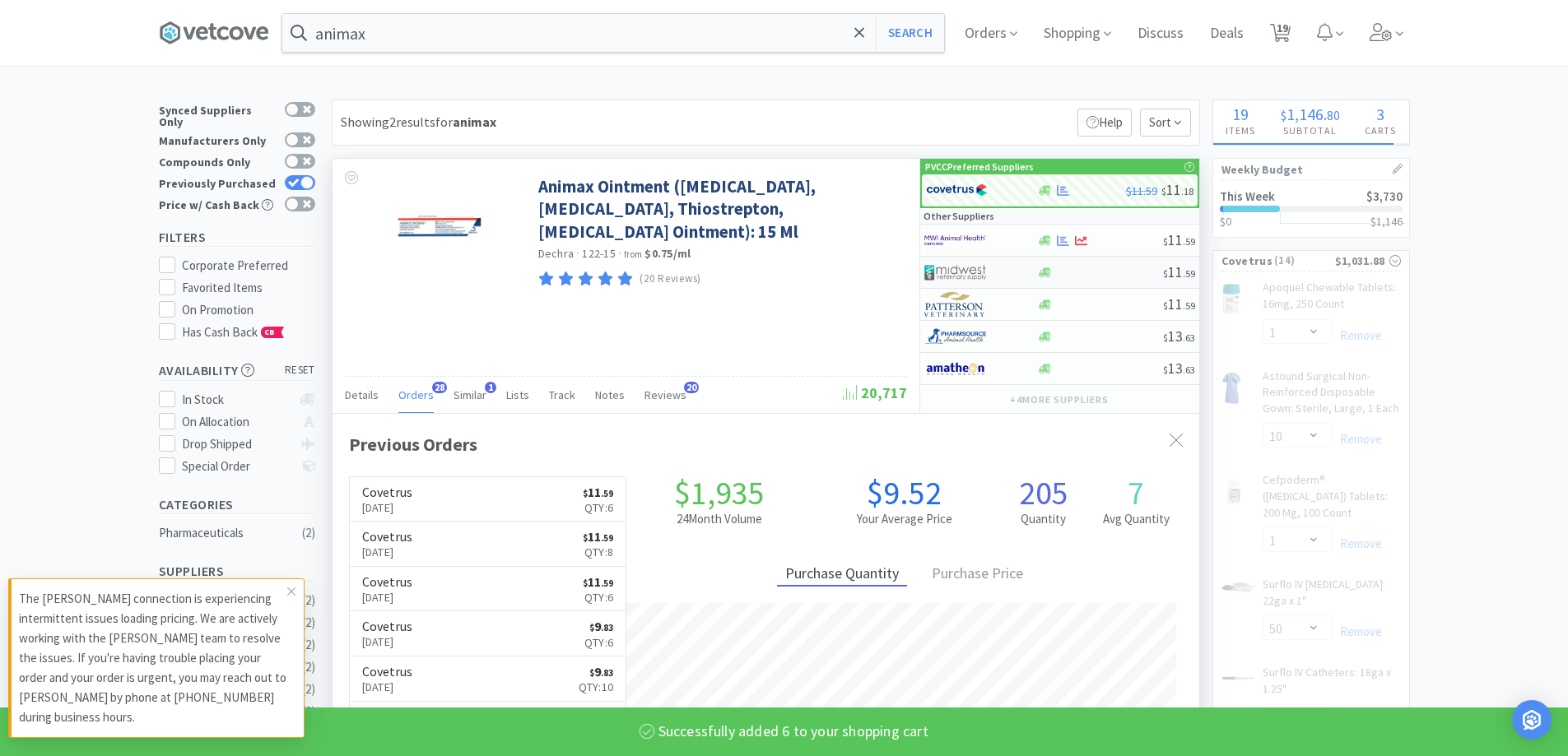
select select "6"
select select "1"
select select "10"
select select "1"
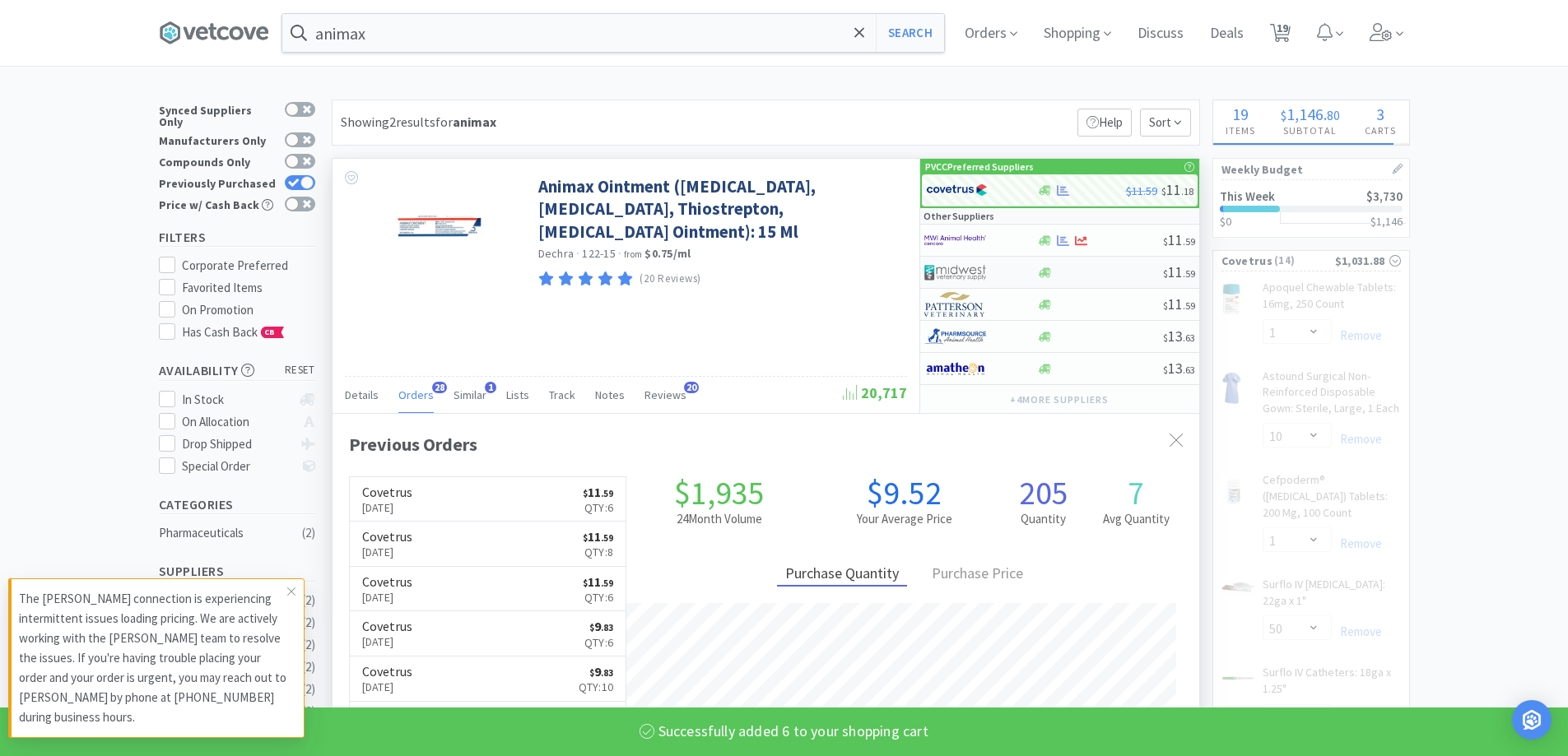
select select "4"
select select "1"
select select "3"
select select "50"
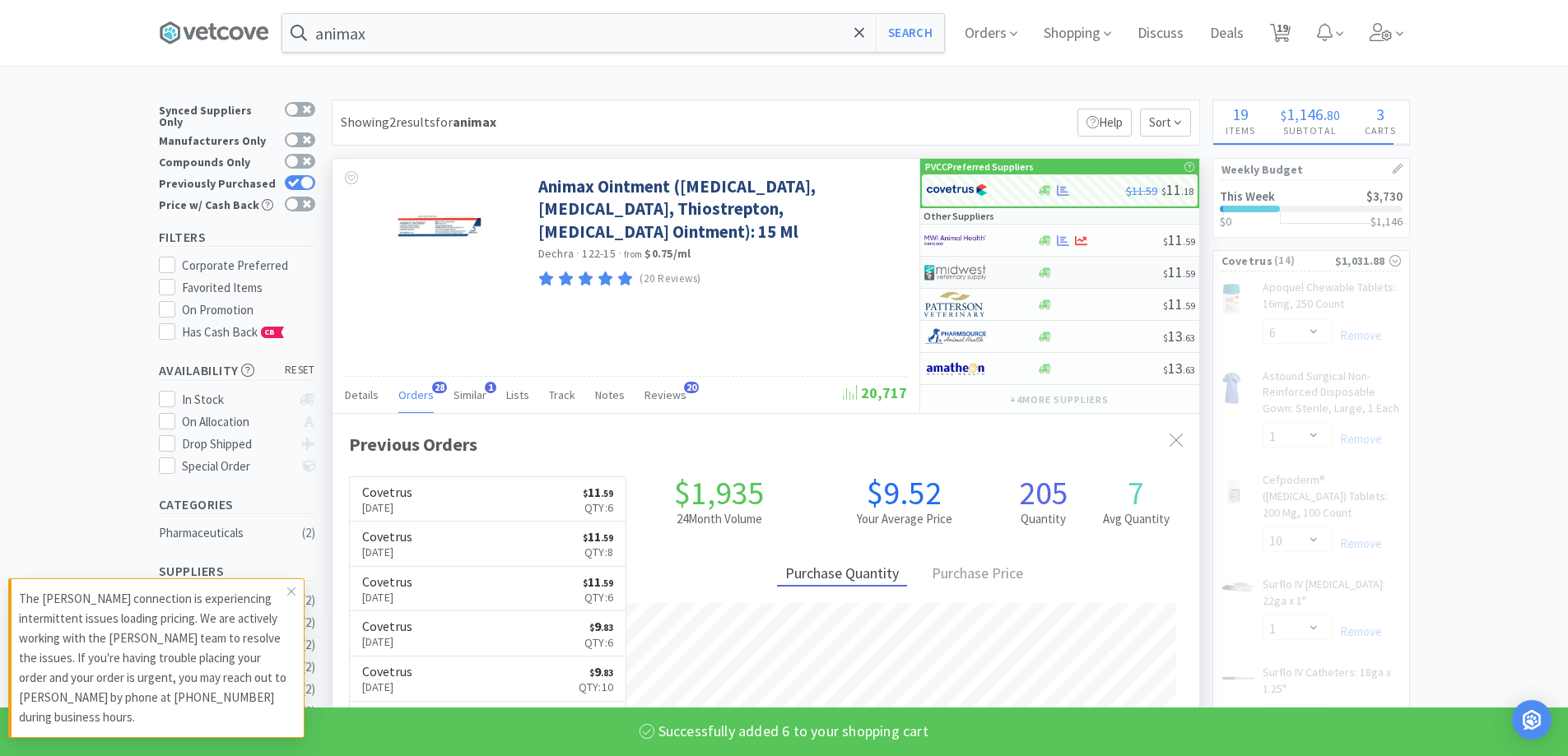
select select "1"
select select "2"
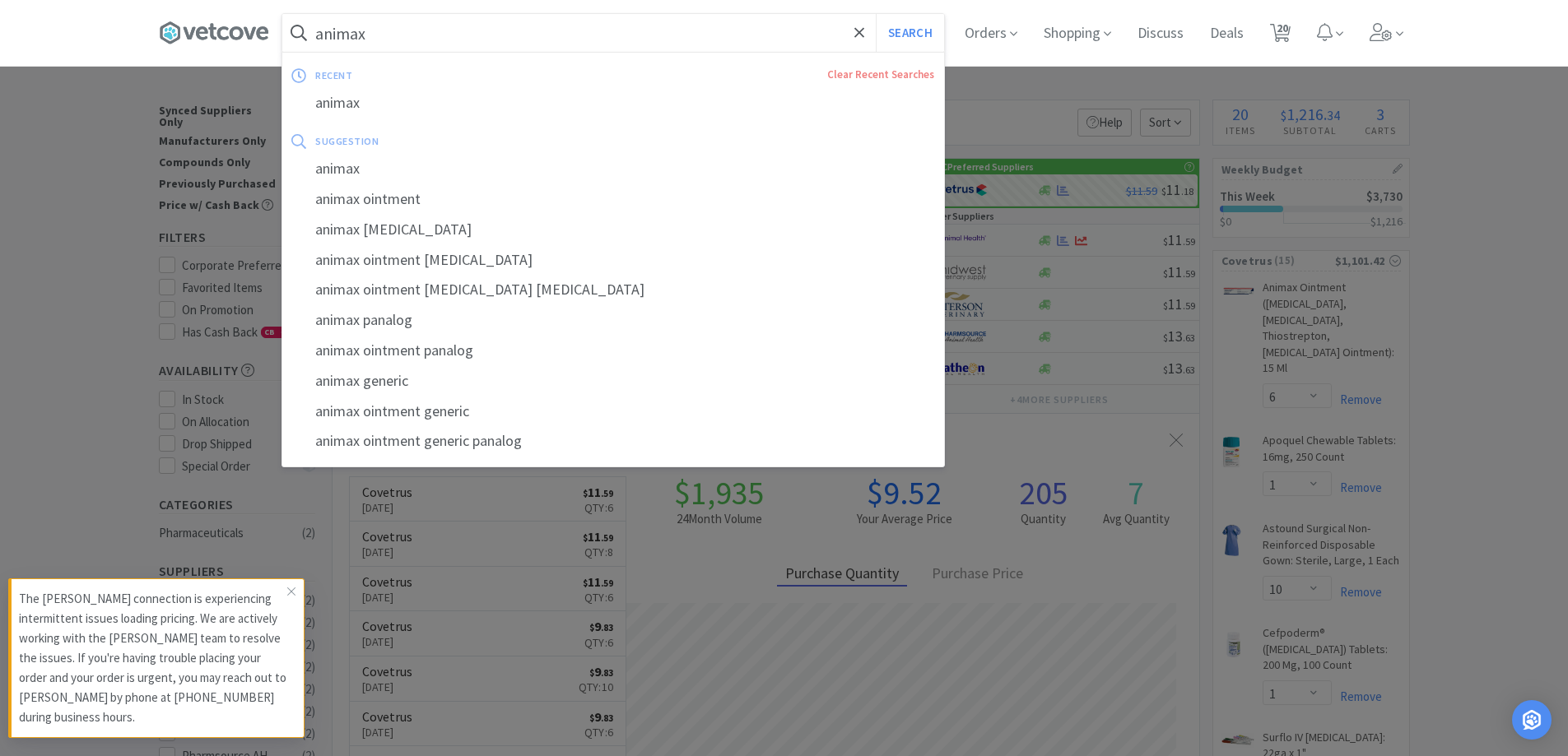
click at [494, 33] on input "animax" at bounding box center [613, 32] width 662 height 38
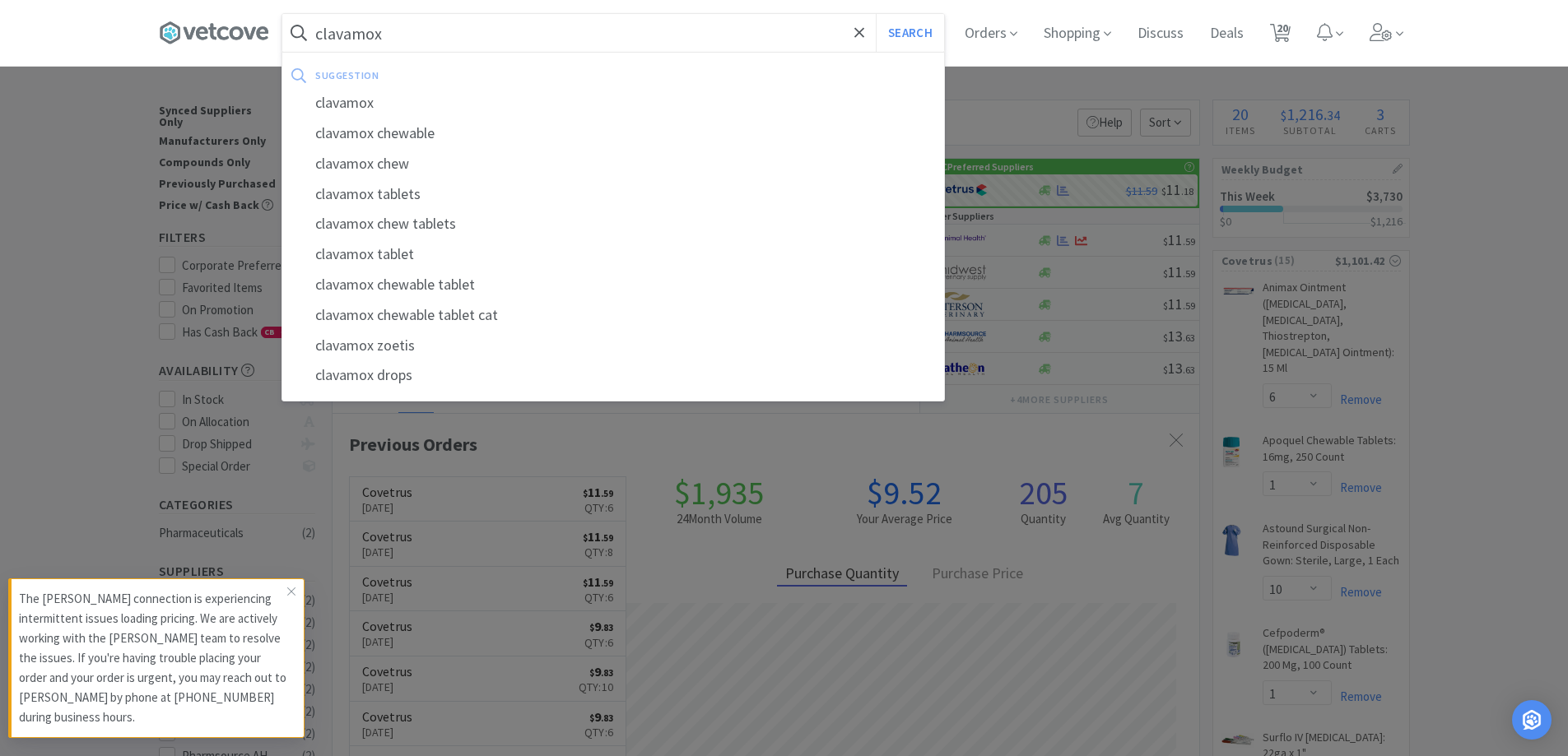
type input "clavamox"
click at [876, 14] on button "Search" at bounding box center [910, 32] width 68 height 38
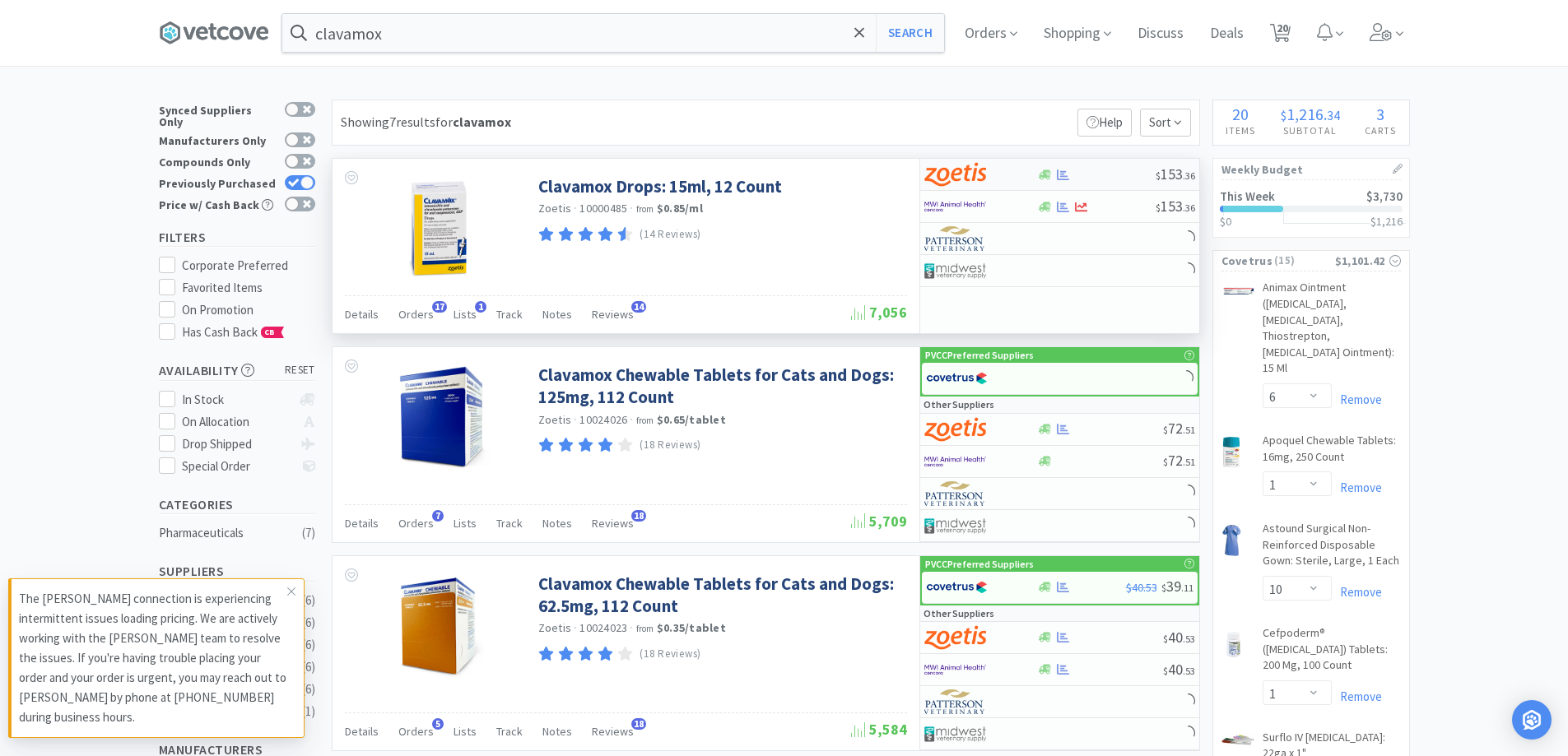
click at [1031, 176] on div at bounding box center [980, 174] width 113 height 28
select select "12"
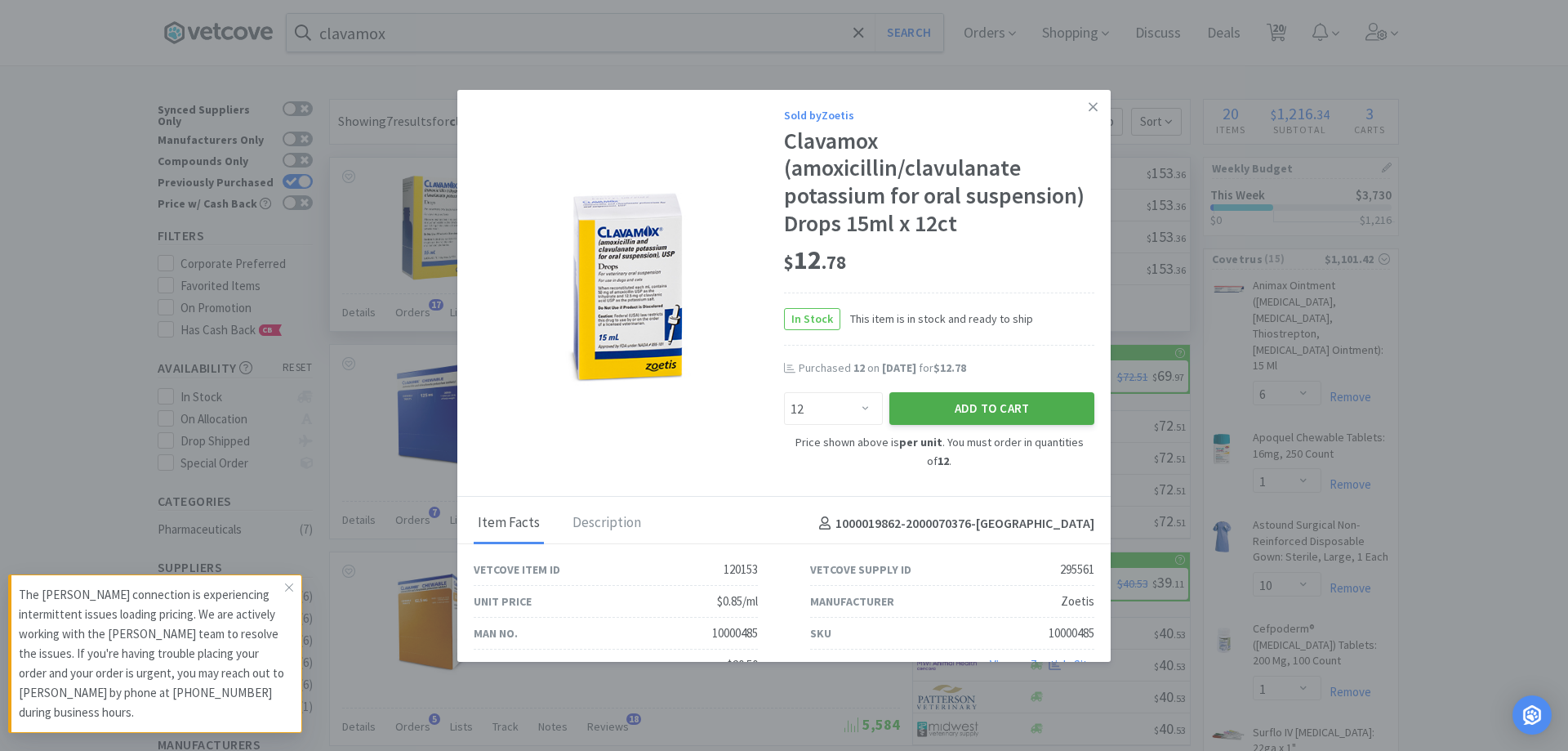
click at [933, 404] on button "Add to Cart" at bounding box center [991, 409] width 205 height 33
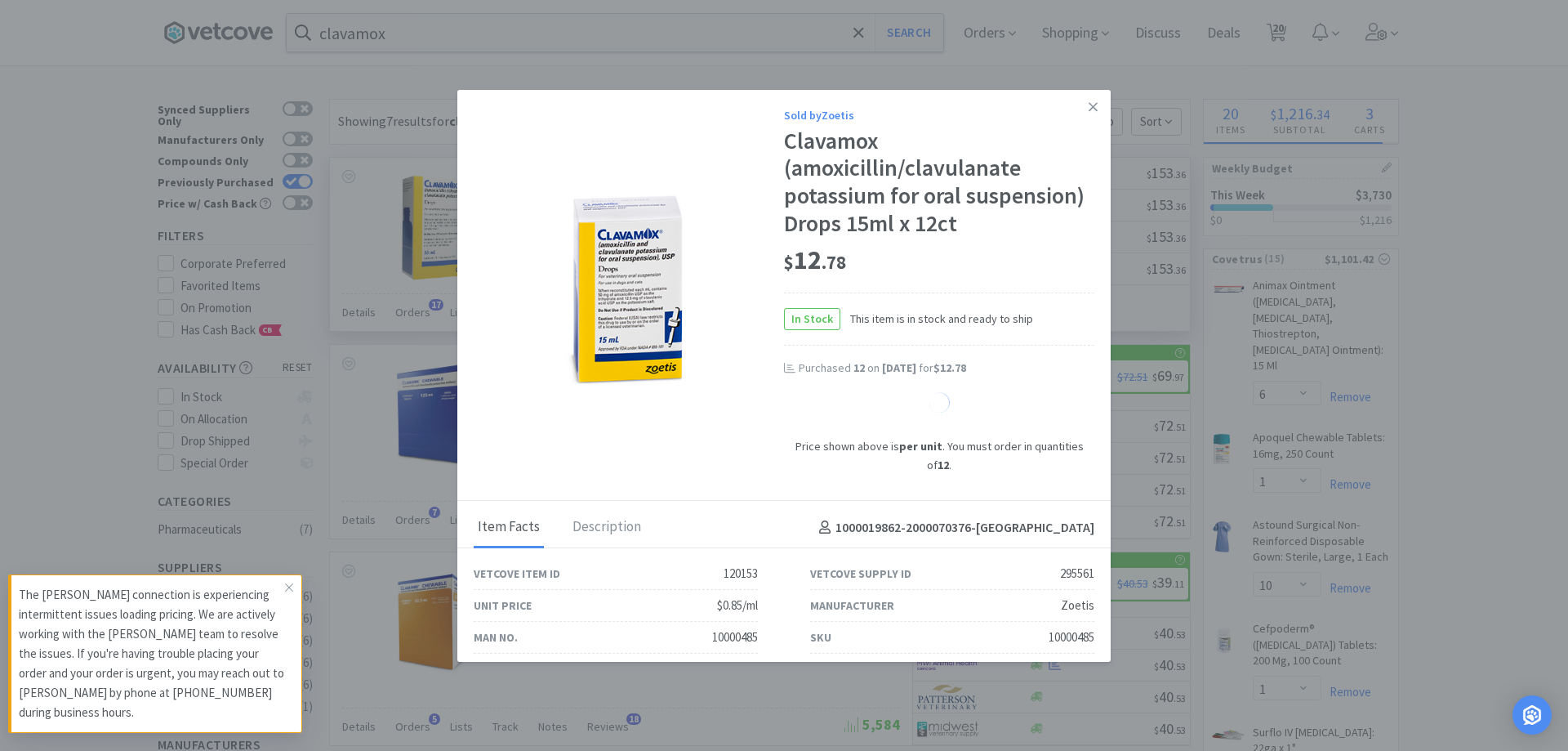
select select "12"
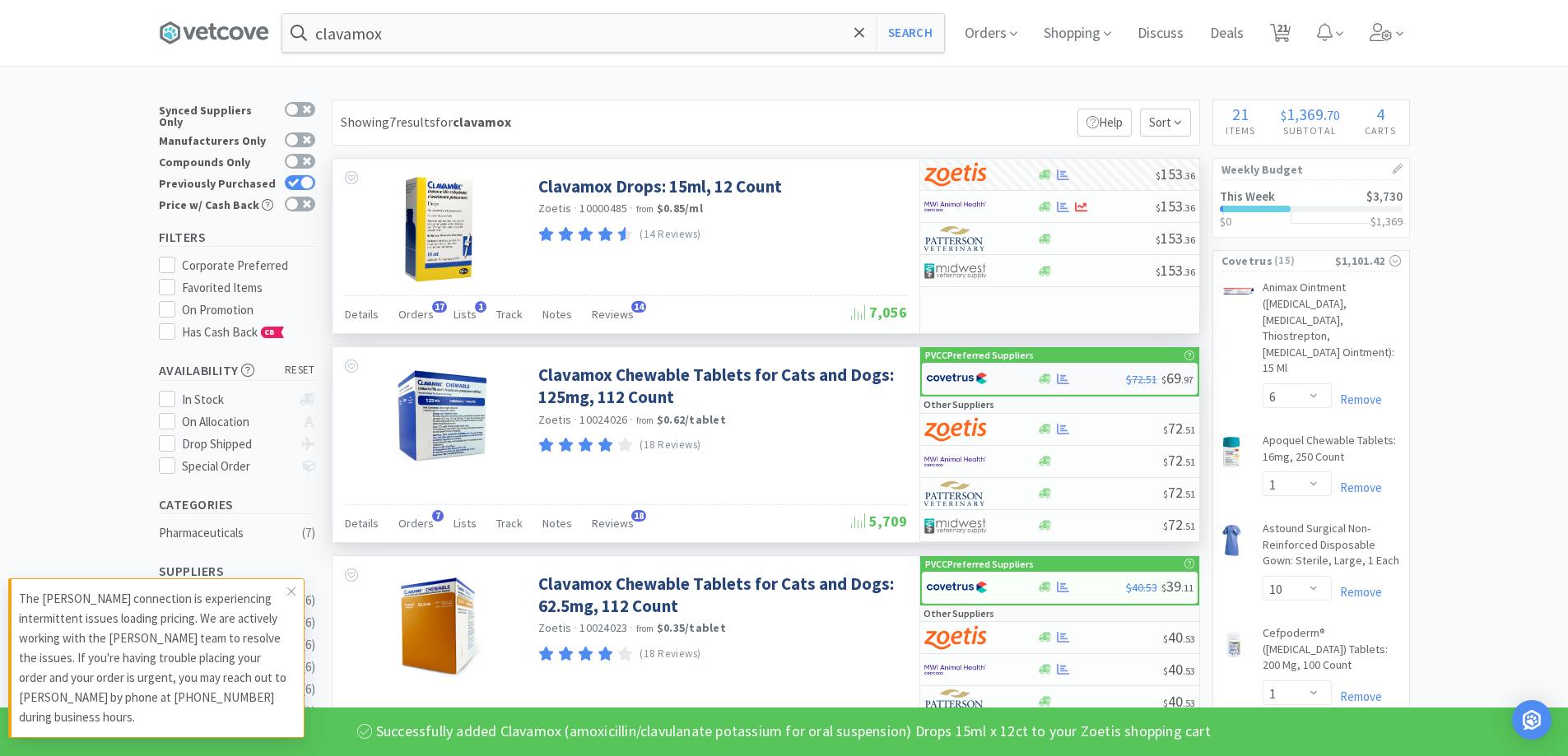
click at [1020, 381] on div at bounding box center [981, 378] width 111 height 28
select select "1"
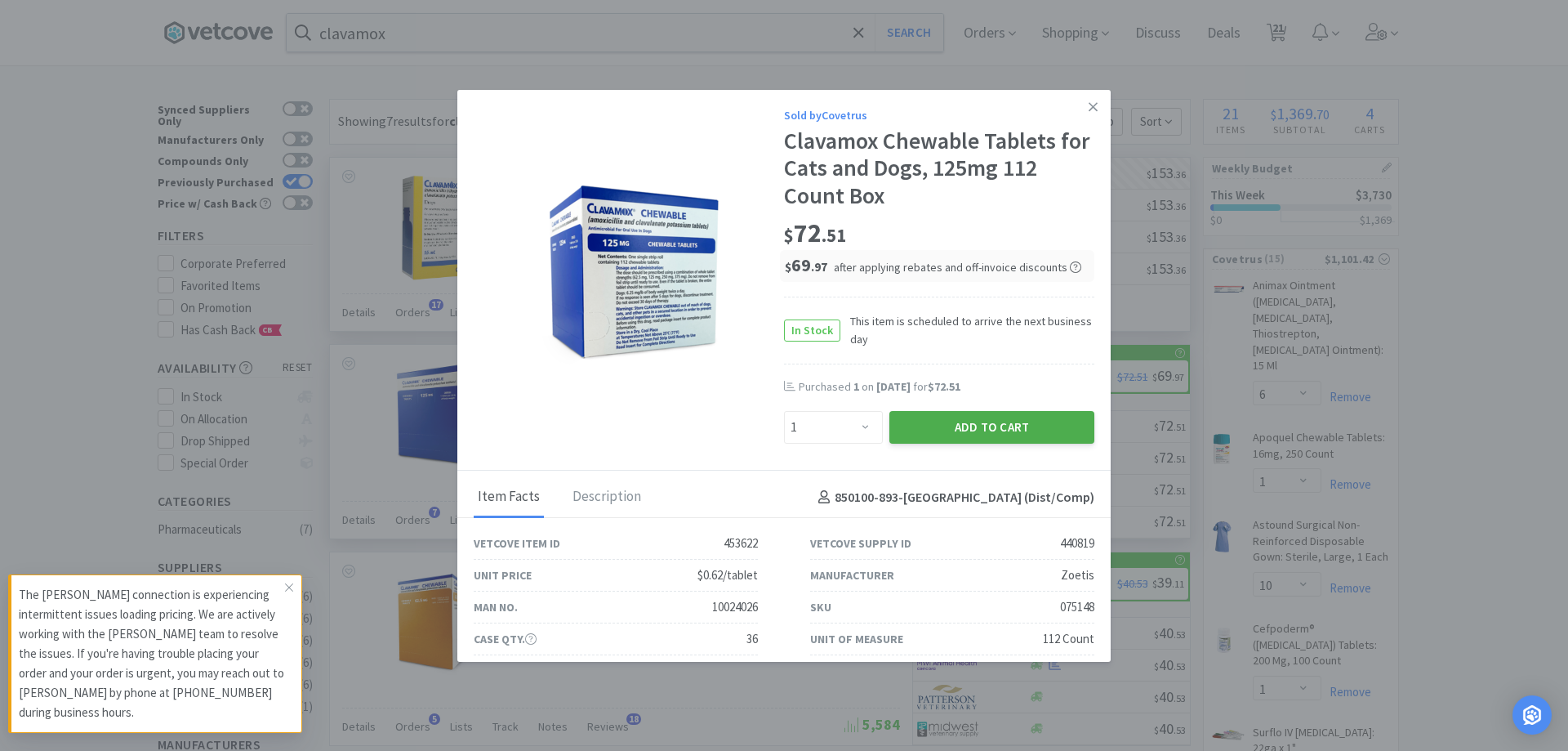
click at [936, 422] on button "Add to Cart" at bounding box center [991, 427] width 205 height 33
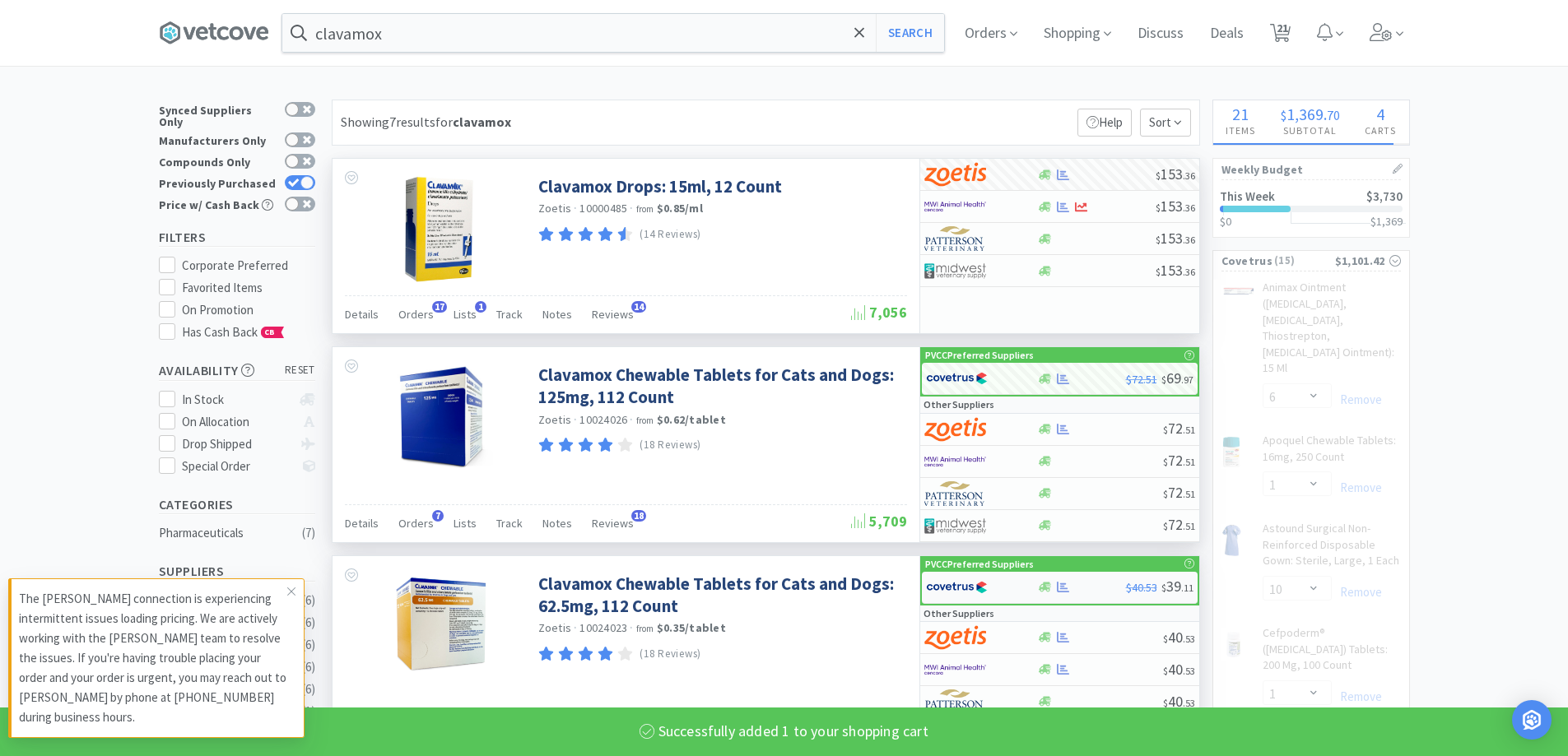
click at [1030, 595] on div at bounding box center [981, 587] width 111 height 28
select select "1"
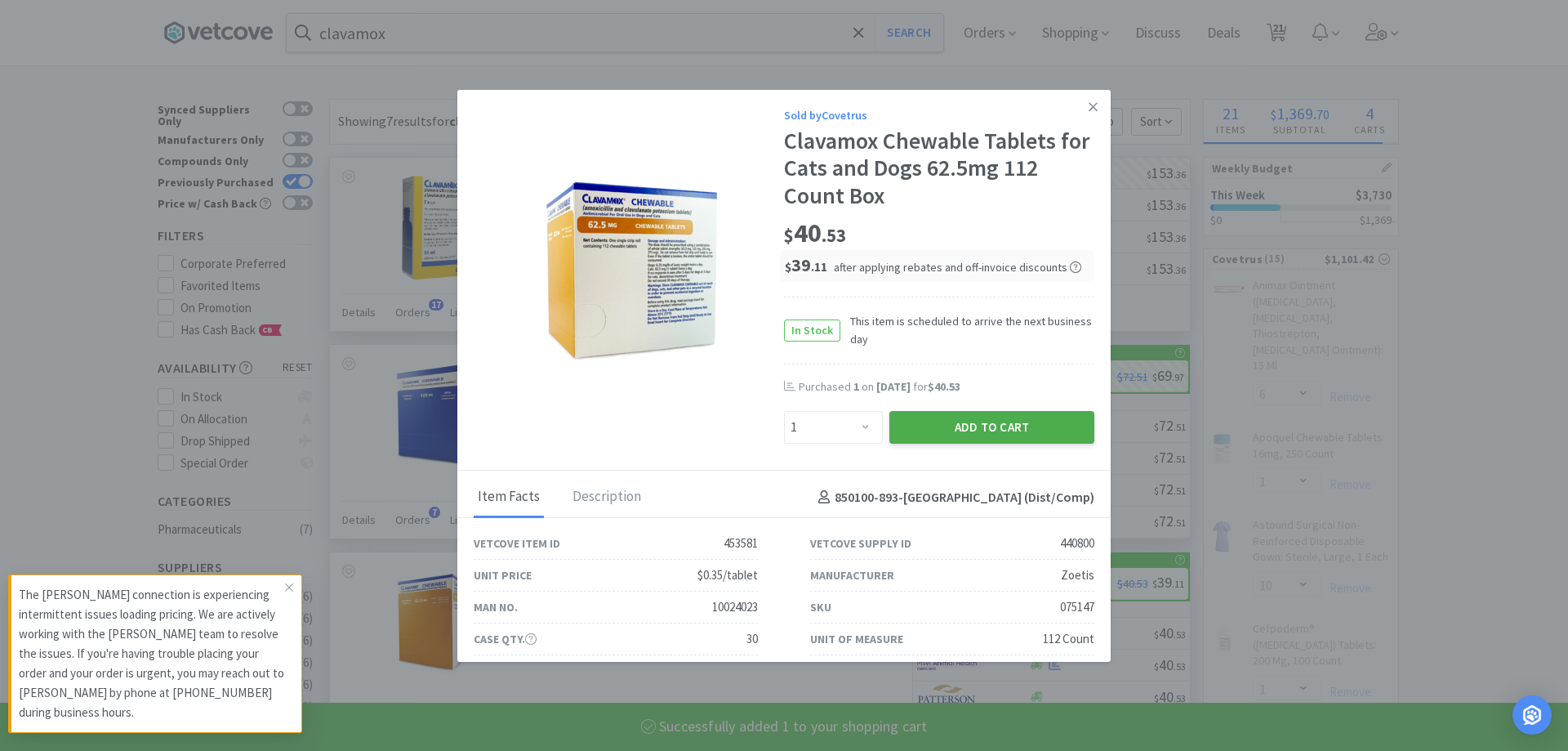
select select "1"
select select "4"
select select "1"
select select "3"
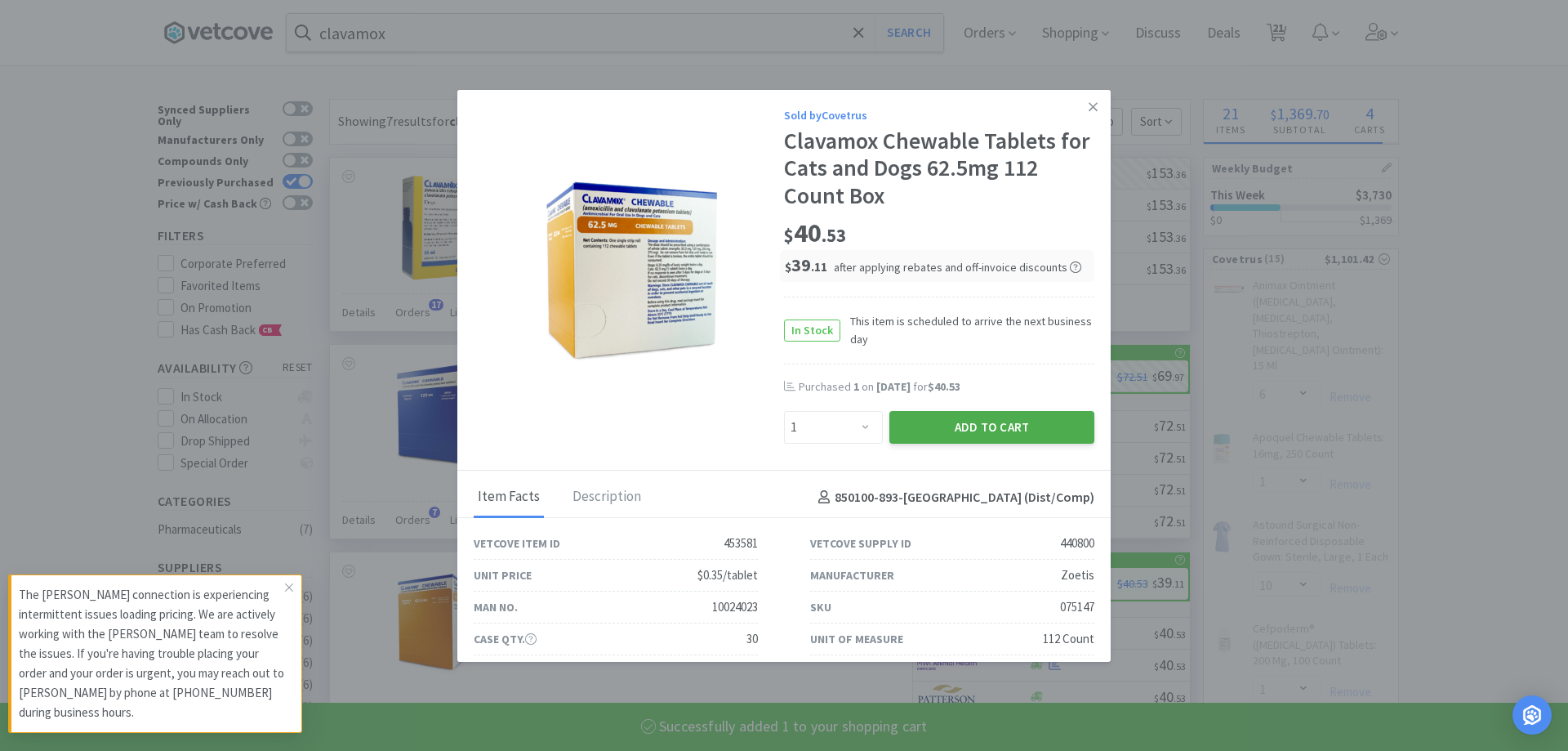
select select "50"
select select "1"
select select "2"
click at [951, 424] on button "Add to Cart" at bounding box center [991, 427] width 205 height 33
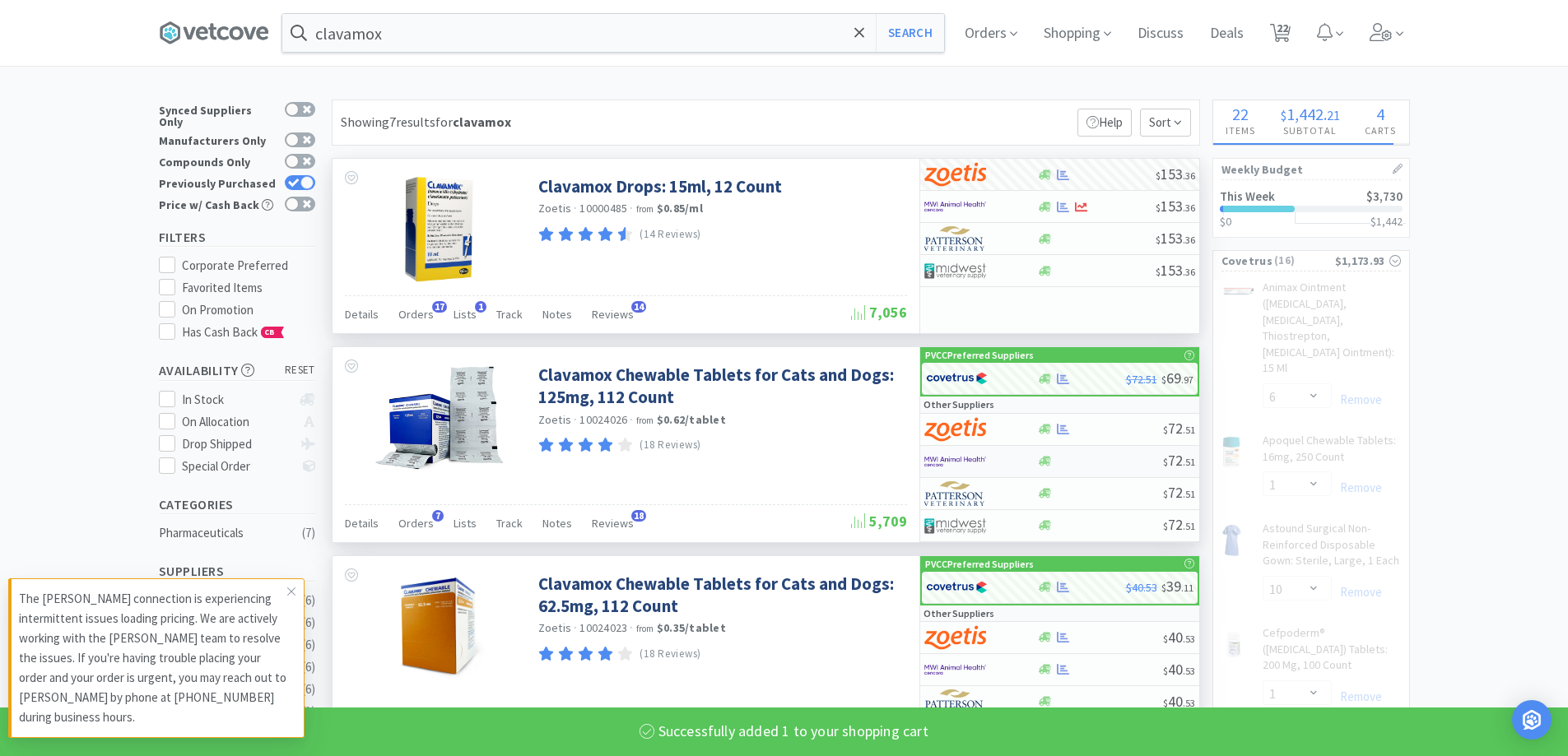
select select "1"
select select "4"
select select "1"
select select "3"
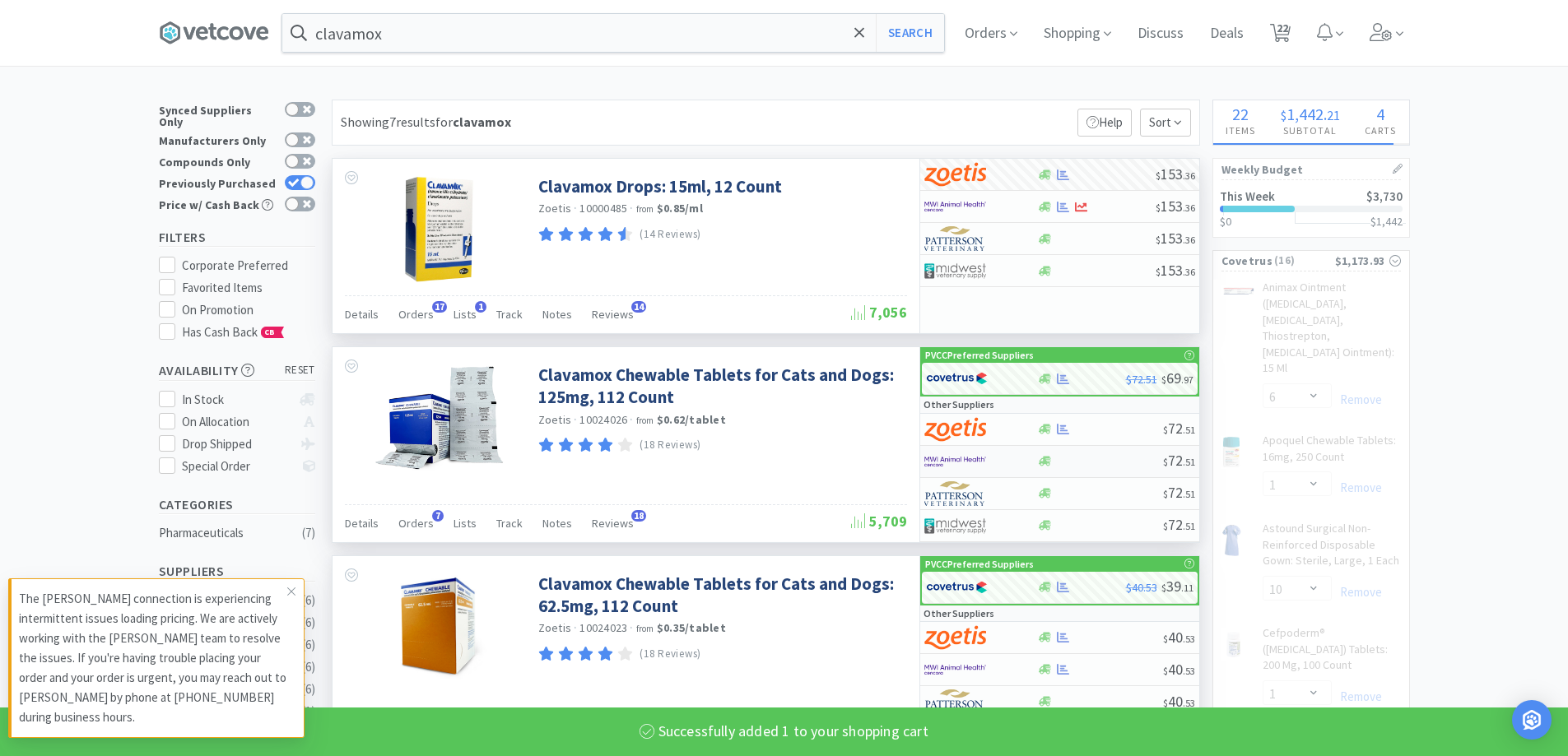
select select "50"
select select "1"
select select "2"
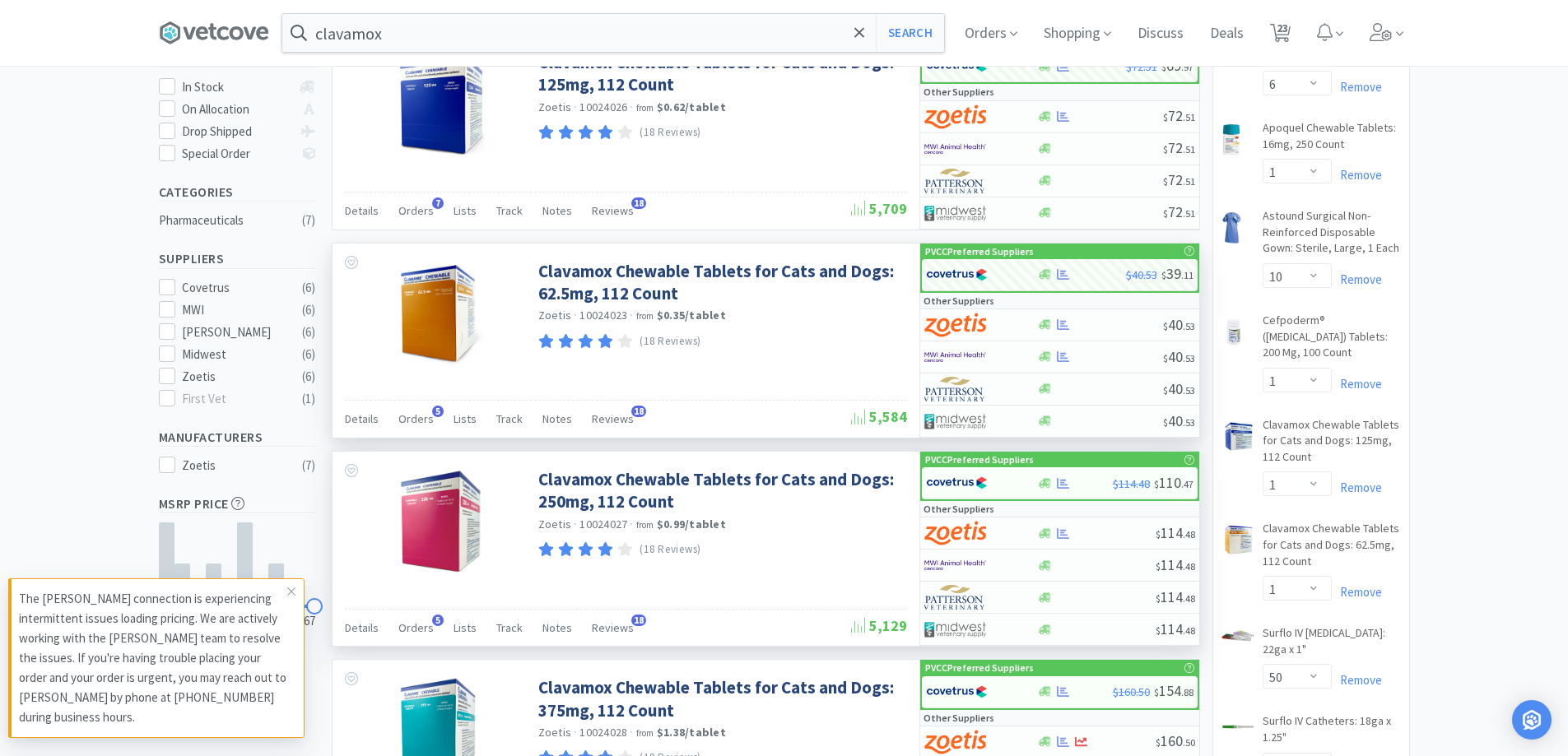
scroll to position [329, 0]
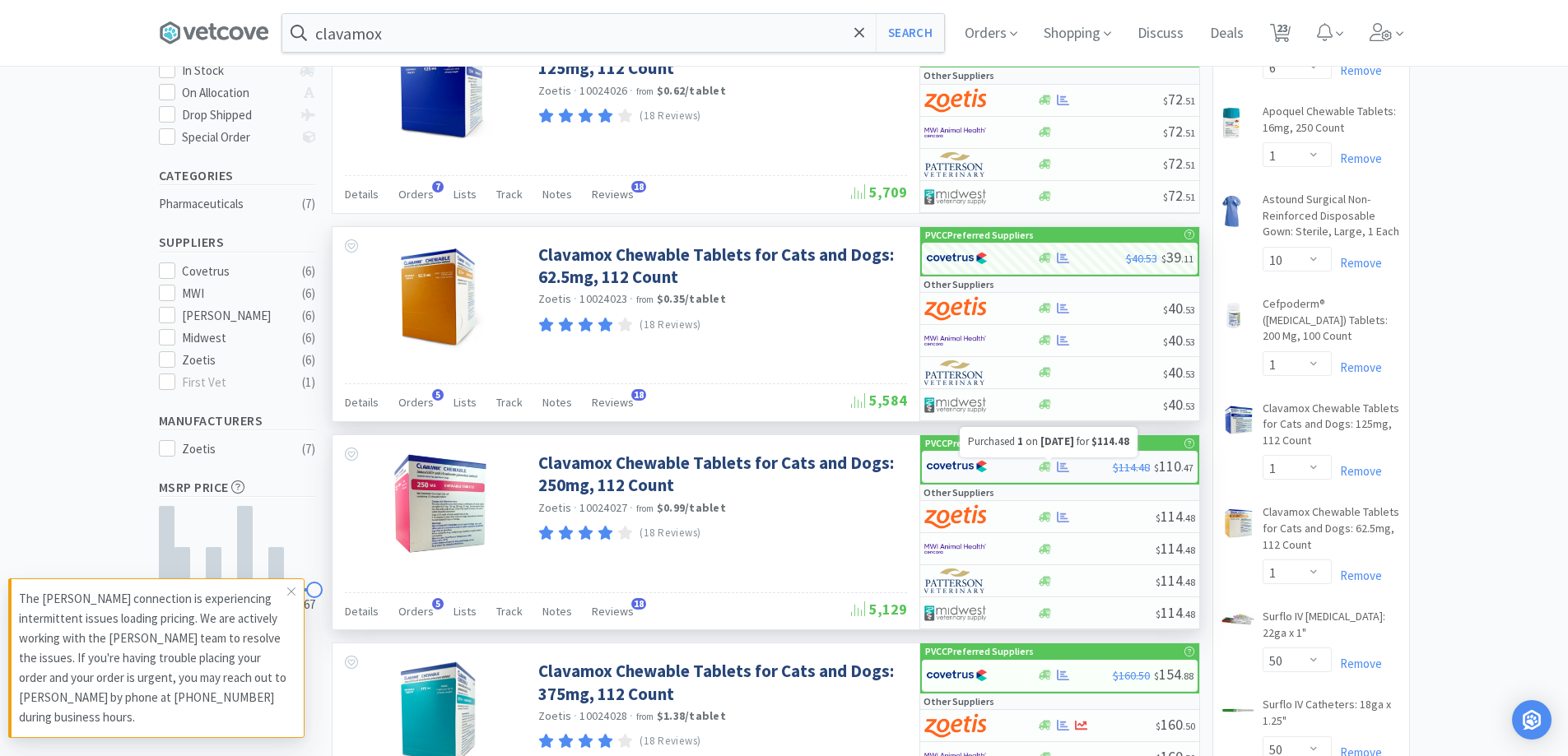
click at [1060, 469] on icon at bounding box center [1062, 466] width 12 height 12
select select "1"
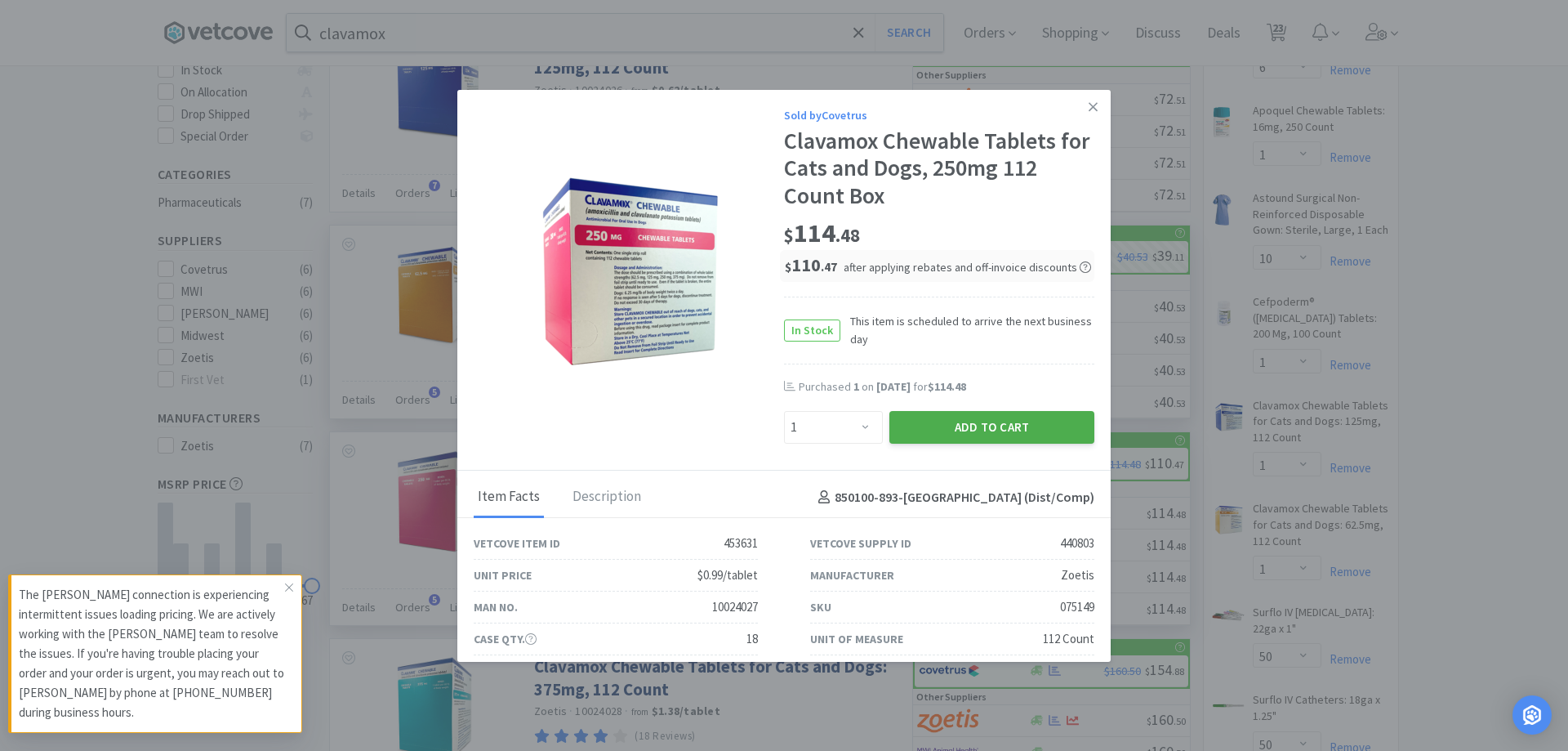
click at [986, 432] on button "Add to Cart" at bounding box center [991, 427] width 205 height 33
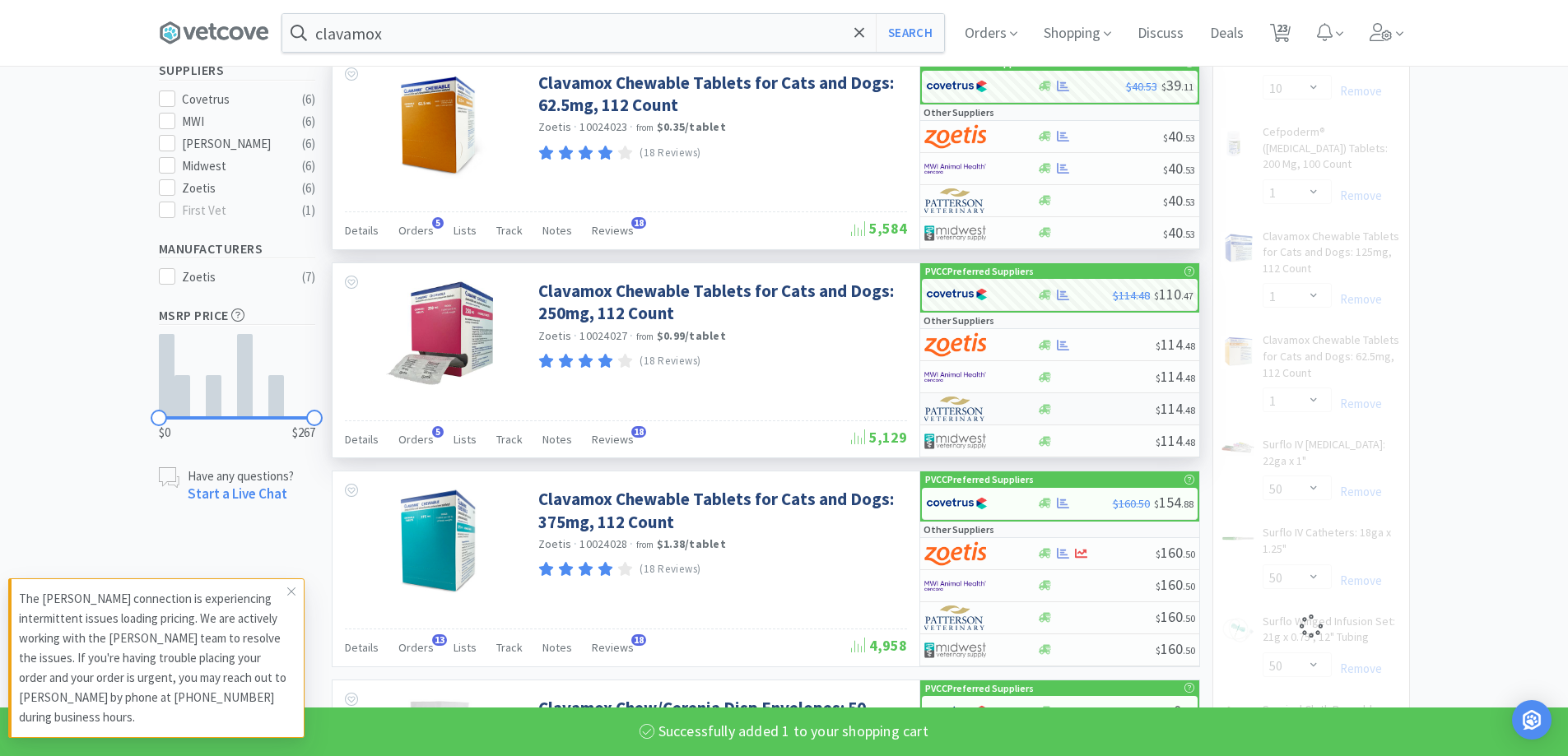
scroll to position [575, 0]
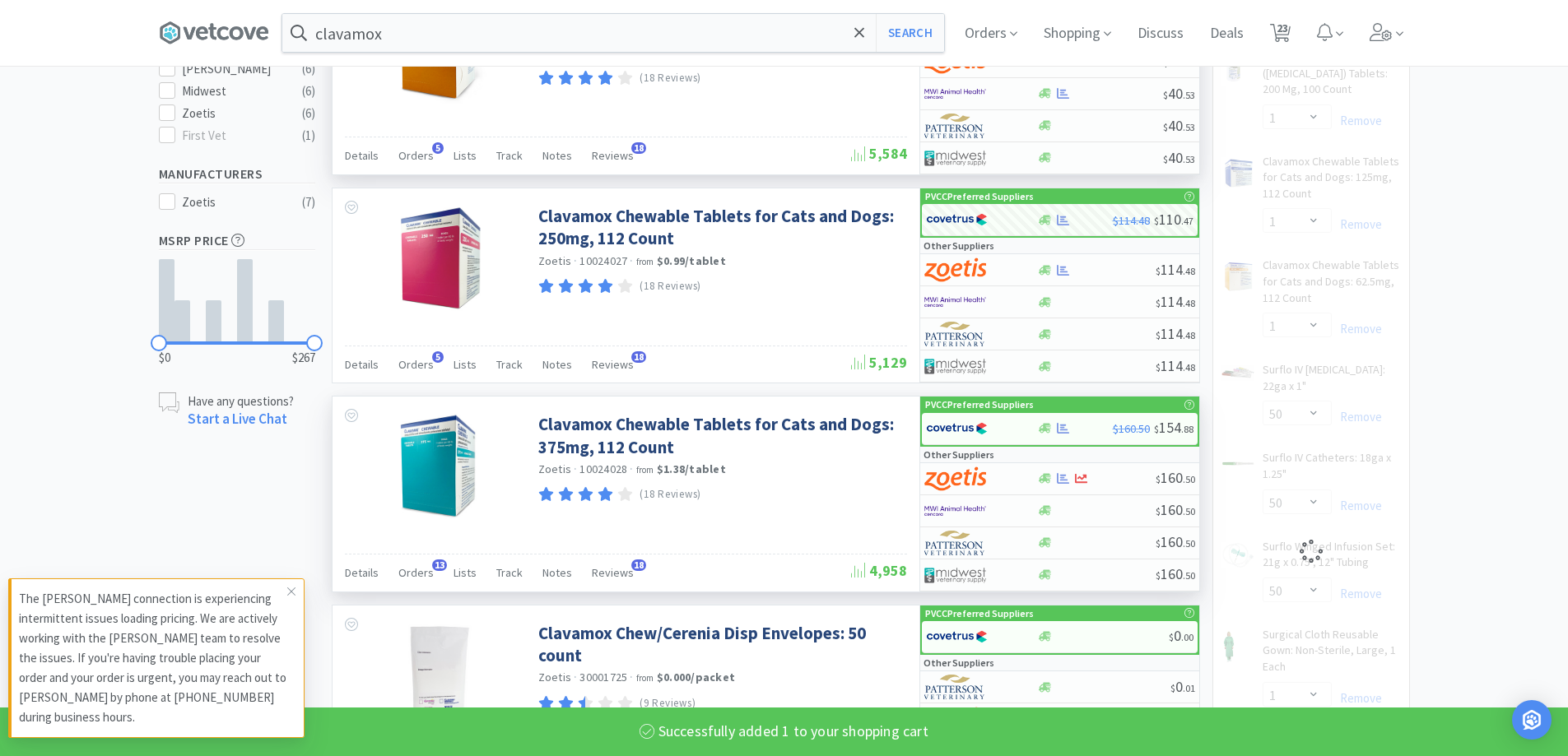
select select "1"
select select "4"
select select "1"
select select "3"
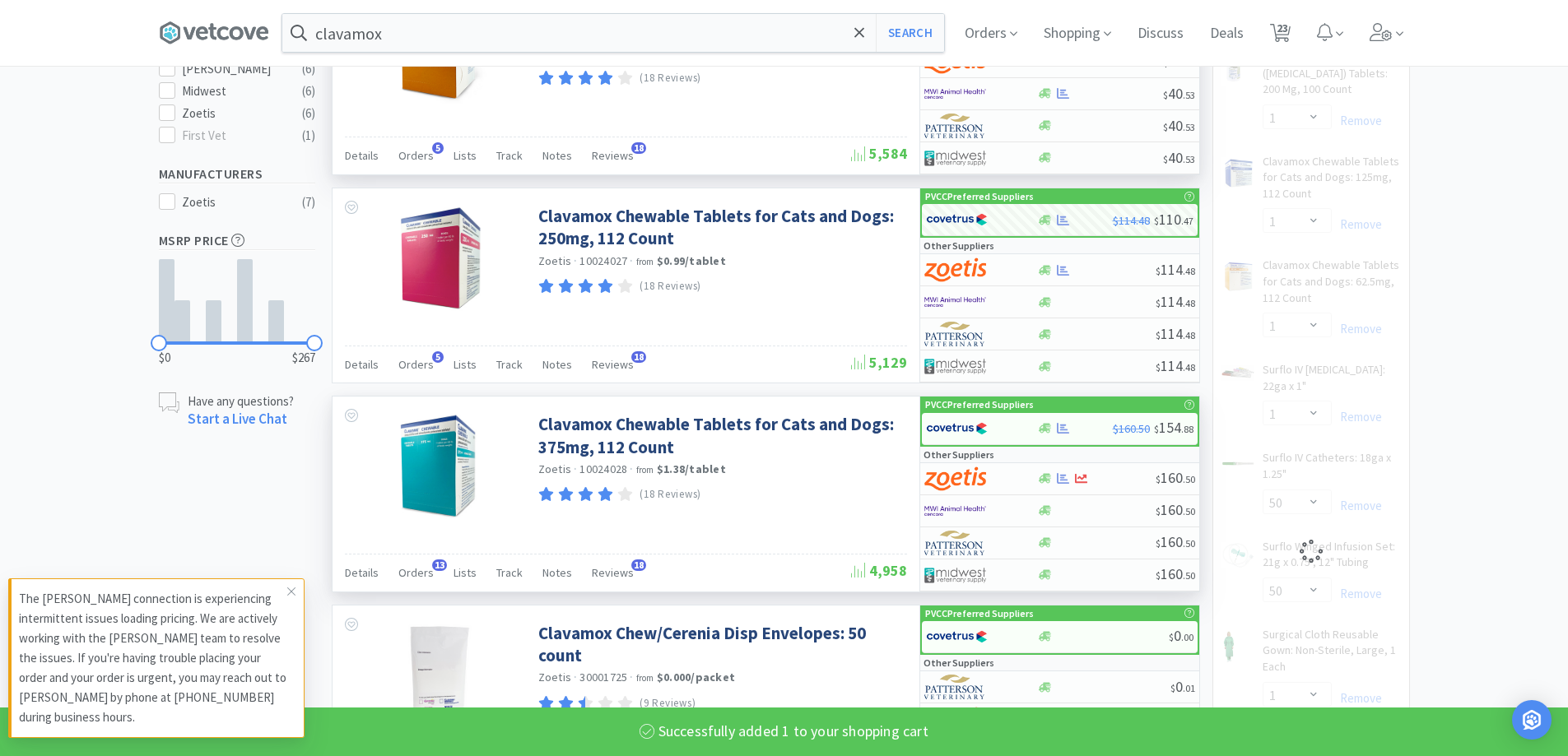
select select "50"
select select "1"
select select "2"
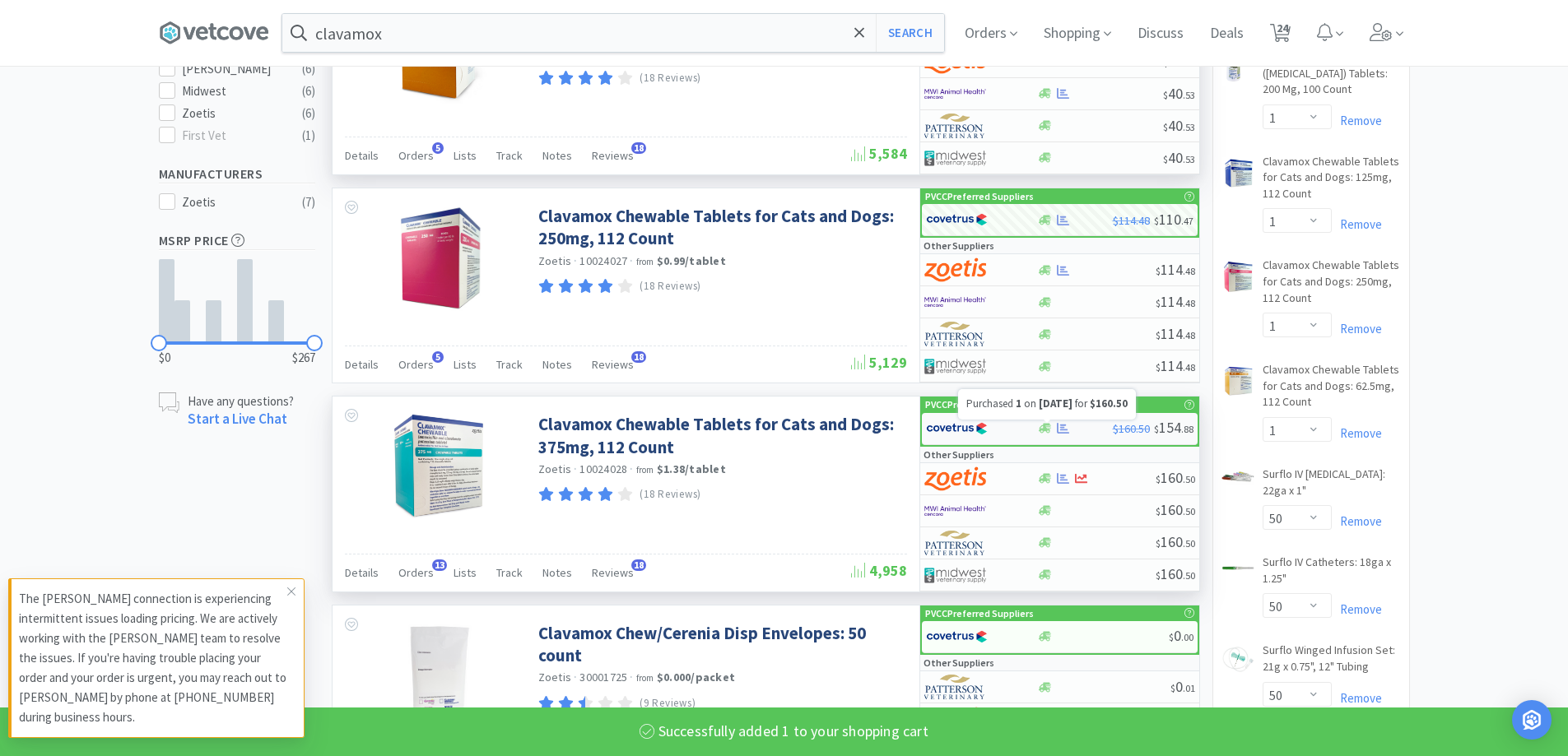
click at [1056, 431] on icon at bounding box center [1062, 427] width 12 height 12
select select "1"
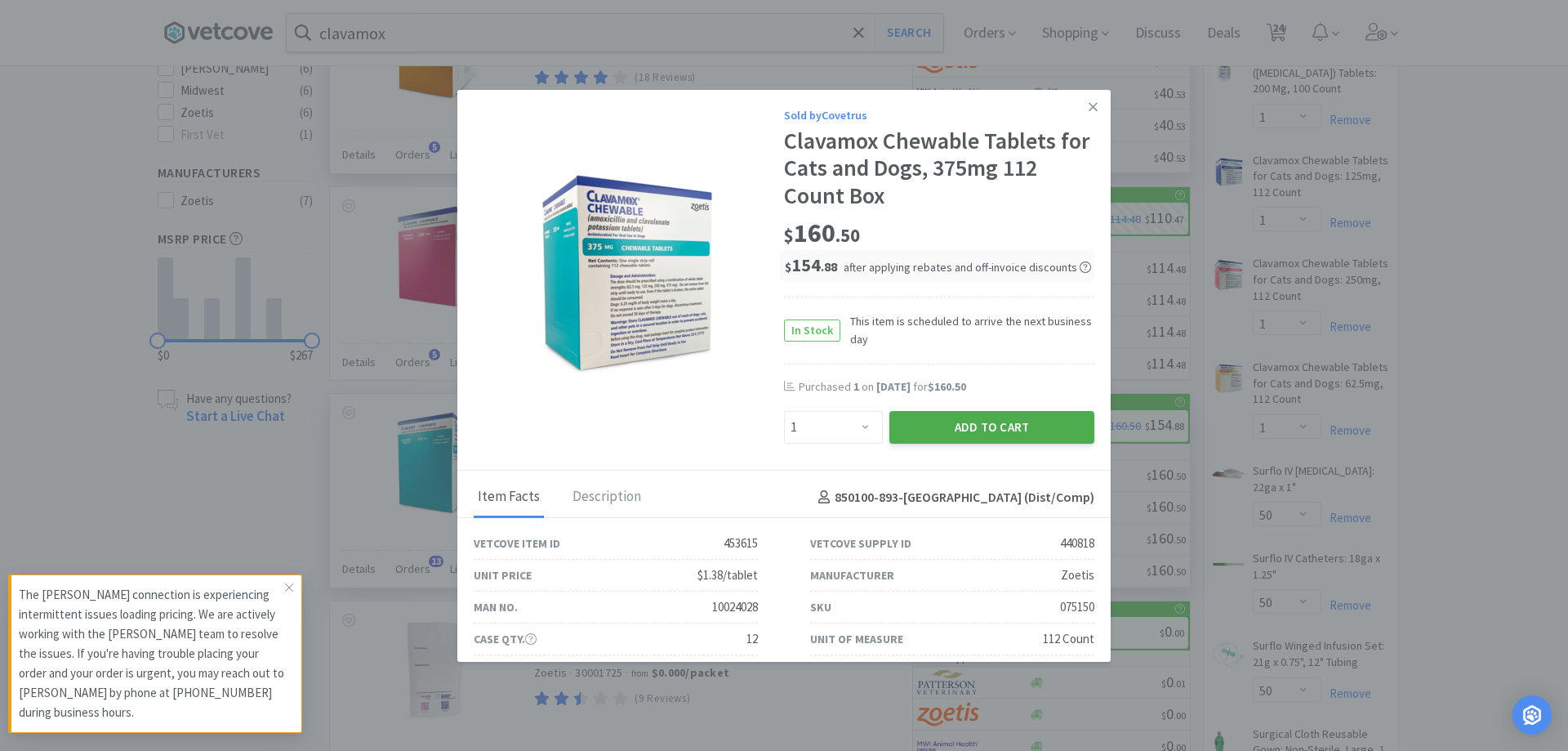
click at [968, 434] on button "Add to Cart" at bounding box center [991, 427] width 205 height 33
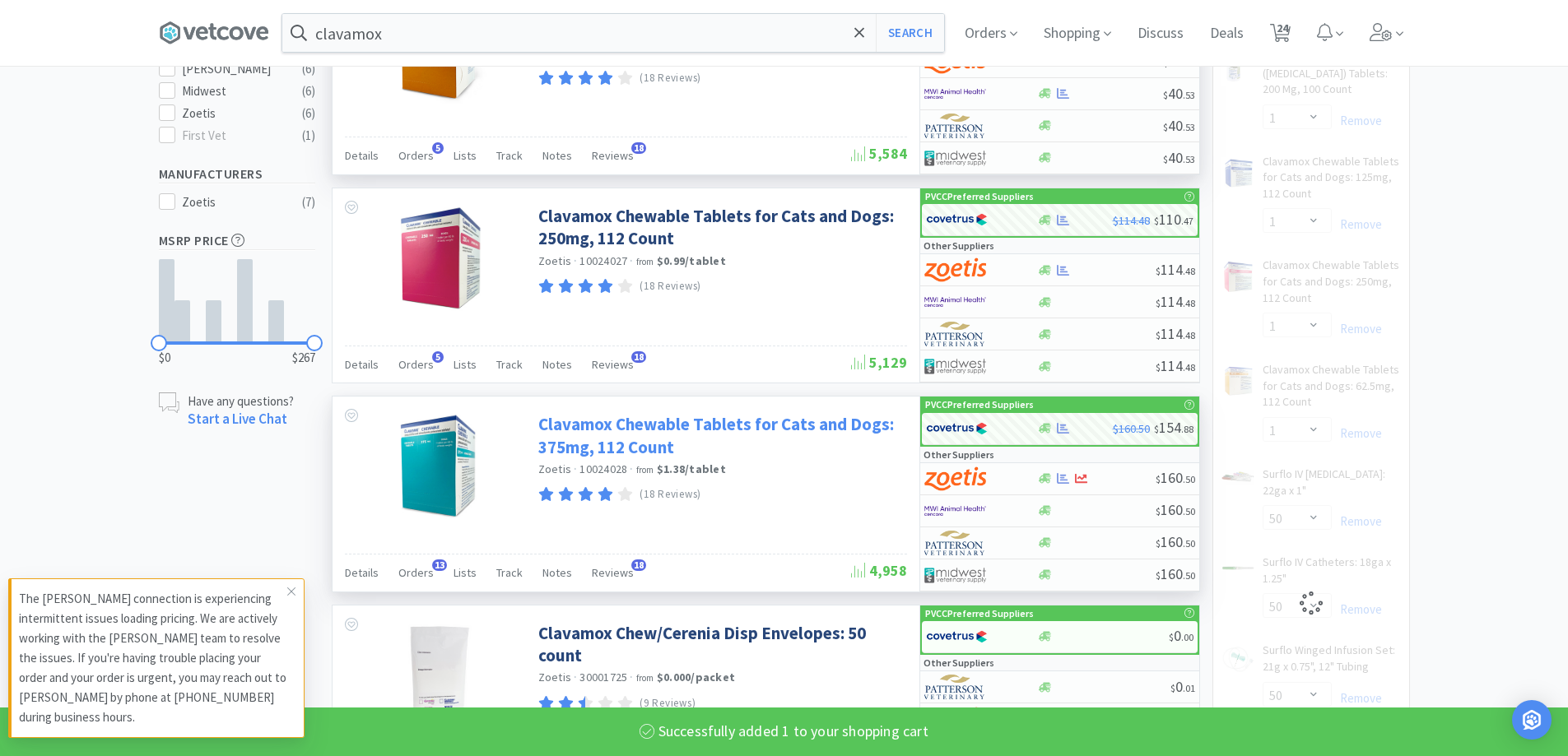
select select "1"
select select "4"
select select "1"
select select "3"
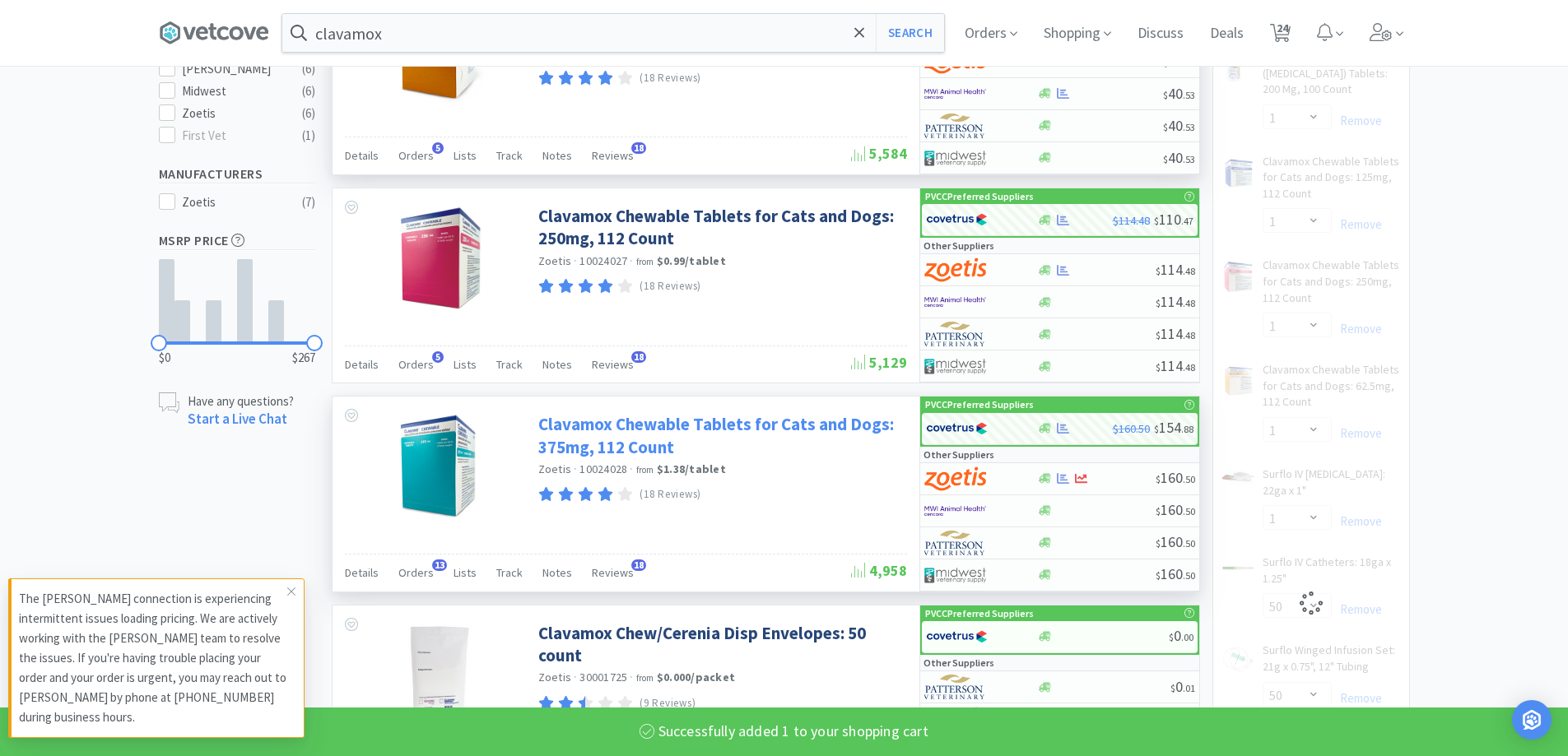
select select "50"
select select "1"
select select "2"
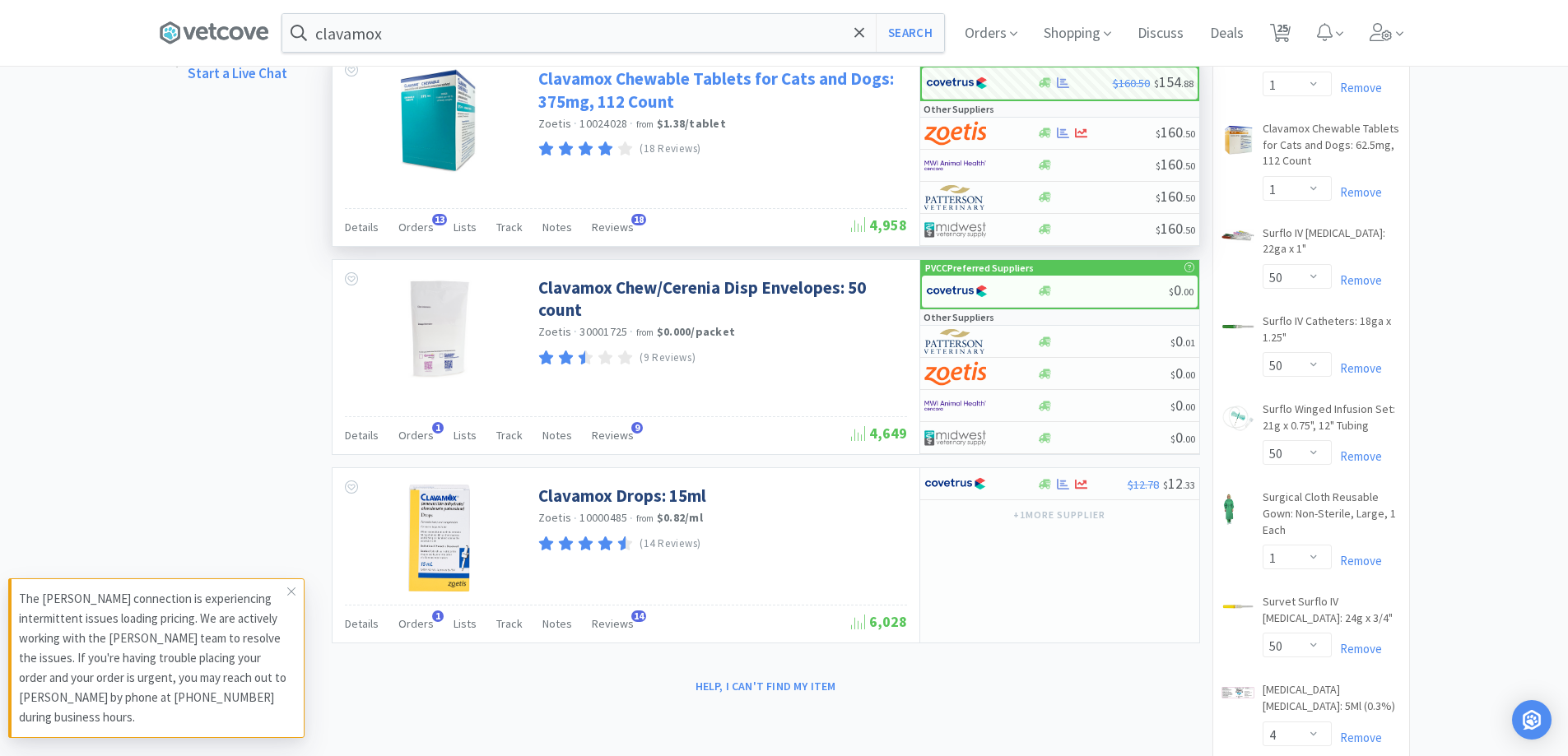
scroll to position [1069, 0]
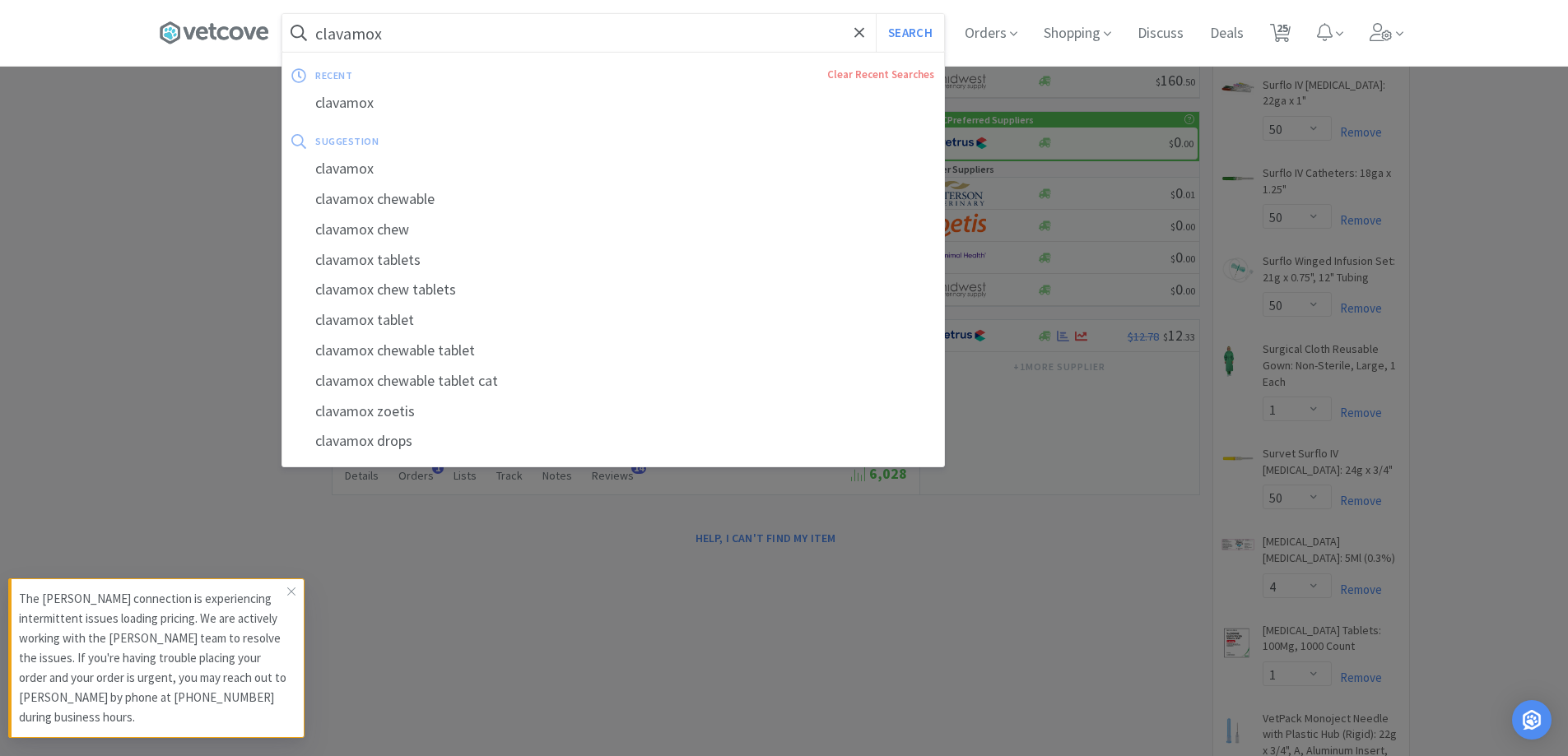
click at [463, 28] on input "clavamox" at bounding box center [613, 32] width 662 height 38
click at [415, 35] on input "clavamox" at bounding box center [613, 32] width 662 height 38
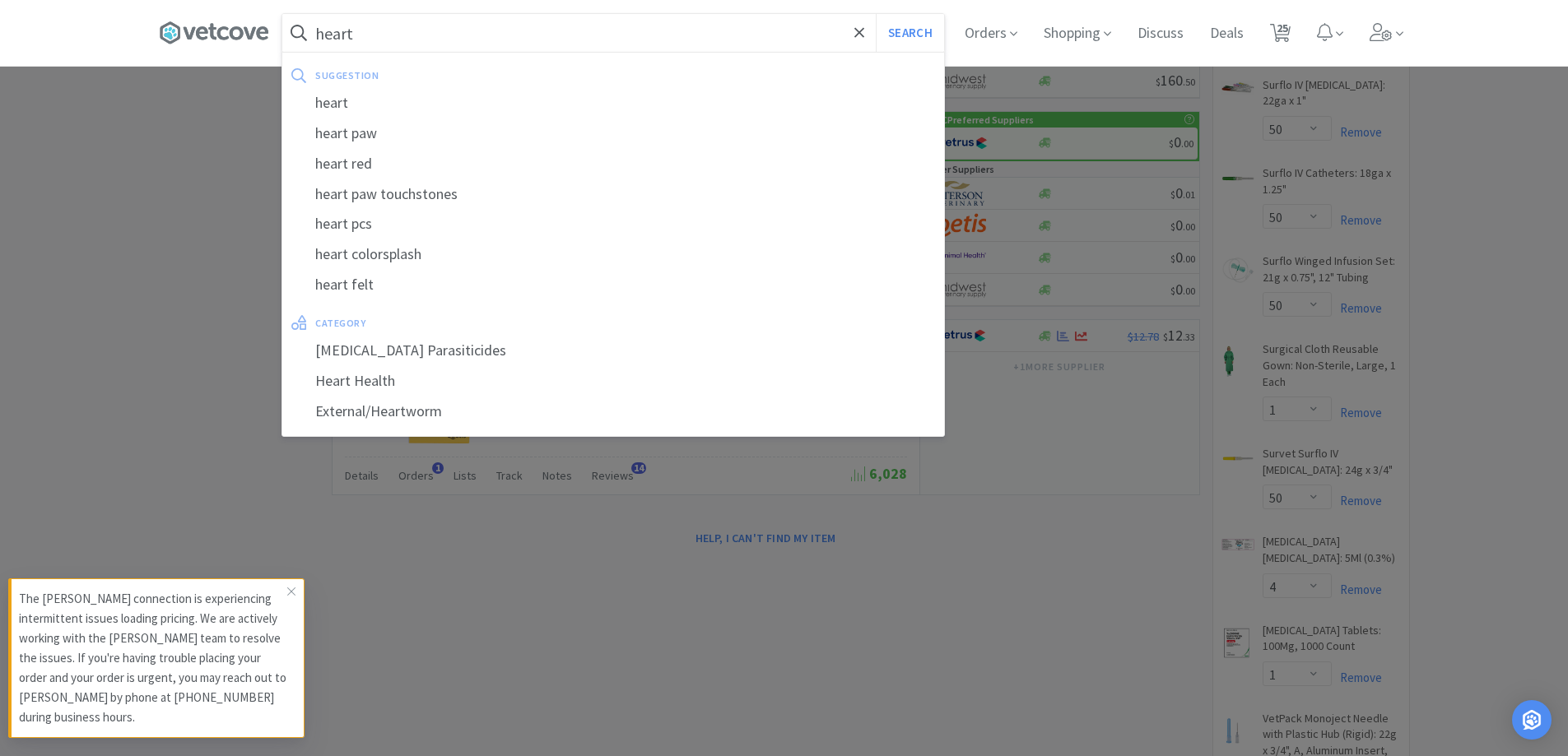
click at [876, 14] on button "Search" at bounding box center [910, 32] width 68 height 38
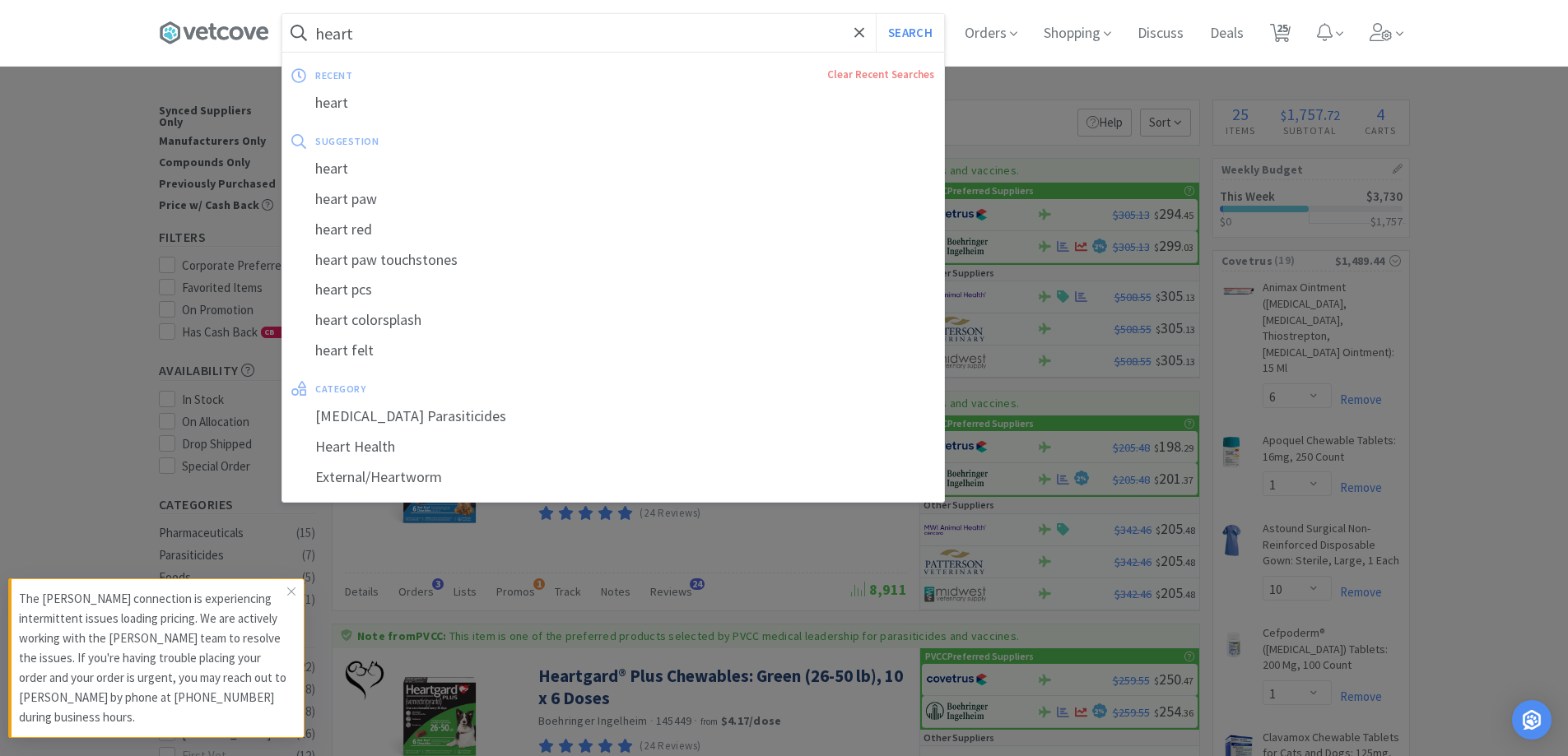
click at [425, 52] on div "recent Clear Recent Searches heart suggestion heart heart paw heart red heart p…" at bounding box center [613, 278] width 663 height 451
click at [416, 38] on input "heart" at bounding box center [613, 32] width 662 height 38
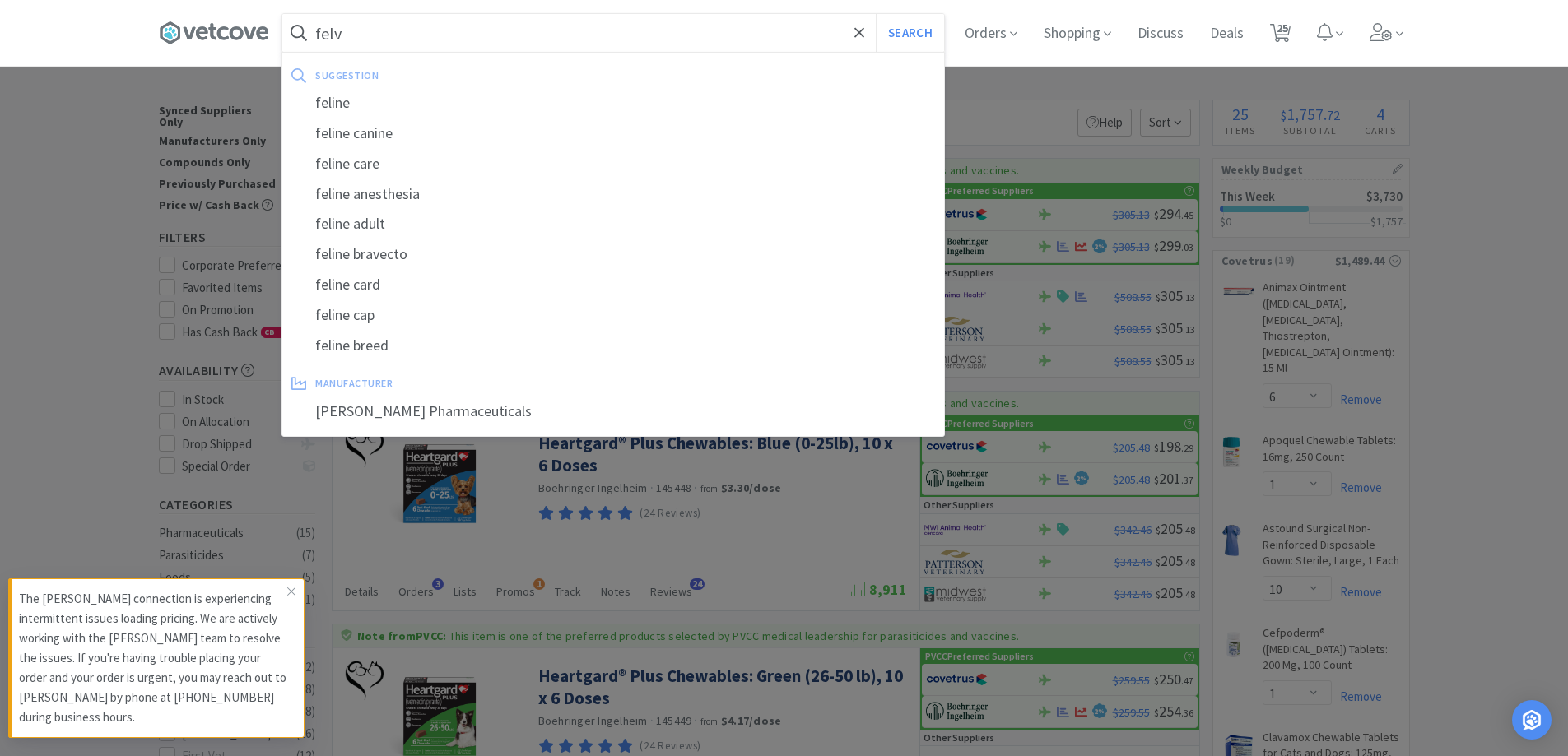
type input "felv"
click at [876, 14] on button "Search" at bounding box center [910, 32] width 68 height 38
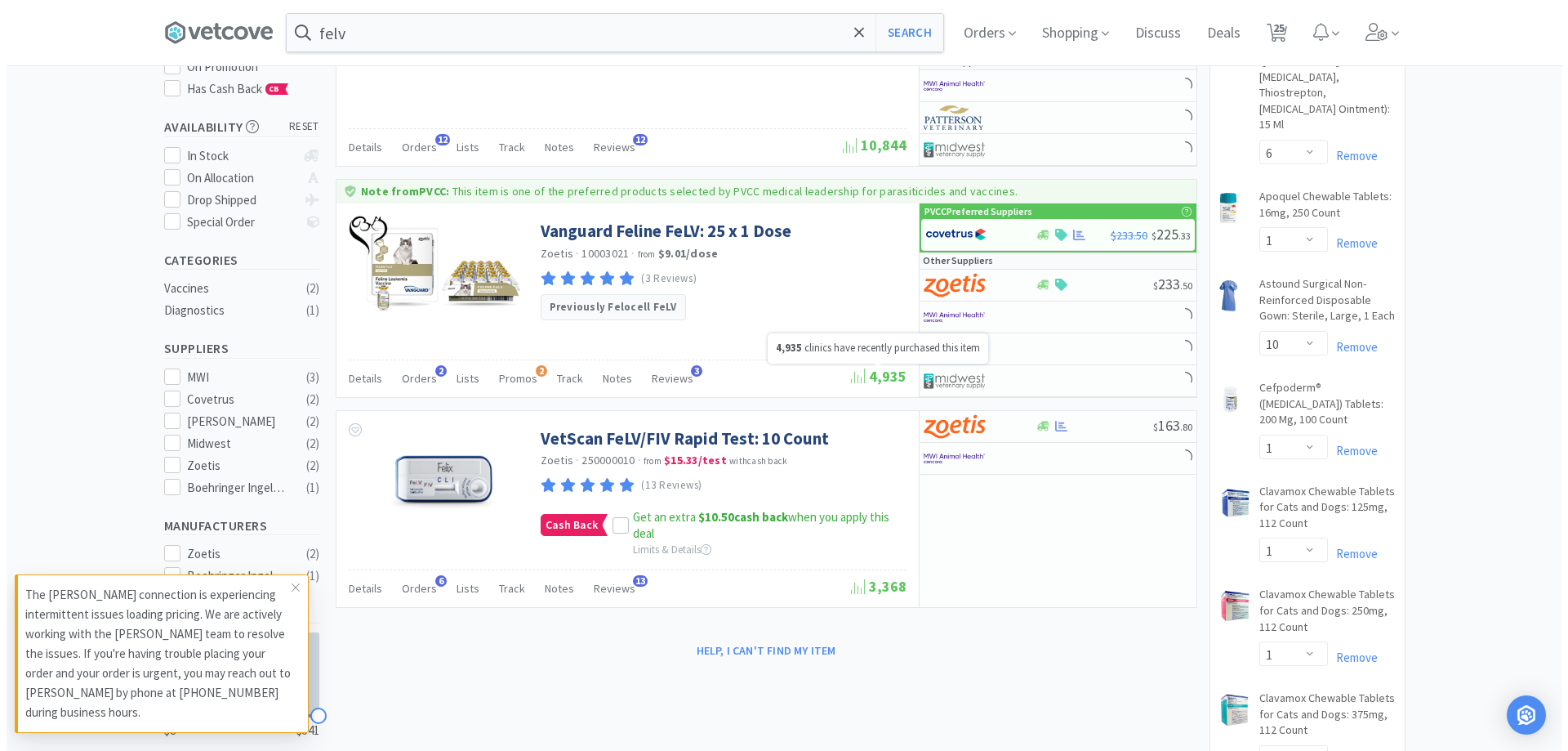
scroll to position [409, 0]
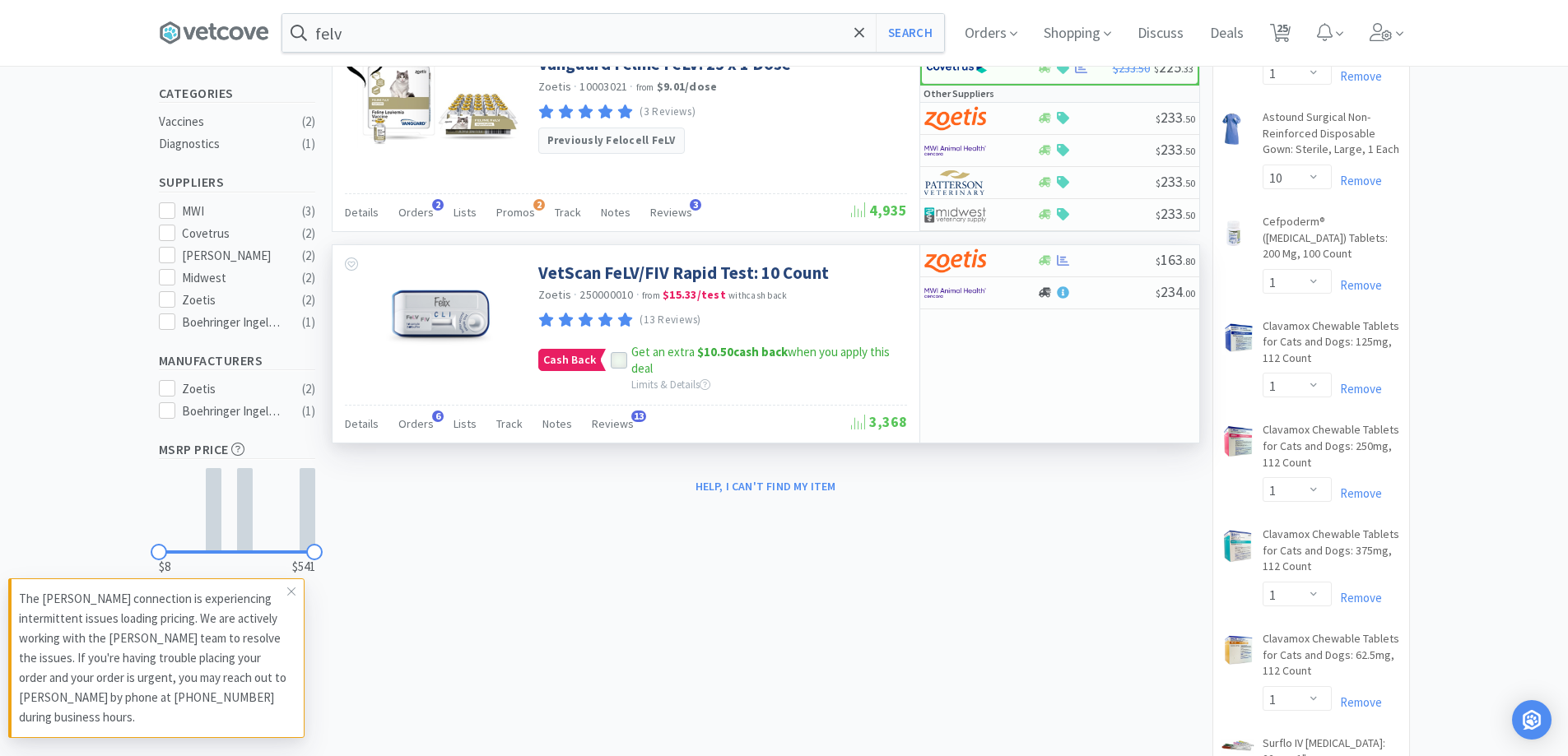
click at [623, 360] on div at bounding box center [619, 360] width 17 height 16
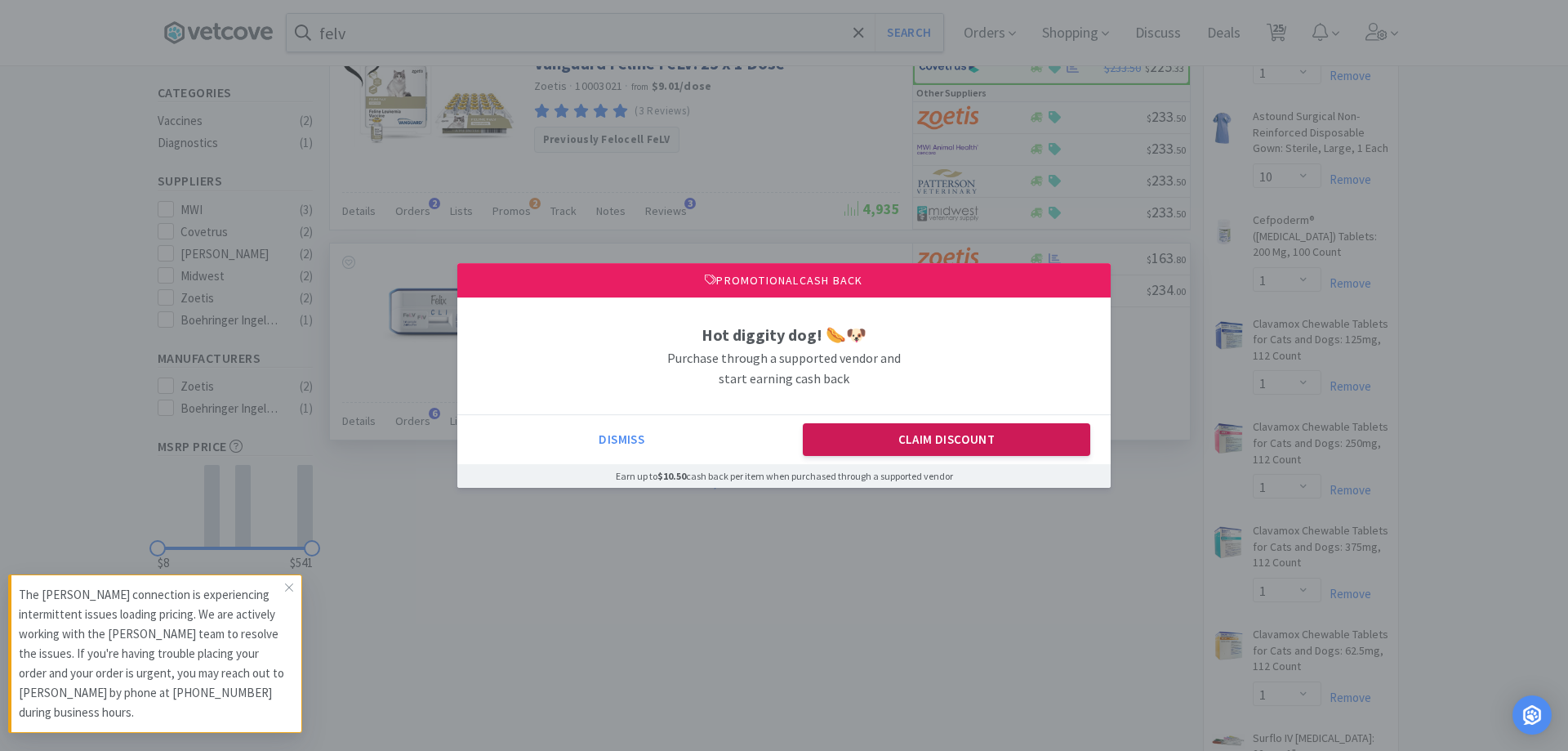
click at [867, 429] on button "Claim Discount" at bounding box center [946, 440] width 288 height 33
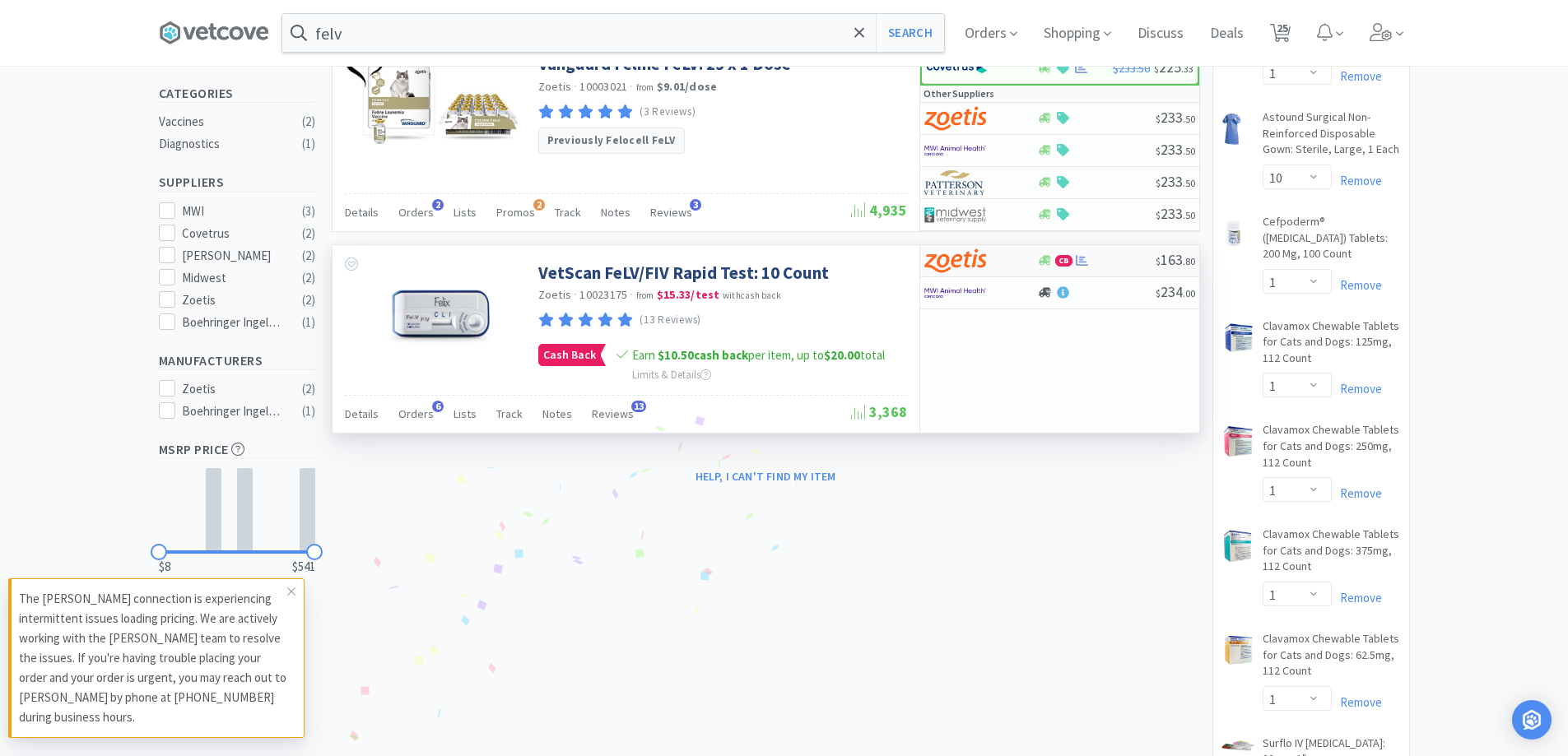
click at [1052, 257] on div at bounding box center [1045, 259] width 17 height 12
select select "1"
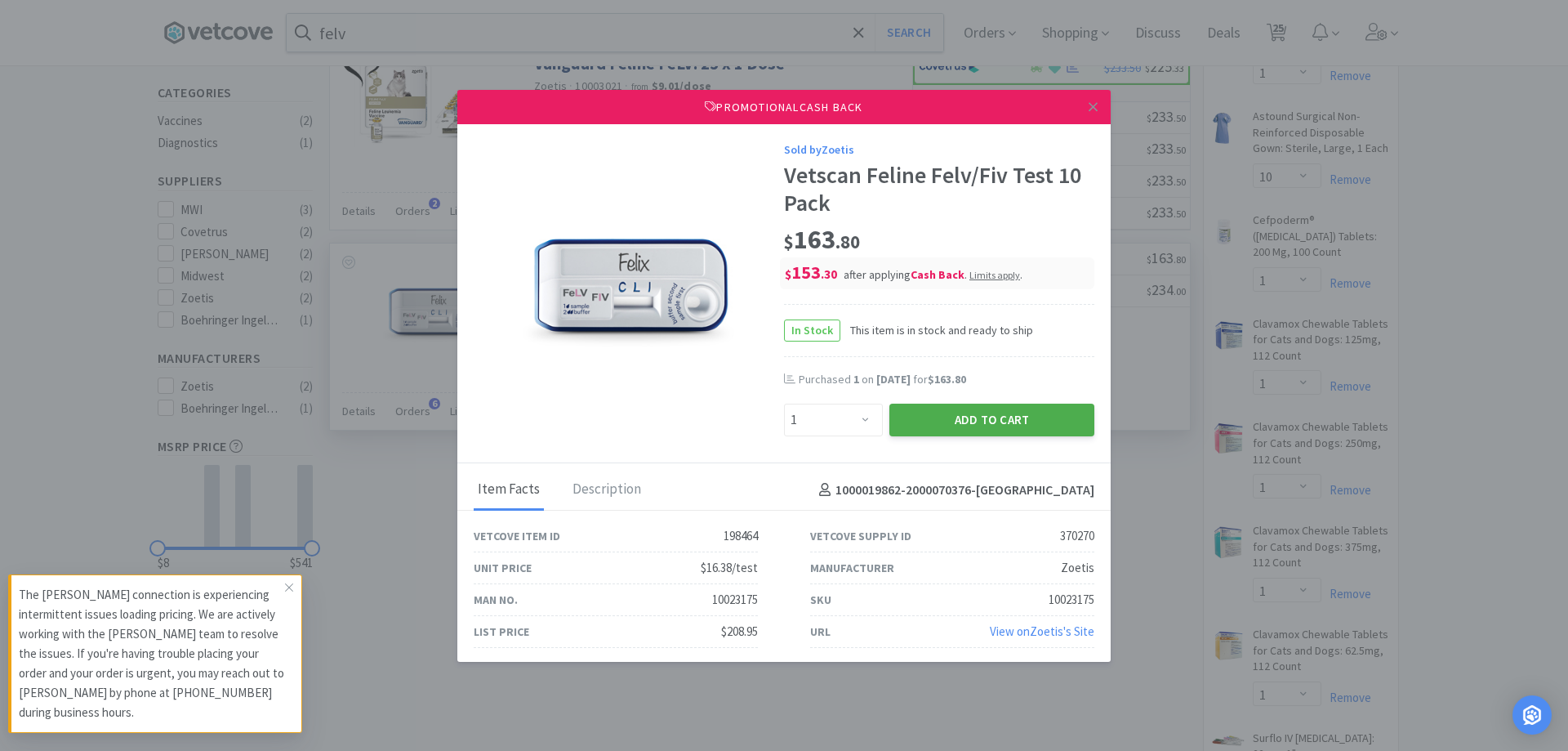
click at [923, 415] on button "Add to Cart" at bounding box center [991, 420] width 205 height 33
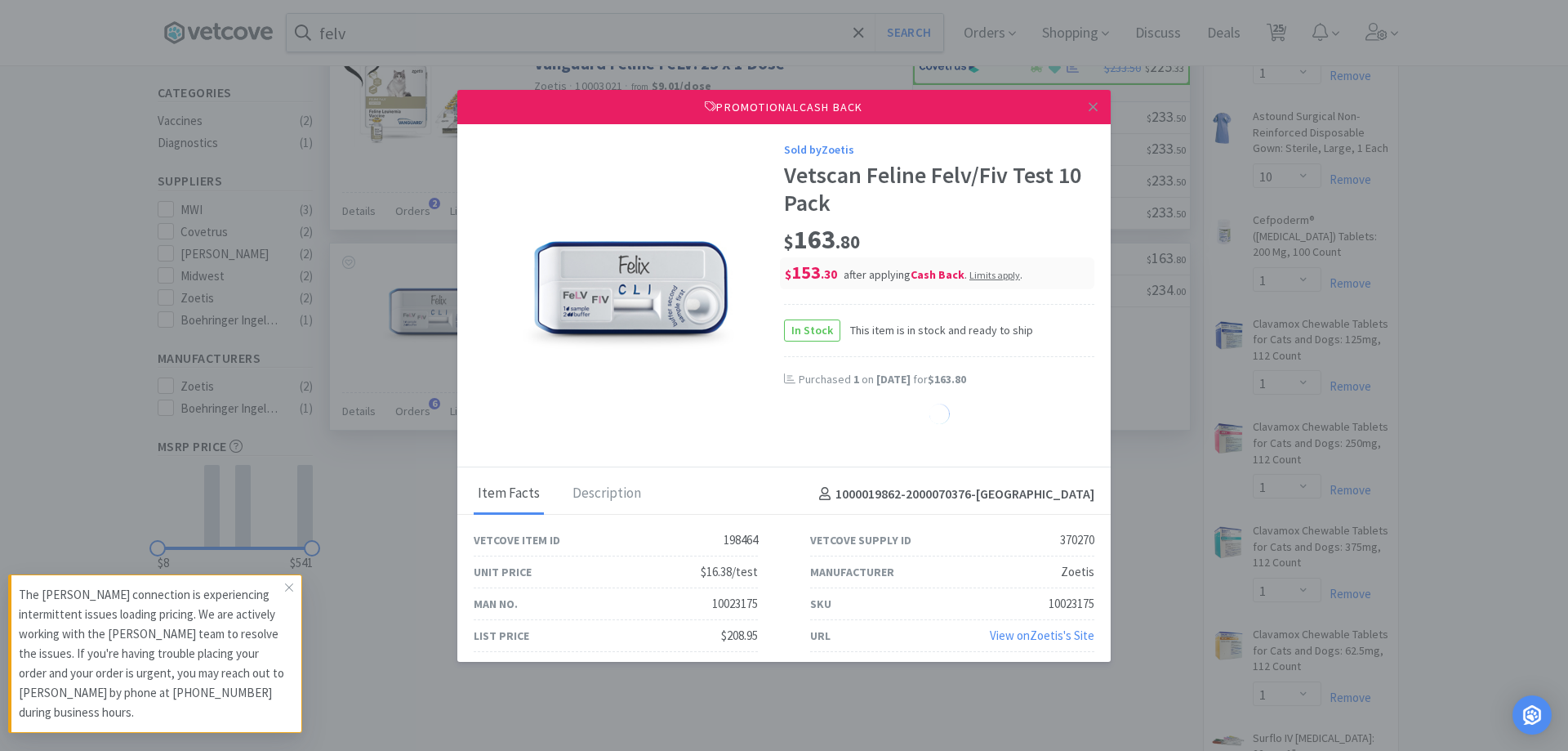
select select "1"
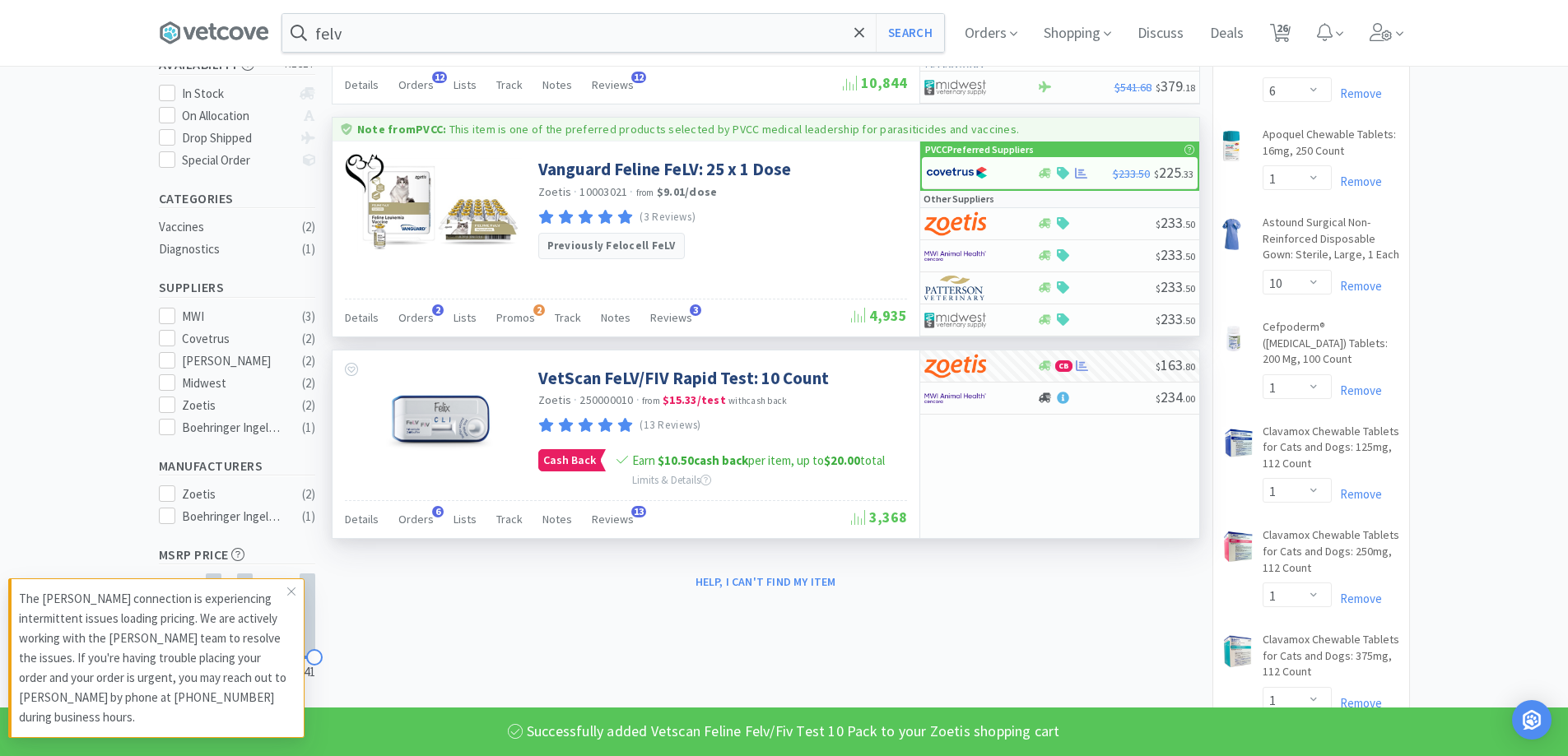
scroll to position [0, 0]
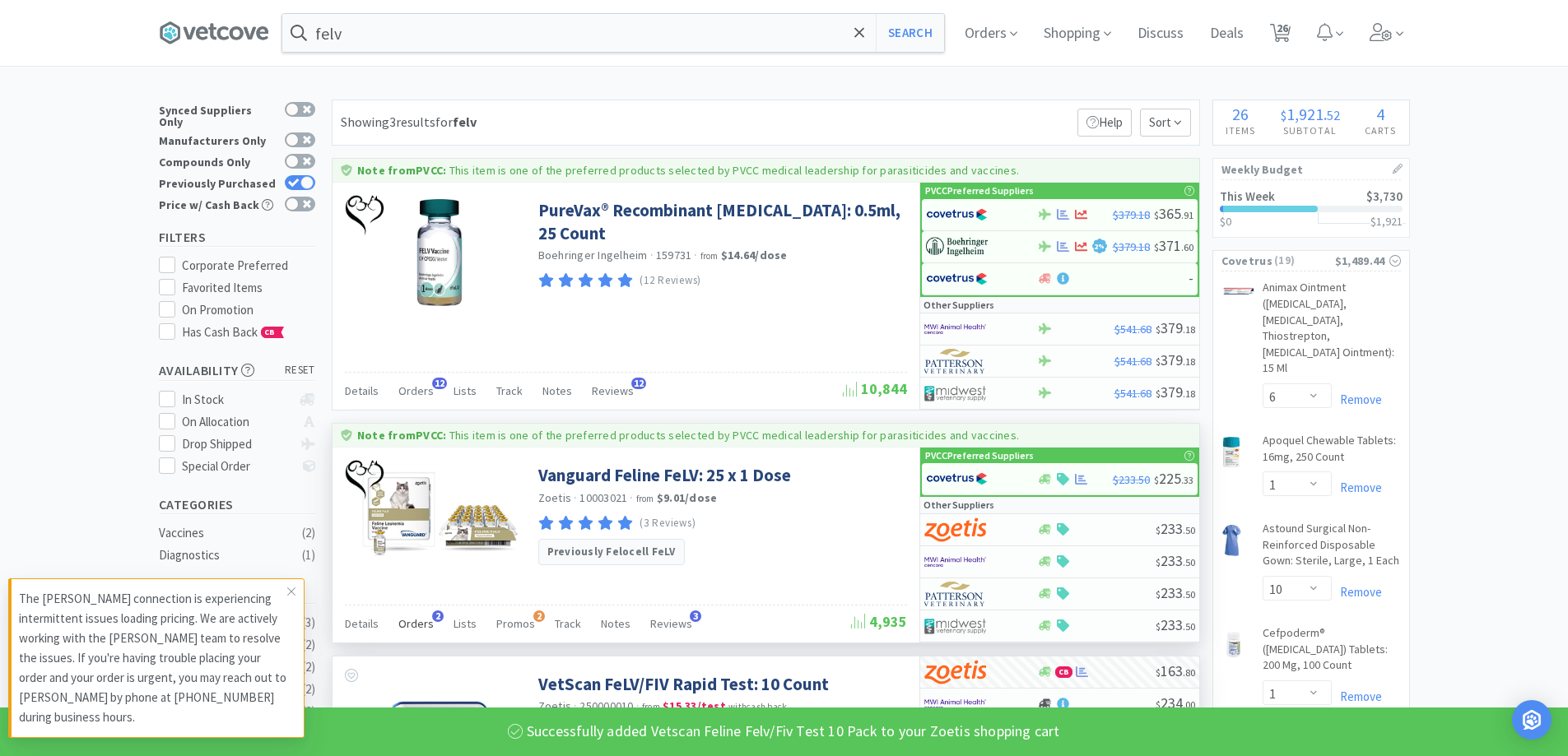
click at [419, 627] on span "Orders" at bounding box center [415, 623] width 36 height 15
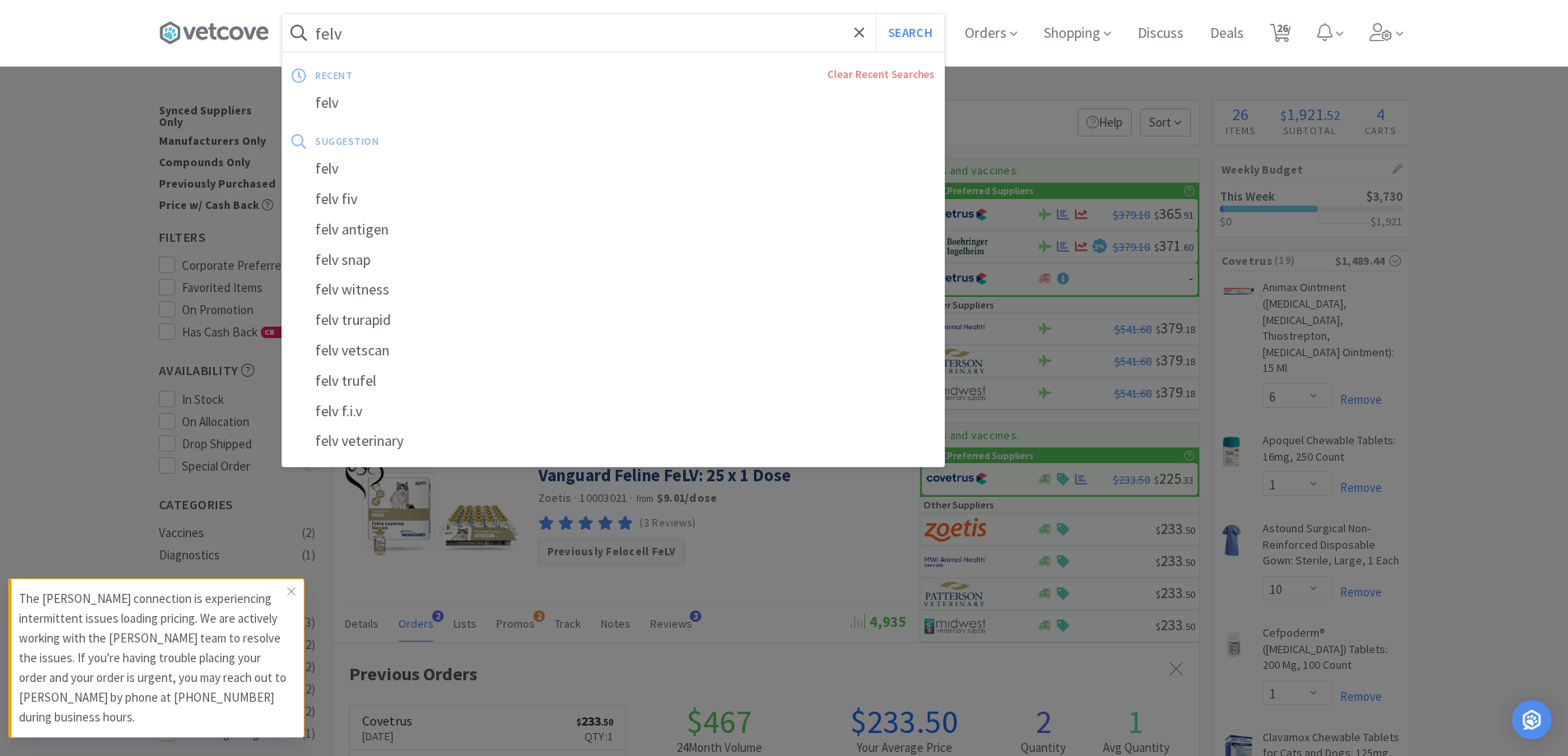
click at [439, 46] on input "felv" at bounding box center [613, 32] width 662 height 38
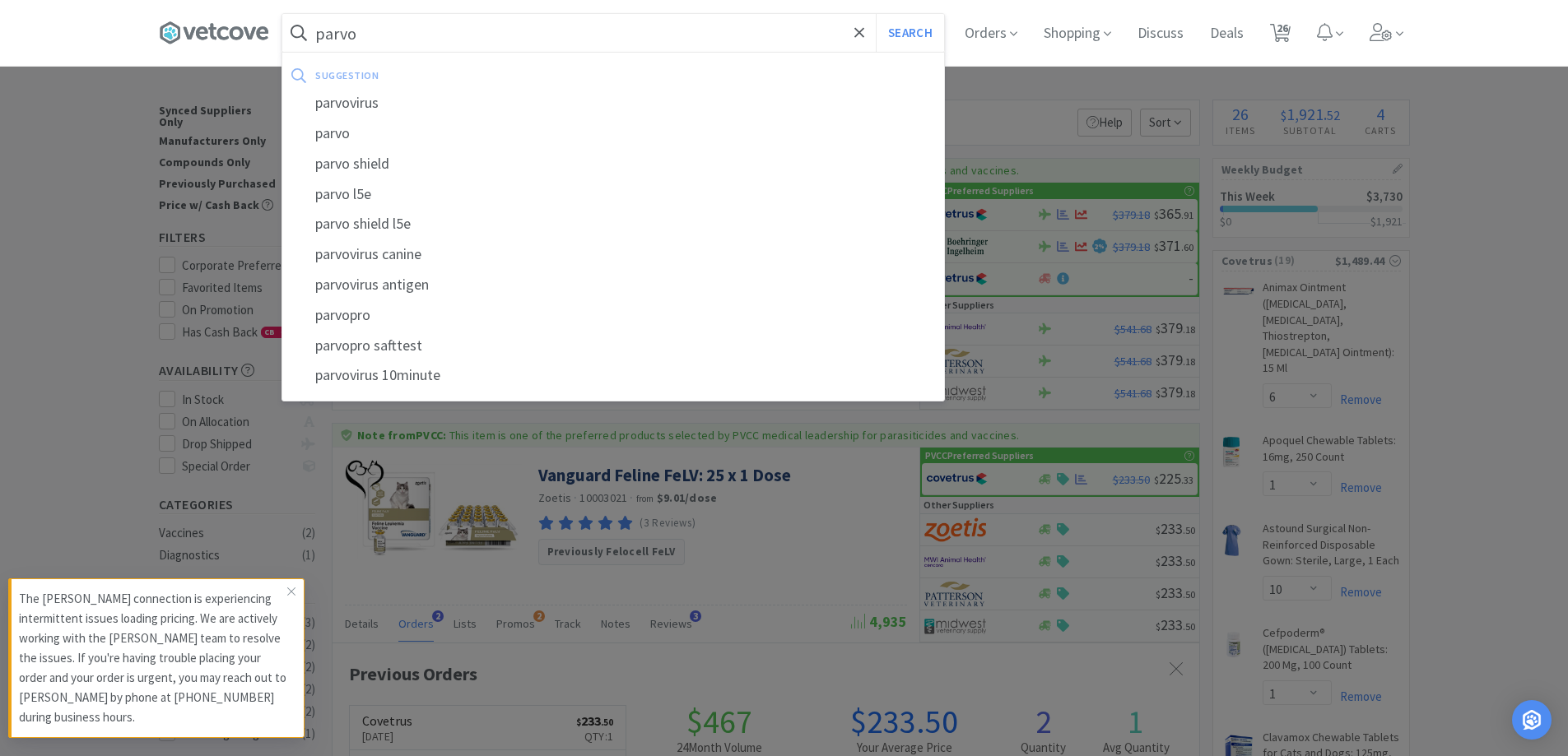
type input "parvo"
click at [876, 14] on button "Search" at bounding box center [910, 32] width 68 height 38
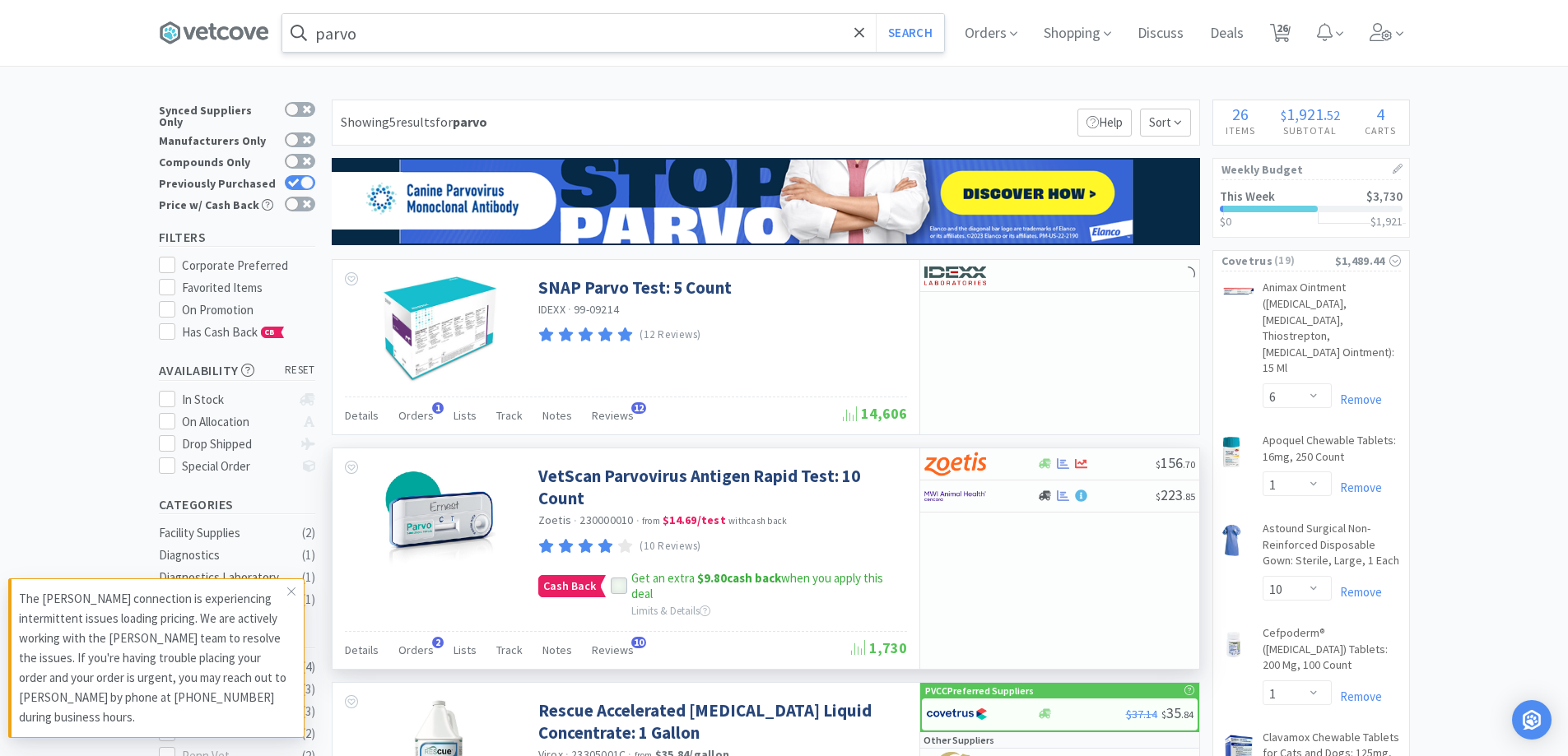
click at [620, 592] on icon at bounding box center [619, 586] width 12 height 12
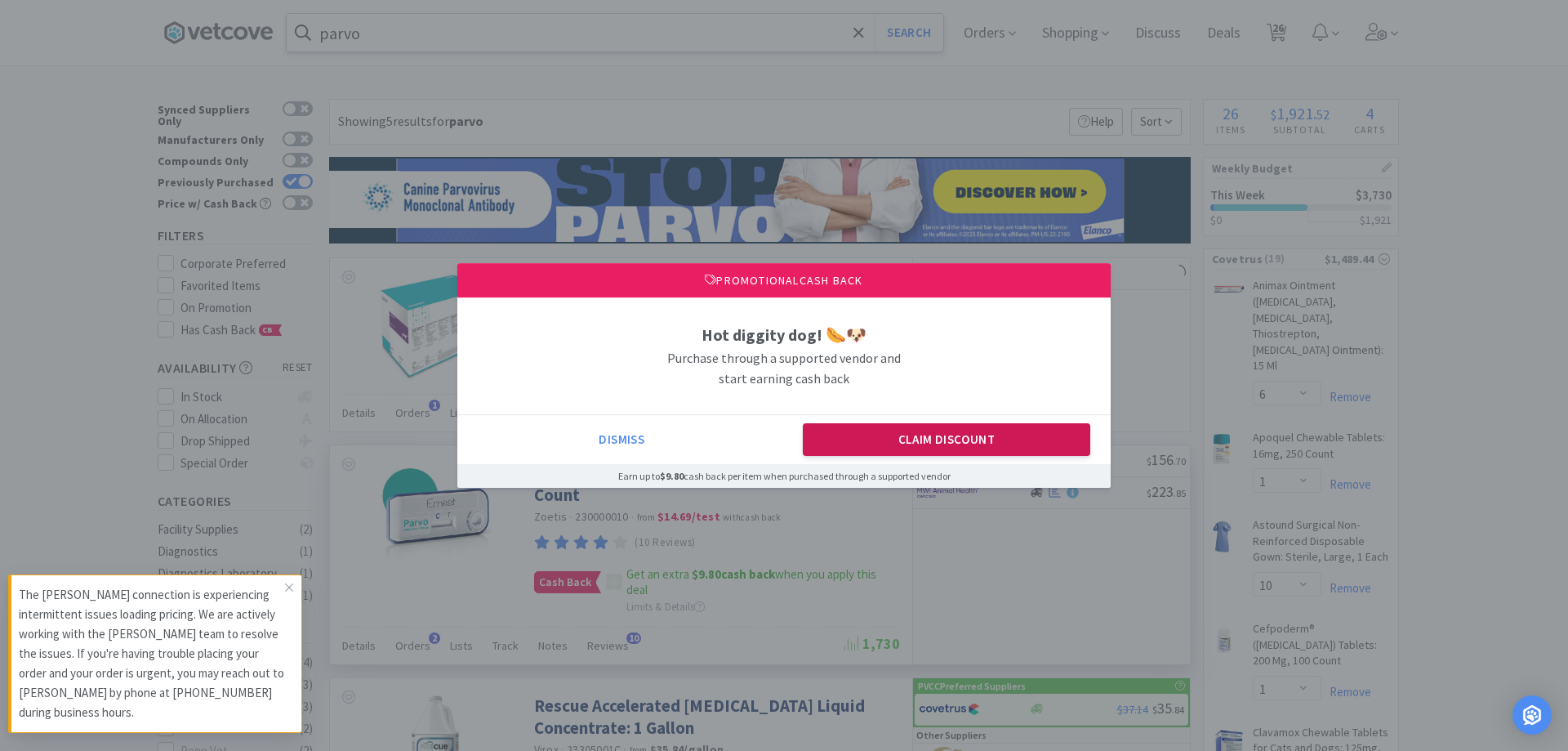
click at [919, 444] on button "Claim Discount" at bounding box center [946, 440] width 288 height 33
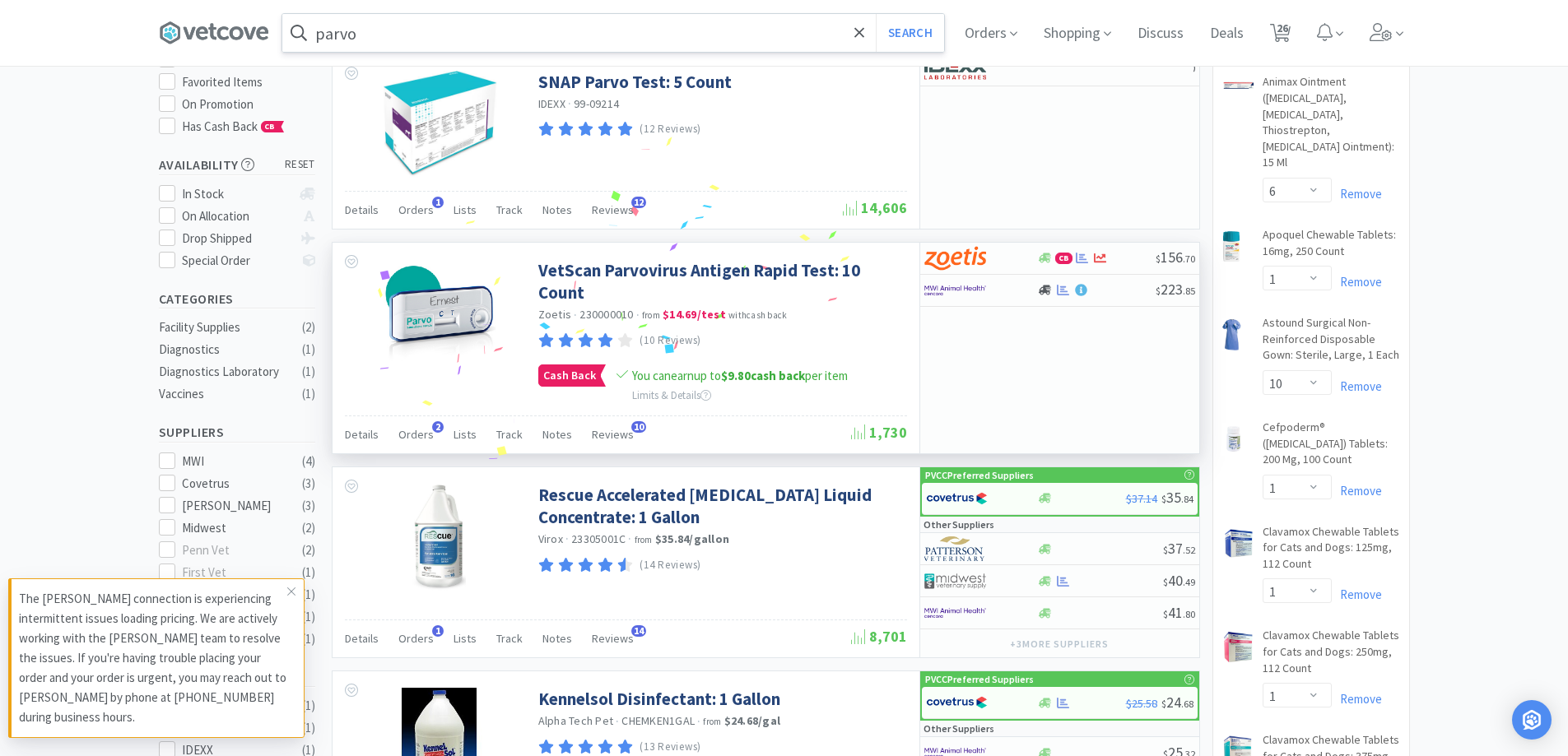
scroll to position [247, 0]
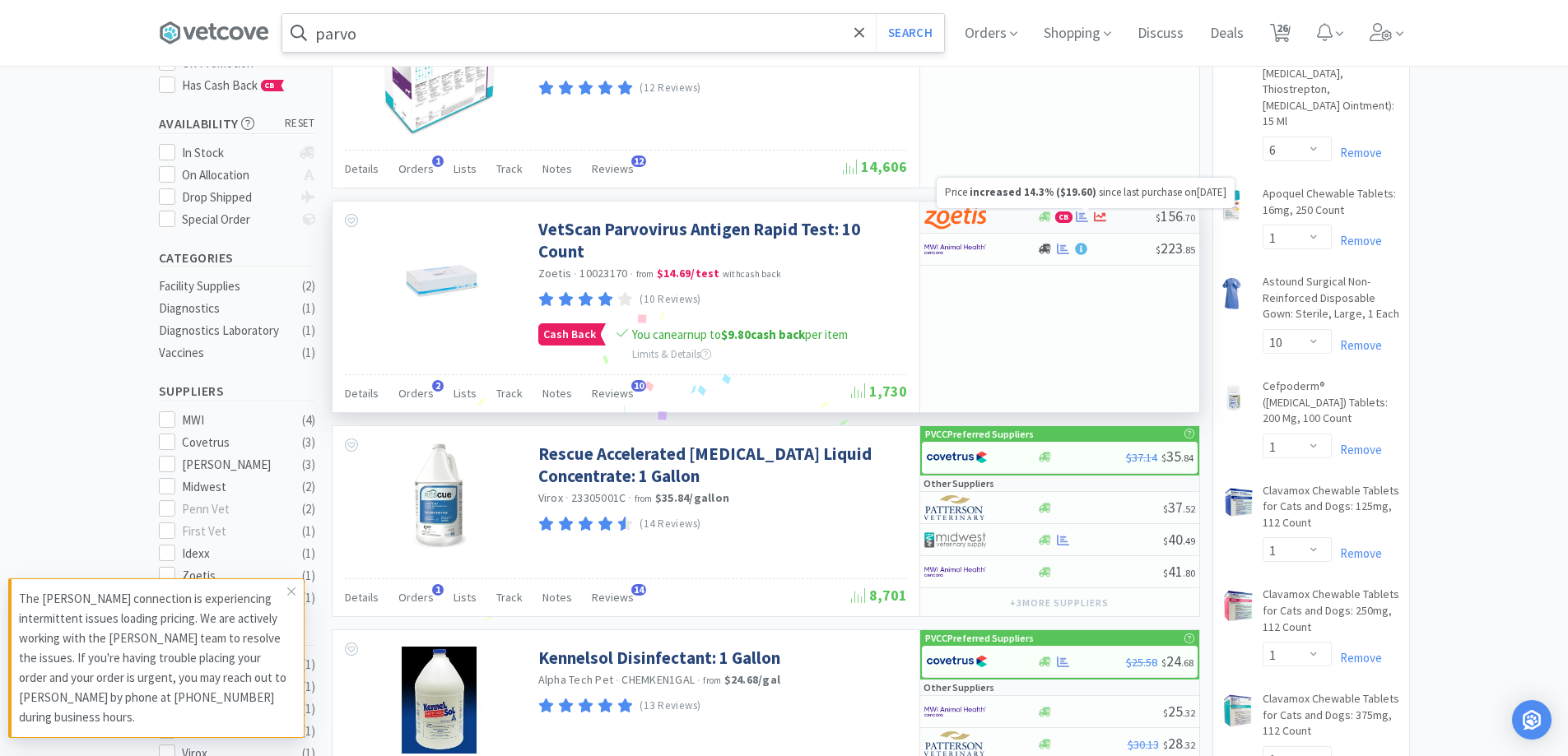
click at [1096, 219] on icon at bounding box center [1099, 216] width 12 height 12
select select "1"
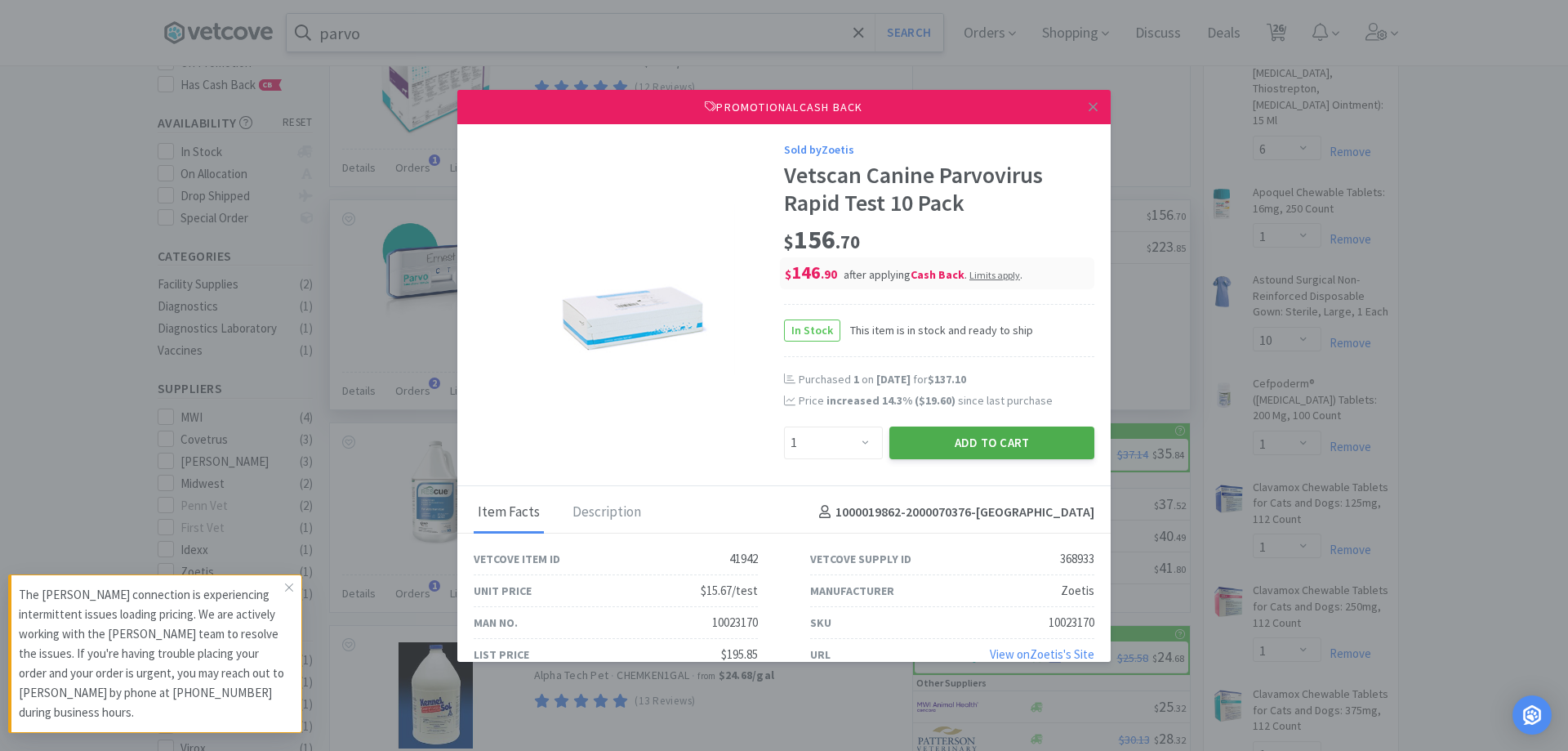
click at [968, 448] on button "Add to Cart" at bounding box center [991, 442] width 205 height 33
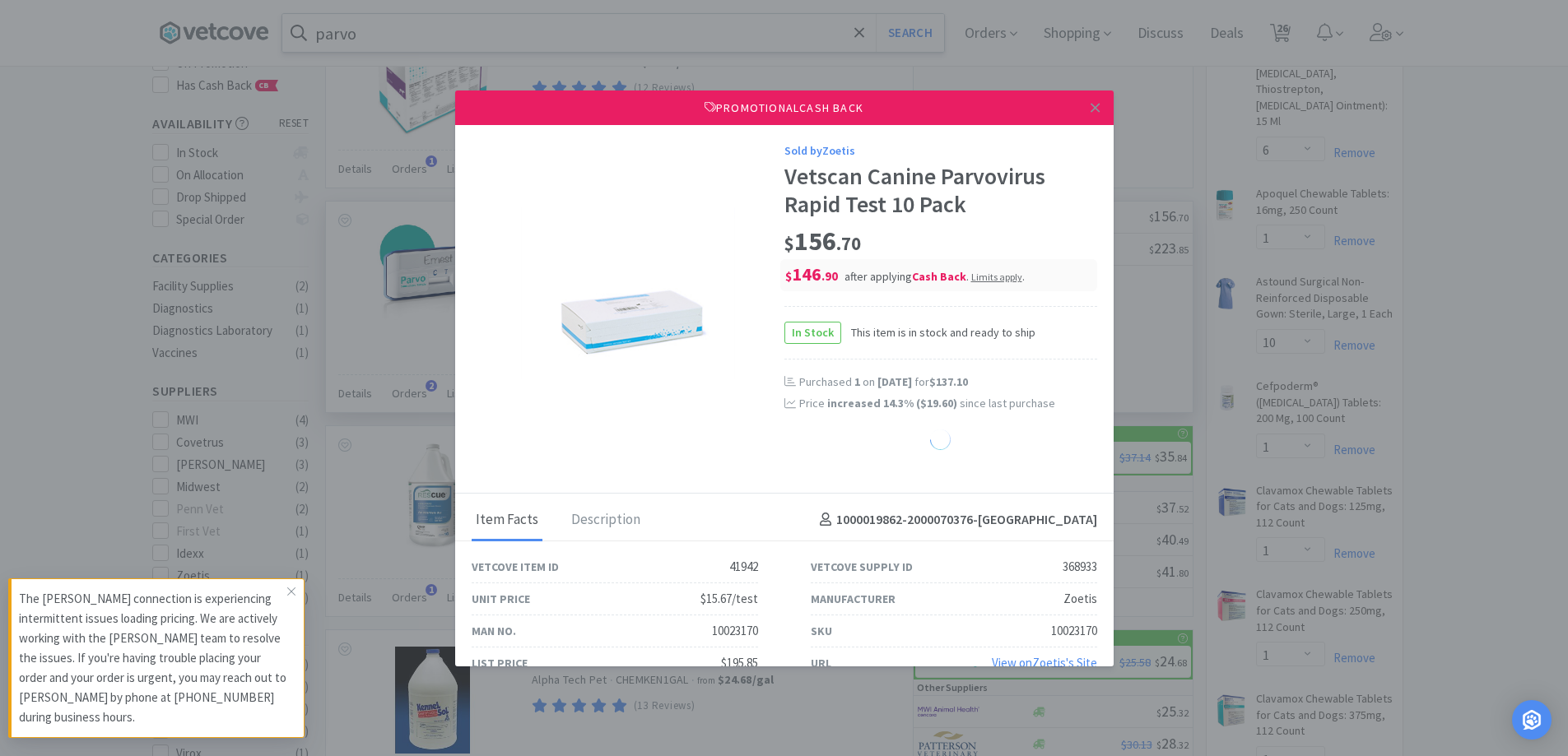
select select "1"
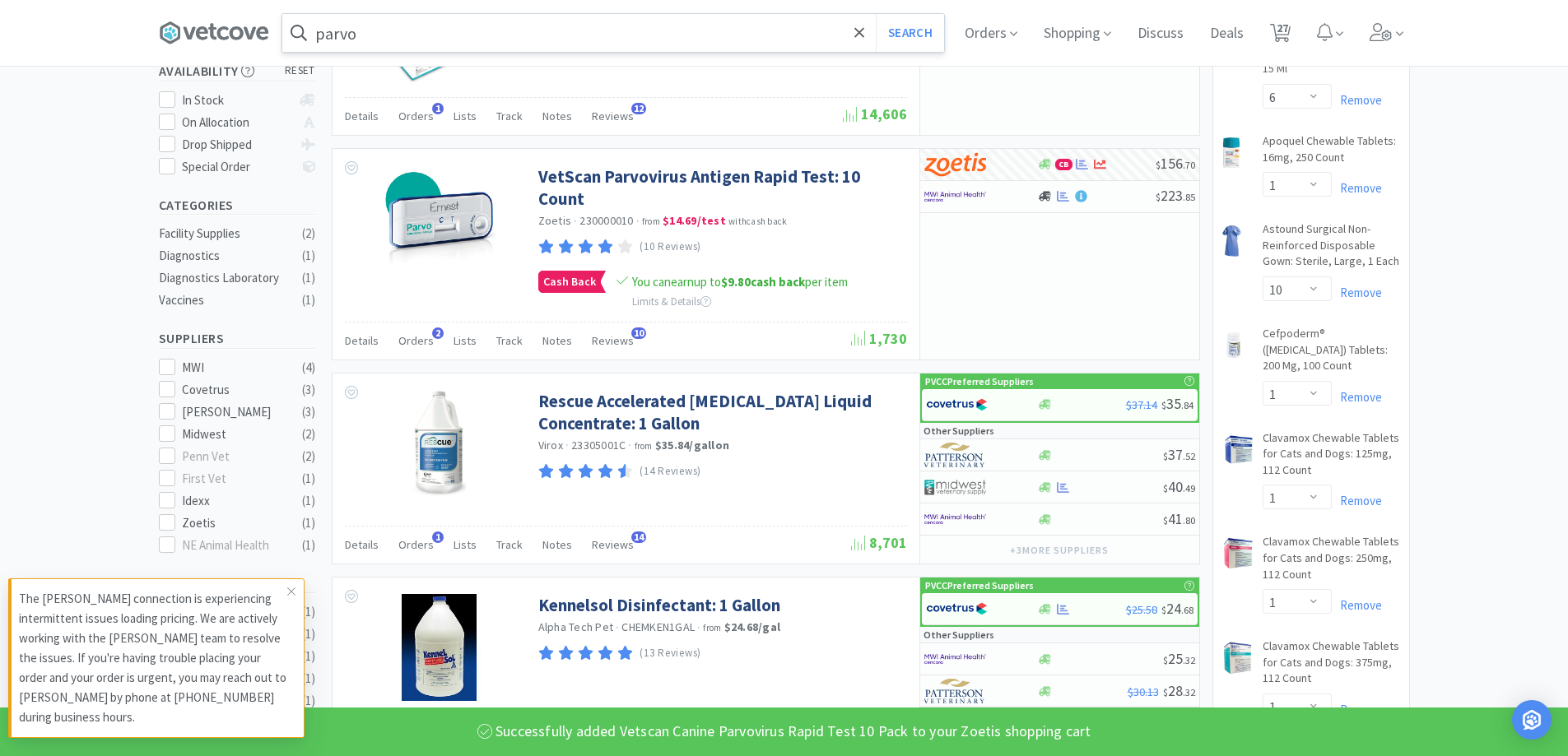
scroll to position [0, 0]
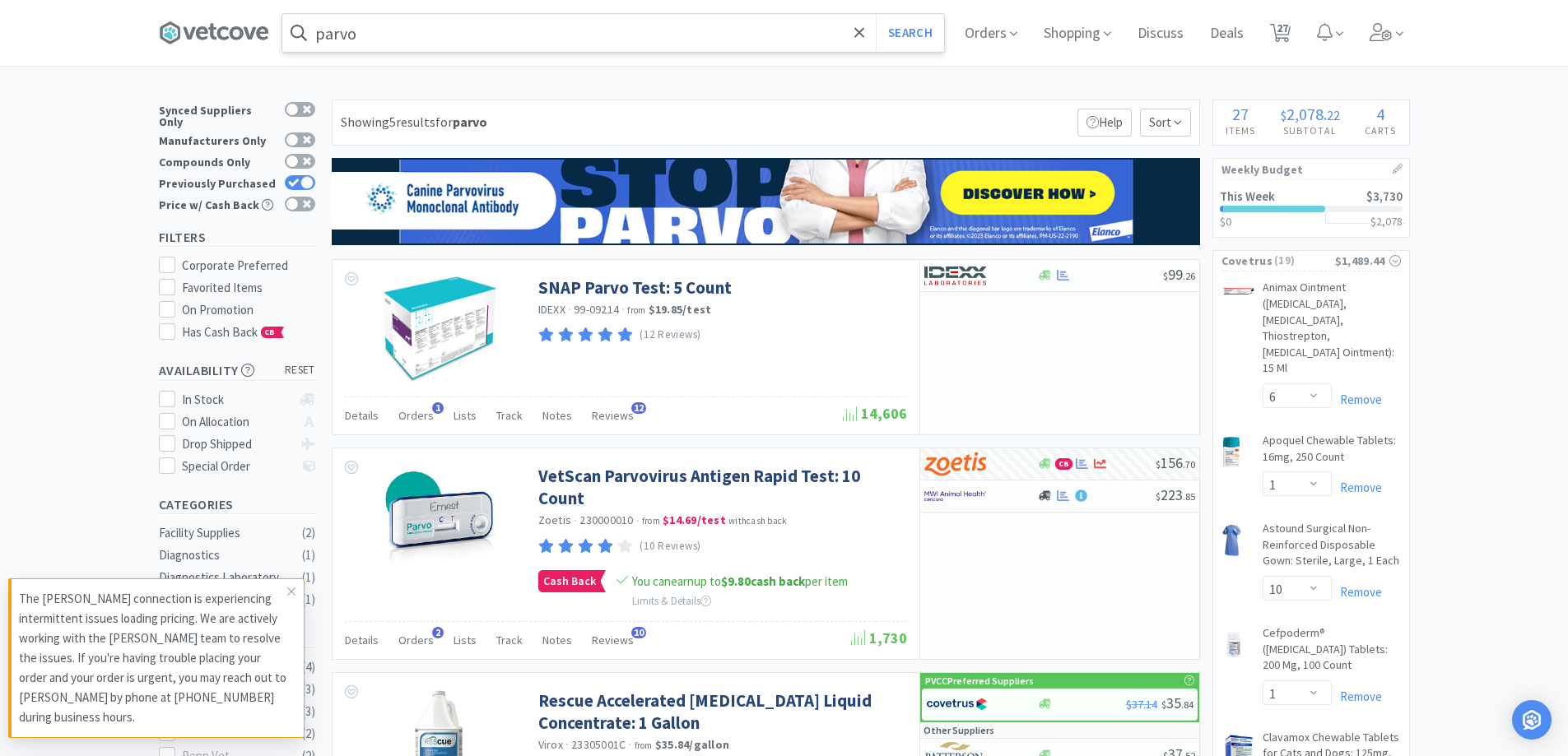
click at [445, 35] on input "parvo" at bounding box center [613, 32] width 662 height 38
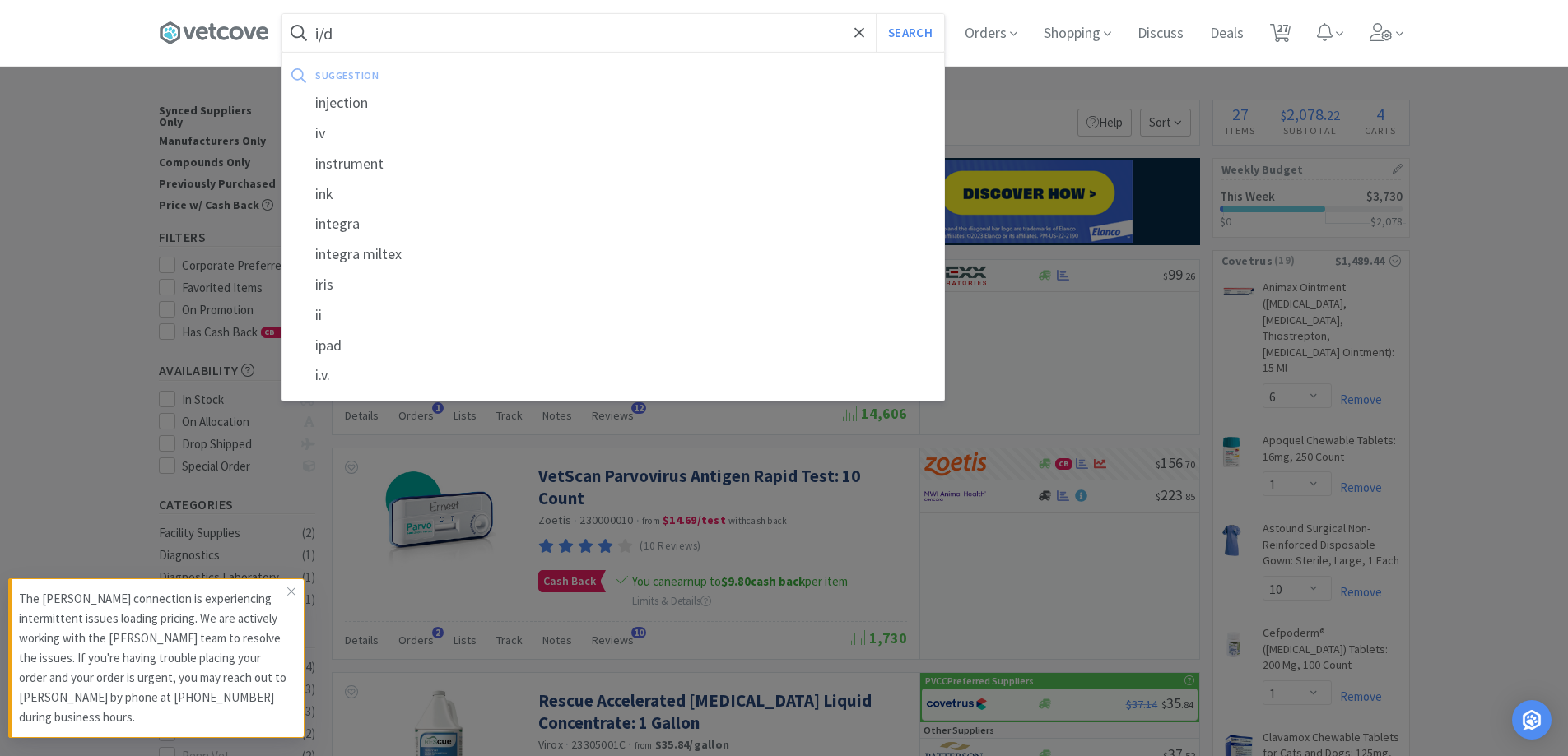
type input "i/d"
click at [876, 14] on button "Search" at bounding box center [910, 32] width 68 height 38
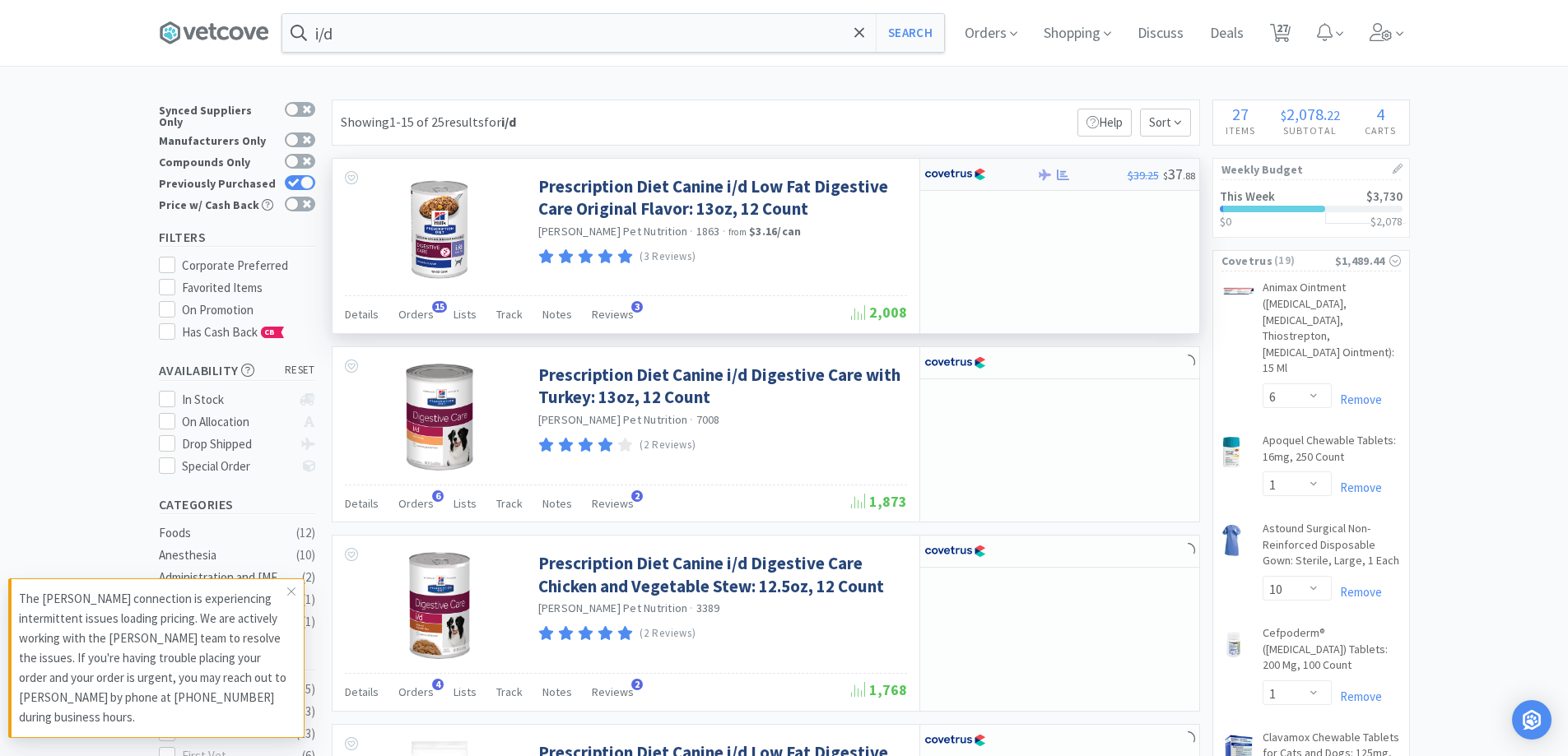
click at [1030, 170] on div at bounding box center [980, 174] width 113 height 28
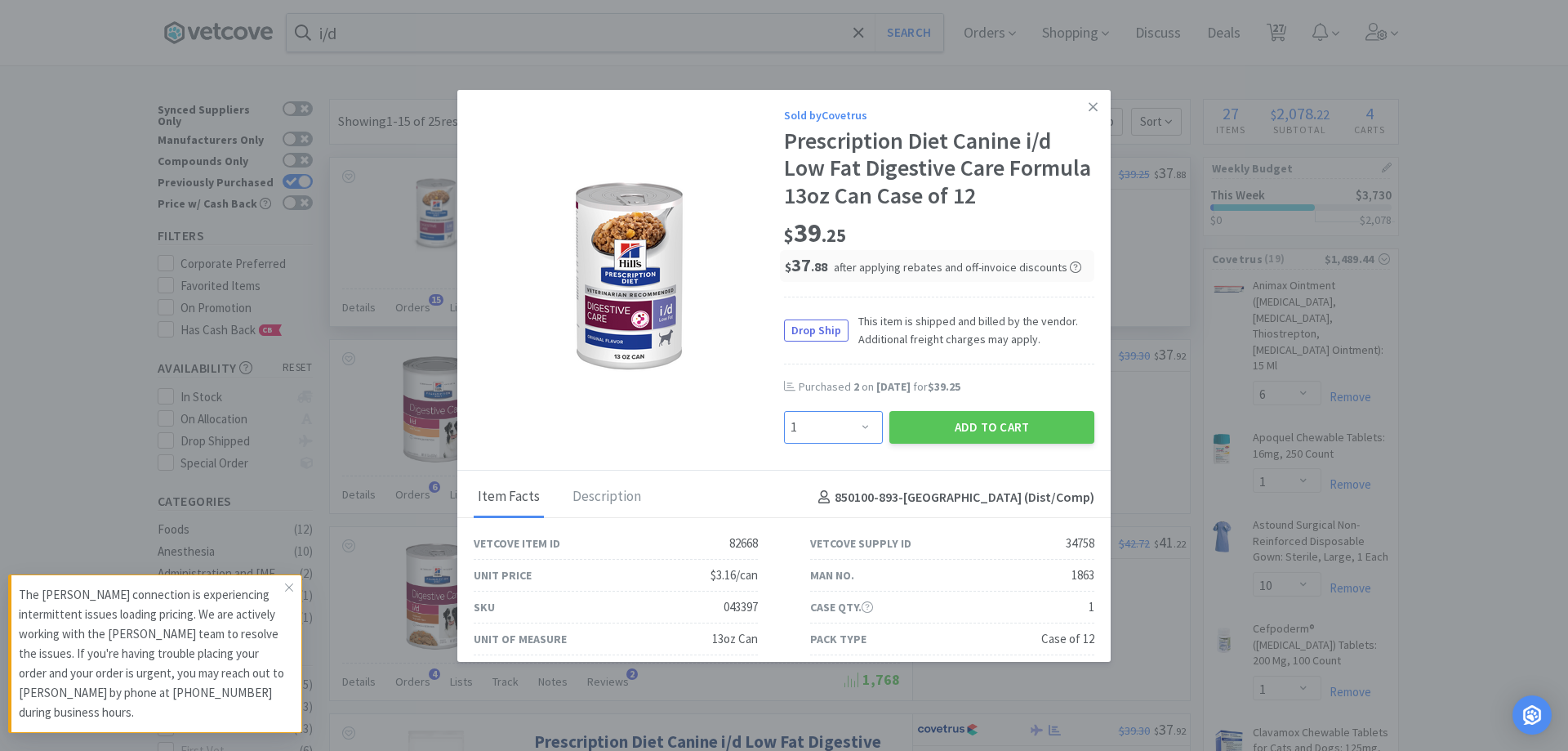
drag, startPoint x: 862, startPoint y: 426, endPoint x: 860, endPoint y: 415, distance: 11.2
click at [862, 426] on select "Enter Quantity 1 2 3 4 5 6 7 8 9 10 11 12 13 14 15 16 17 18 19 20 Enter Quantity" at bounding box center [834, 427] width 99 height 33
select select "2"
click at [784, 411] on select "Enter Quantity 1 2 3 4 5 6 7 8 9 10 11 12 13 14 15 16 17 18 19 20 Enter Quantity" at bounding box center [834, 427] width 99 height 33
click at [953, 412] on button "Add to Cart" at bounding box center [991, 427] width 205 height 33
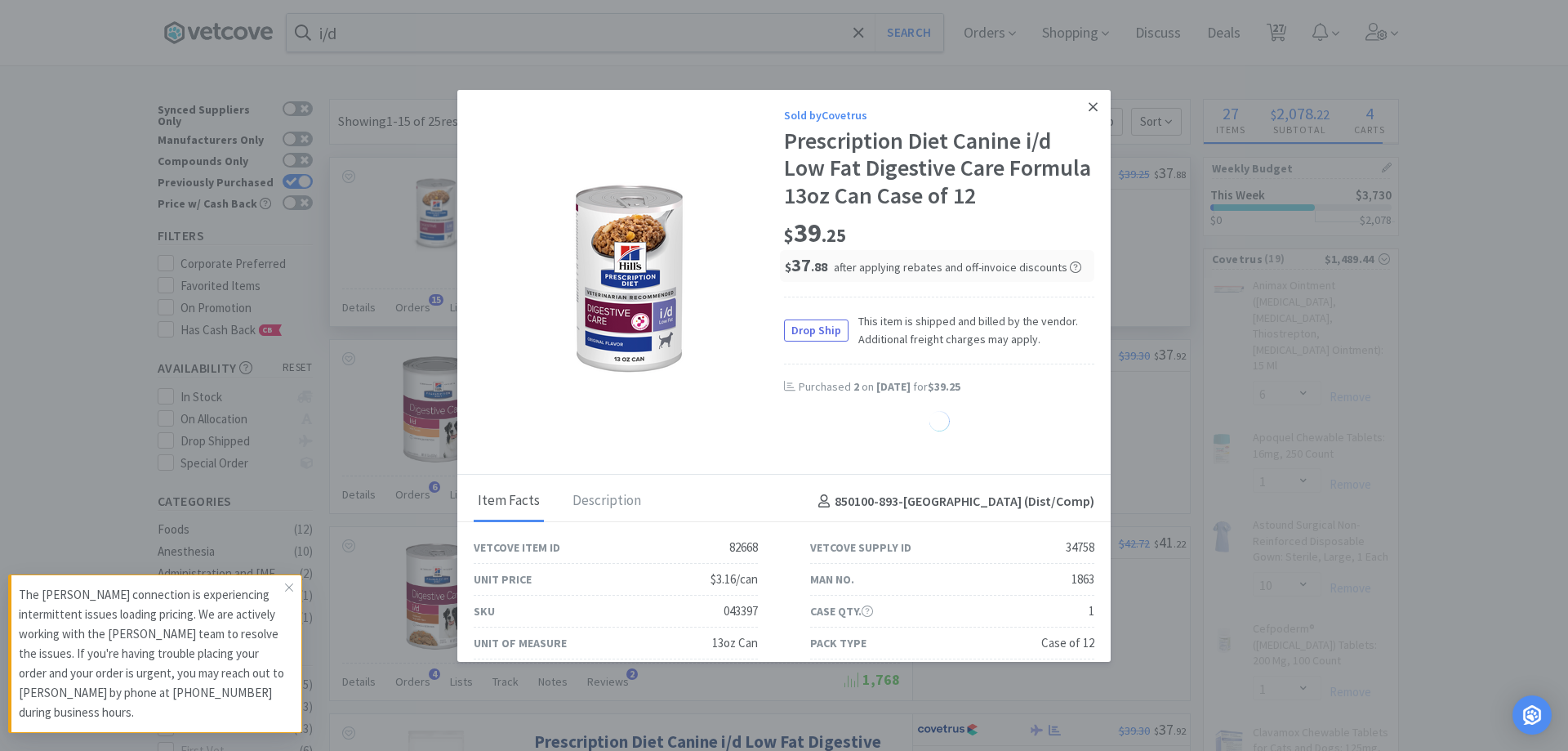
drag, startPoint x: 1079, startPoint y: 104, endPoint x: 771, endPoint y: 336, distance: 385.6
click at [1088, 106] on icon at bounding box center [1093, 107] width 9 height 15
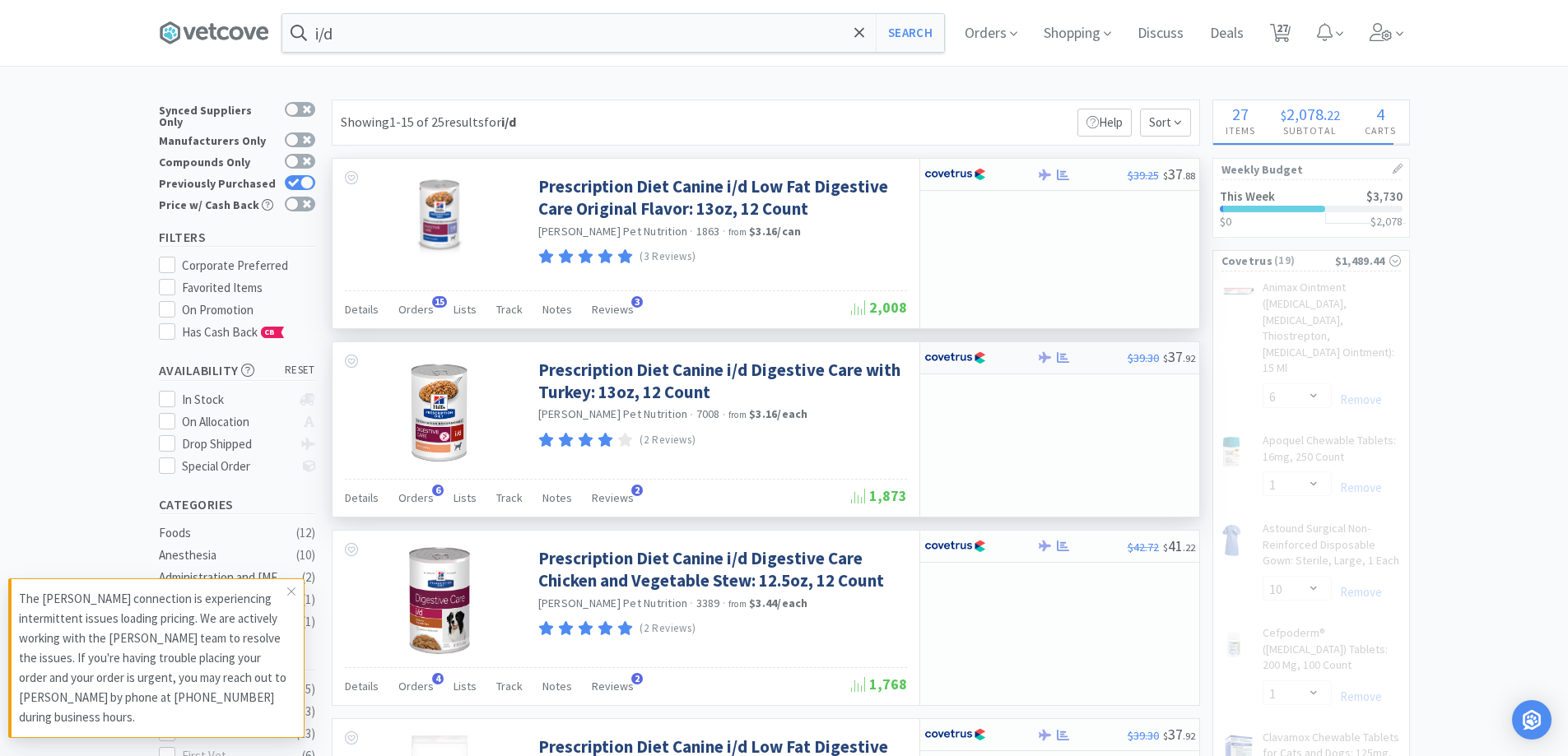
click at [1014, 356] on div at bounding box center [969, 357] width 91 height 28
select select "1"
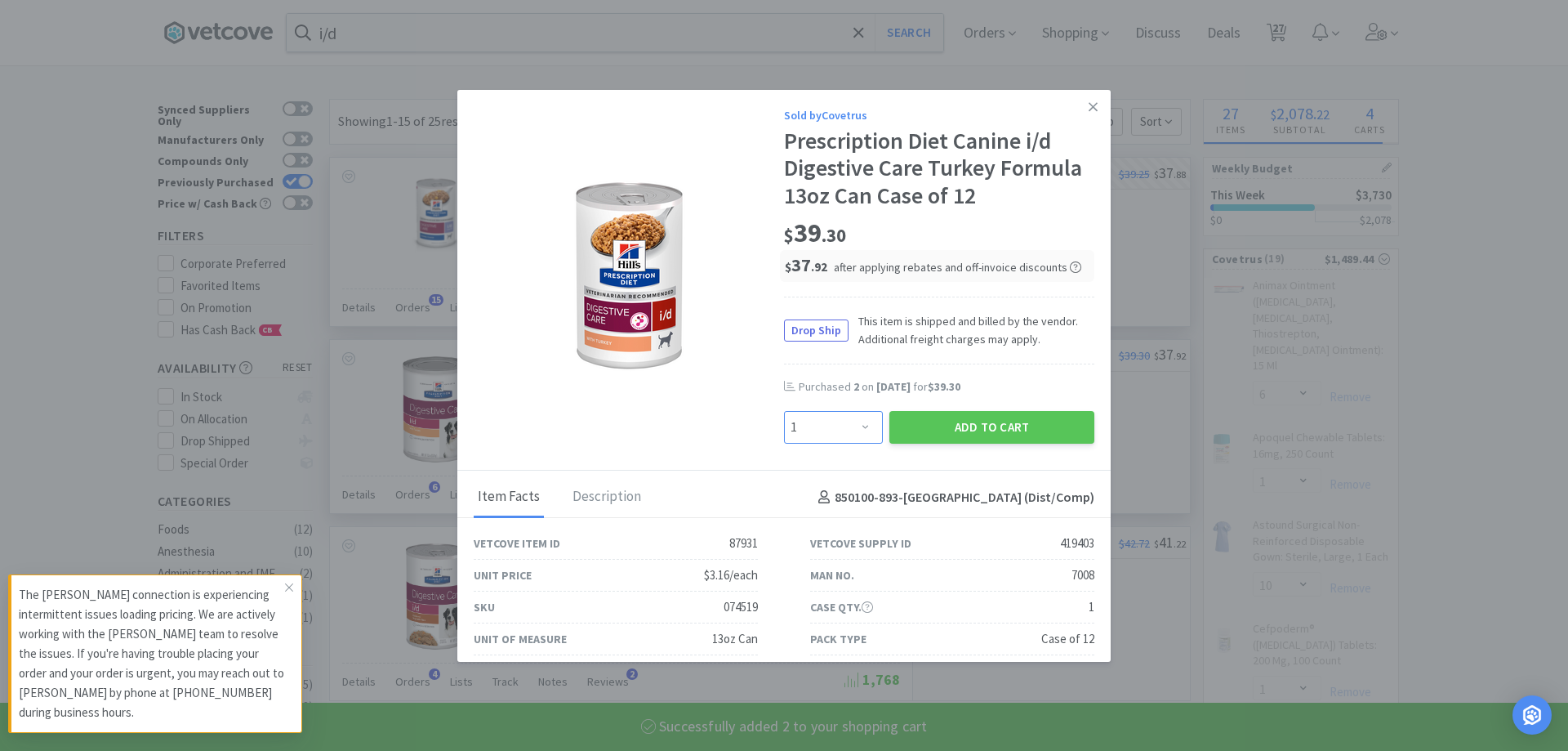
click at [857, 421] on select "Enter Quantity 1 2 3 4 5 6 7 8 9 10 11 12 13 14 15 16 17 18 19 20 Enter Quantity" at bounding box center [834, 427] width 99 height 33
select select "2"
select select "1"
select select "4"
select select "1"
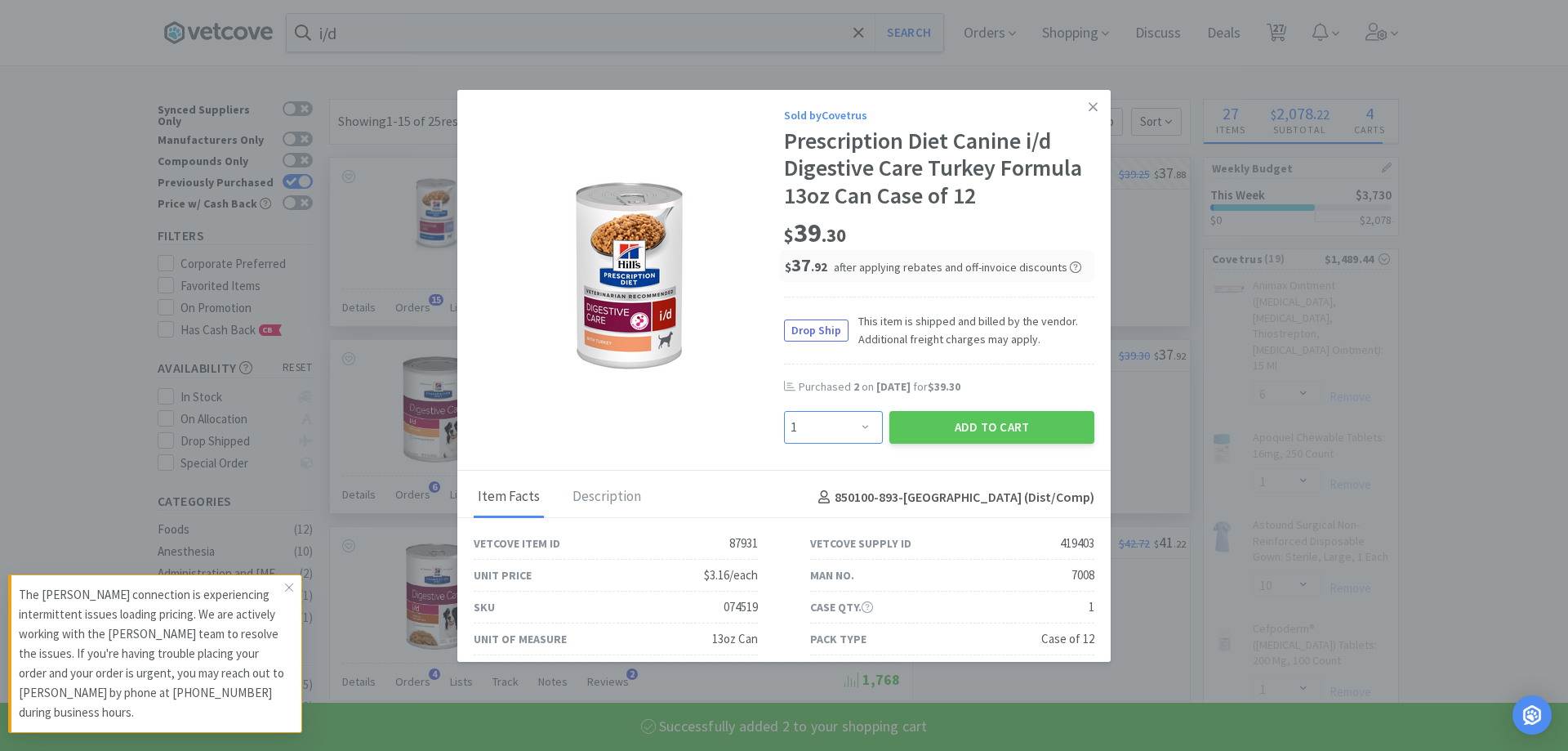
select select "3"
select select "50"
select select "1"
select select "2"
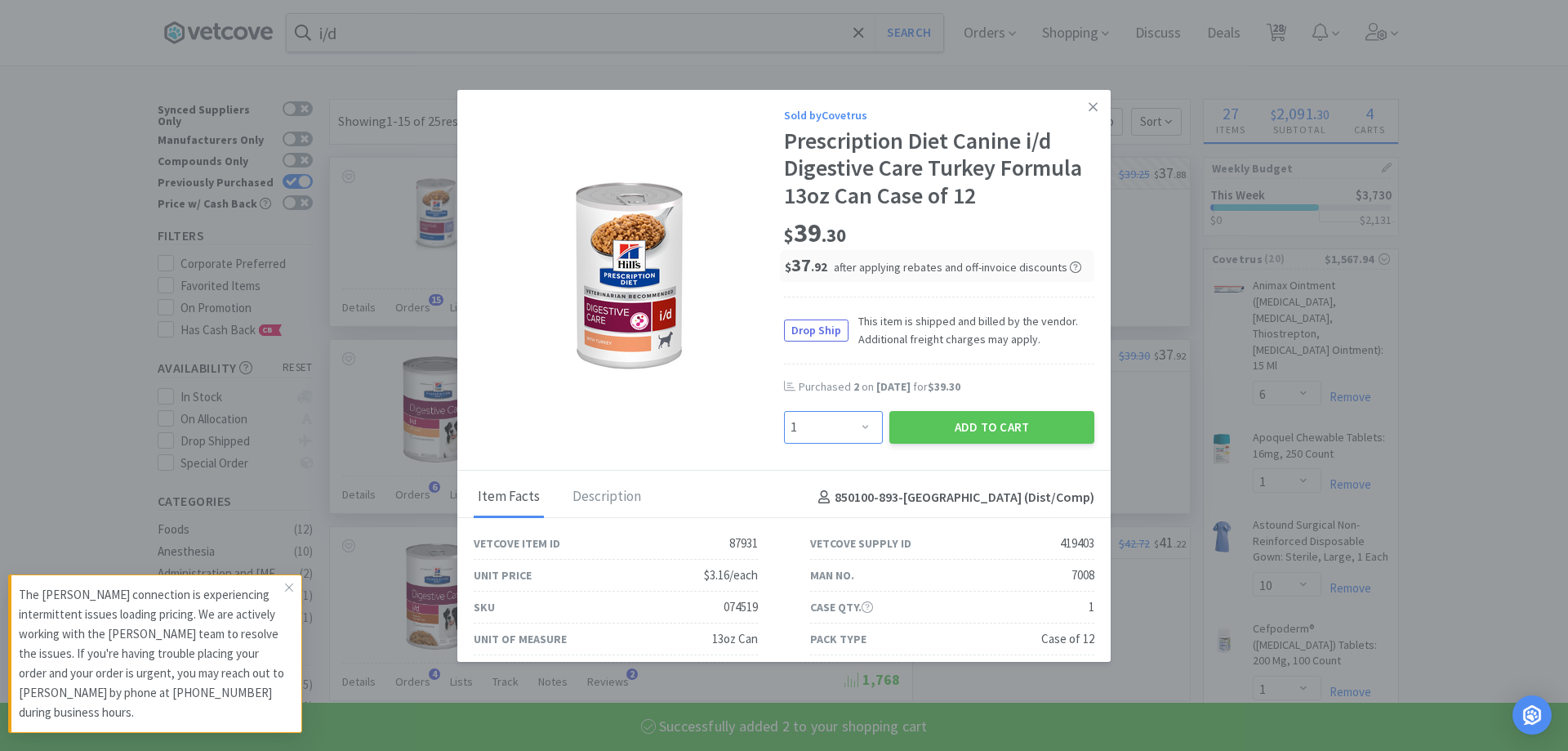
select select "2"
click at [784, 411] on select "Enter Quantity 1 2 3 4 5 6 7 8 9 10 11 12 13 14 15 16 17 18 19 20 Enter Quantity" at bounding box center [834, 427] width 99 height 33
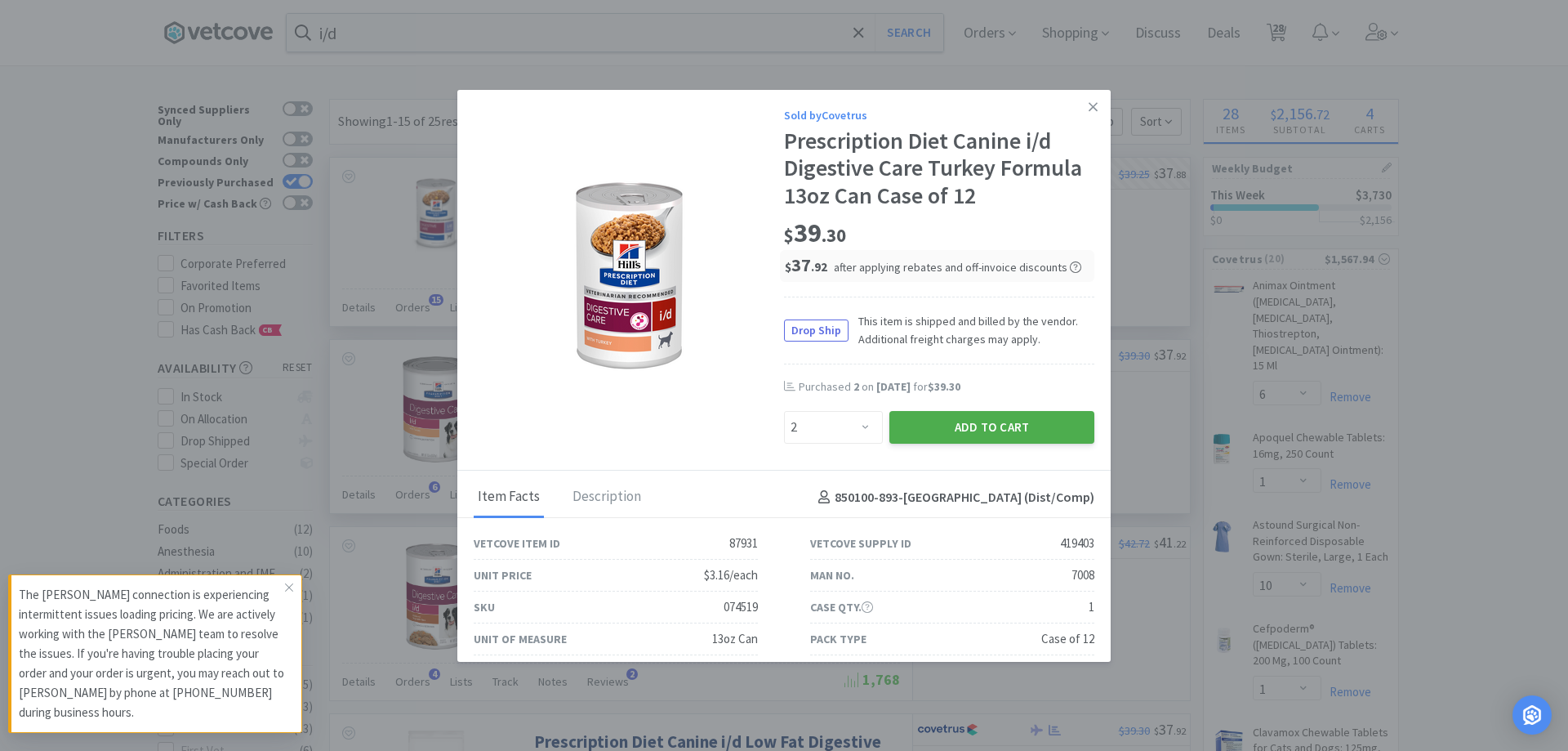
click at [946, 411] on button "Add to Cart" at bounding box center [991, 427] width 205 height 33
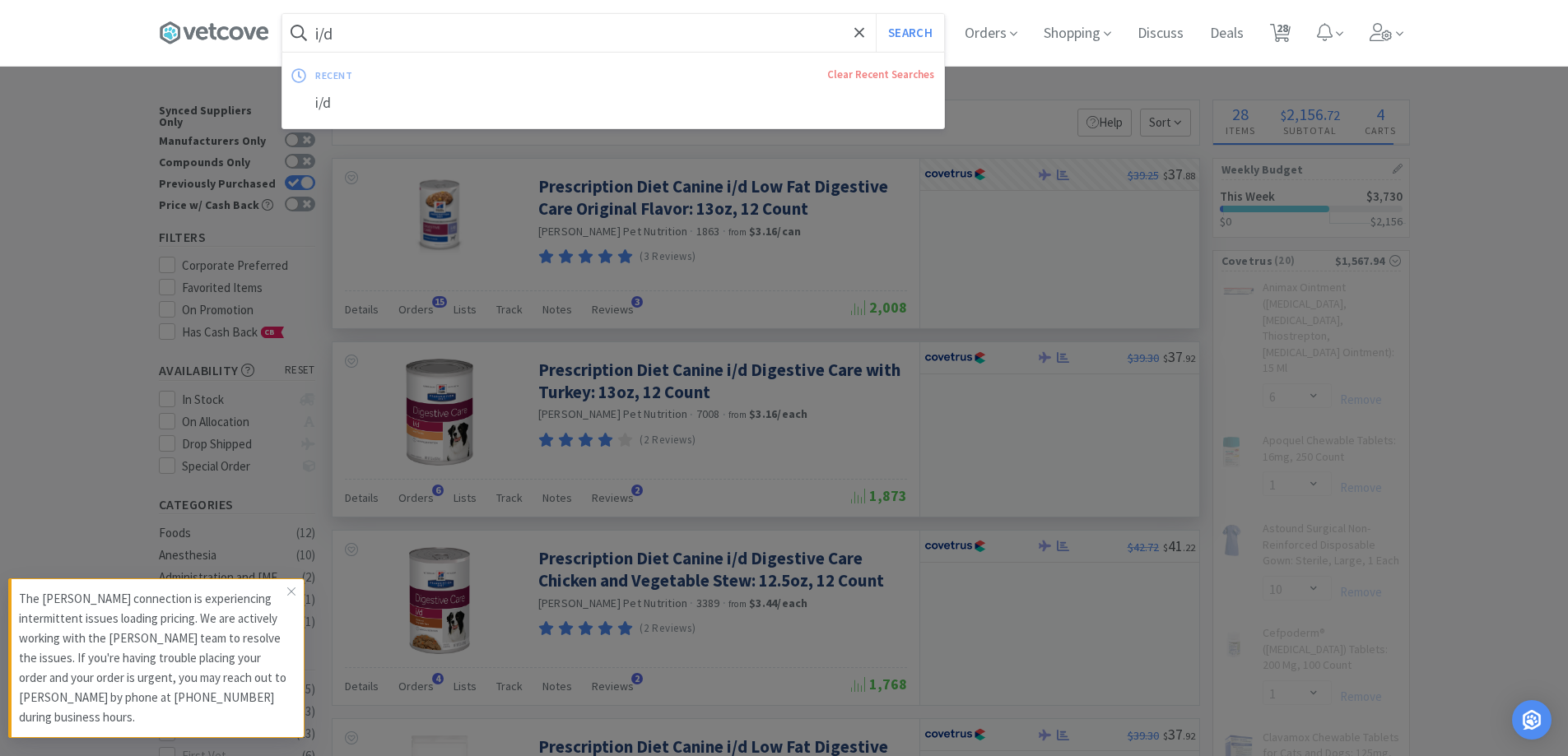
click at [418, 24] on input "i/d" at bounding box center [613, 32] width 662 height 38
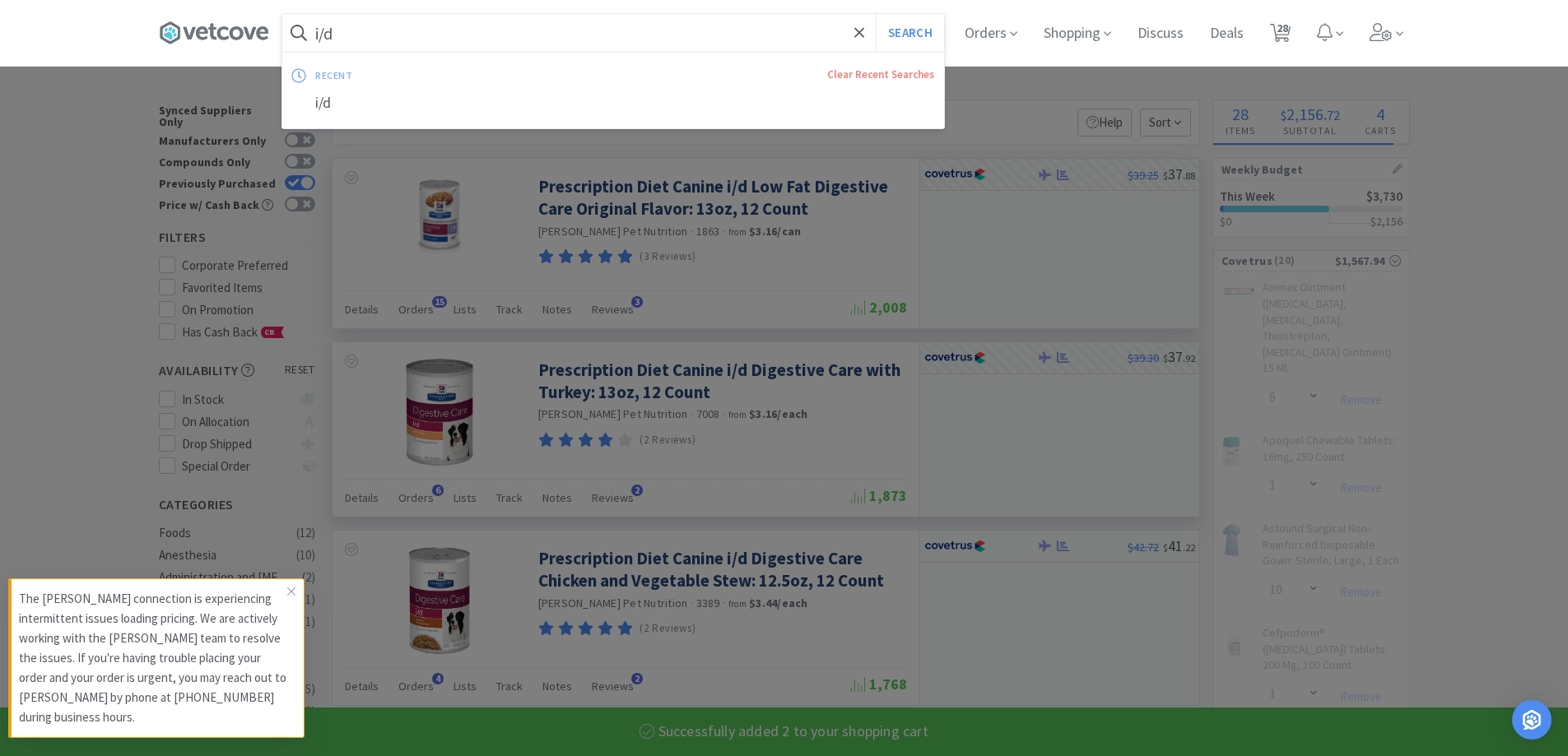
select select "2"
select select "1"
select select "4"
select select "1"
select select "3"
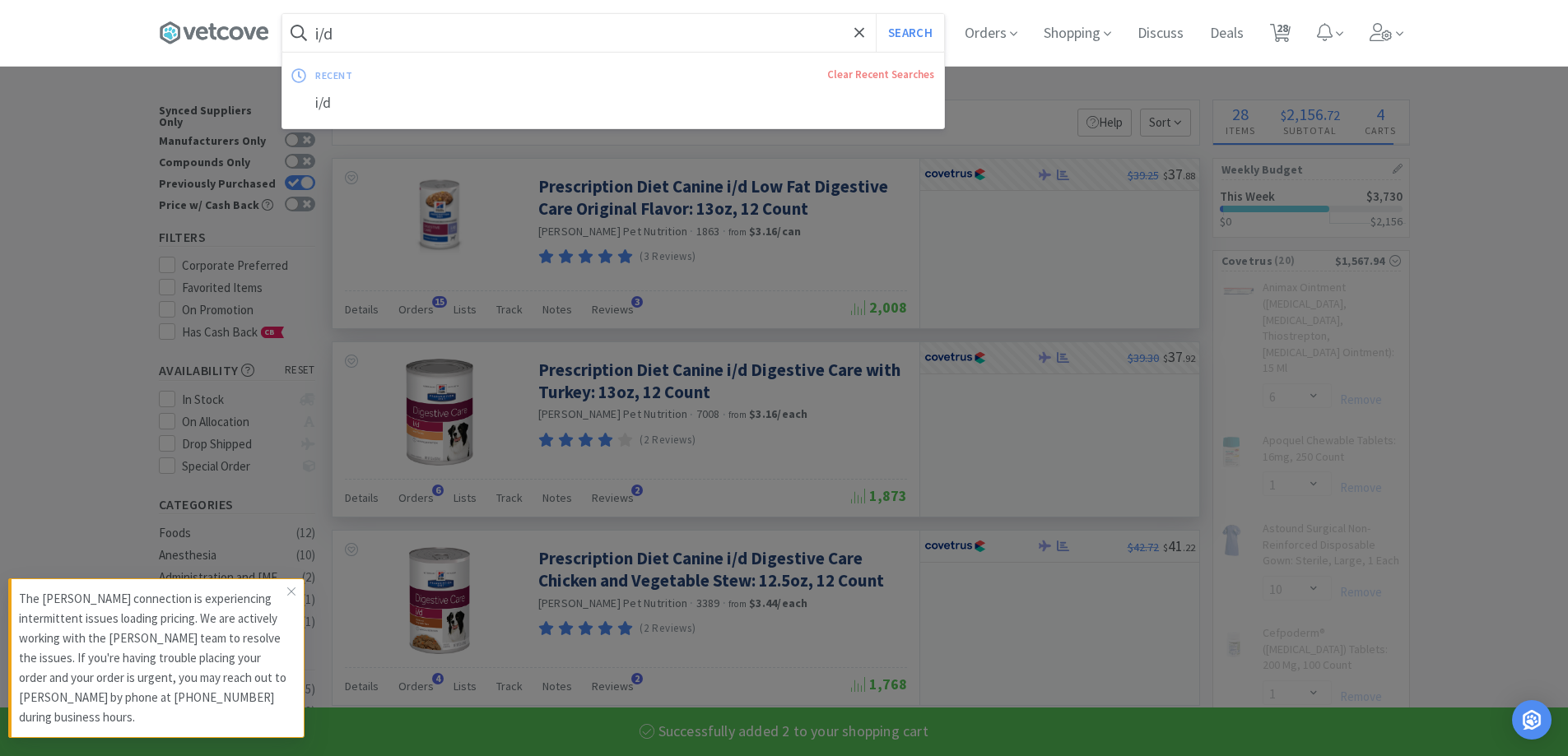
select select "50"
select select "1"
select select "2"
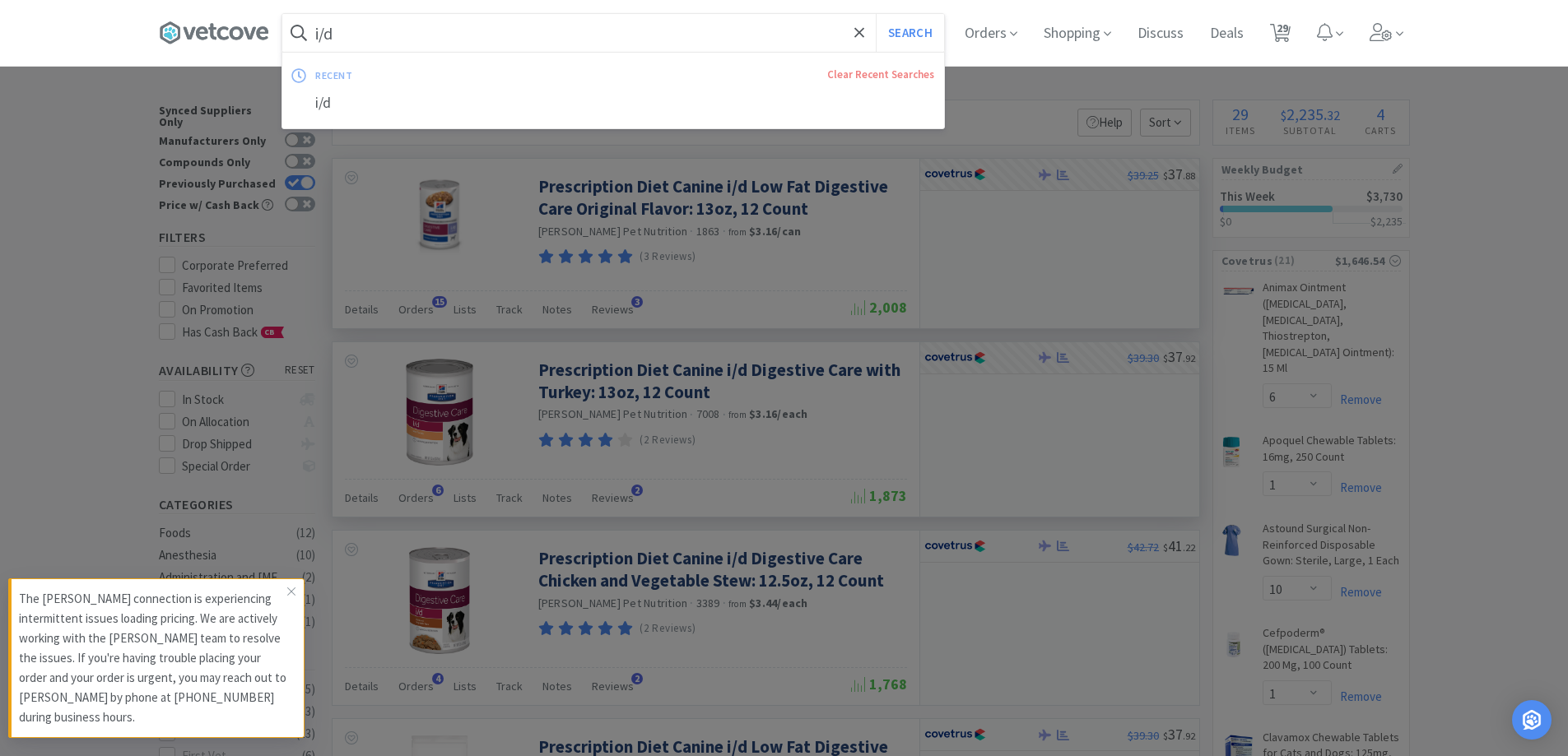
click at [408, 32] on input "i/d" at bounding box center [613, 32] width 662 height 38
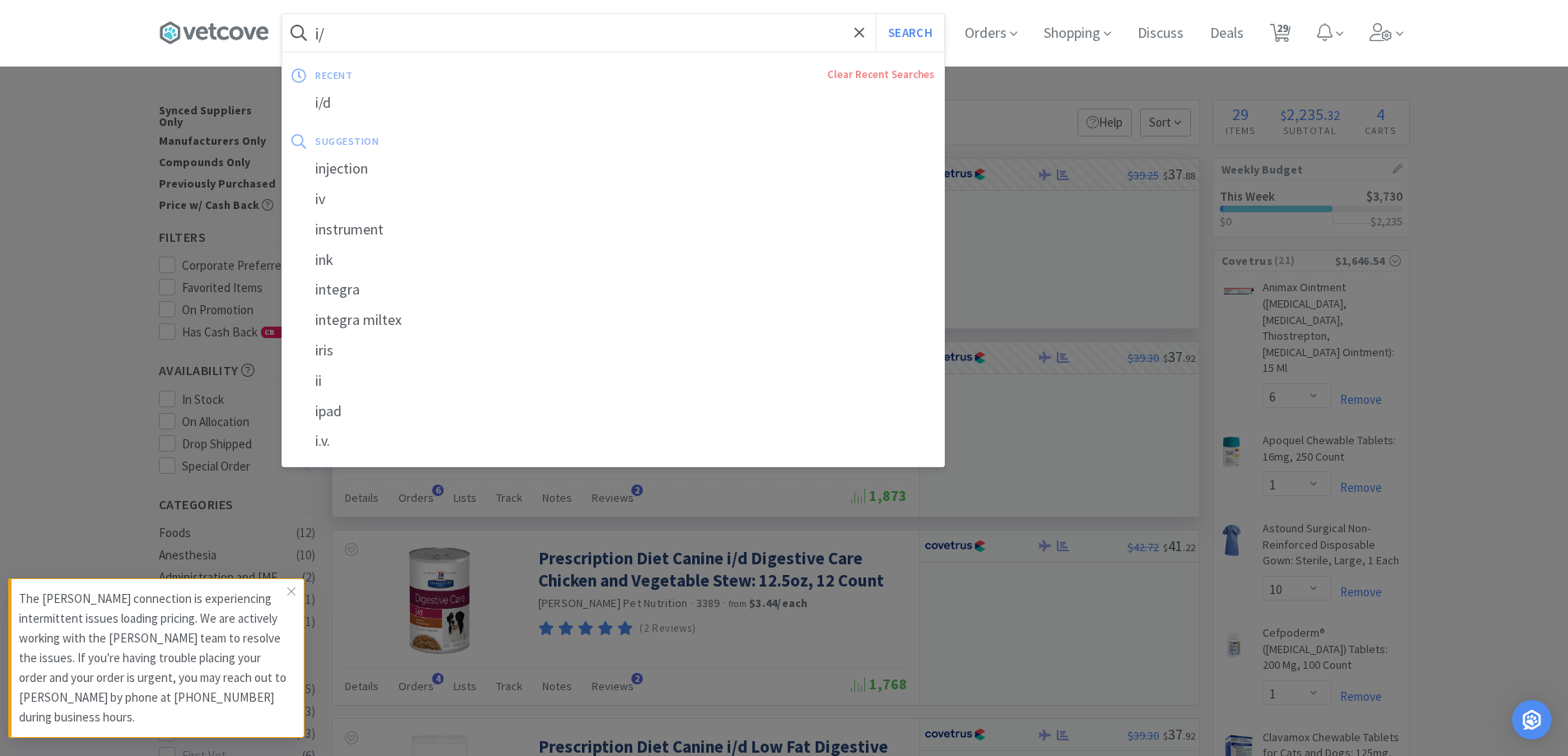
type input "i"
